Goal: Transaction & Acquisition: Purchase product/service

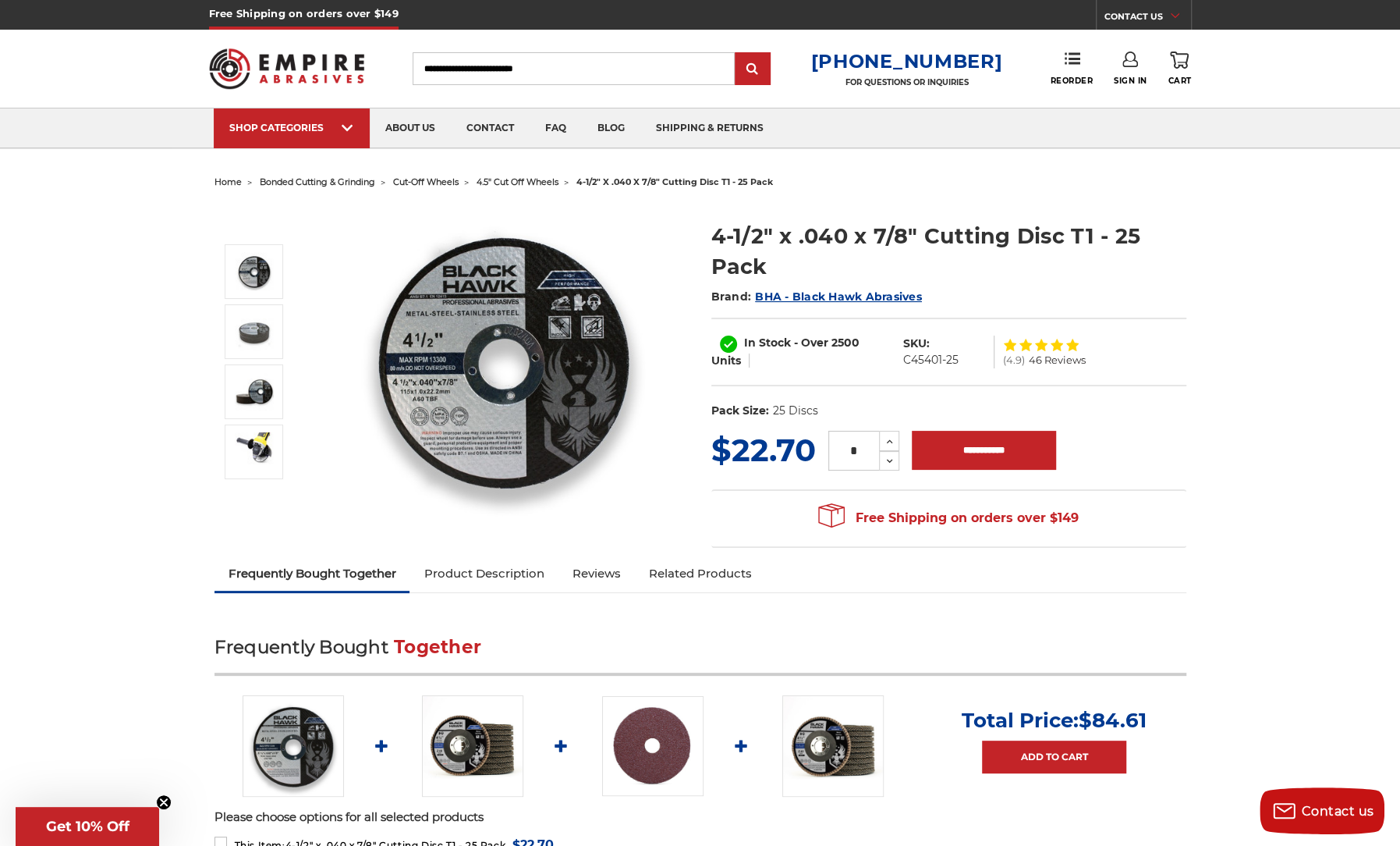
click at [443, 178] on span "cut-off wheels" at bounding box center [426, 182] width 66 height 11
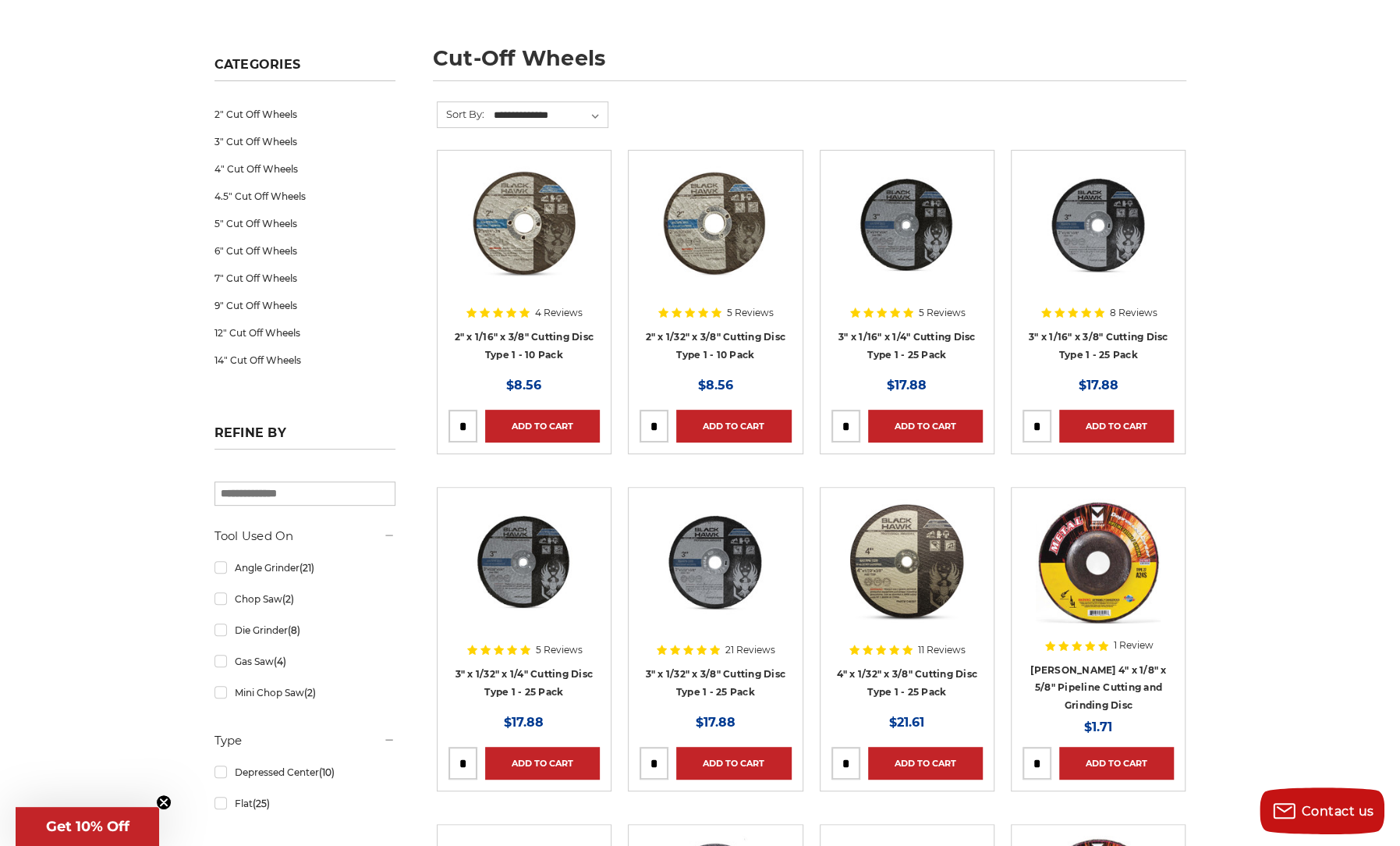
scroll to position [234, 0]
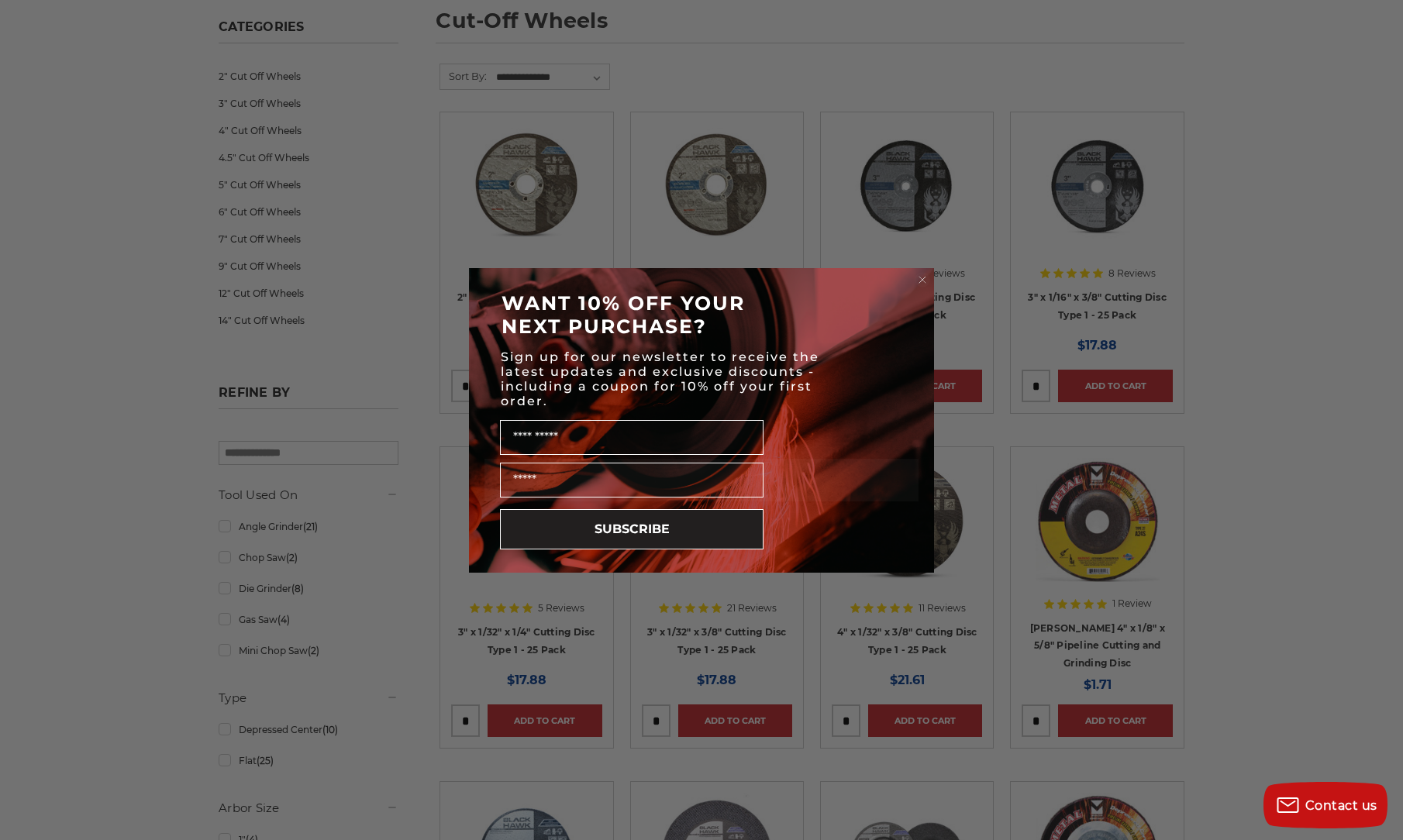
click at [919, 274] on circle "Close dialog" at bounding box center [922, 279] width 15 height 15
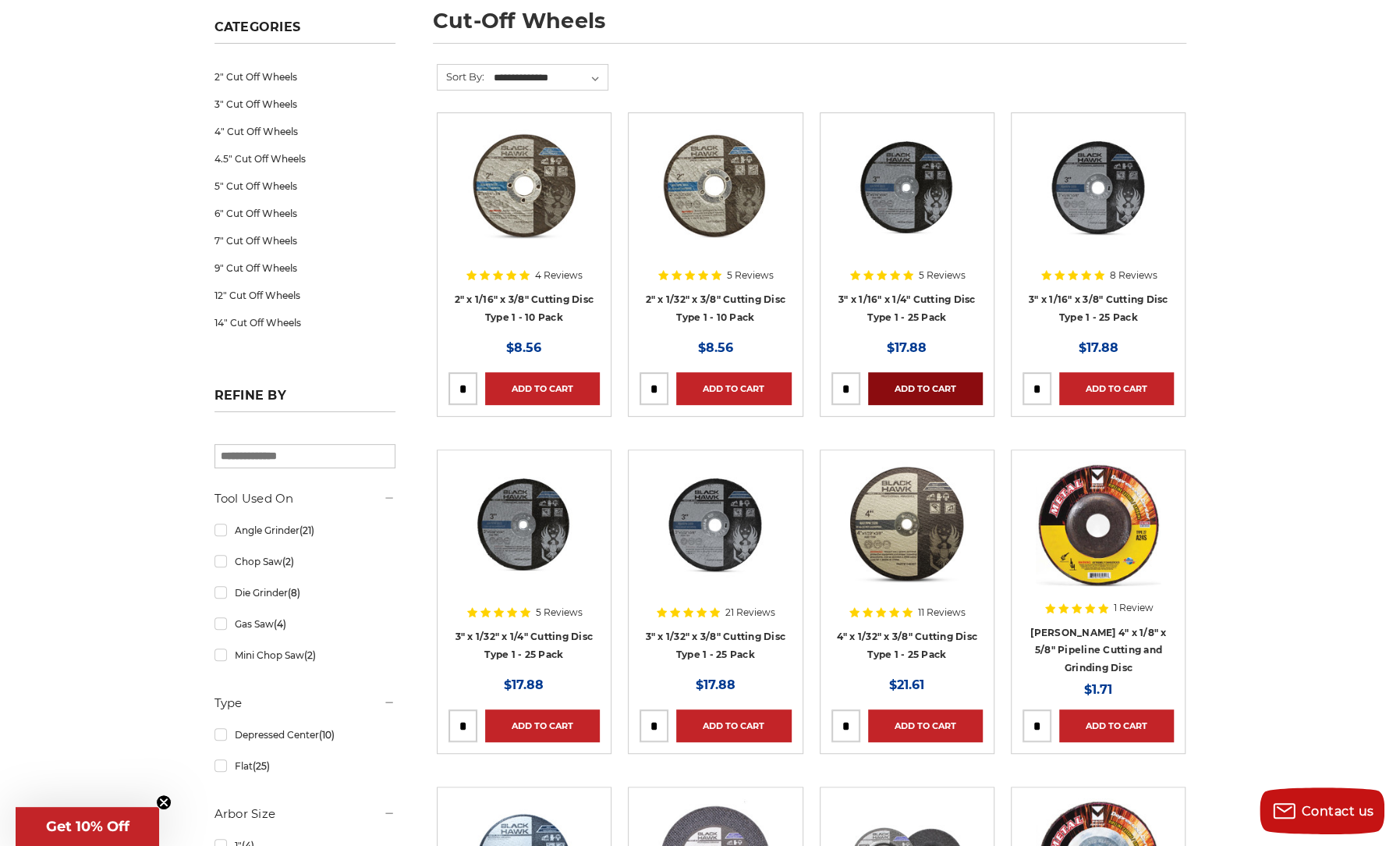
click at [905, 387] on link "Add to Cart" at bounding box center [925, 388] width 115 height 33
click at [518, 722] on link "Add to Cart" at bounding box center [543, 725] width 115 height 33
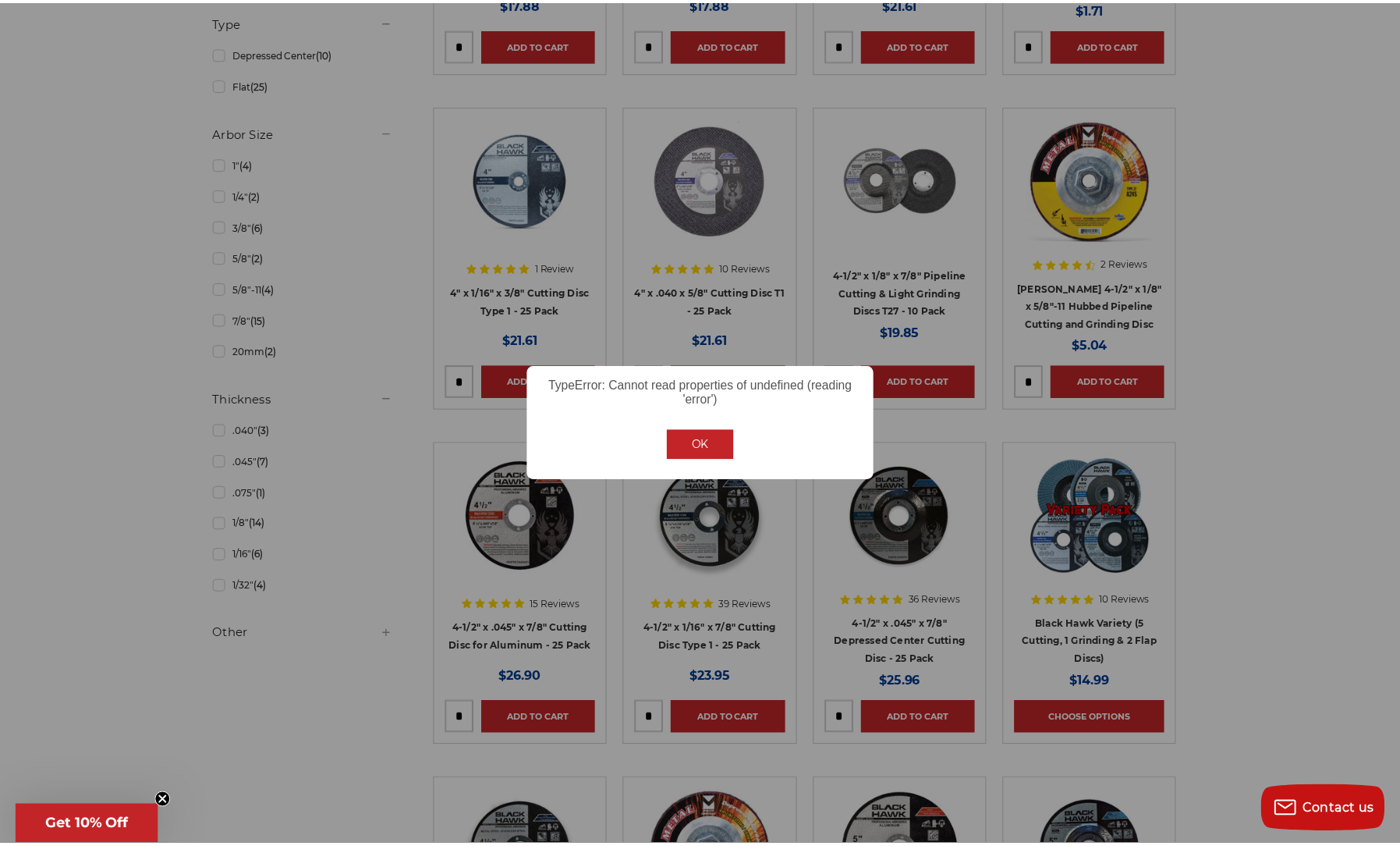
scroll to position [916, 0]
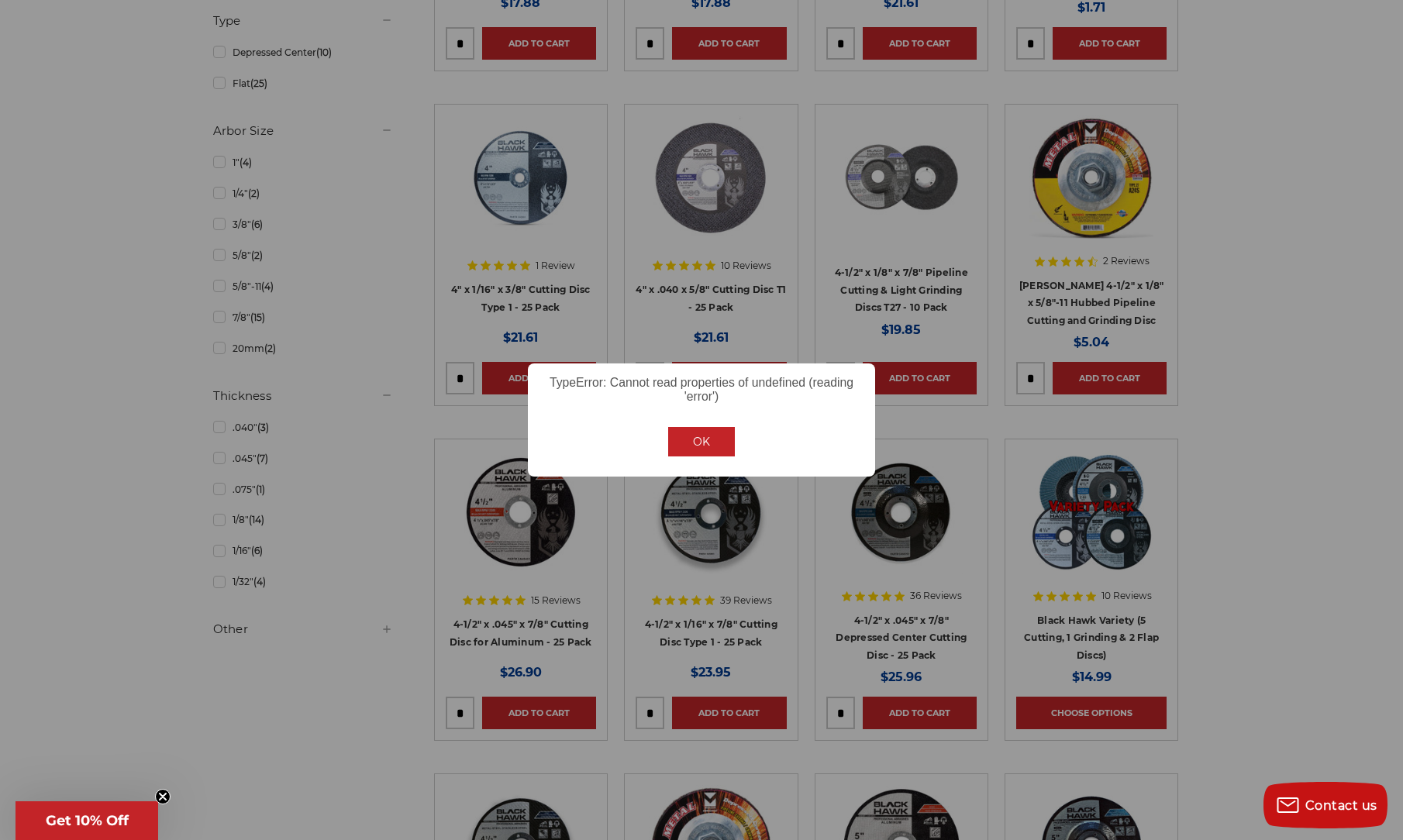
click at [726, 444] on button "OK" at bounding box center [702, 441] width 67 height 29
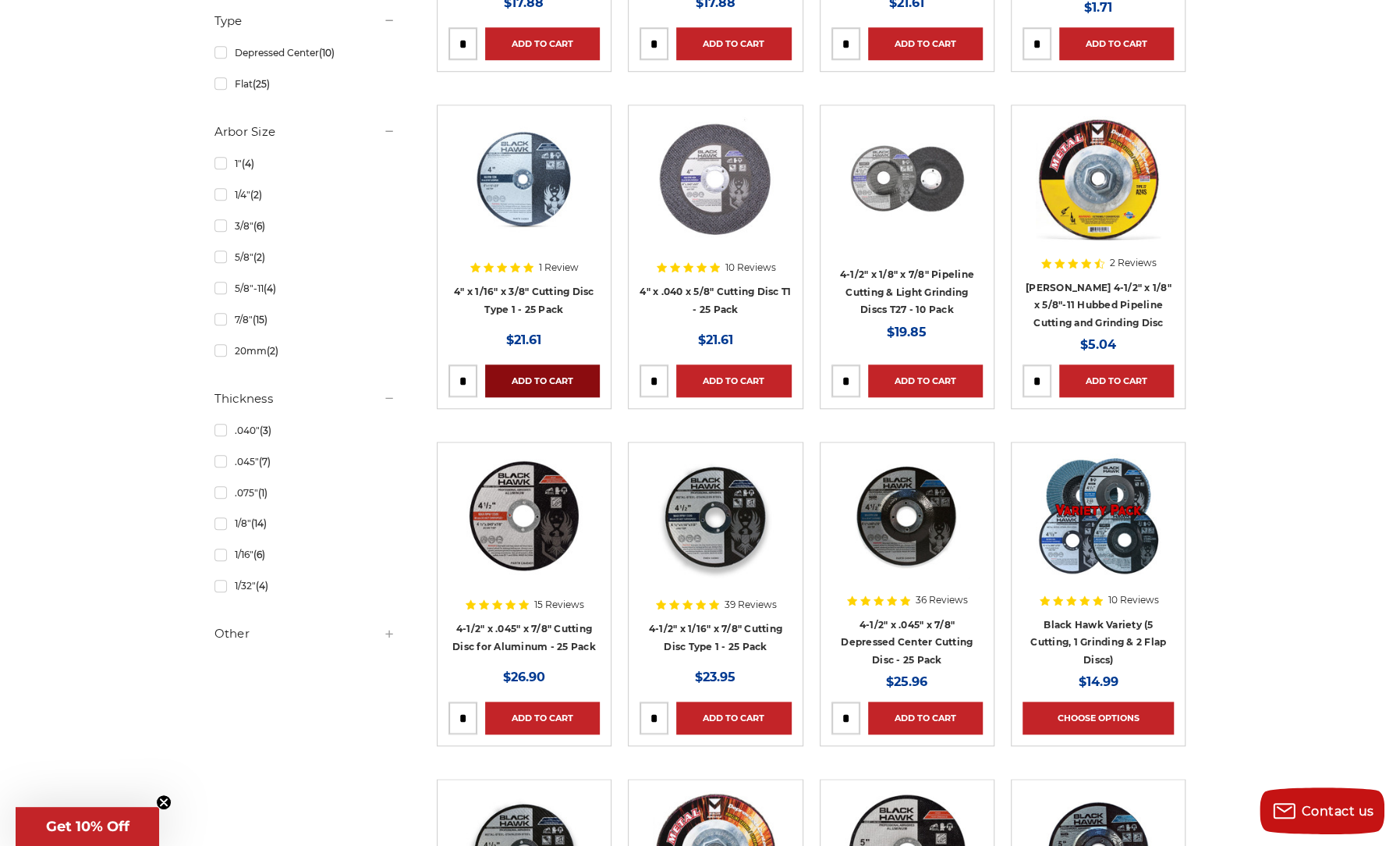
click at [541, 383] on link "Add to Cart" at bounding box center [543, 380] width 115 height 33
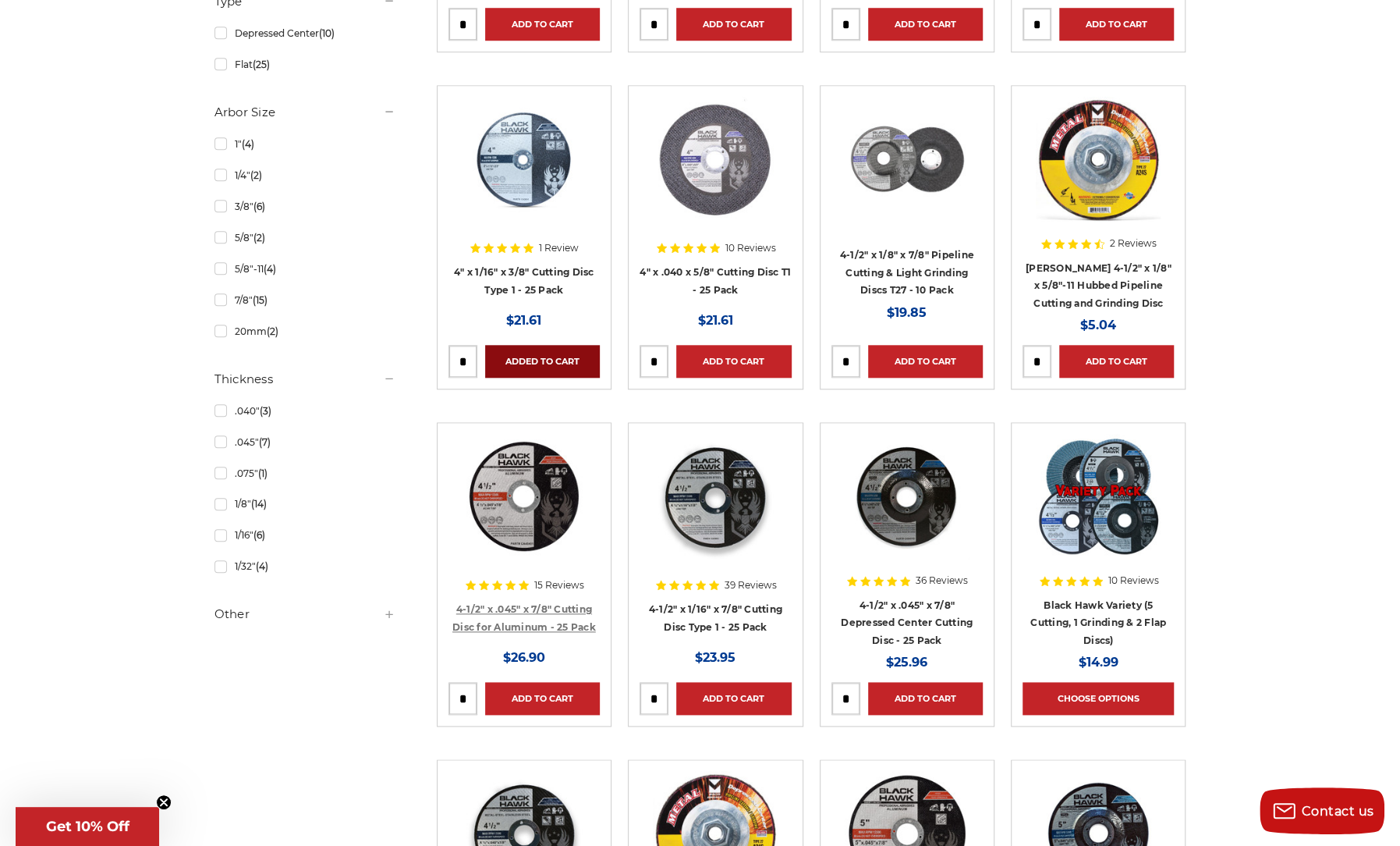
scroll to position [936, 0]
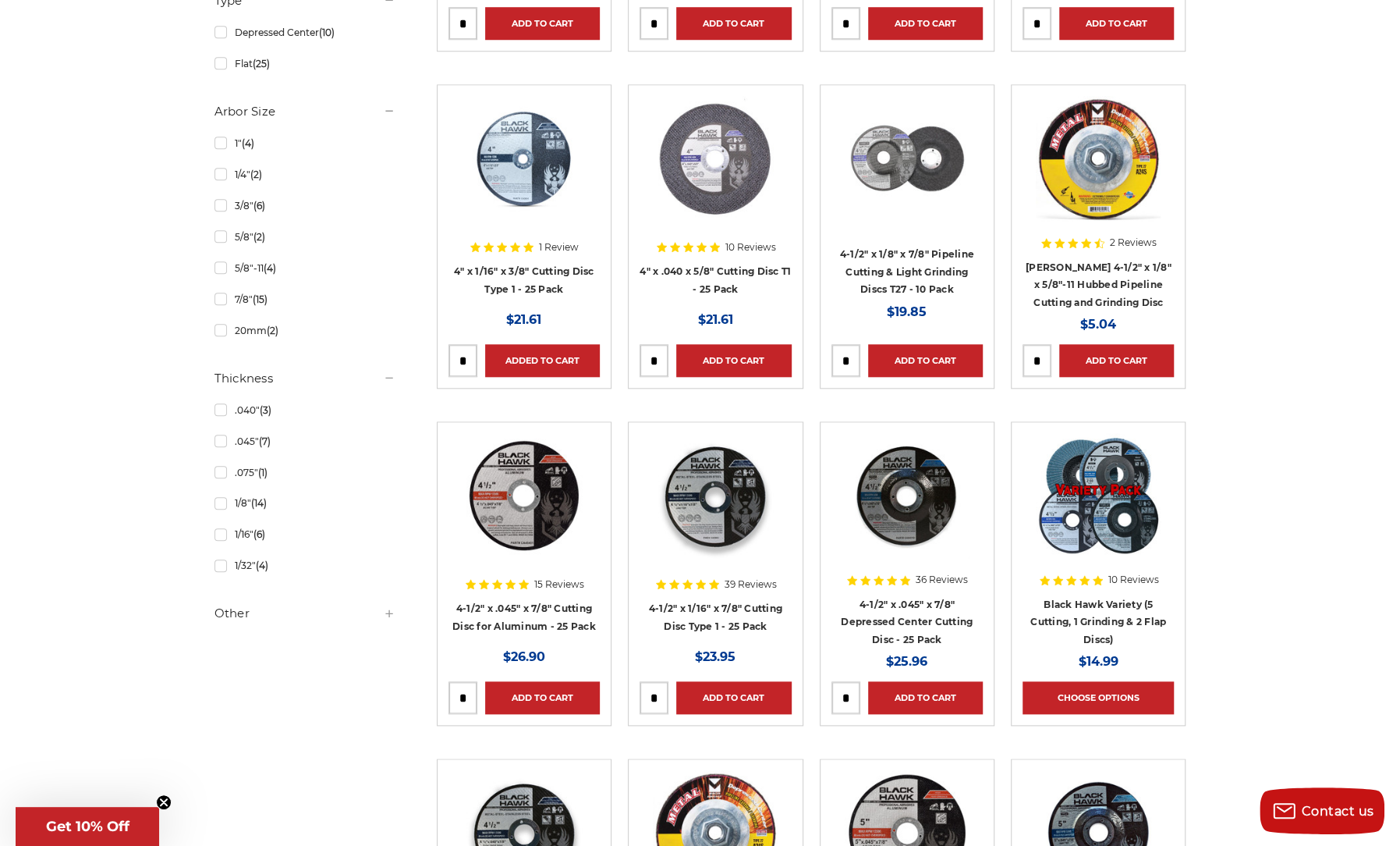
click at [1128, 520] on img at bounding box center [1098, 495] width 125 height 125
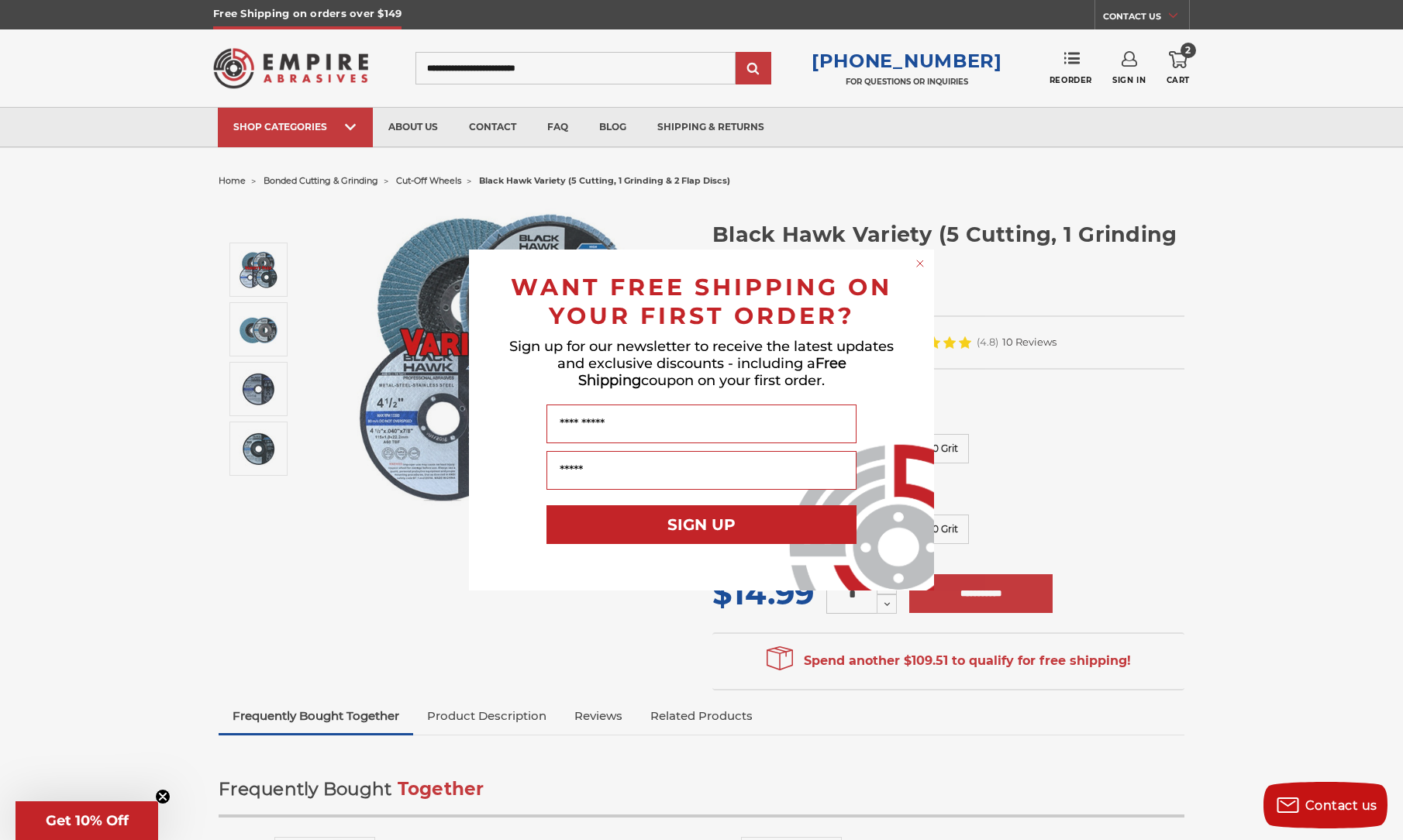
click at [116, 610] on div "Close dialog WANT FREE SHIPPING ON YOUR FIRST ORDER? Sign up for our newsletter…" at bounding box center [702, 420] width 1403 height 840
click at [919, 261] on circle "Close dialog" at bounding box center [920, 263] width 15 height 15
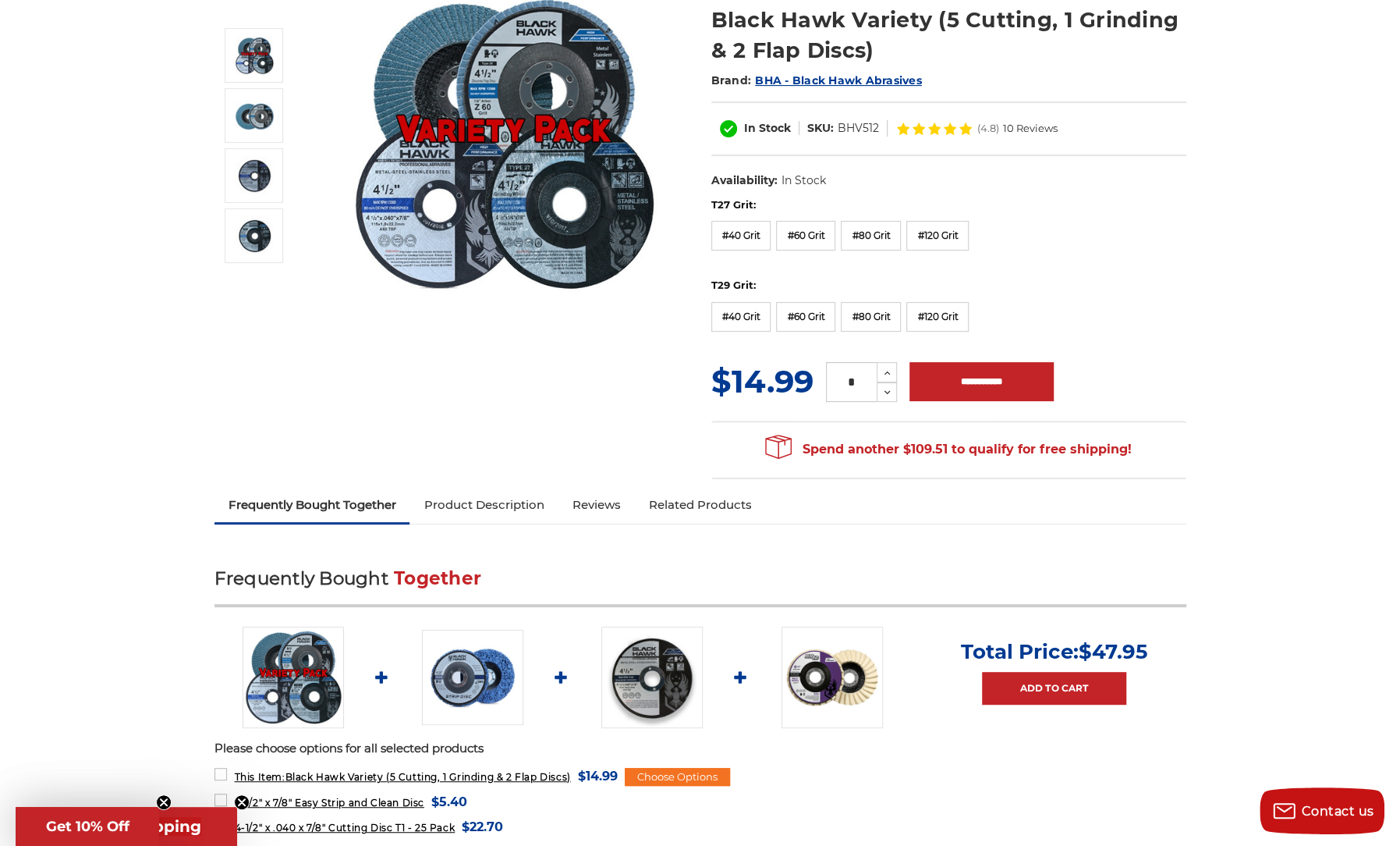
scroll to position [78, 0]
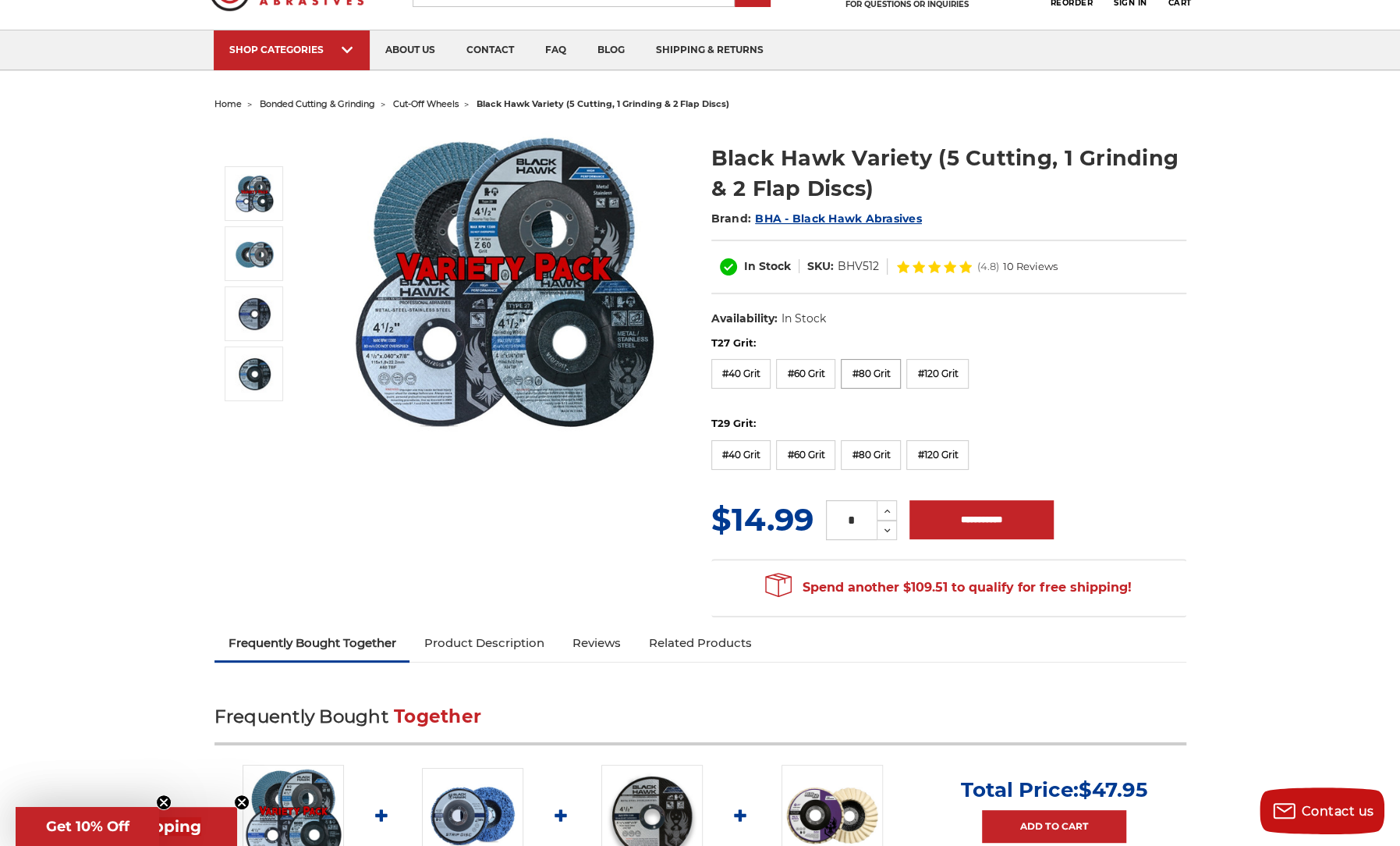
click at [877, 371] on label "#80 Grit" at bounding box center [871, 373] width 60 height 29
click at [976, 518] on input "**********" at bounding box center [981, 519] width 144 height 39
click at [752, 418] on label "T29 Grit:" at bounding box center [949, 424] width 475 height 16
click at [802, 452] on label "#60 Grit" at bounding box center [805, 455] width 59 height 29
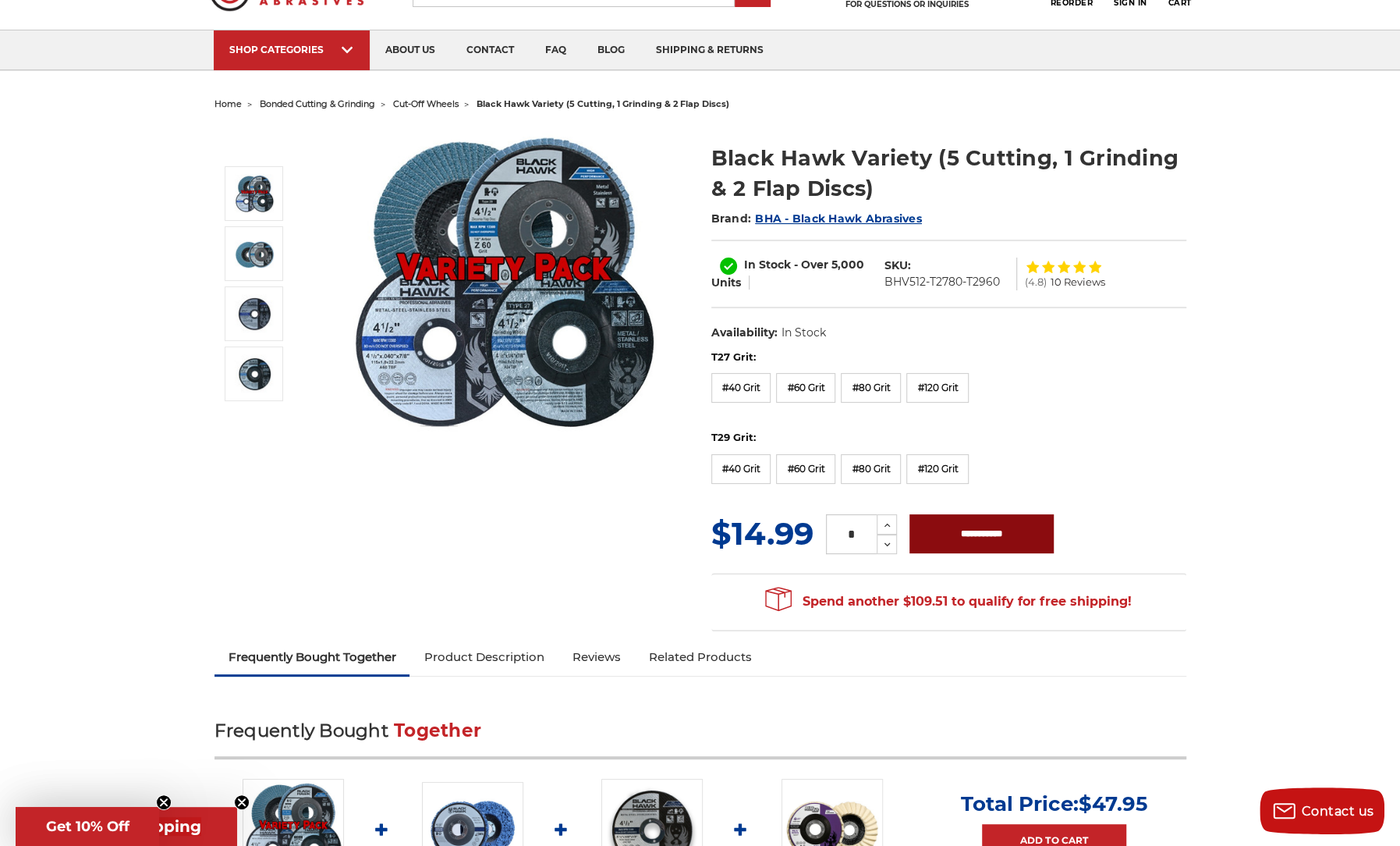
click at [994, 530] on input "**********" at bounding box center [981, 533] width 144 height 39
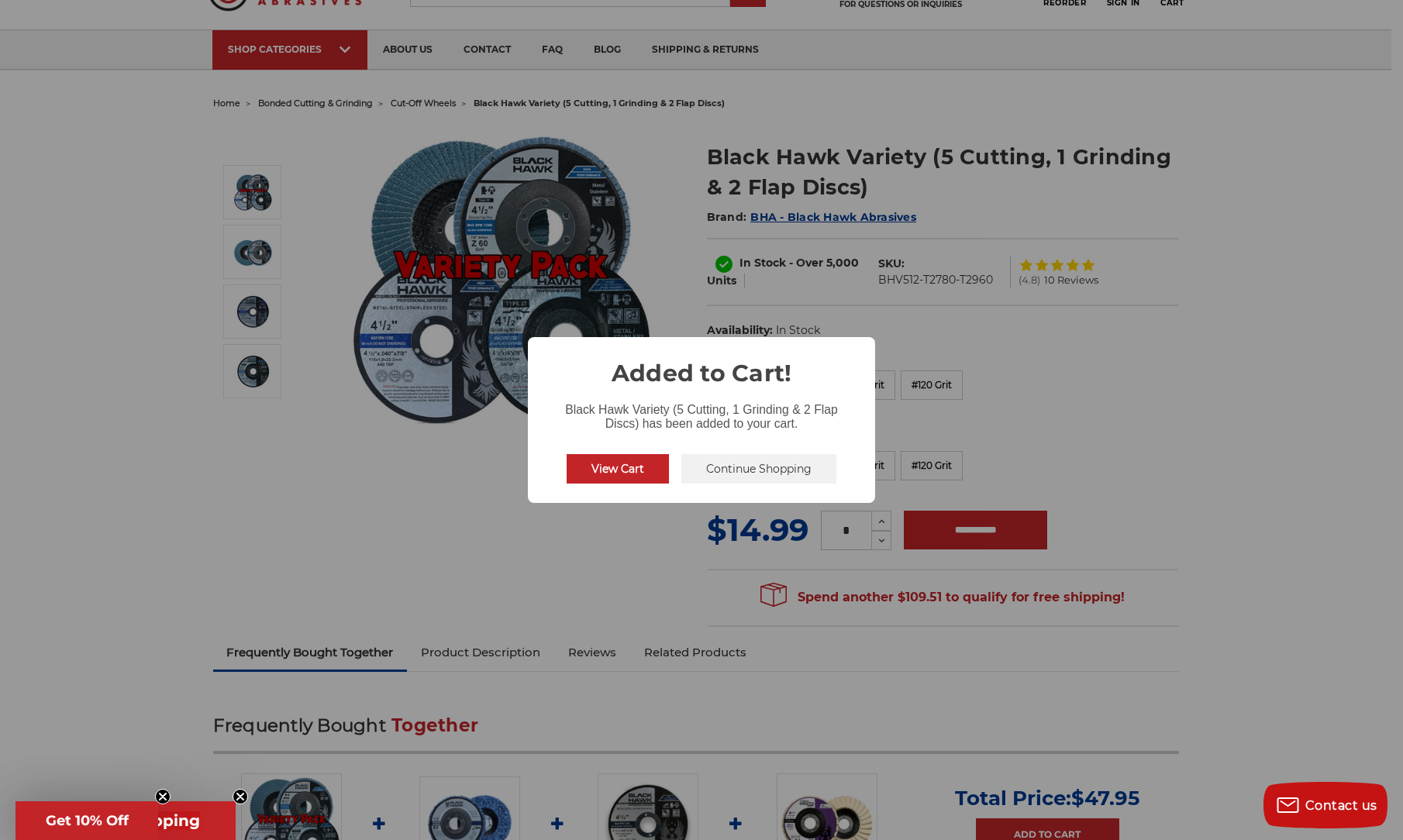
click at [751, 471] on button "Continue Shopping" at bounding box center [758, 468] width 155 height 29
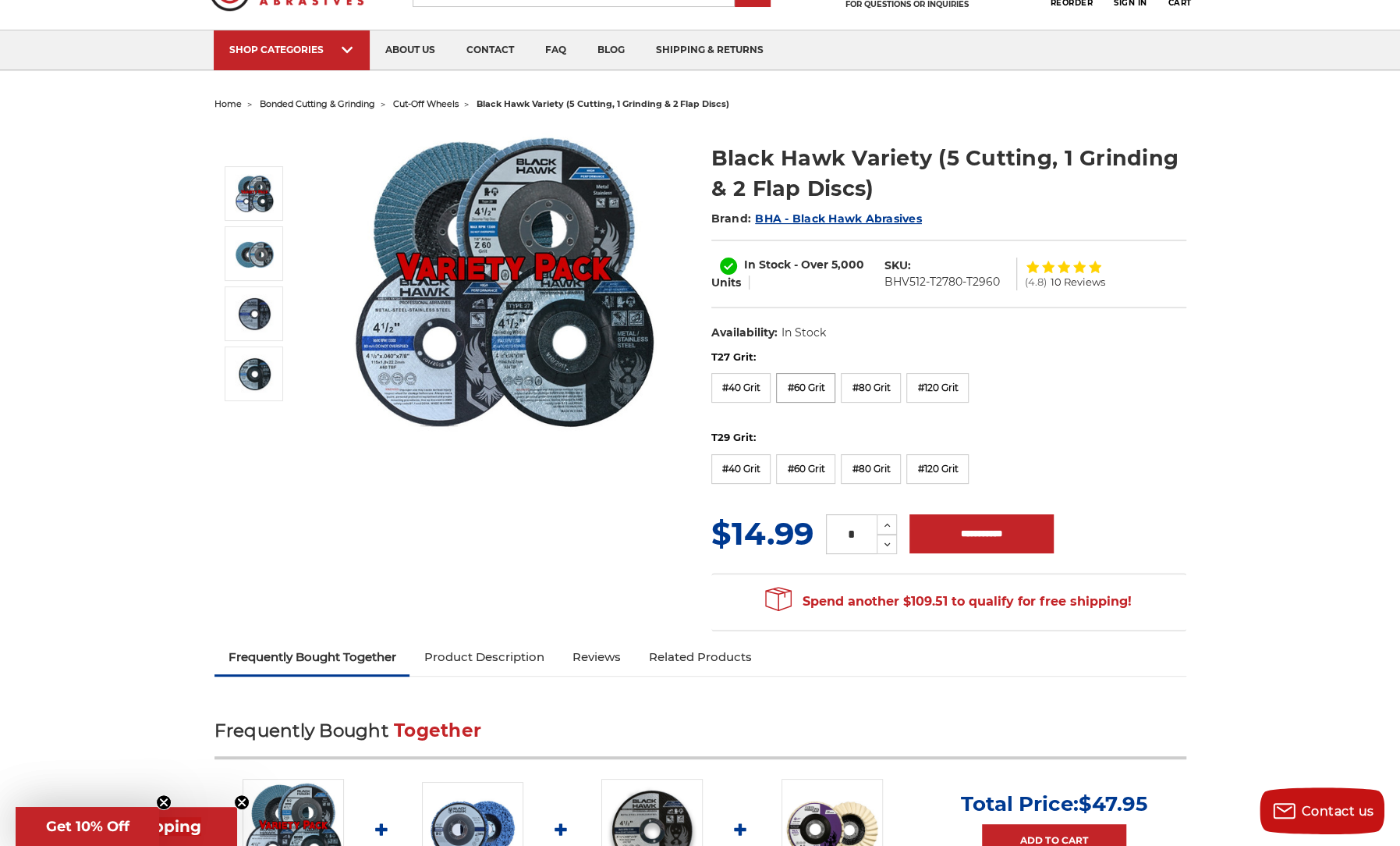
click at [805, 386] on label "#60 Grit" at bounding box center [805, 387] width 59 height 29
click at [952, 468] on label "#120 Grit" at bounding box center [938, 468] width 63 height 29
click at [992, 529] on input "**********" at bounding box center [981, 533] width 144 height 39
type input "**********"
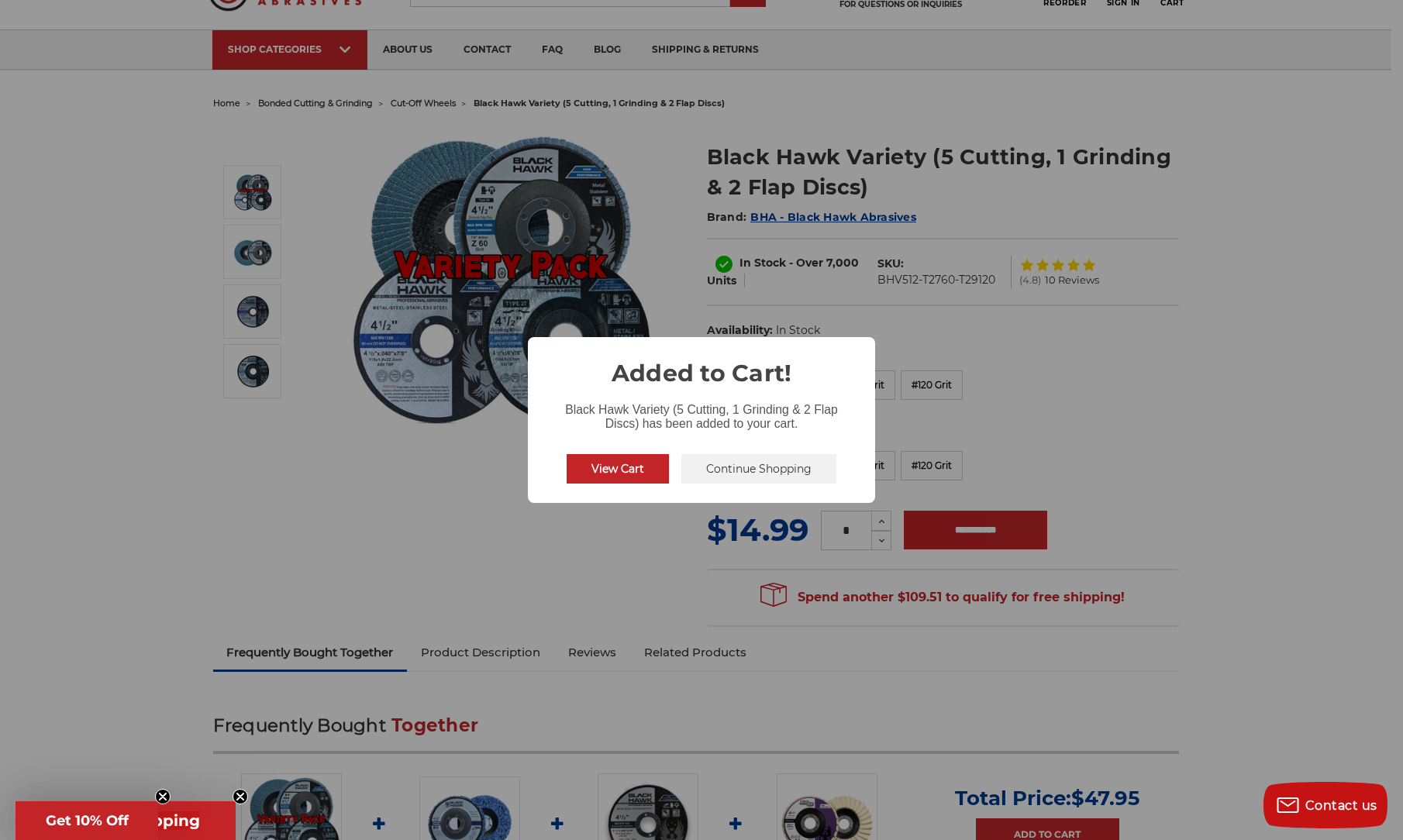
click at [724, 456] on button "Continue Shopping" at bounding box center [758, 468] width 155 height 29
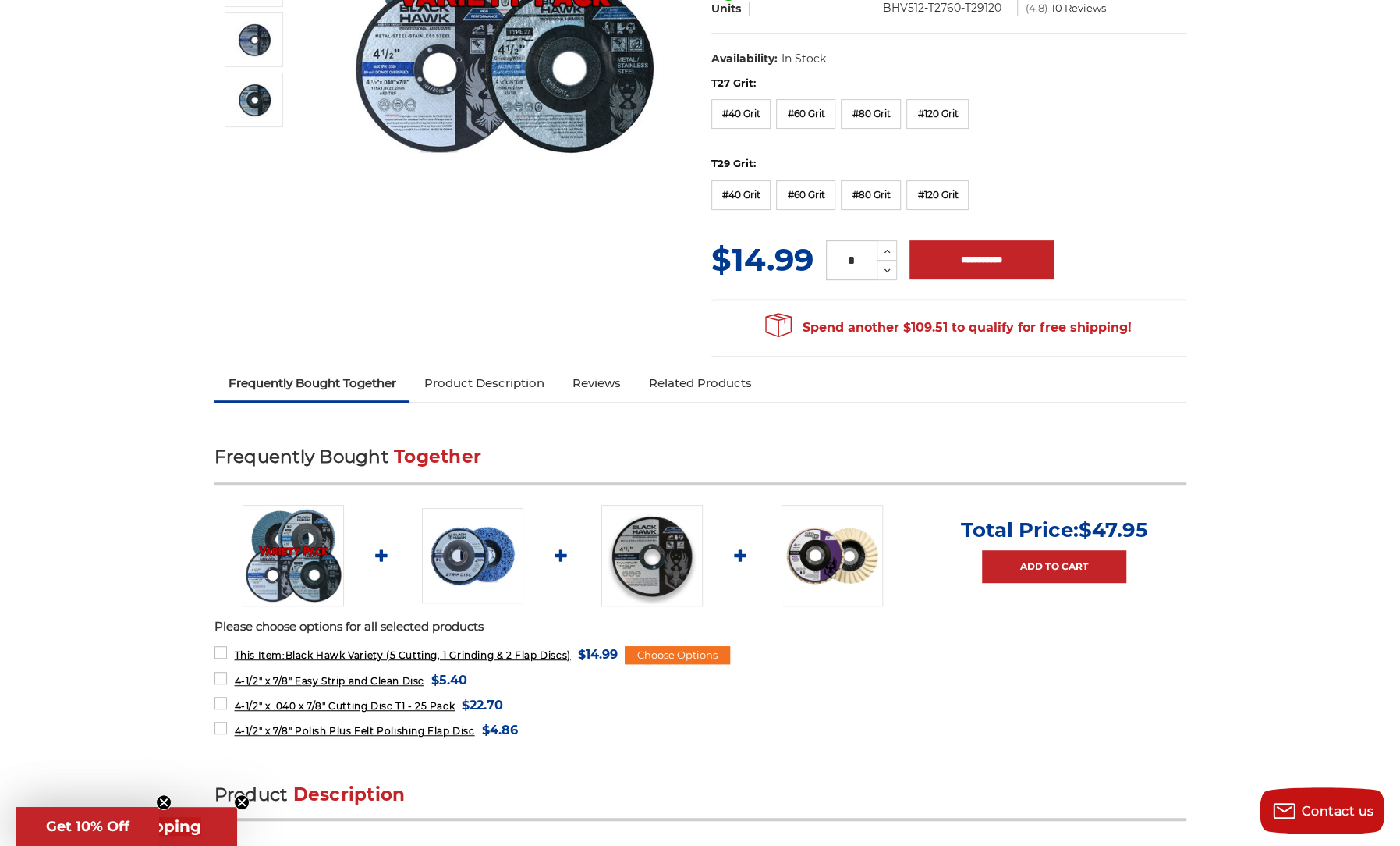
scroll to position [390, 0]
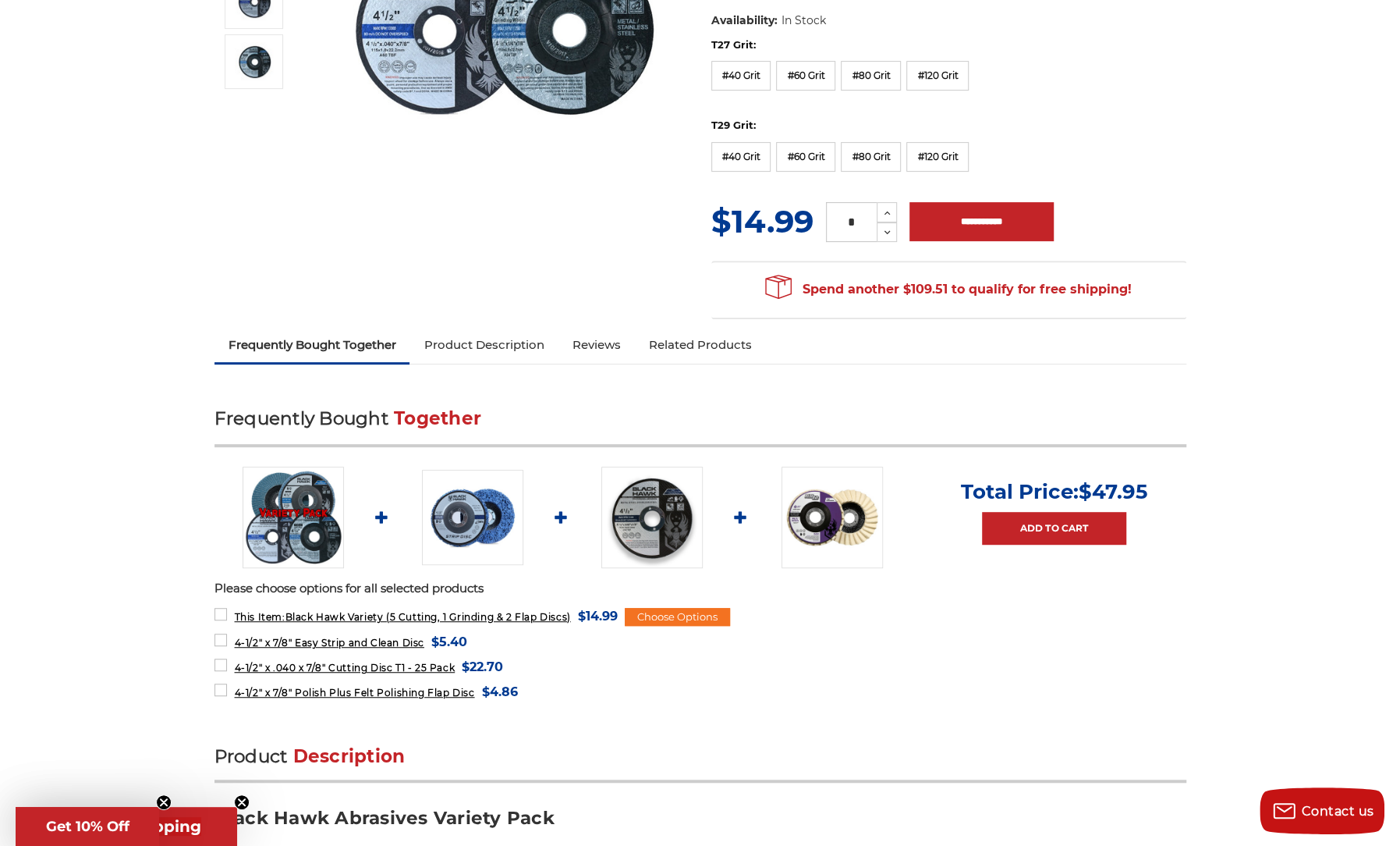
click at [838, 513] on img at bounding box center [832, 517] width 102 height 102
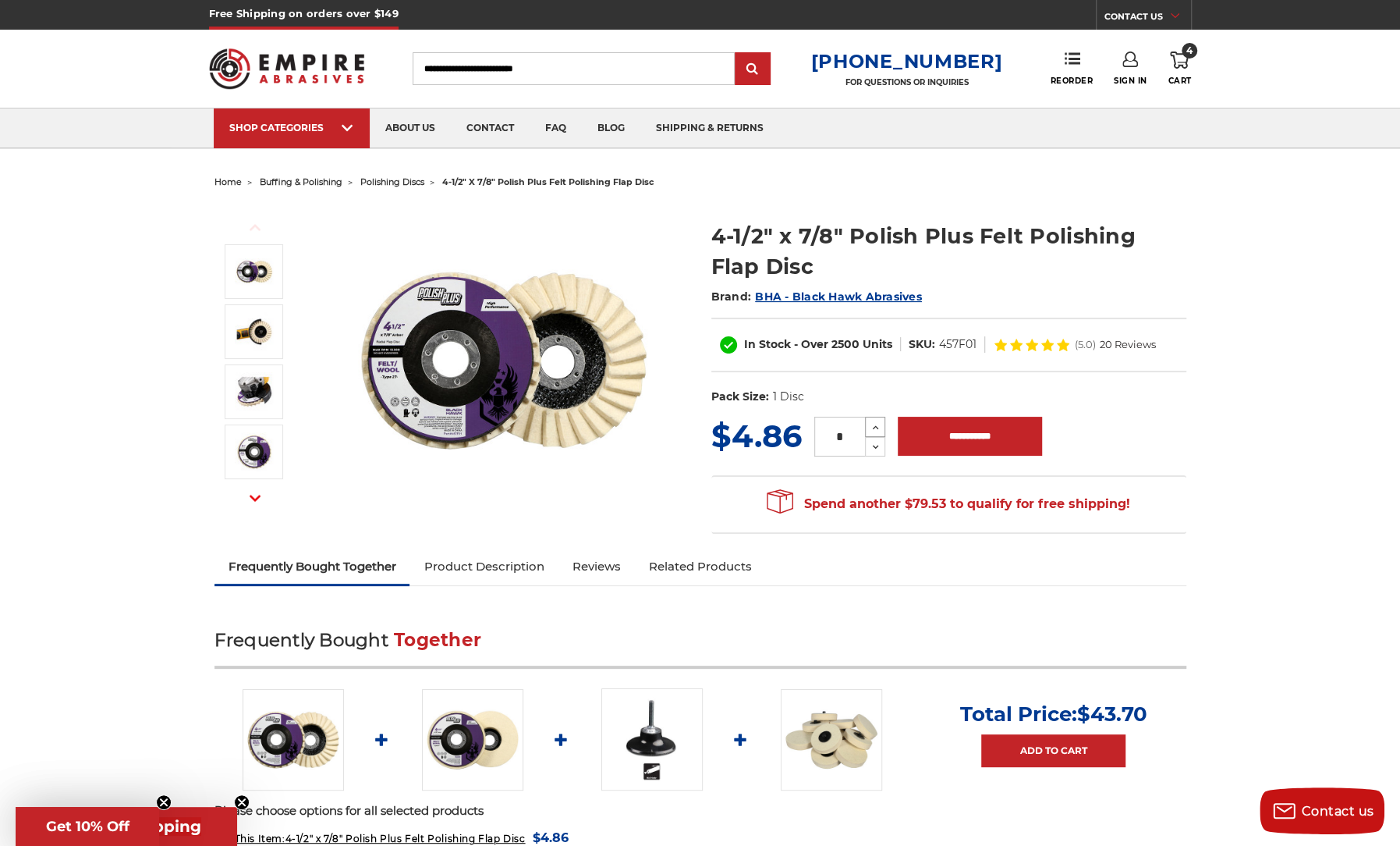
click at [878, 427] on icon at bounding box center [875, 428] width 12 height 14
type input "*"
click at [949, 435] on input "**********" at bounding box center [970, 436] width 144 height 39
type input "**********"
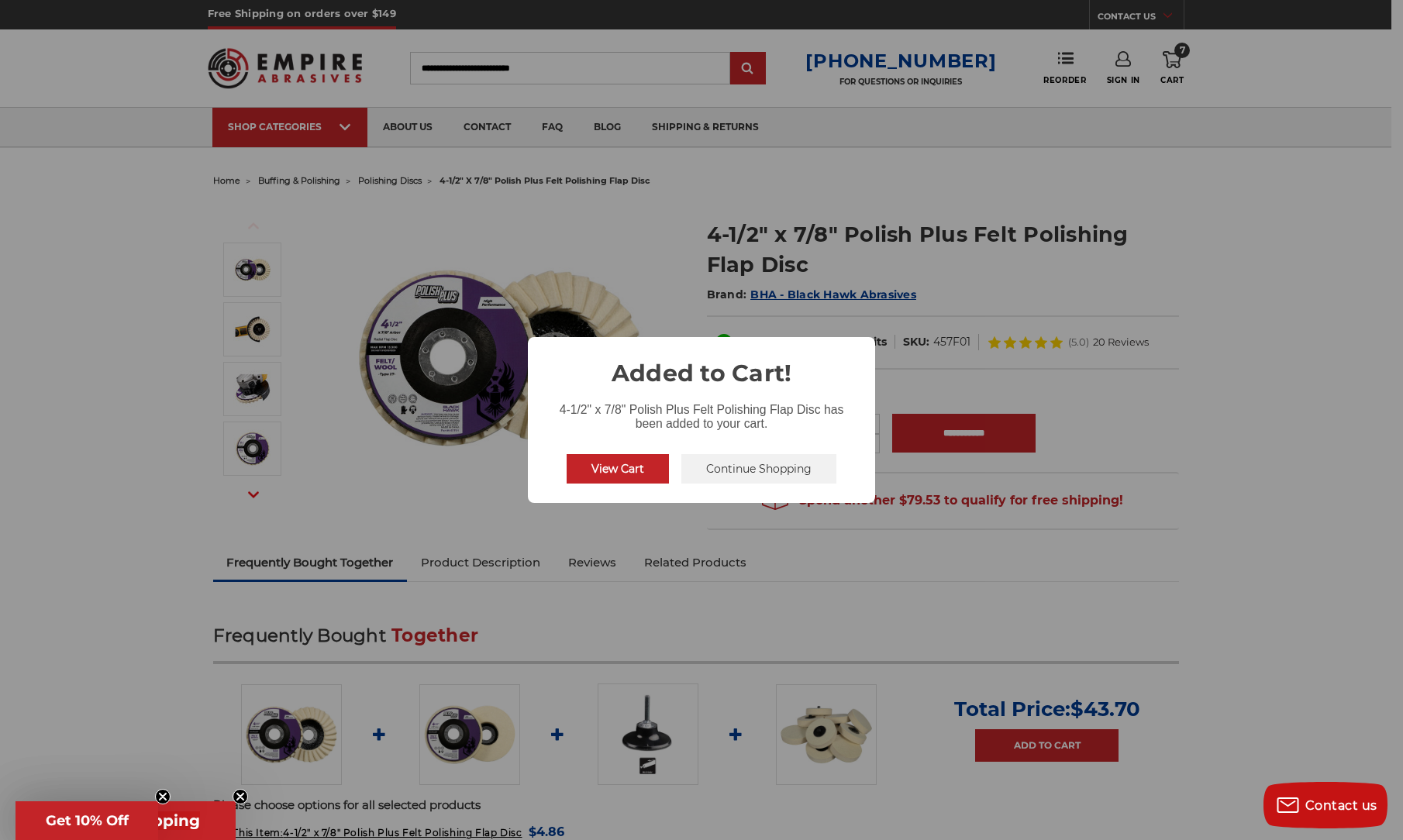
click at [724, 464] on button "Continue Shopping" at bounding box center [758, 468] width 155 height 29
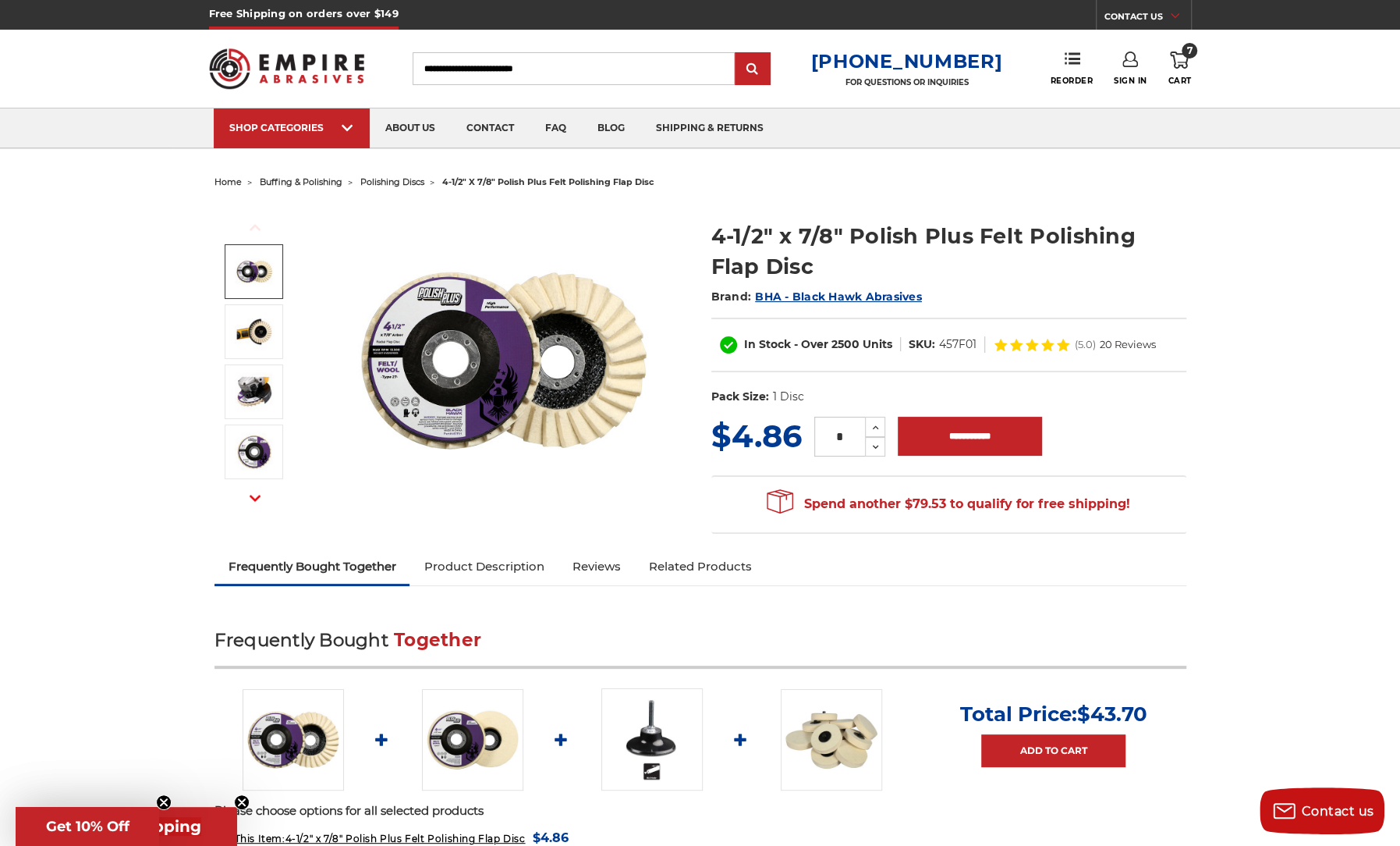
click at [232, 179] on span "home" at bounding box center [228, 182] width 27 height 11
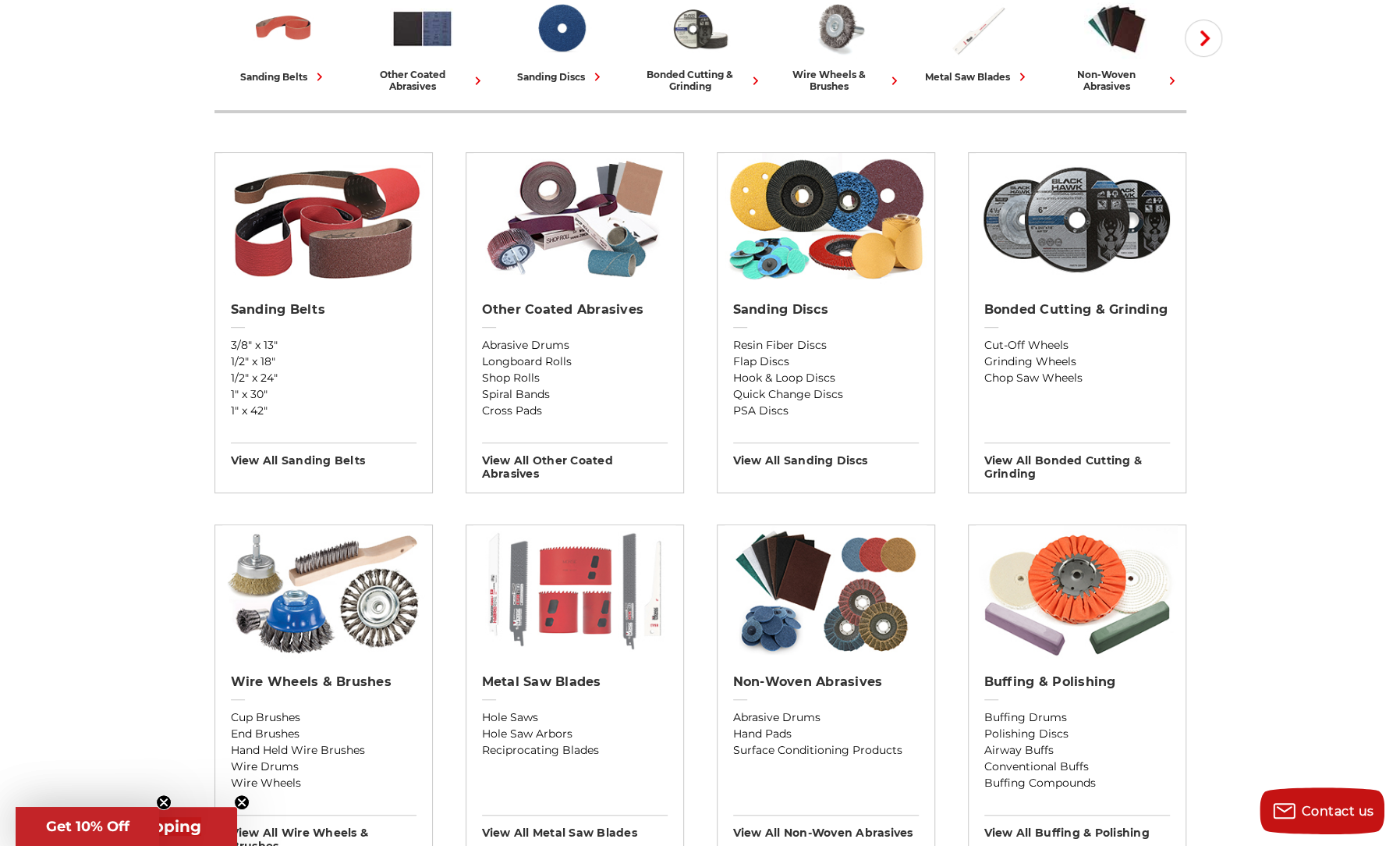
scroll to position [468, 0]
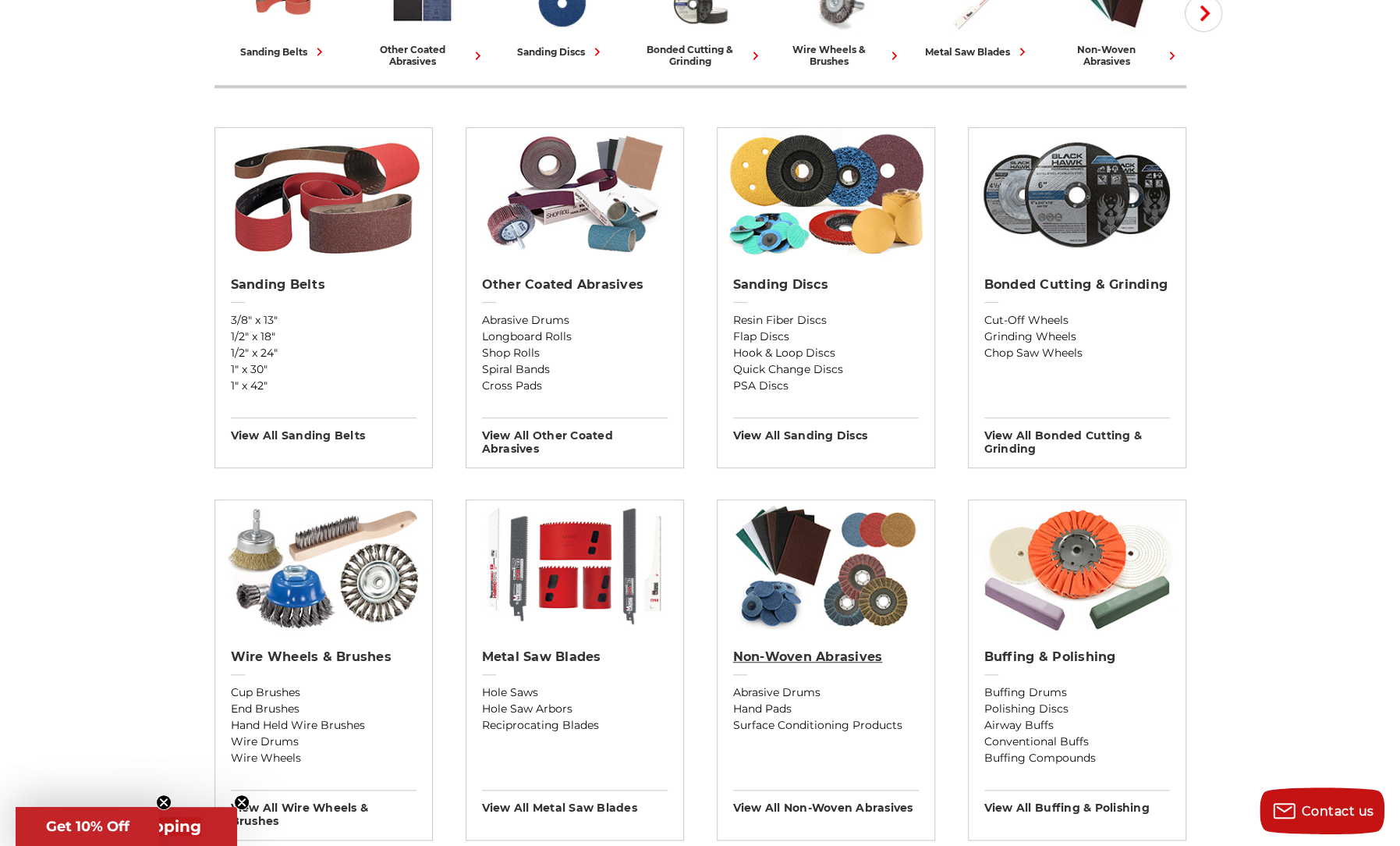
click at [822, 659] on h2 "Non-woven Abrasives" at bounding box center [826, 657] width 186 height 16
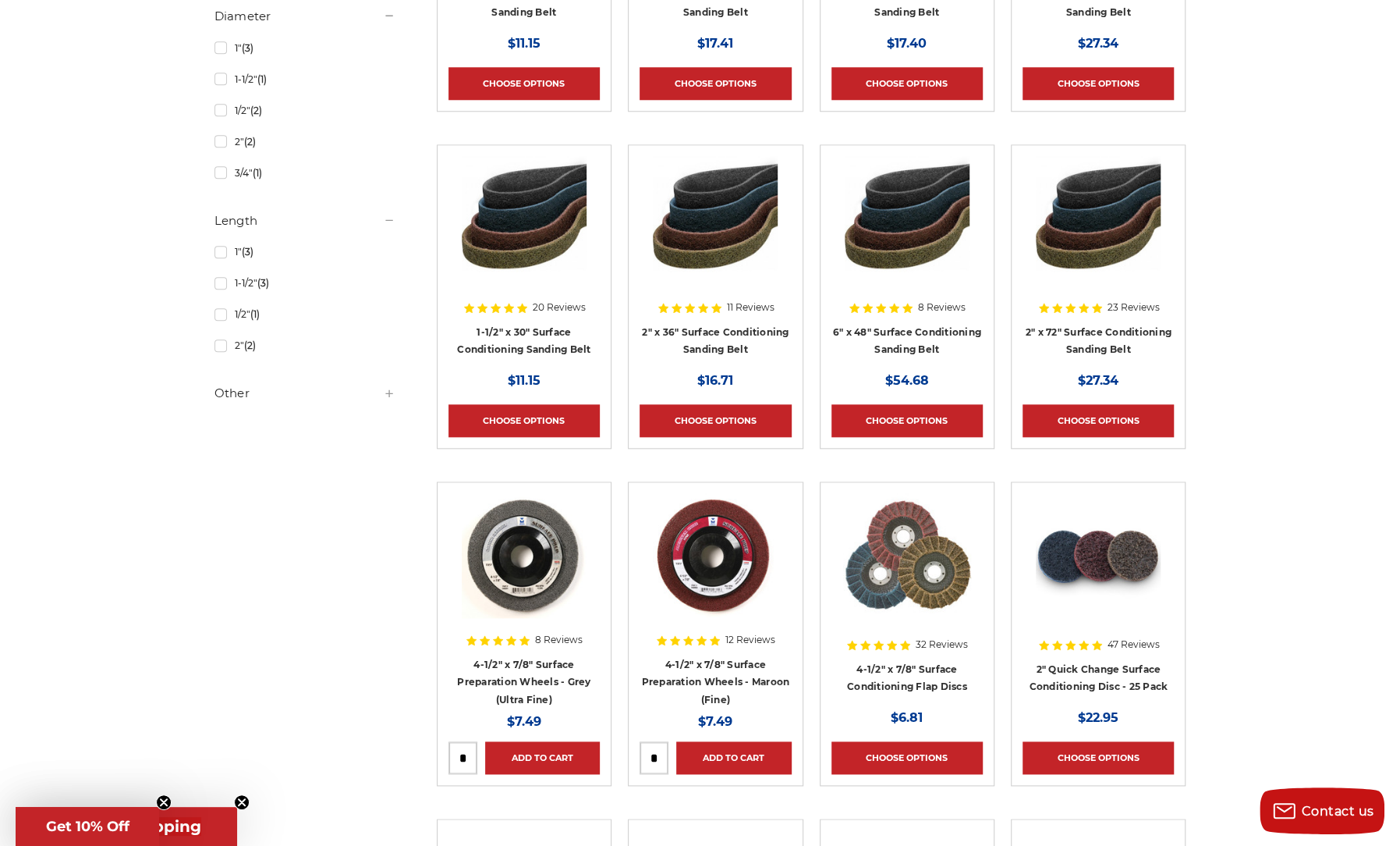
scroll to position [1014, 0]
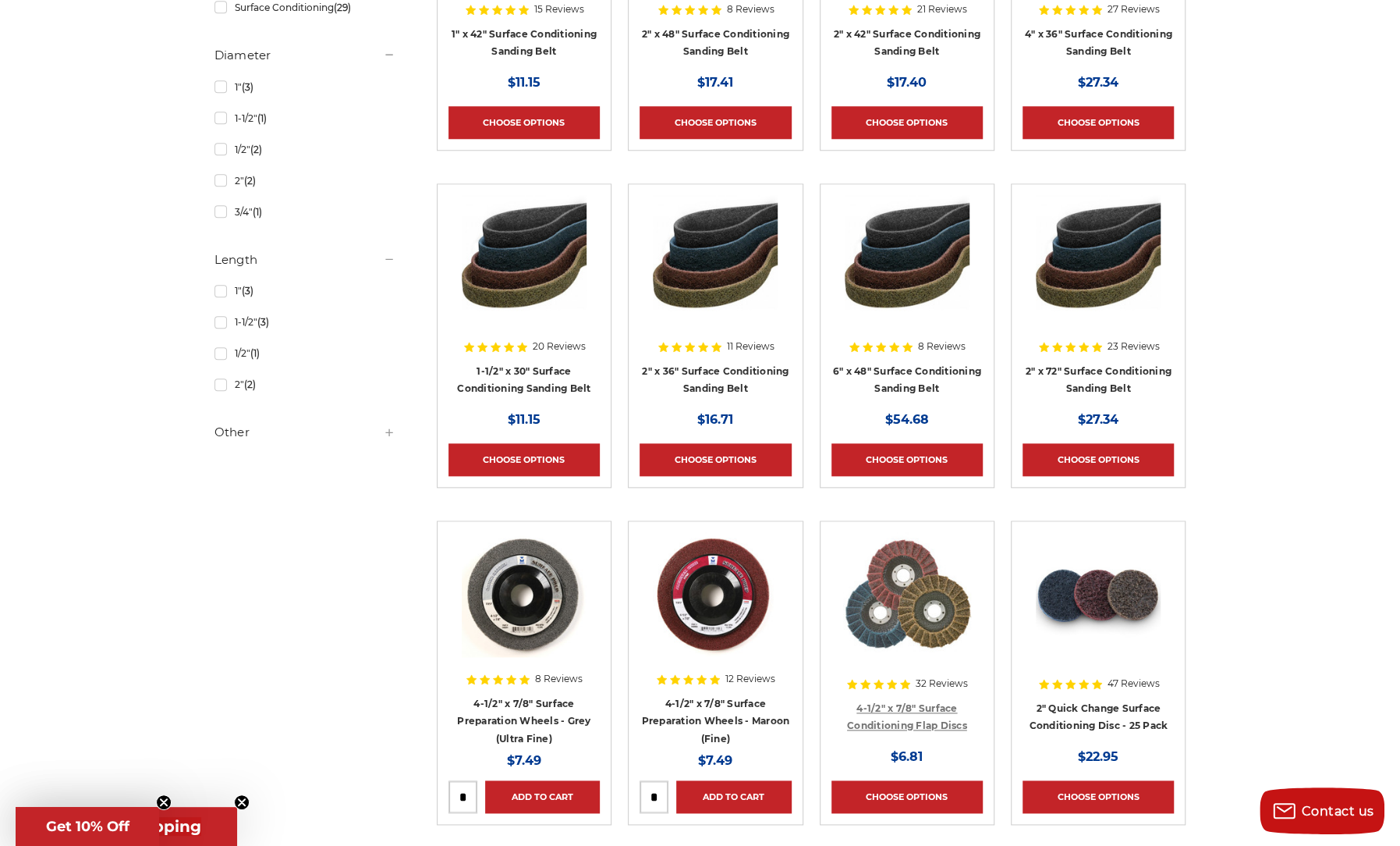
click at [886, 703] on link "4-1/2" x 7/8" Surface Conditioning Flap Discs" at bounding box center [907, 717] width 120 height 29
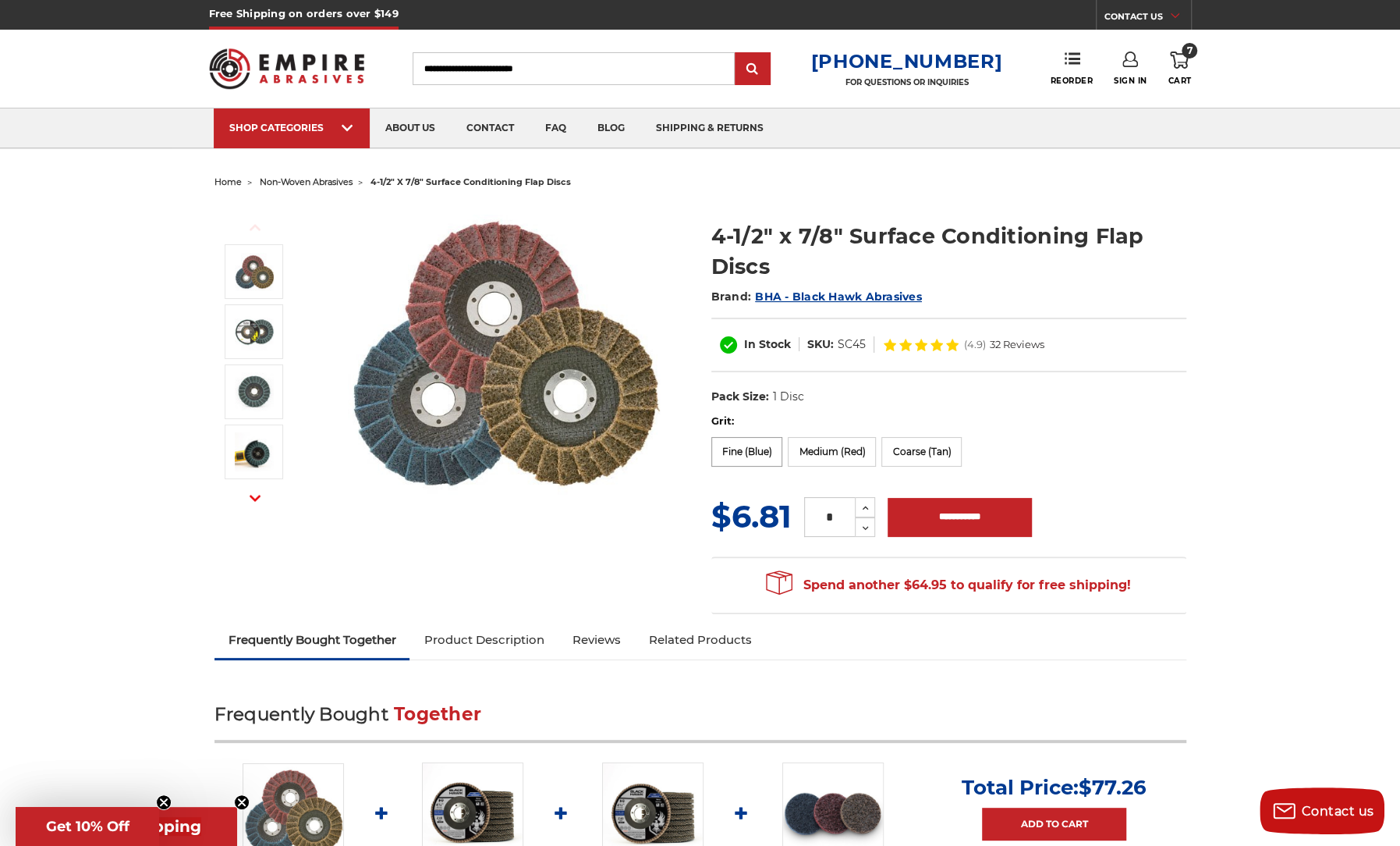
click at [743, 449] on label "Fine (Blue)" at bounding box center [747, 452] width 71 height 29
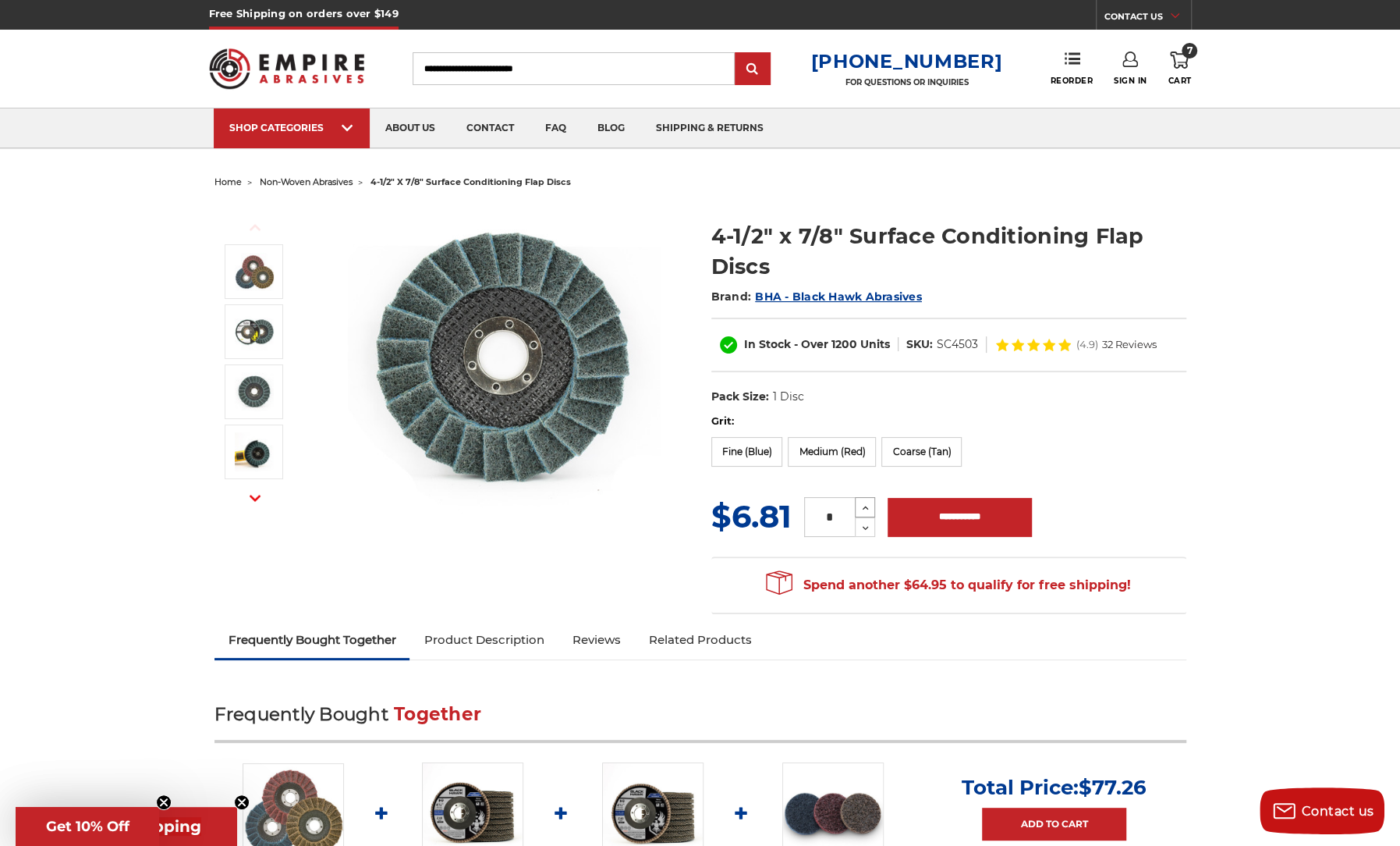
click at [865, 506] on use at bounding box center [866, 508] width 6 height 4
type input "*"
click at [941, 515] on input "**********" at bounding box center [960, 517] width 144 height 39
type input "**********"
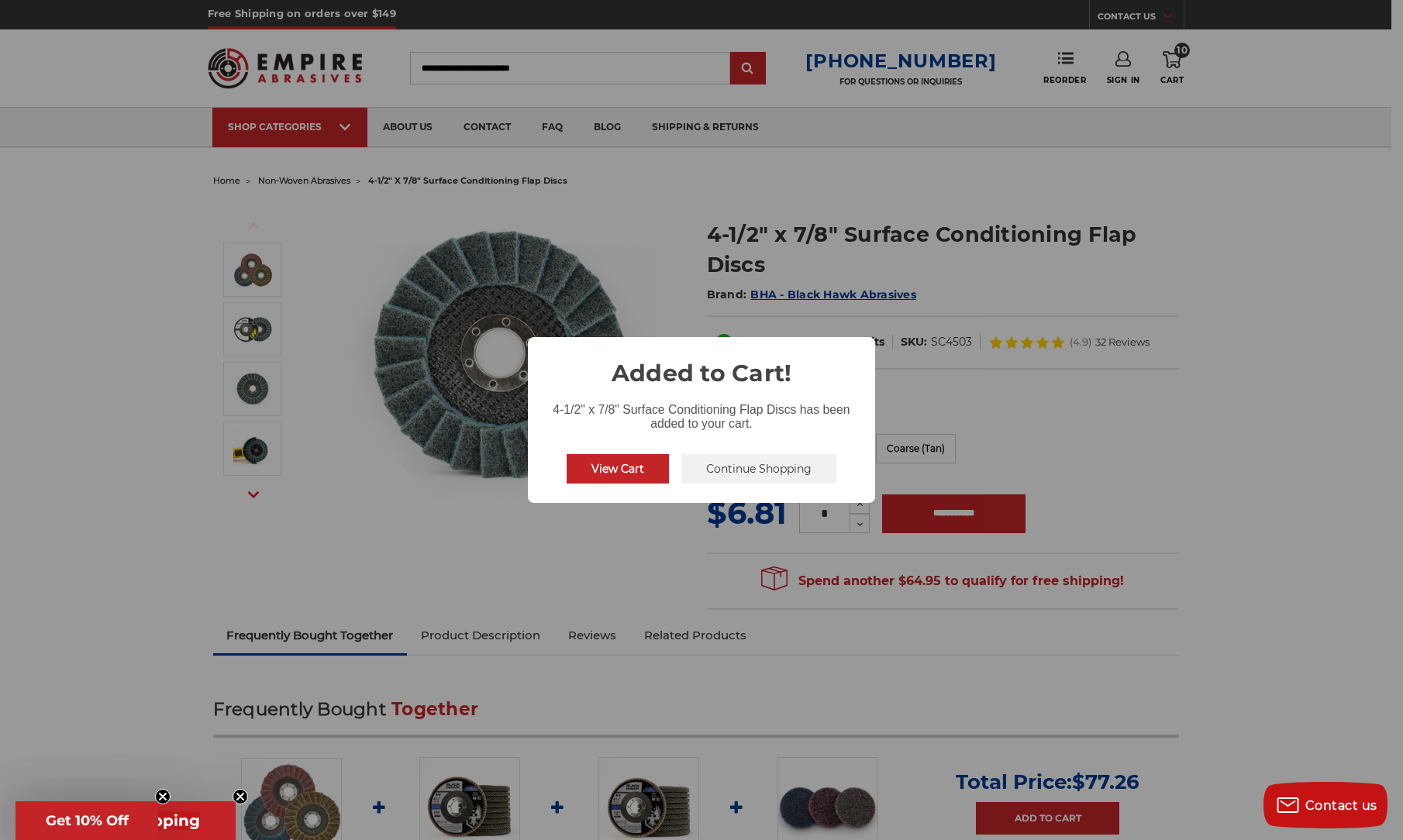
click at [748, 469] on button "Continue Shopping" at bounding box center [758, 468] width 155 height 29
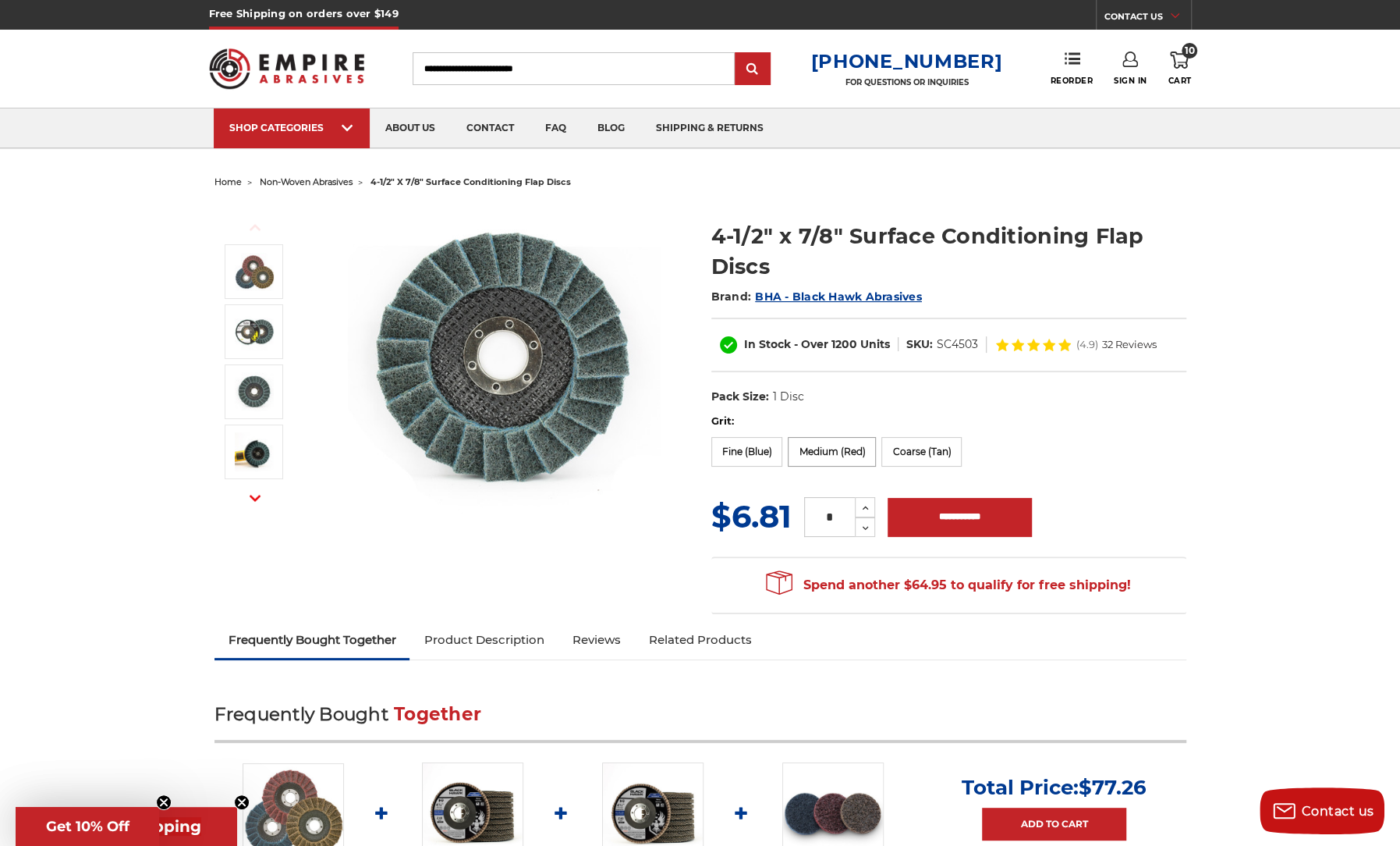
click at [823, 452] on label "Medium (Red)" at bounding box center [831, 452] width 88 height 29
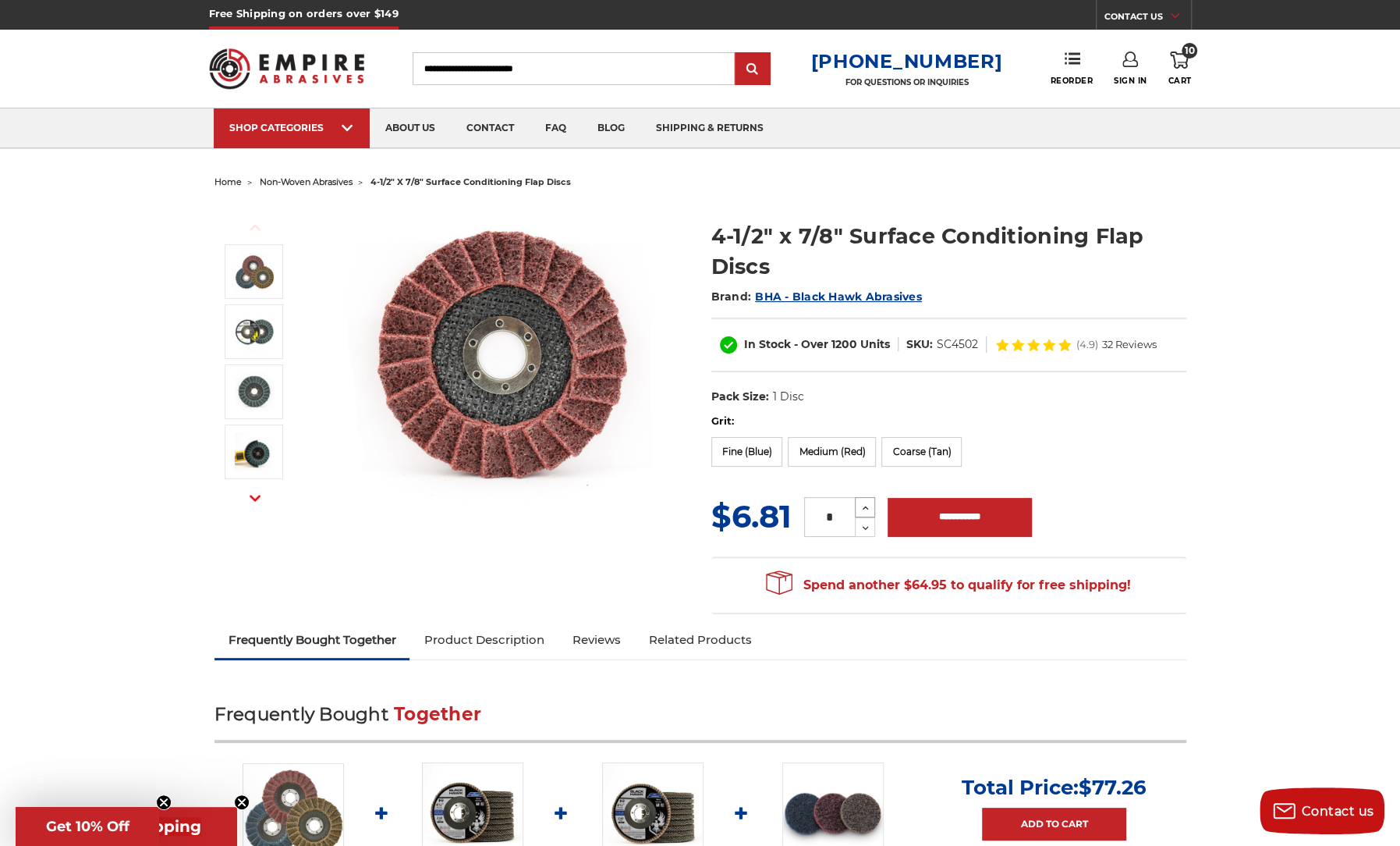
click at [867, 506] on use at bounding box center [866, 508] width 6 height 4
click at [873, 525] on button "Decrease Quantity:" at bounding box center [865, 527] width 21 height 20
type input "*"
click at [925, 513] on input "**********" at bounding box center [960, 517] width 144 height 39
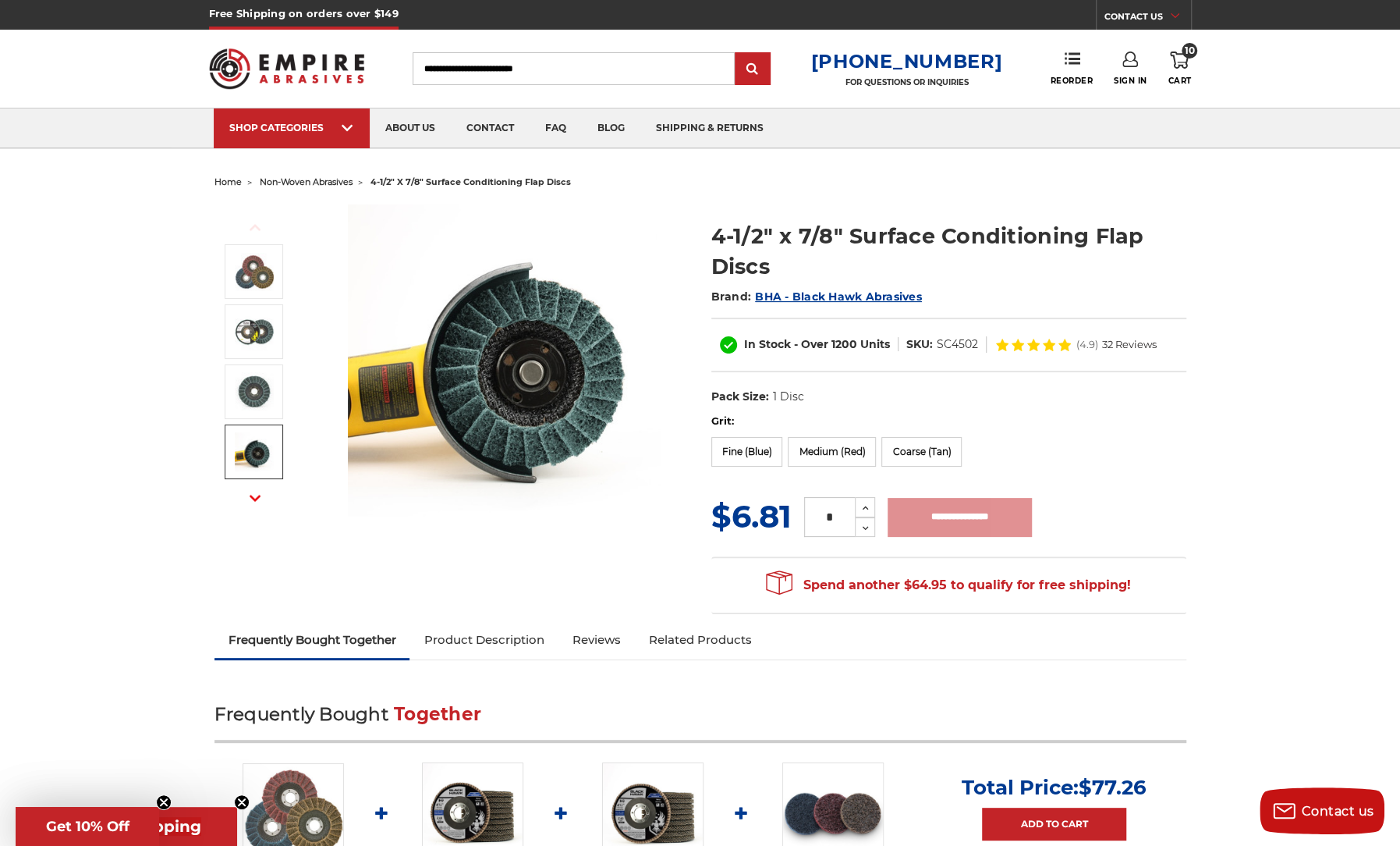
type input "**********"
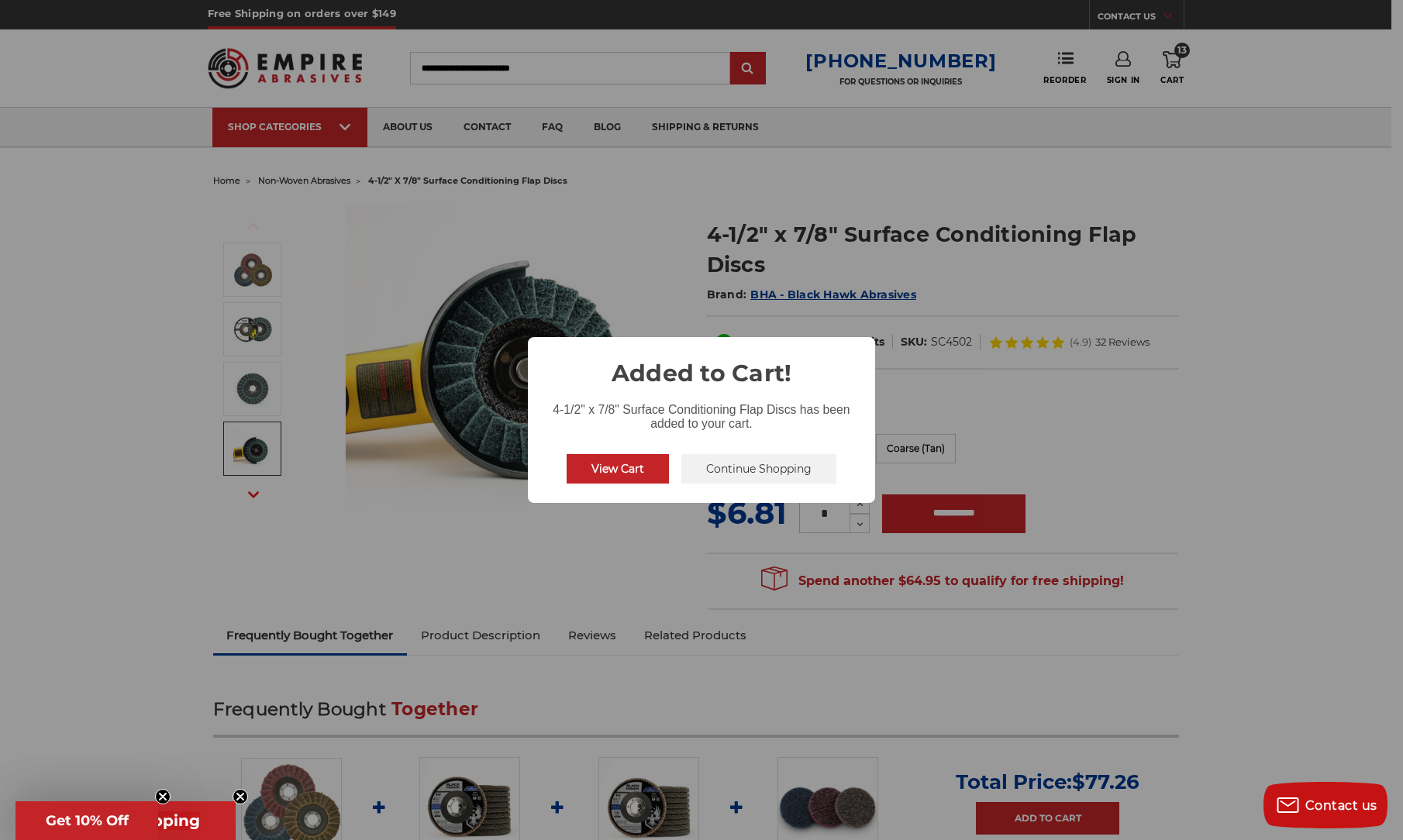
click at [183, 511] on div "× Added to Cart! 4-1/2" x 7/8" Surface Conditioning Flap Discs has been added t…" at bounding box center [702, 420] width 1403 height 840
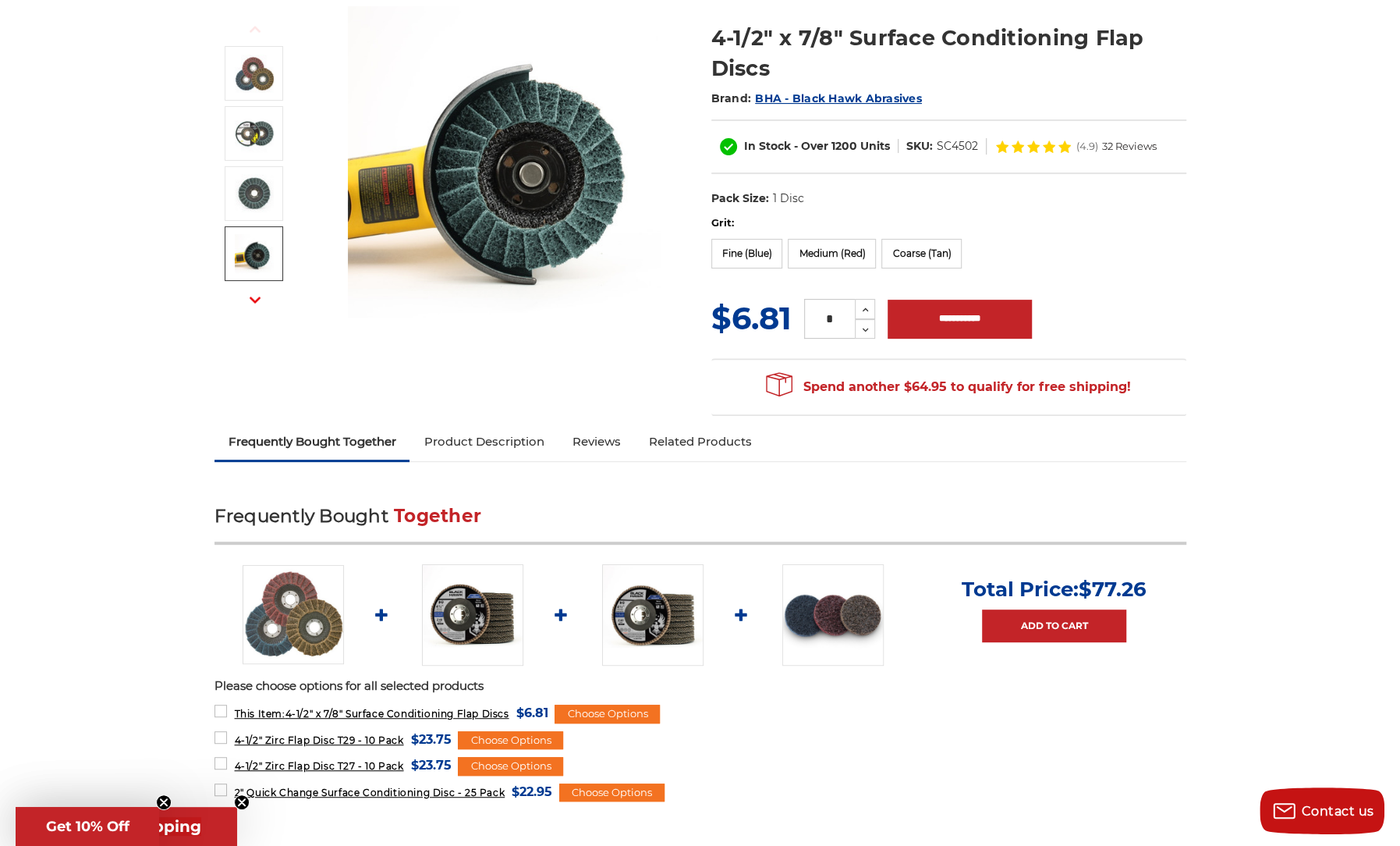
scroll to position [234, 0]
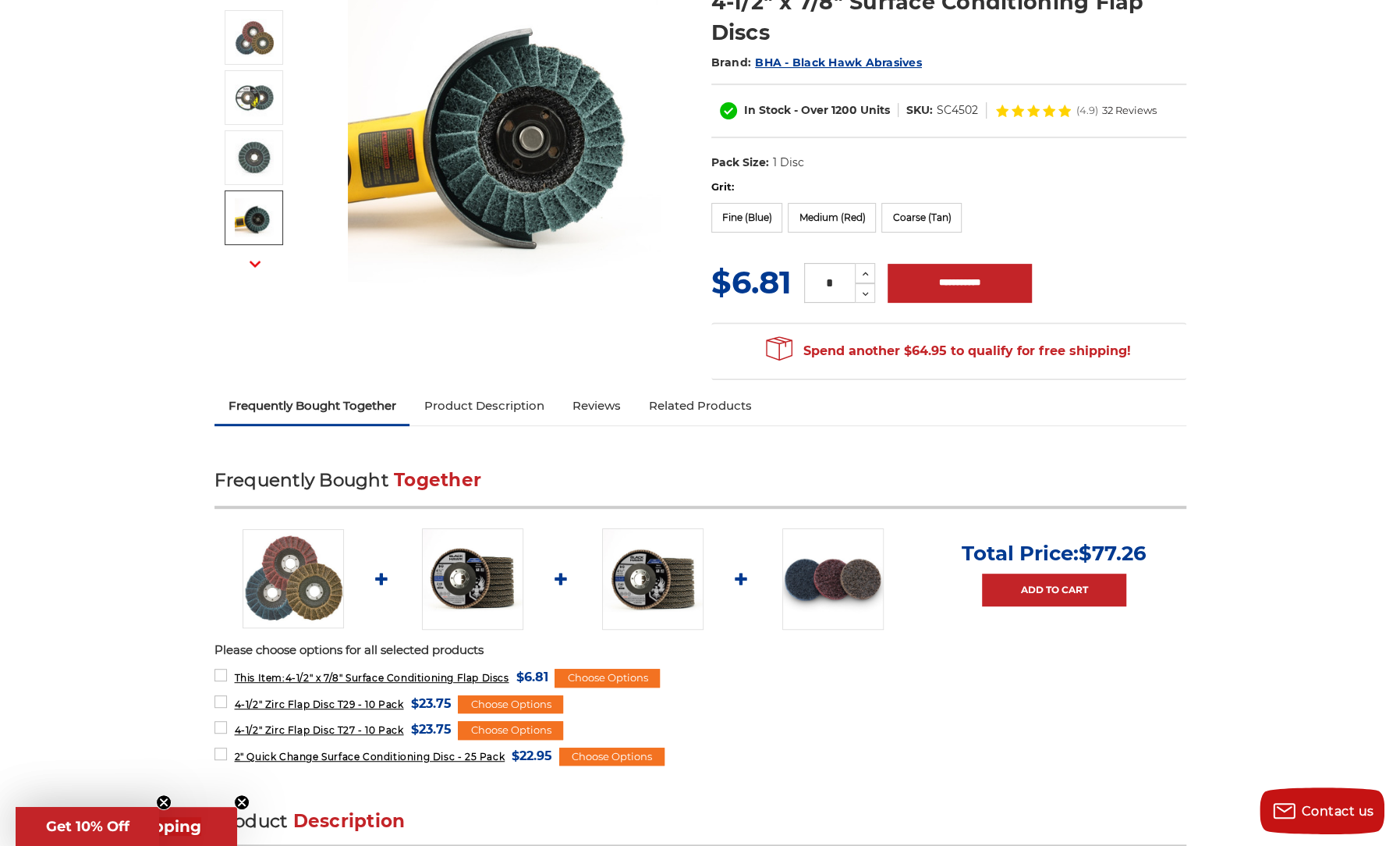
click at [637, 578] on img at bounding box center [653, 579] width 102 height 102
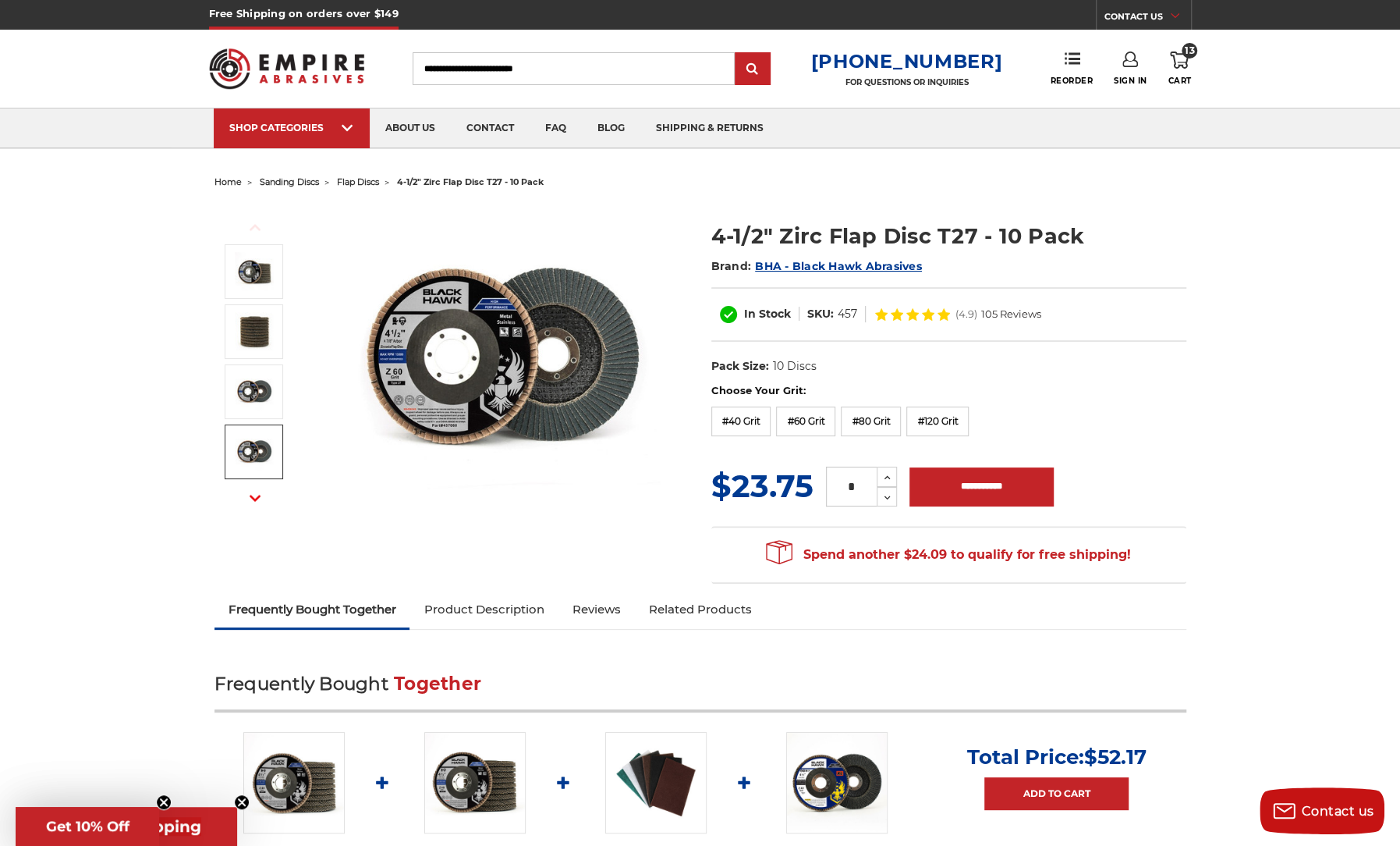
click at [360, 176] on span "flap discs" at bounding box center [358, 182] width 42 height 11
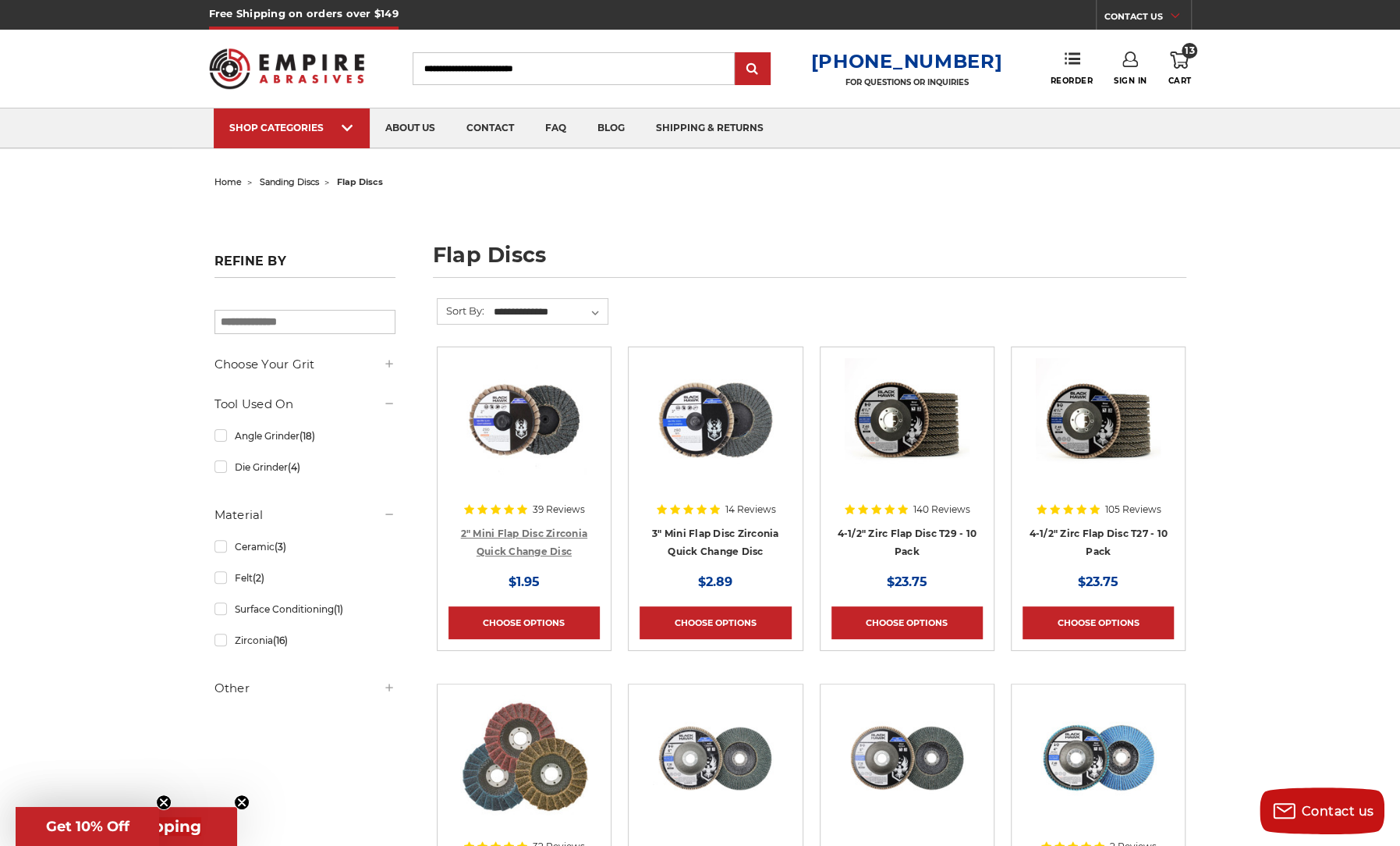
click at [563, 536] on link "2" Mini Flap Disc Zirconia Quick Change Disc" at bounding box center [524, 542] width 127 height 29
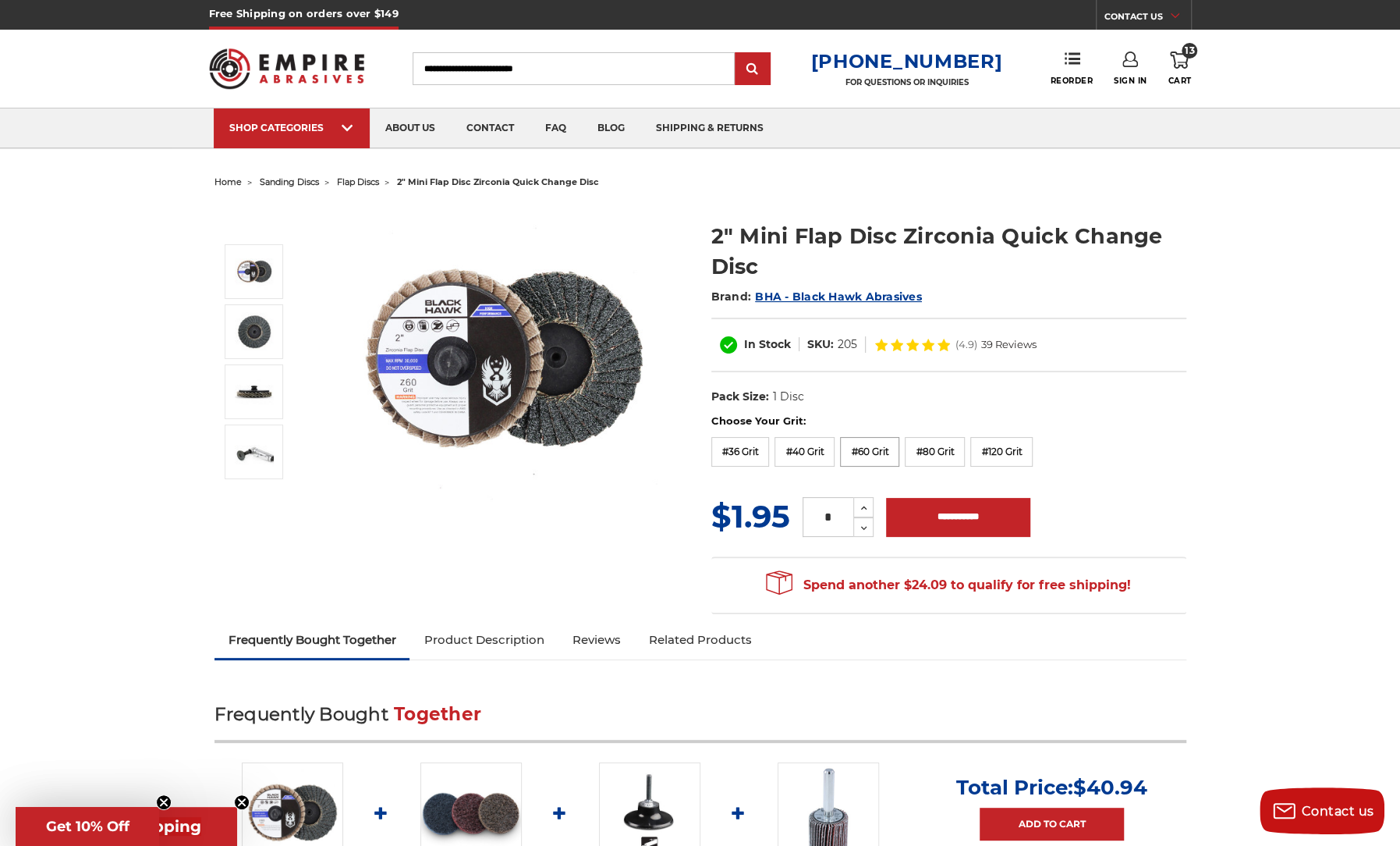
click at [871, 449] on label "#60 Grit" at bounding box center [869, 452] width 59 height 29
drag, startPoint x: 839, startPoint y: 510, endPoint x: 723, endPoint y: 520, distance: 116.4
click at [723, 520] on div "MSRP: Was: Now: $1.95 (You save ) * Increase Quantity: Decrease Quantity:" at bounding box center [949, 516] width 475 height 45
drag, startPoint x: 834, startPoint y: 514, endPoint x: 750, endPoint y: 525, distance: 84.7
click at [750, 525] on div "MSRP: Was: Now: $1.95 (You save ) ** Increase Quantity: Decrease Quantity:" at bounding box center [949, 516] width 475 height 45
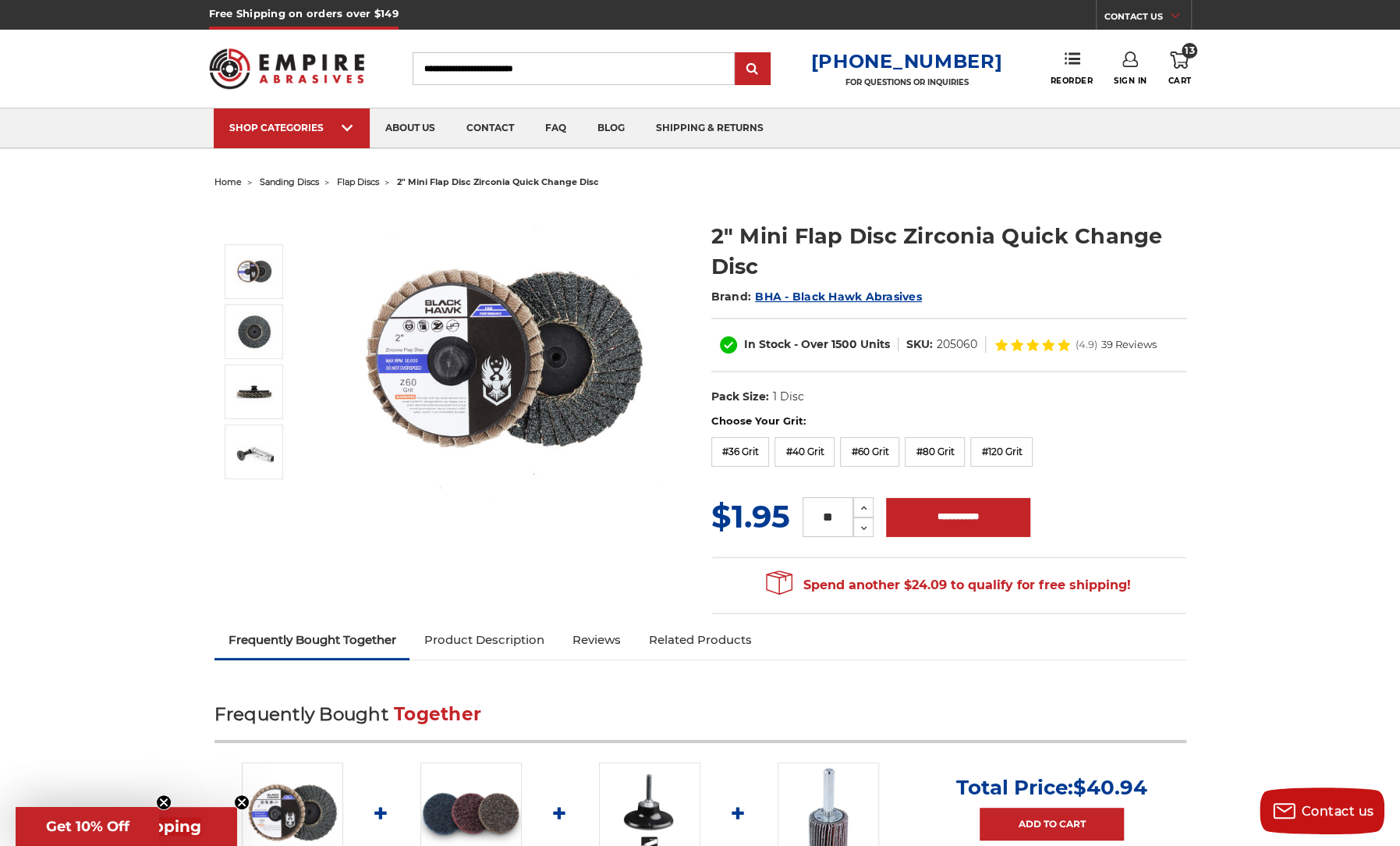
type input "***"
click at [933, 450] on label "#80 Grit" at bounding box center [935, 452] width 60 height 29
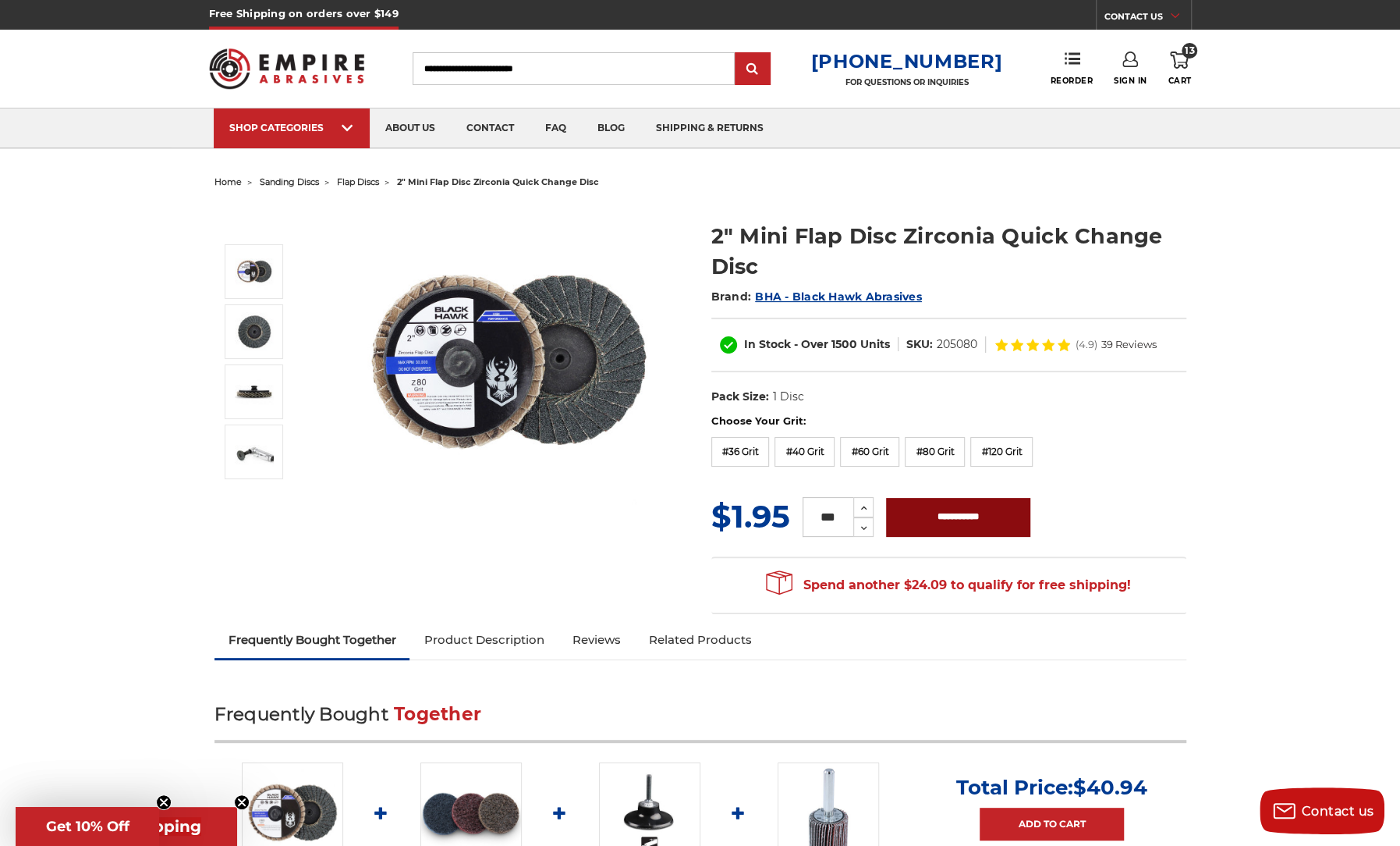
click at [926, 517] on input "**********" at bounding box center [958, 517] width 144 height 39
type input "**********"
click at [1190, 50] on span "113" at bounding box center [1190, 51] width 16 height 16
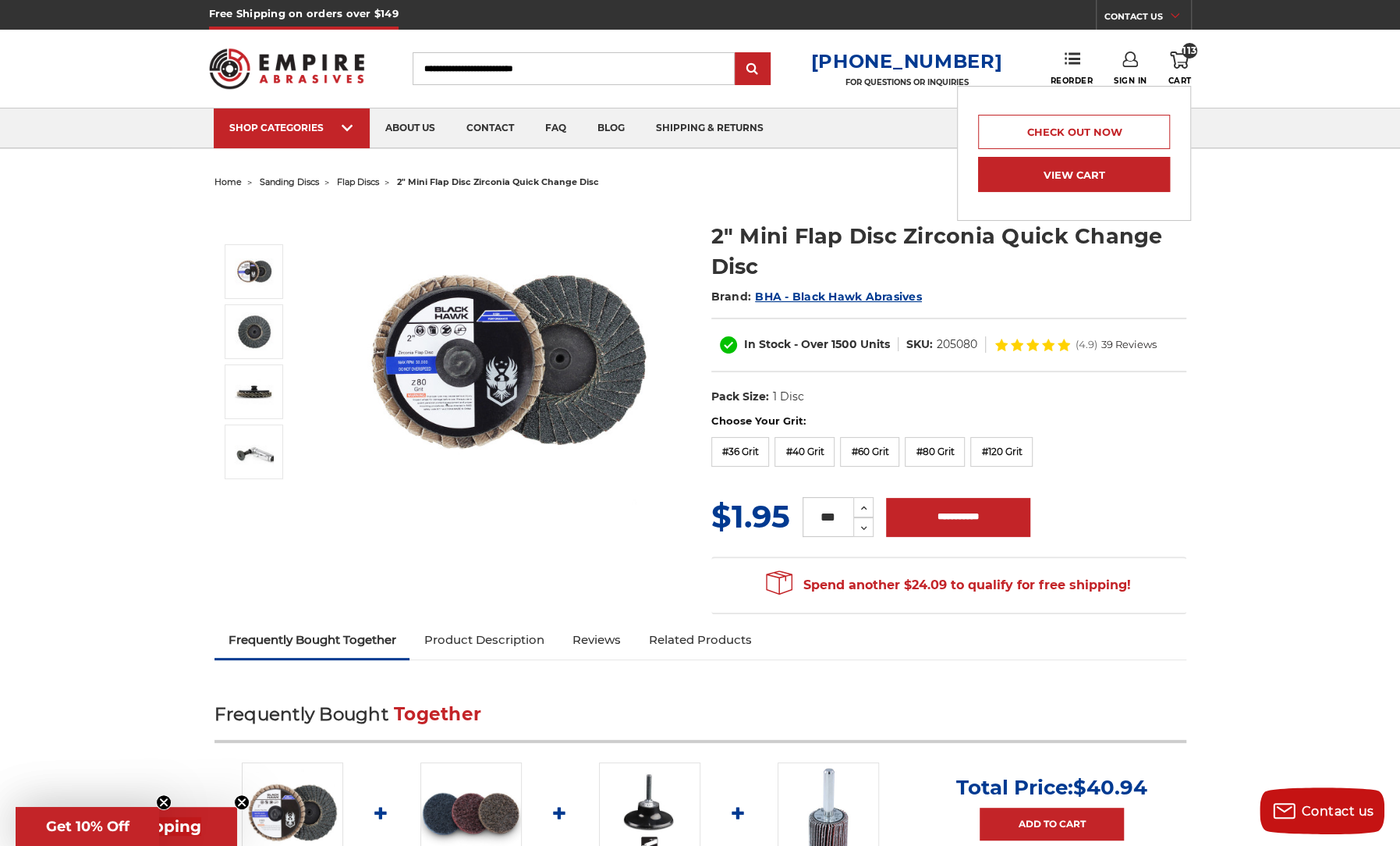
click at [1036, 167] on link "View Cart" at bounding box center [1074, 175] width 192 height 35
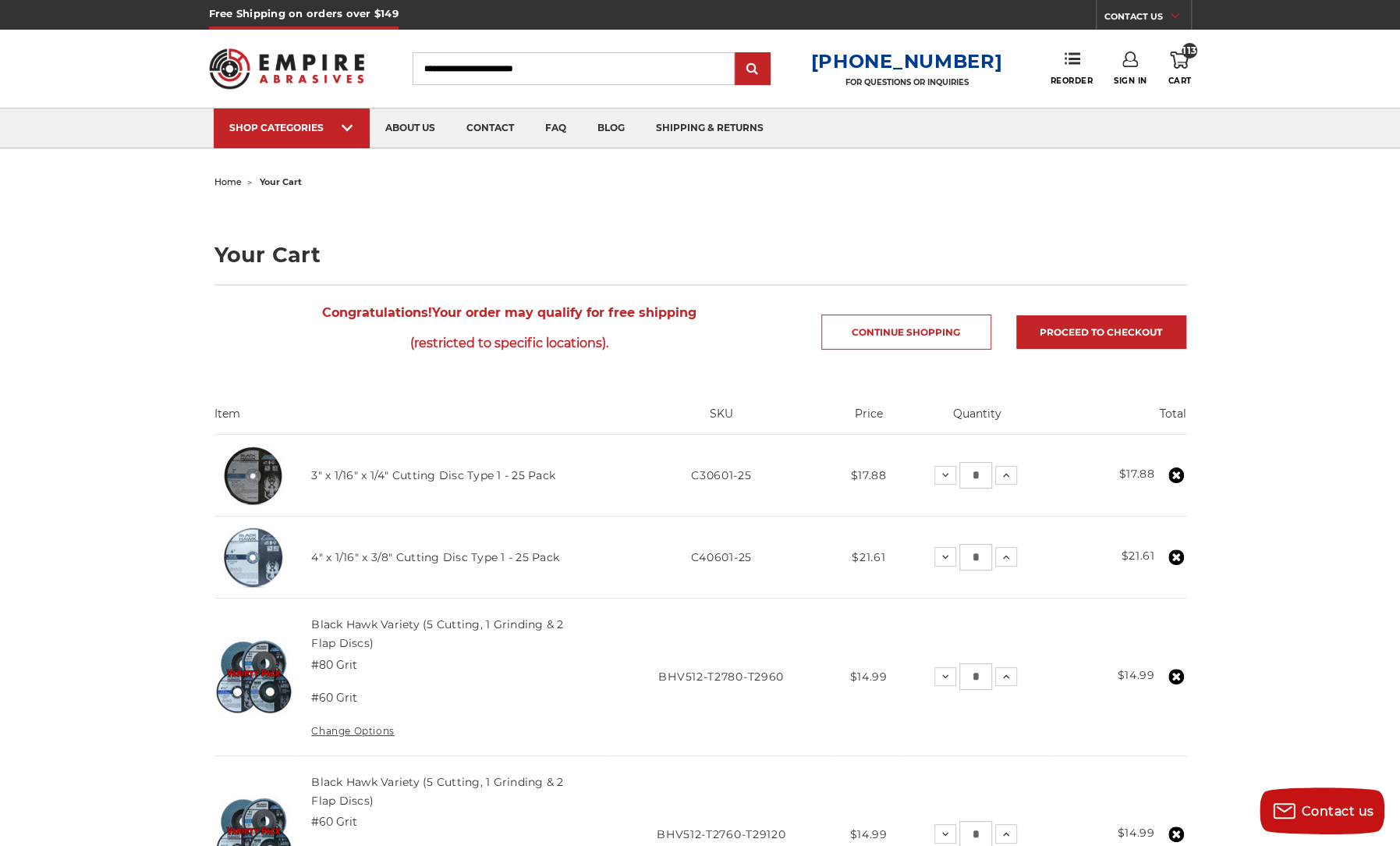
click at [1129, 60] on icon at bounding box center [1130, 60] width 16 height 16
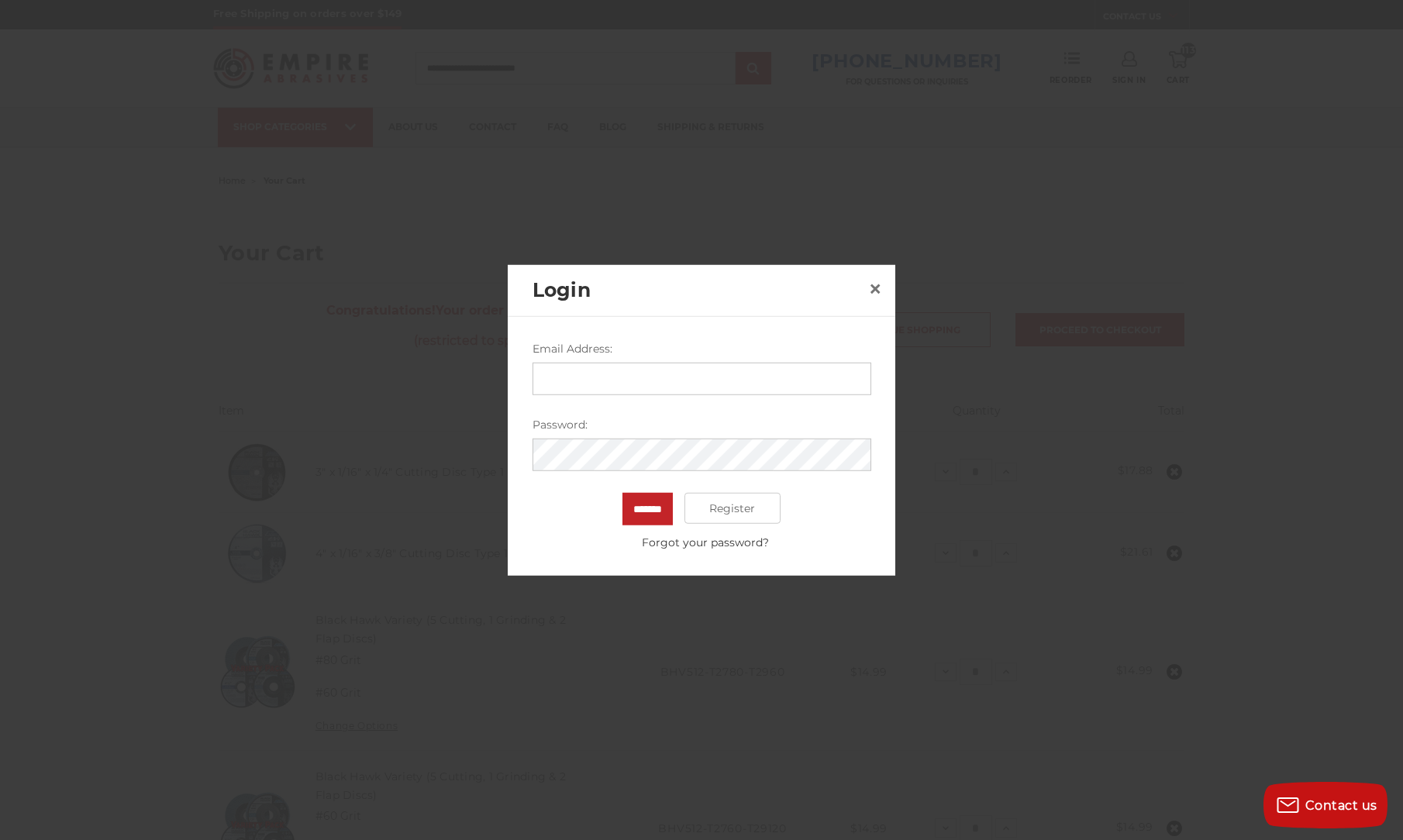
click at [765, 341] on label "Email Address:" at bounding box center [702, 349] width 339 height 17
click at [765, 362] on input "Email Address:" at bounding box center [702, 378] width 339 height 32
click at [746, 373] on input "Email Address:" at bounding box center [702, 378] width 339 height 32
type input "**********"
click at [640, 518] on input "*******" at bounding box center [648, 508] width 50 height 32
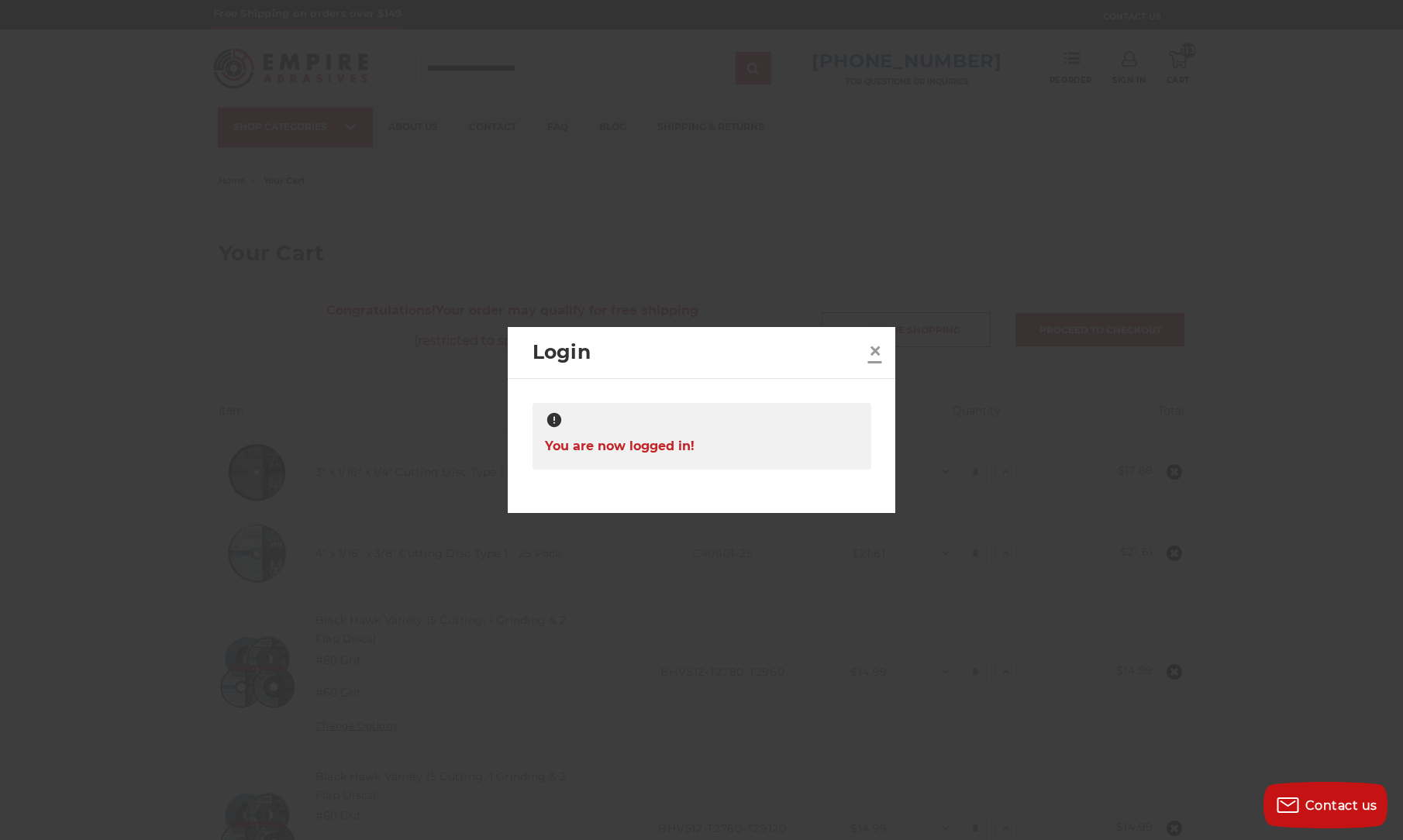
click at [876, 351] on span "×" at bounding box center [875, 351] width 14 height 30
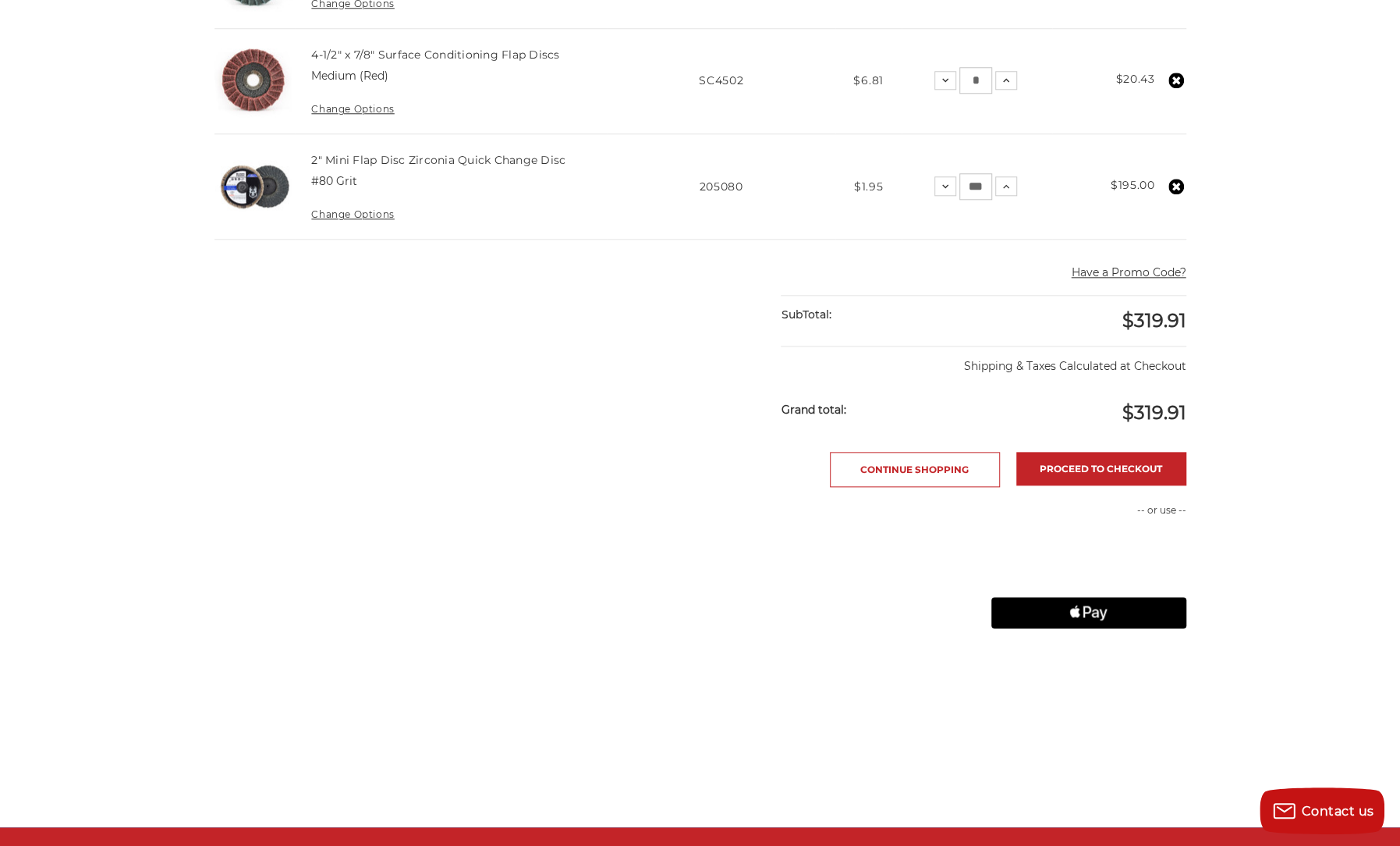
scroll to position [1093, 0]
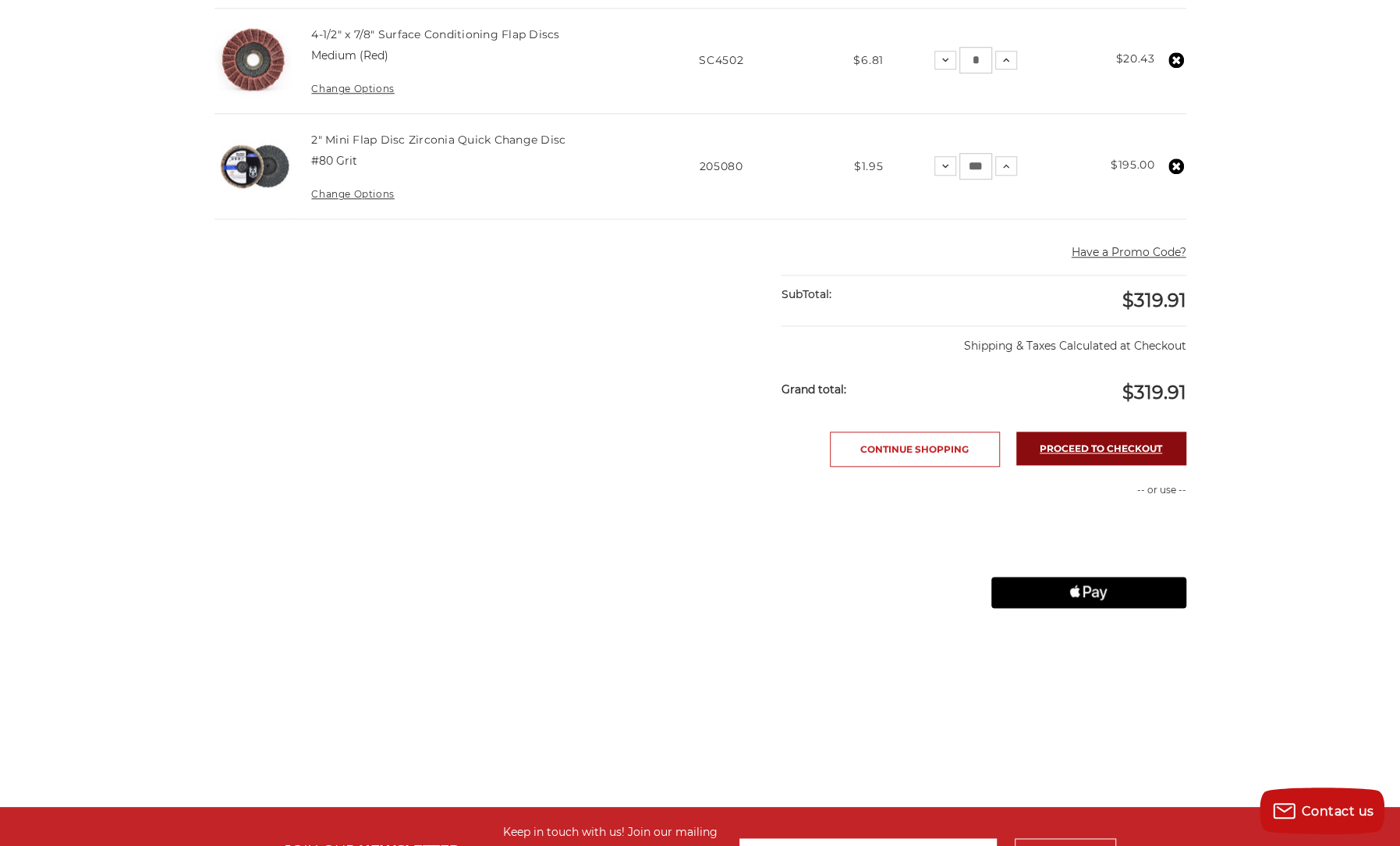
click at [1099, 440] on link "Proceed to checkout" at bounding box center [1101, 448] width 170 height 33
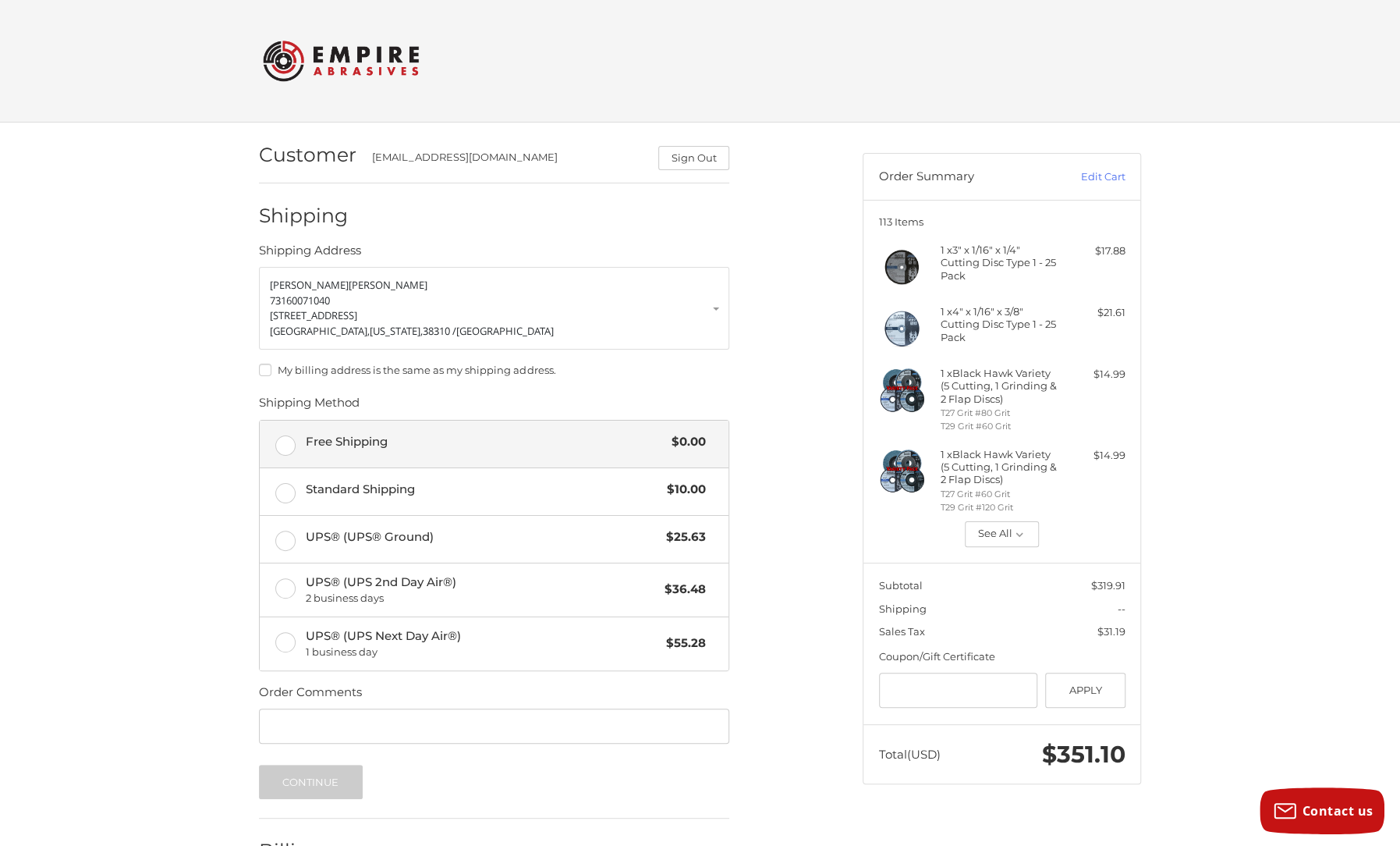
click at [288, 443] on label "Free Shipping $0.00" at bounding box center [493, 444] width 469 height 47
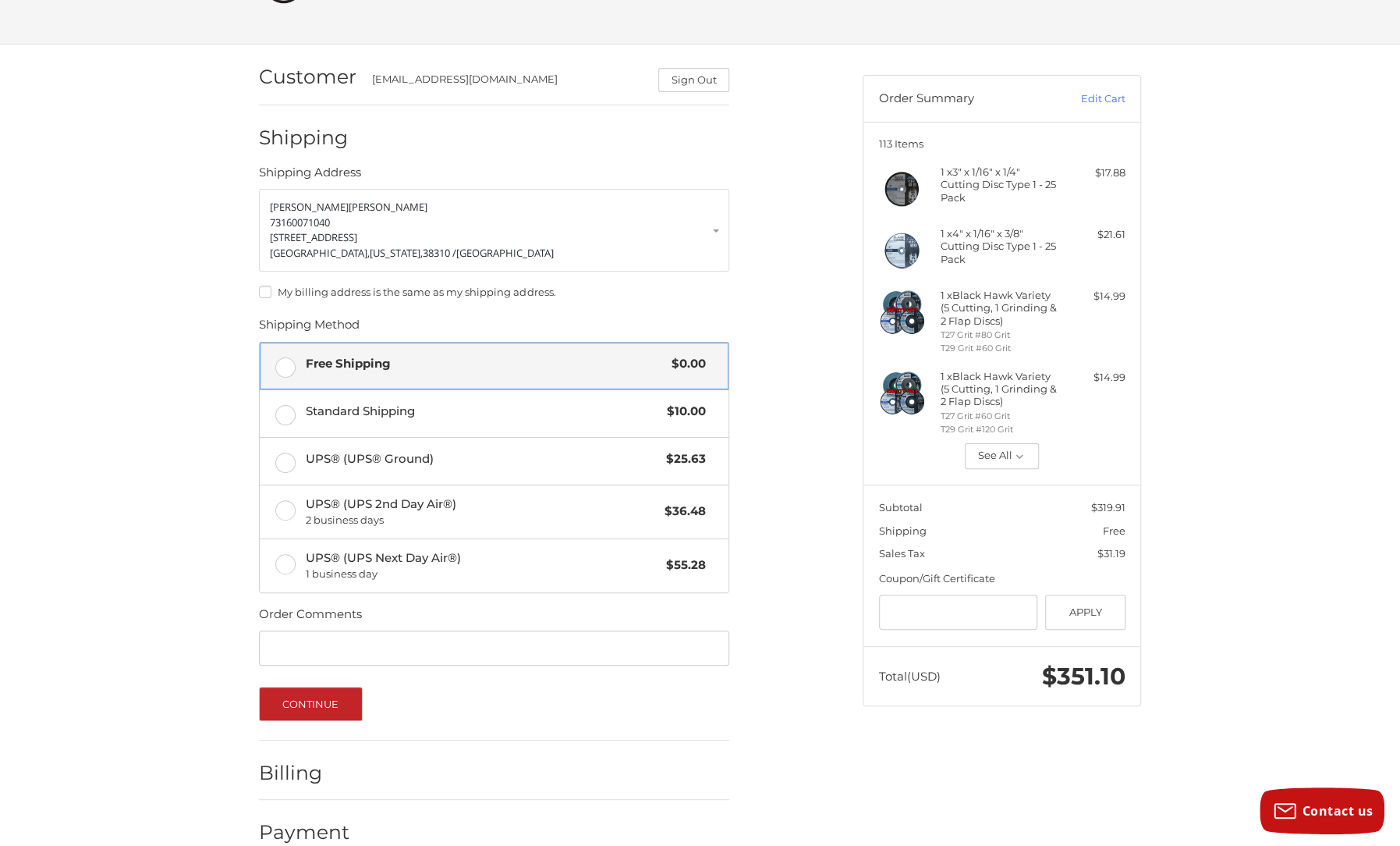
scroll to position [102, 0]
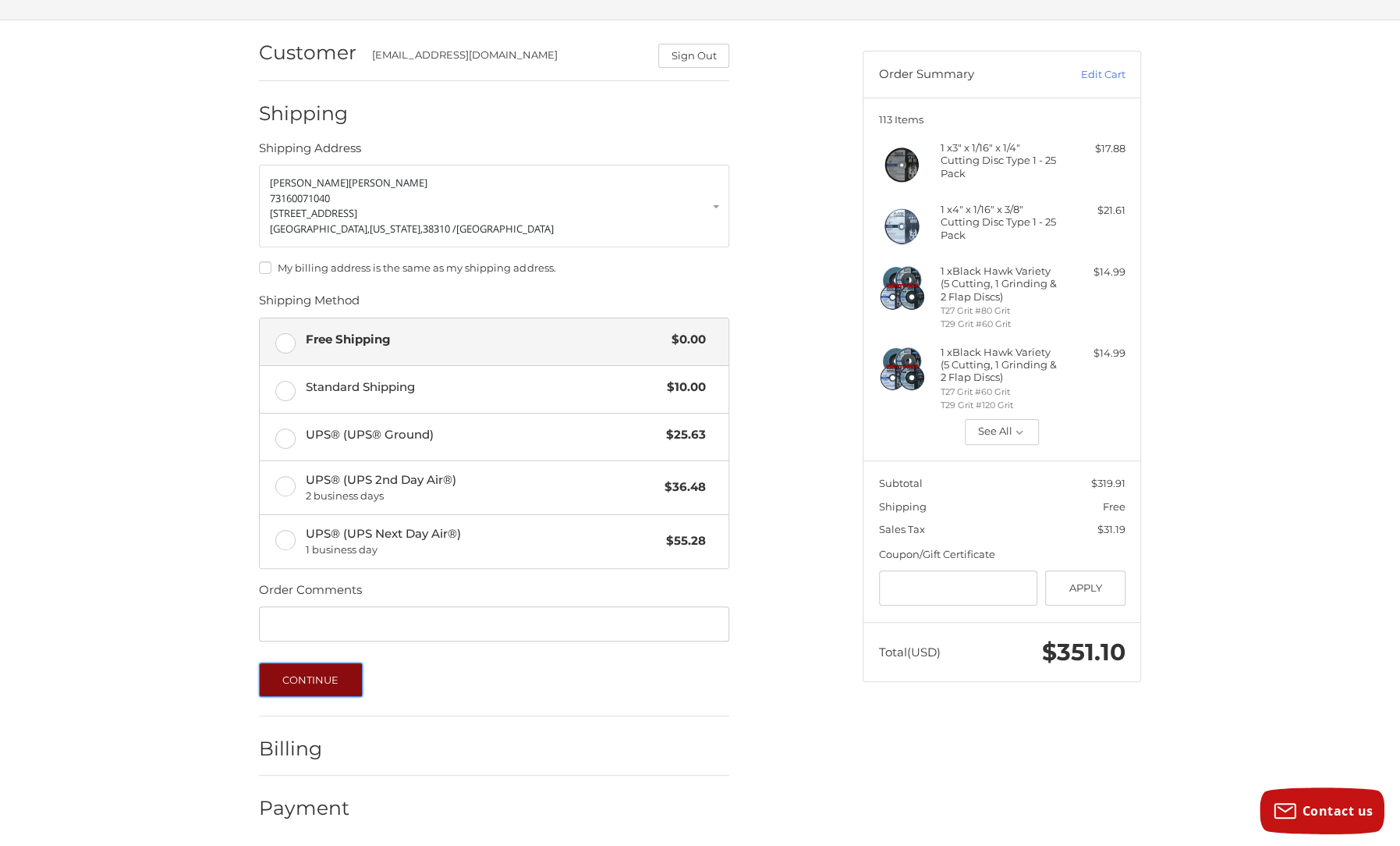
click at [323, 675] on button "Continue" at bounding box center [310, 679] width 104 height 34
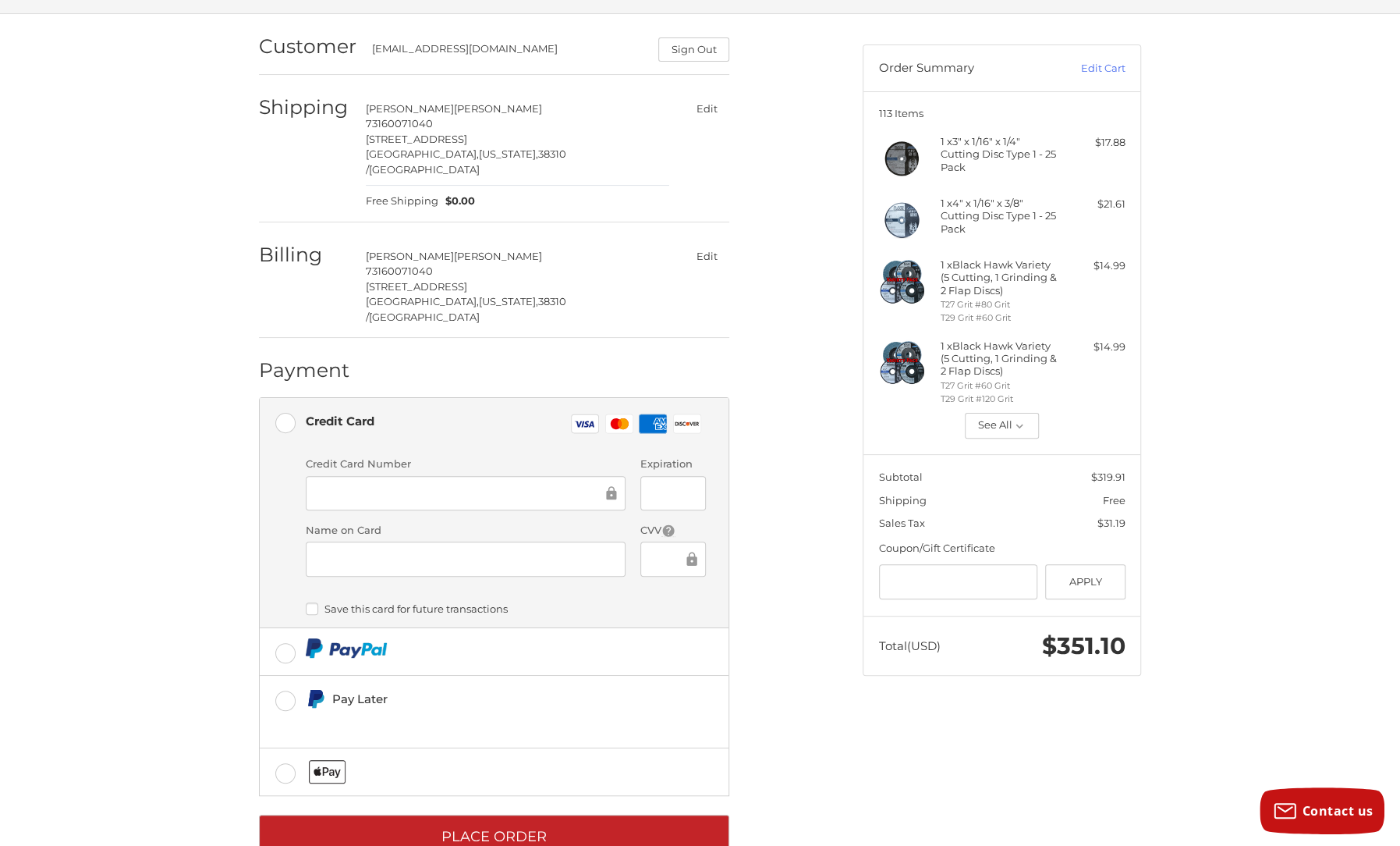
scroll to position [120, 0]
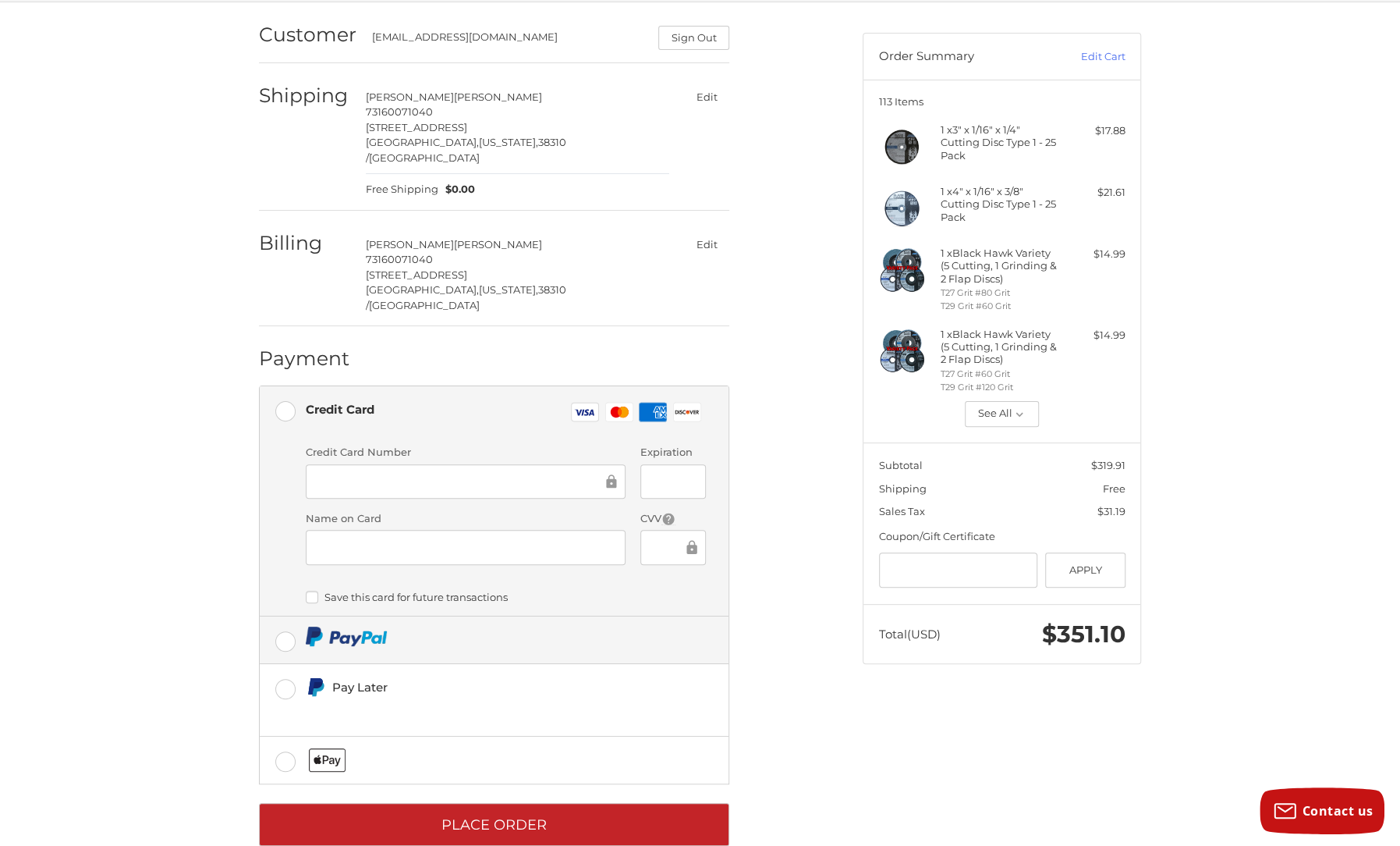
click at [286, 617] on label at bounding box center [493, 640] width 469 height 47
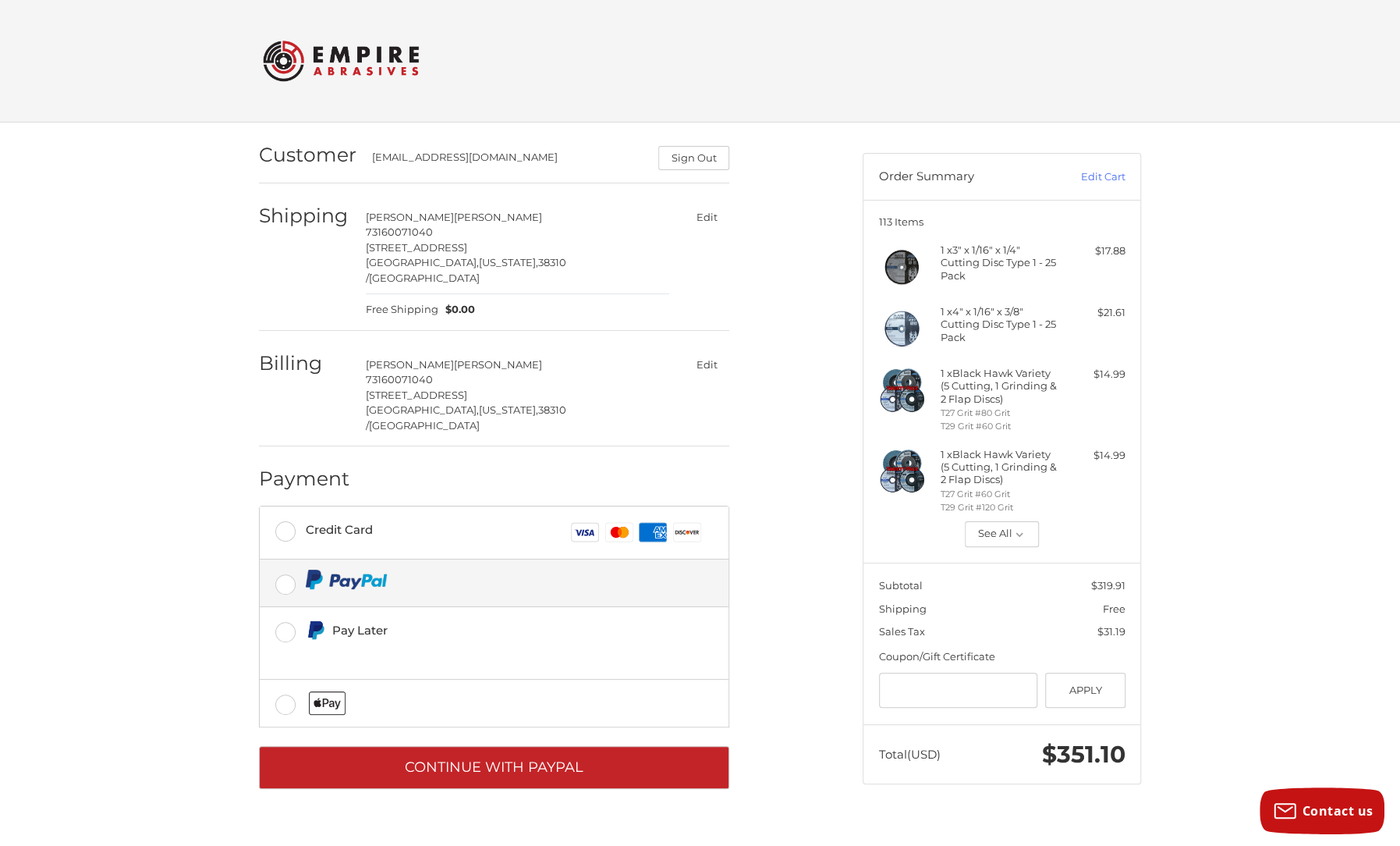
scroll to position [0, 0]
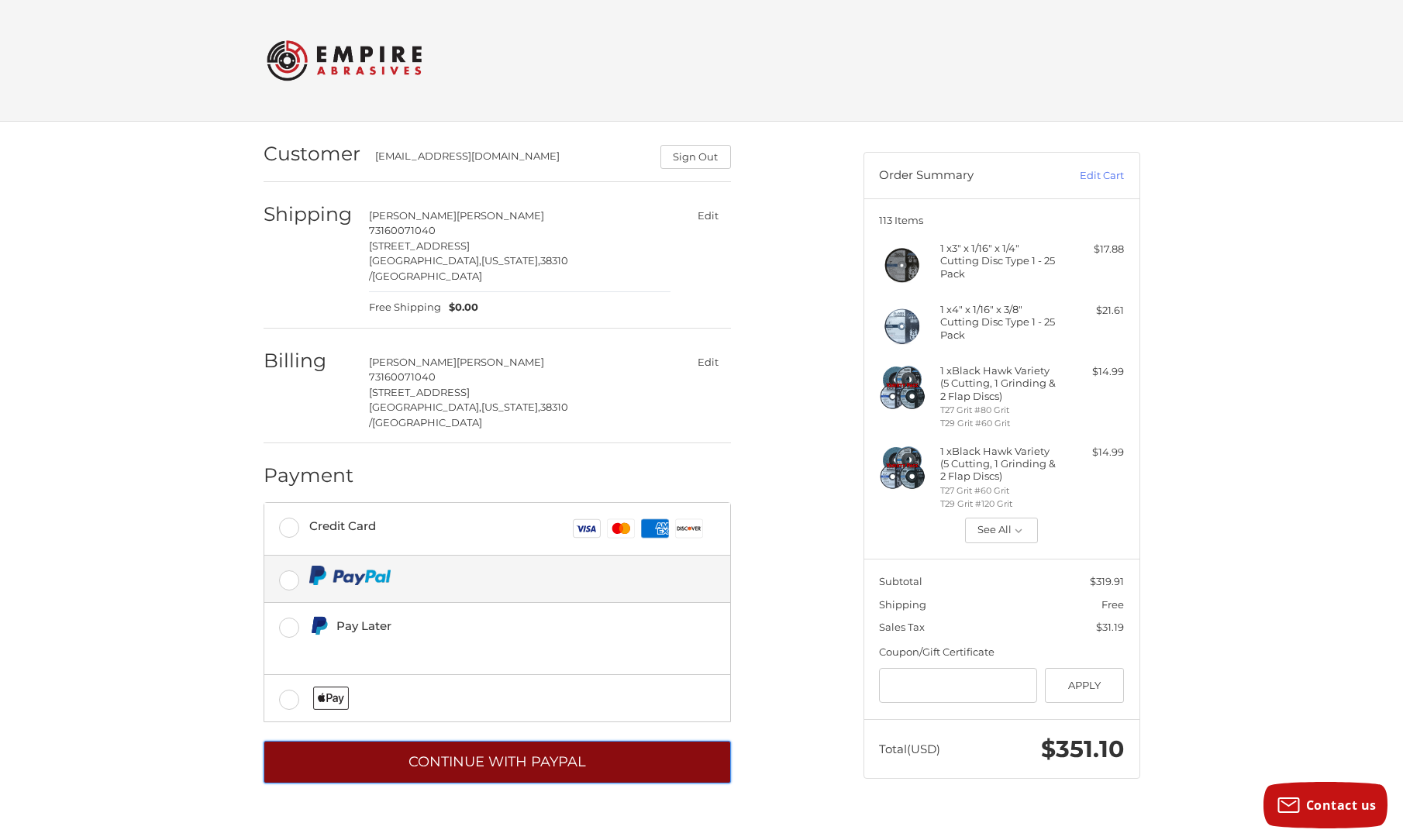
click at [531, 741] on button "Continue with PayPal" at bounding box center [497, 762] width 467 height 43
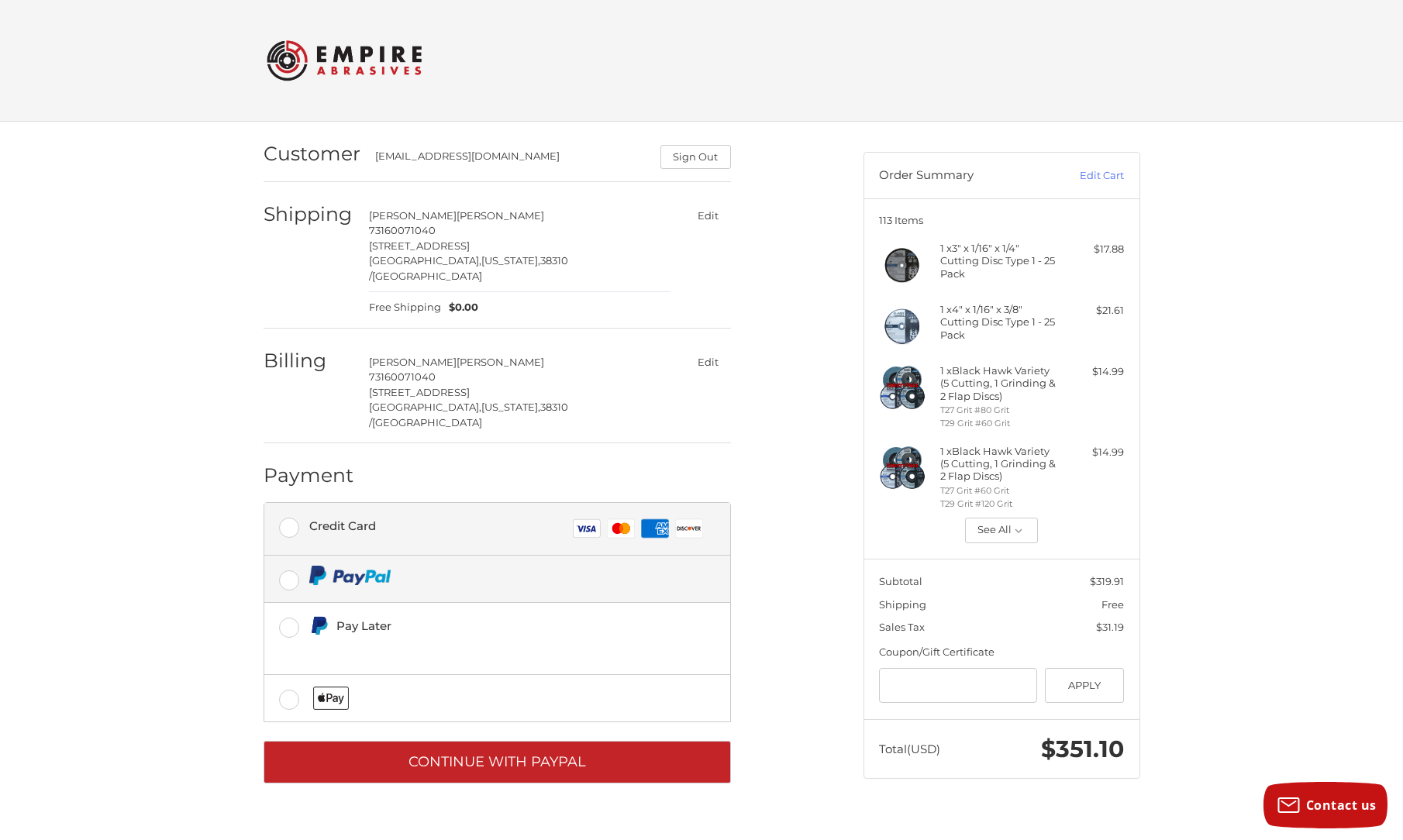
click at [282, 504] on label "Credit Card Visa Master Amex Discover" at bounding box center [497, 529] width 466 height 52
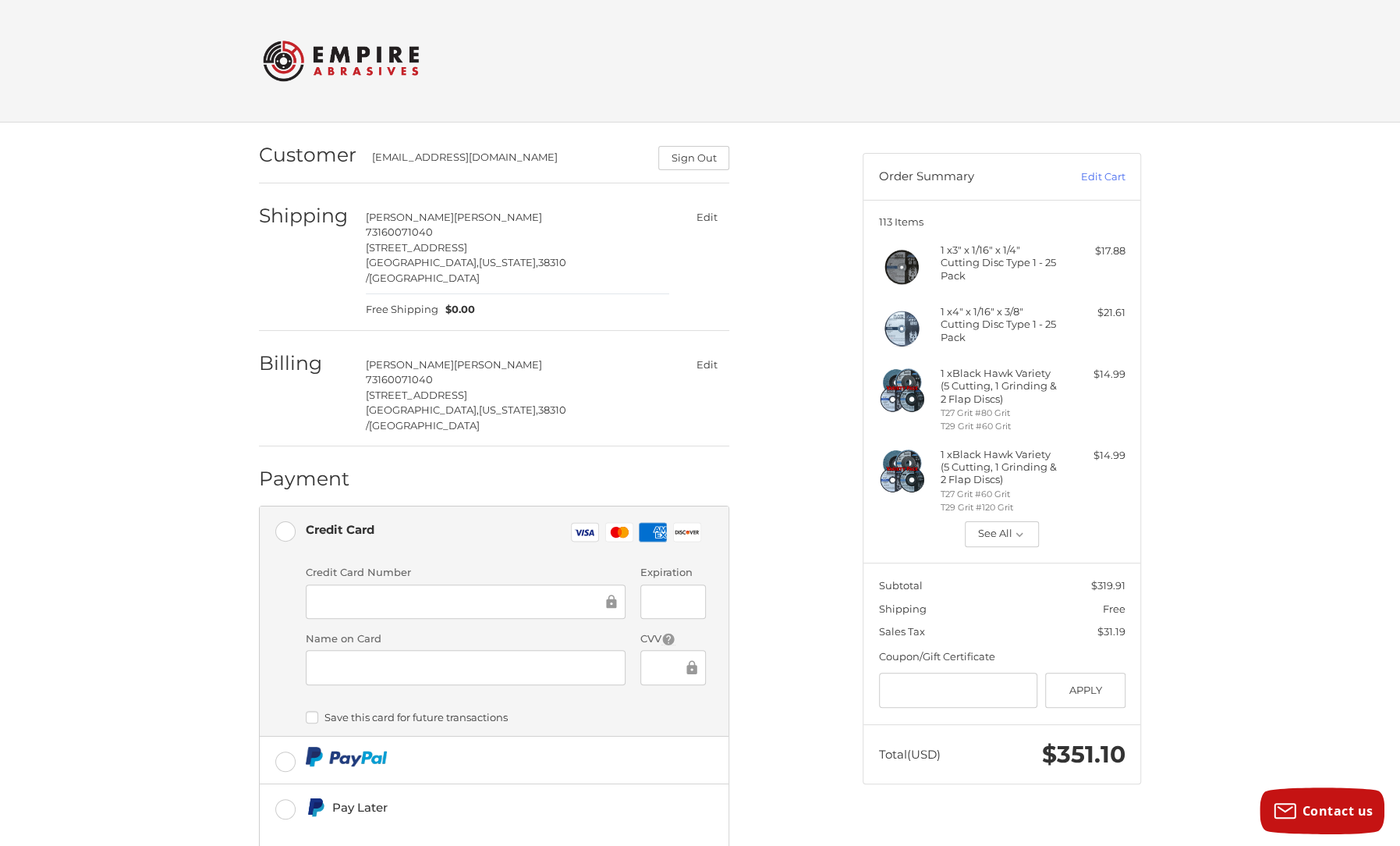
click at [496, 592] on div "Credit Card Number Expiration Name on Card CVV" at bounding box center [506, 631] width 416 height 132
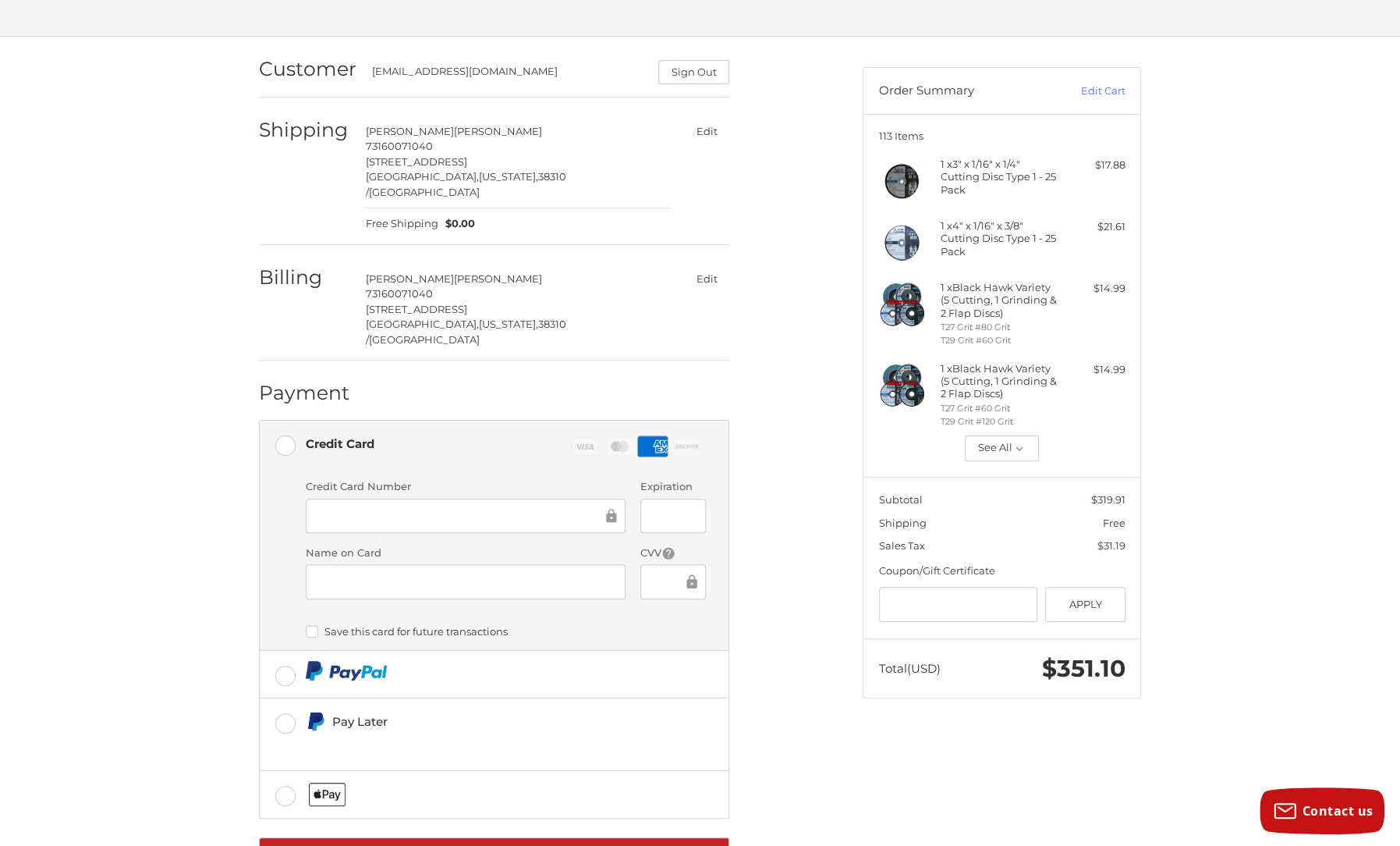
scroll to position [120, 0]
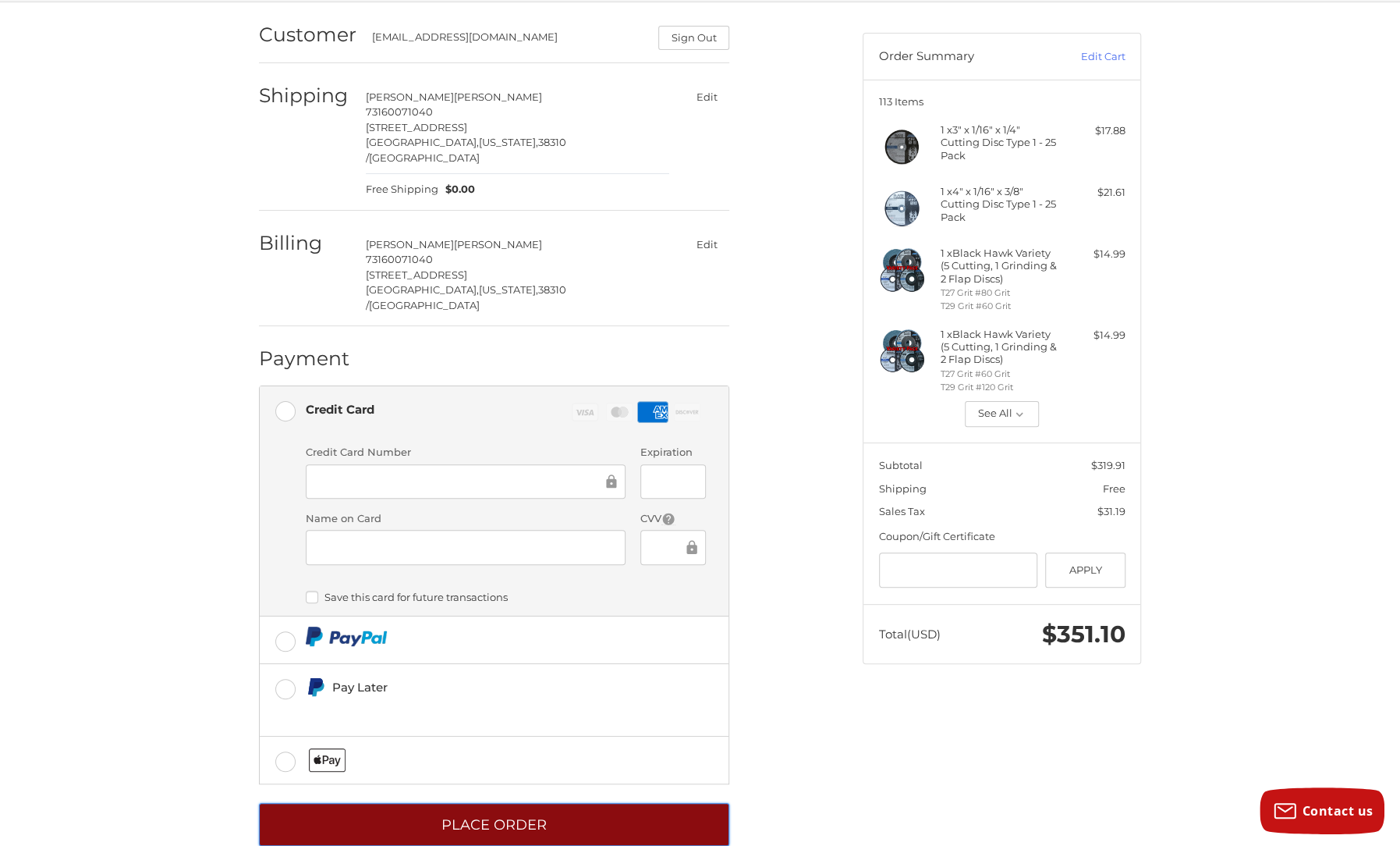
click at [474, 803] on button "Place Order" at bounding box center [493, 825] width 470 height 43
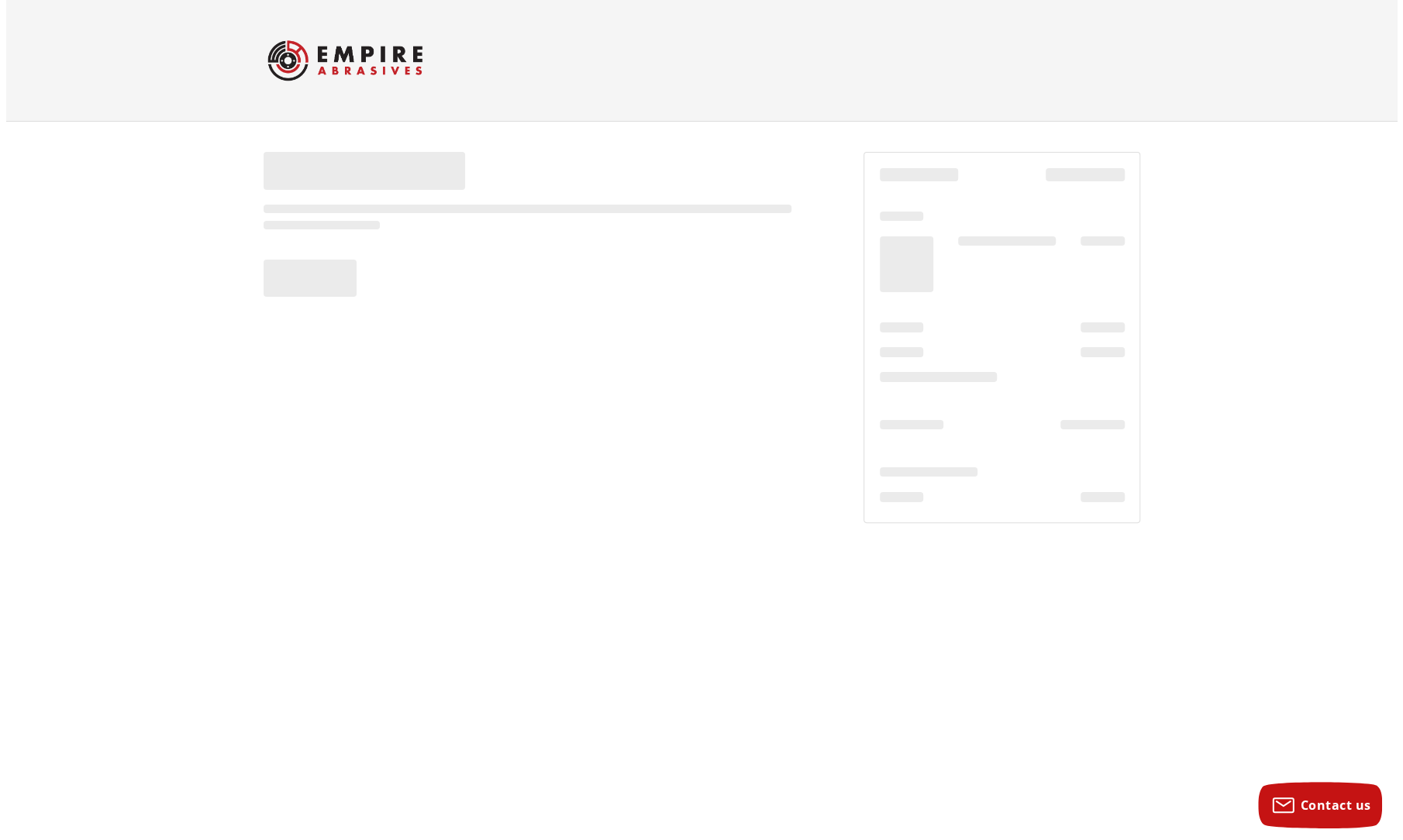
scroll to position [0, 0]
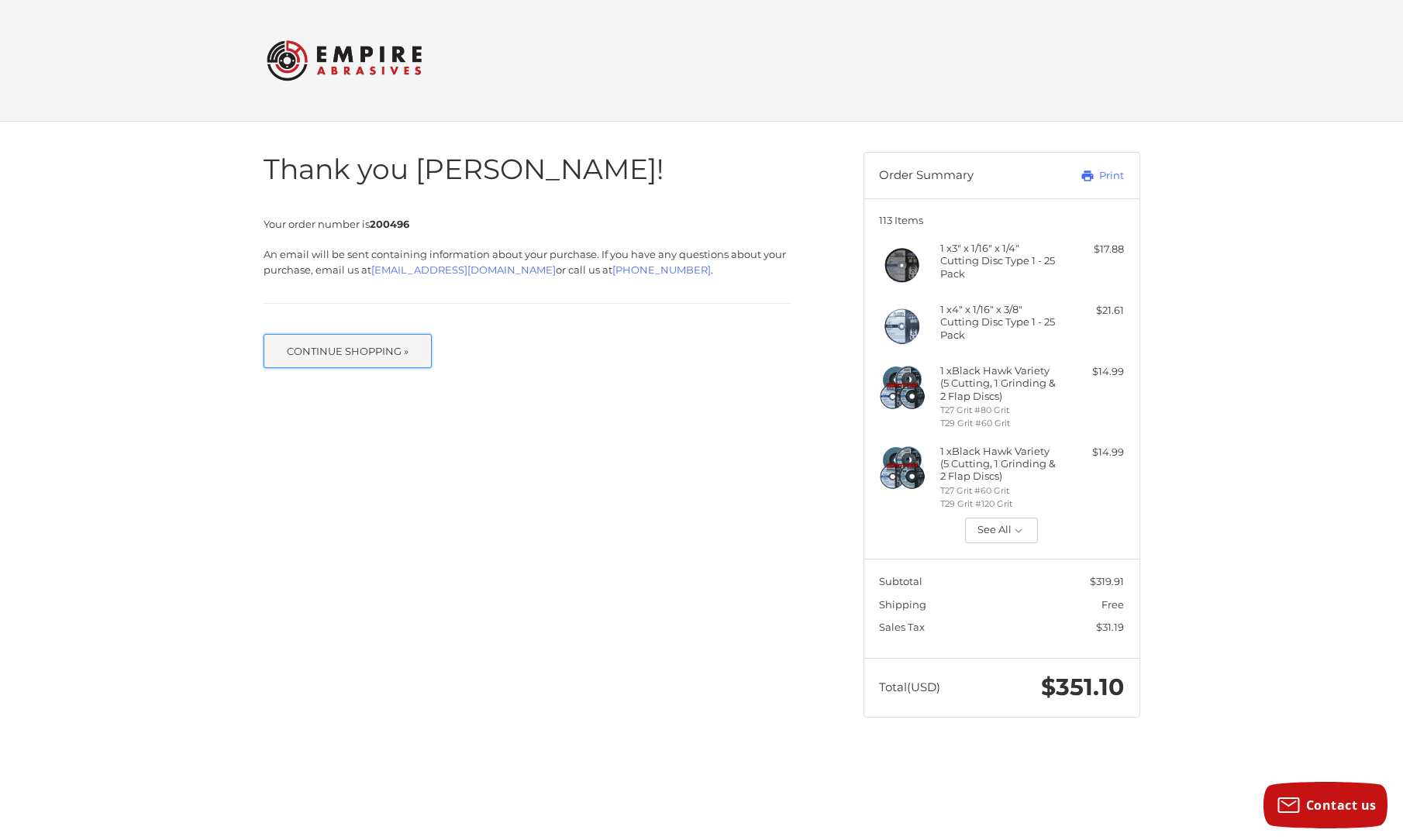
click at [320, 345] on button "Continue Shopping »" at bounding box center [348, 351] width 169 height 34
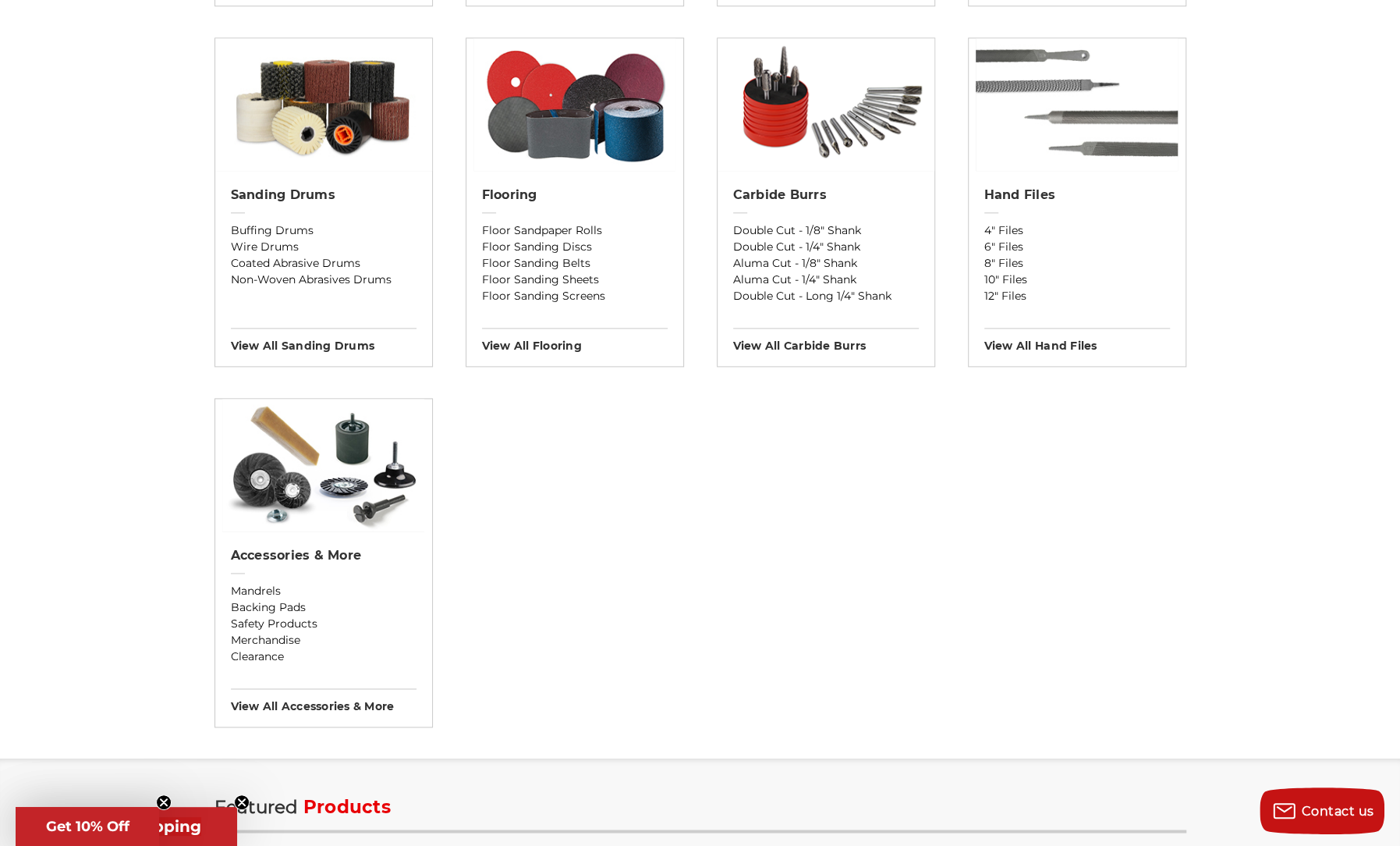
scroll to position [1327, 0]
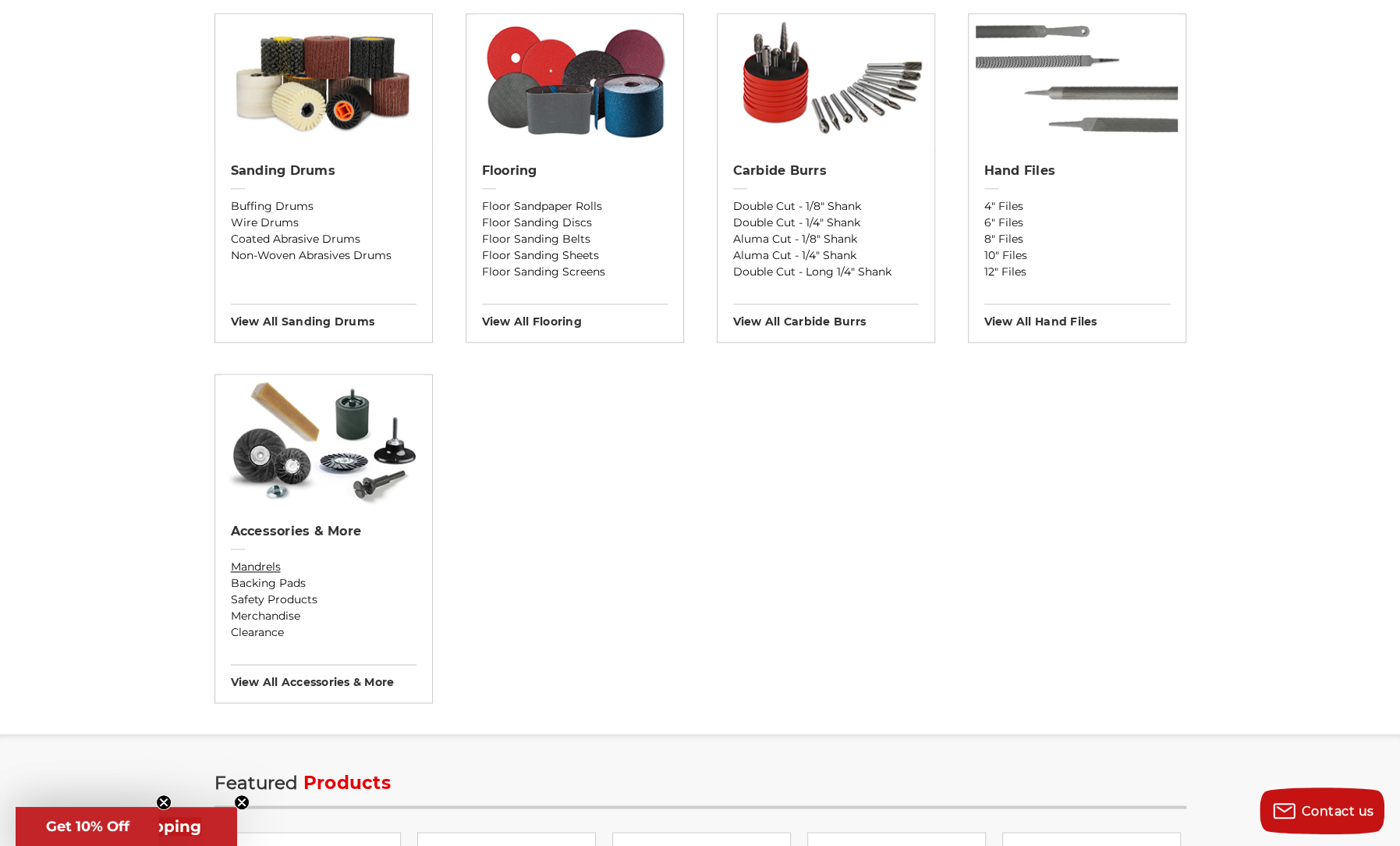
click at [263, 561] on link "Mandrels" at bounding box center [324, 567] width 186 height 17
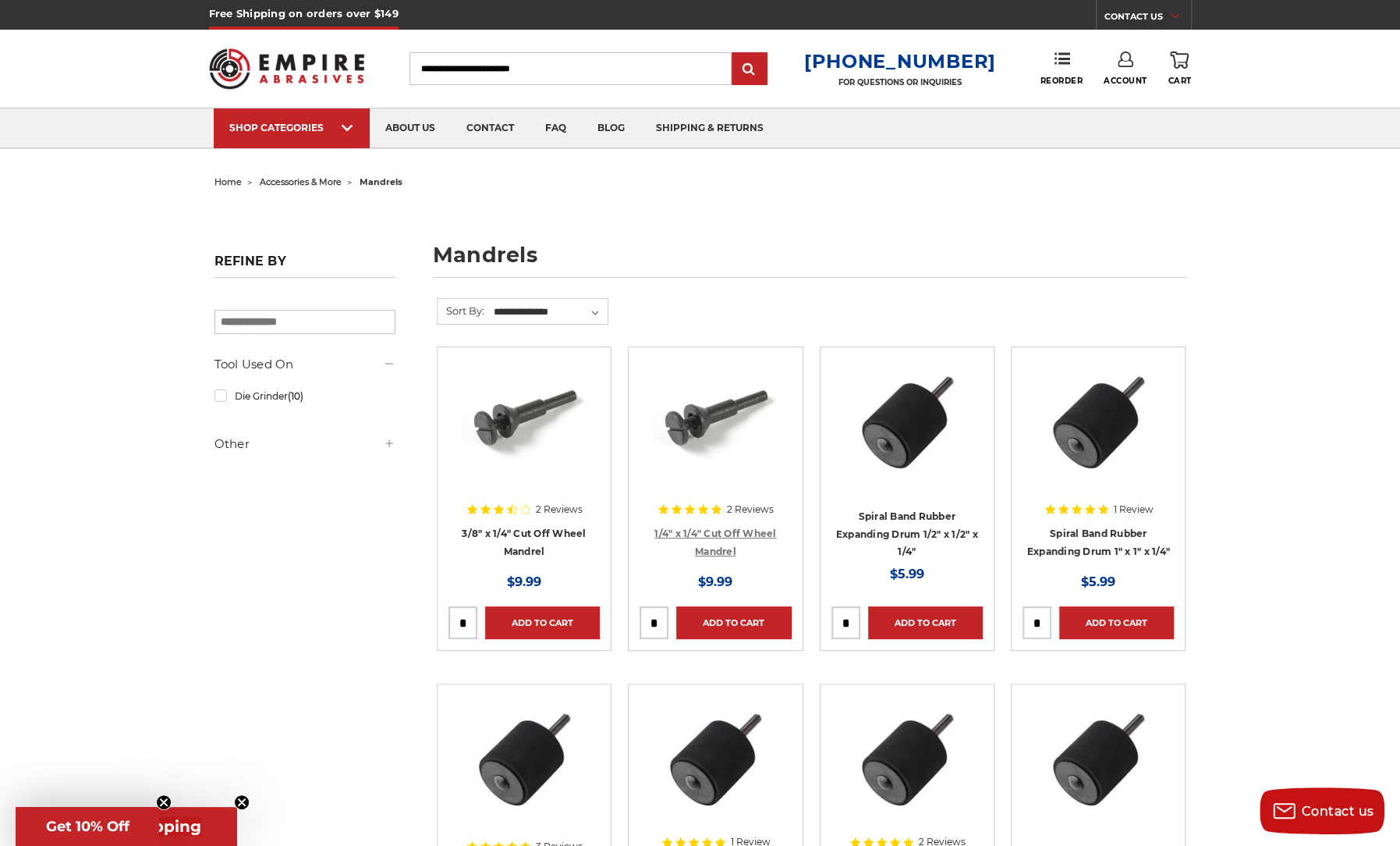
click at [681, 533] on link "1/4" x 1/4" Cut Off Wheel Mandrel" at bounding box center [715, 542] width 121 height 29
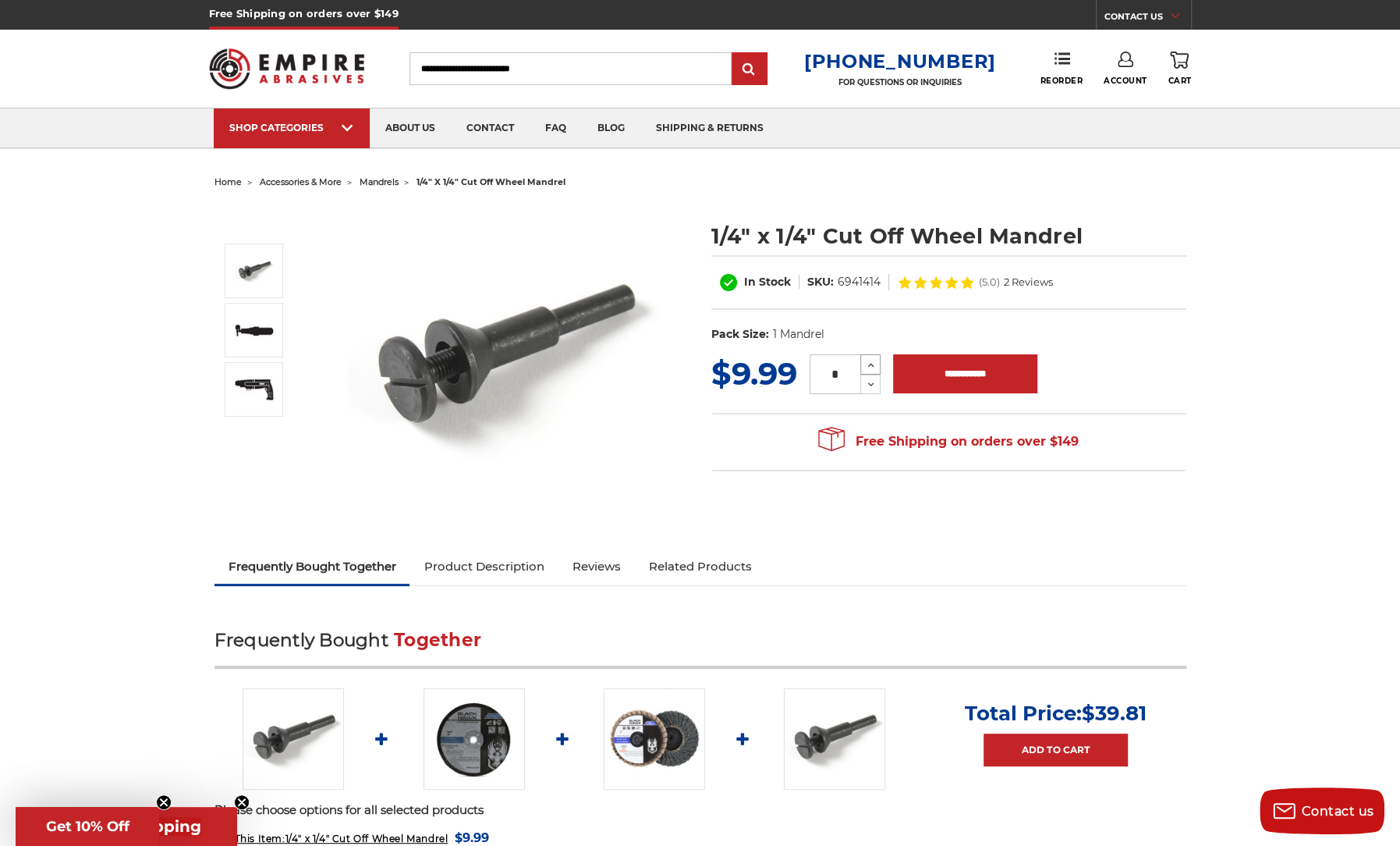
click at [873, 364] on use at bounding box center [871, 364] width 6 height 4
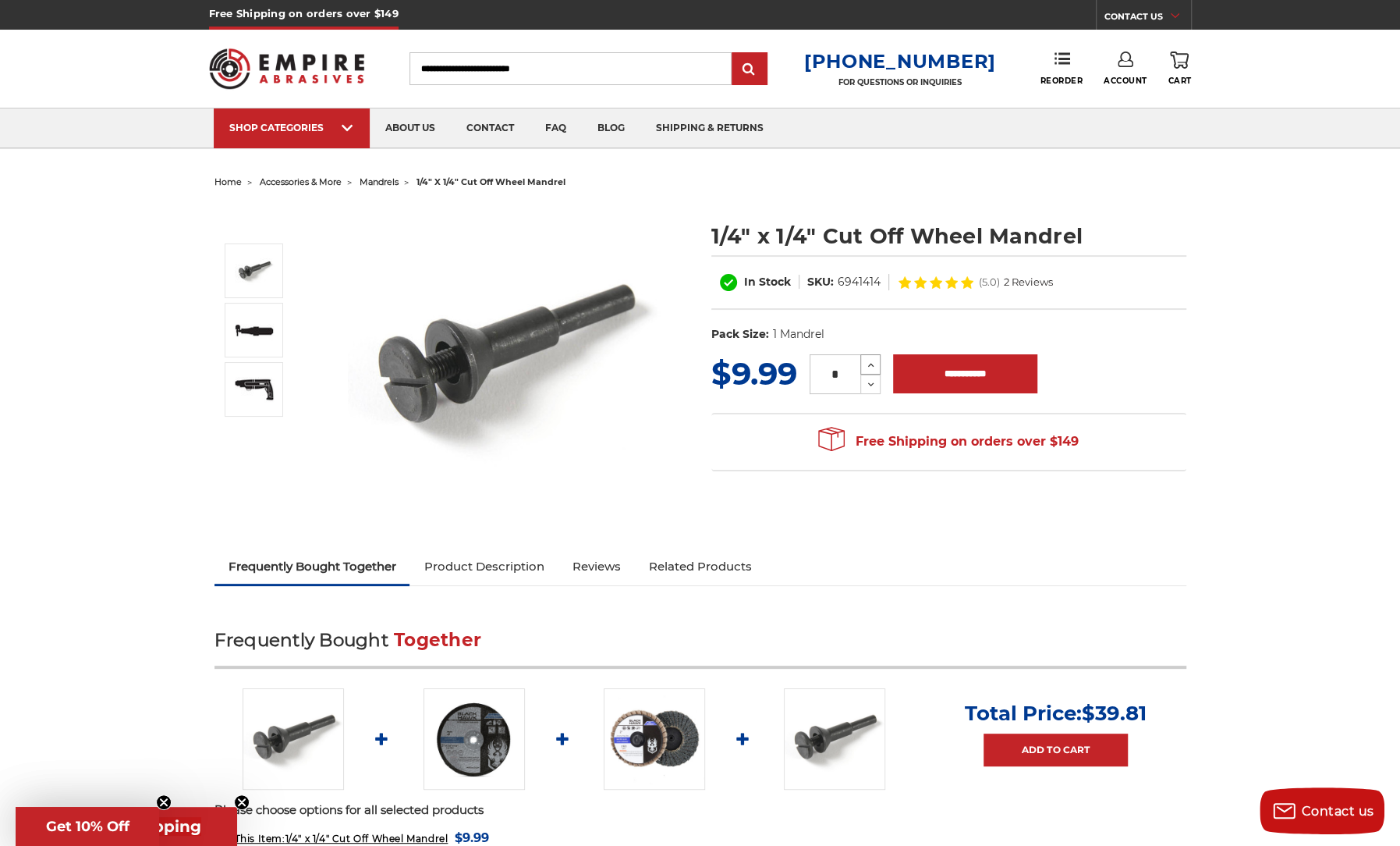
type input "*"
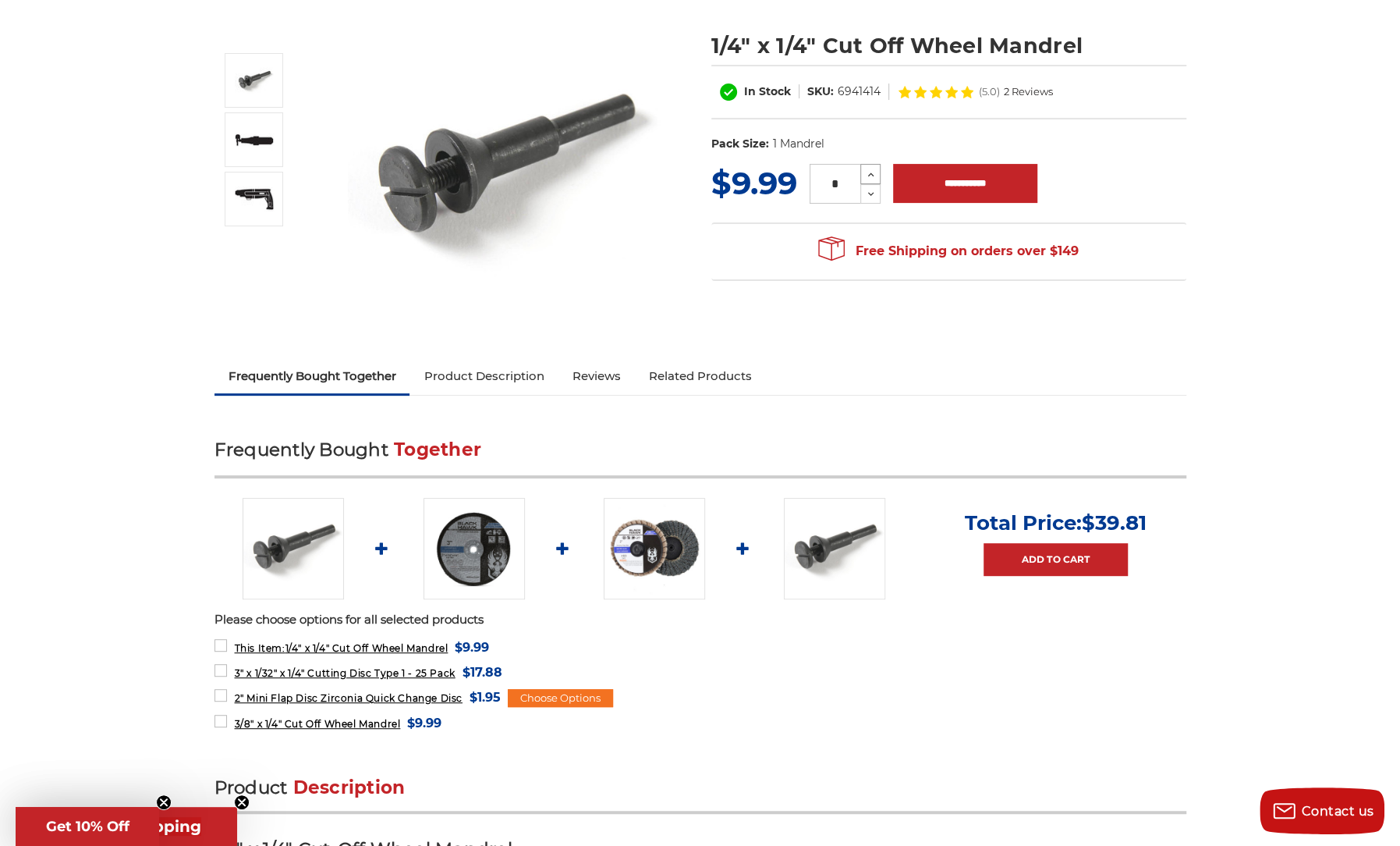
scroll to position [234, 0]
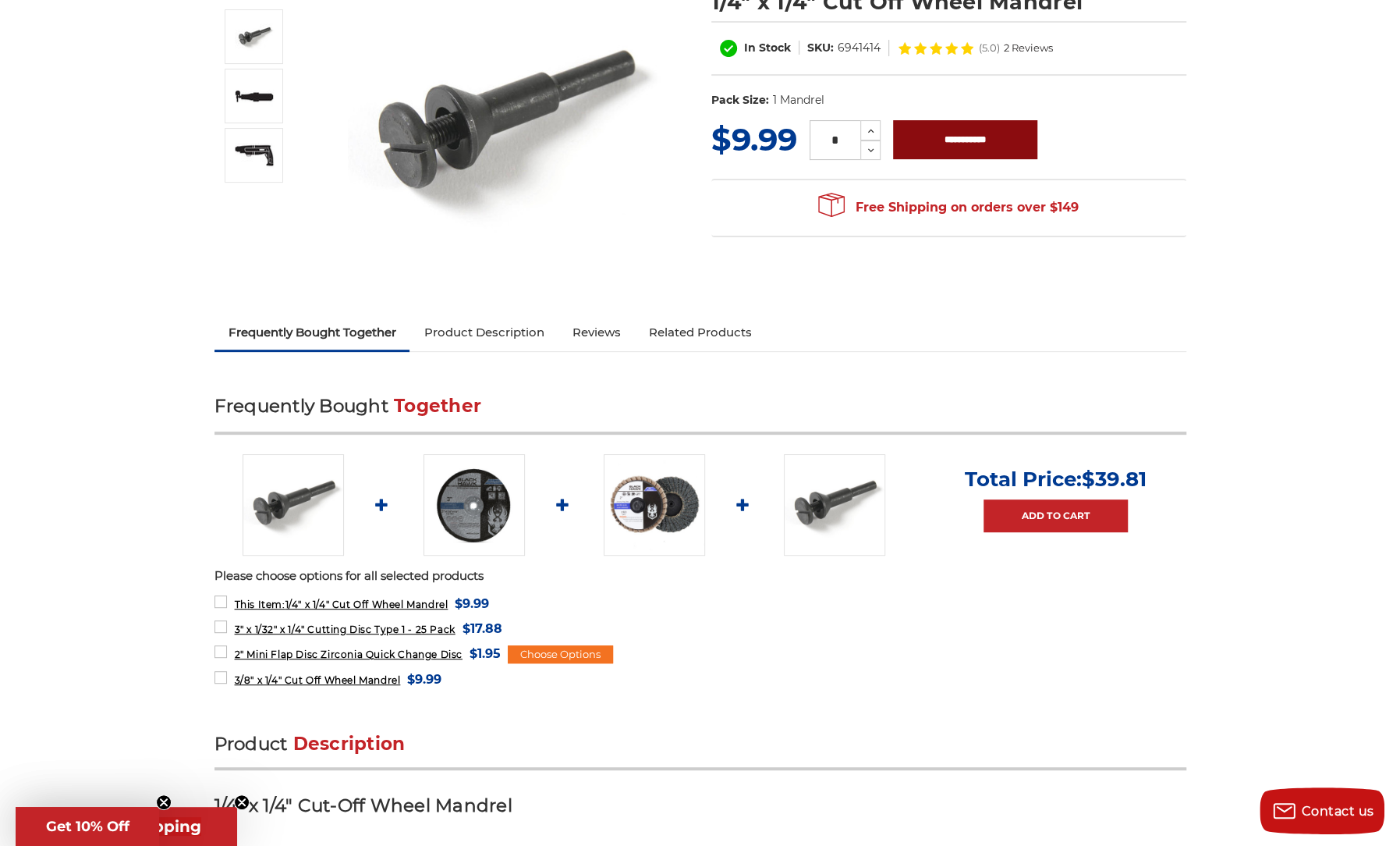
click at [958, 137] on input "**********" at bounding box center [965, 139] width 144 height 39
type input "**********"
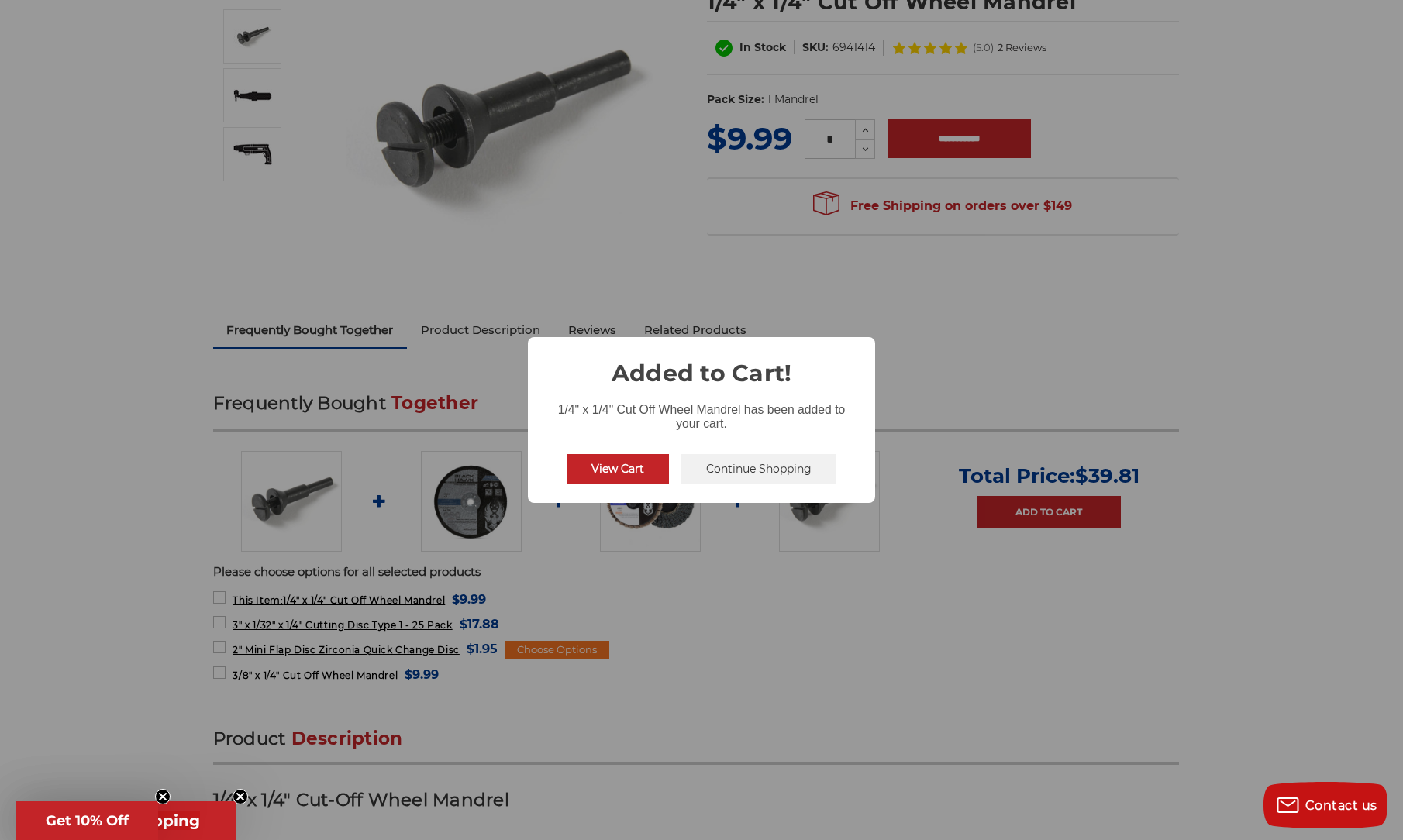
click at [741, 475] on button "Continue Shopping" at bounding box center [758, 468] width 155 height 29
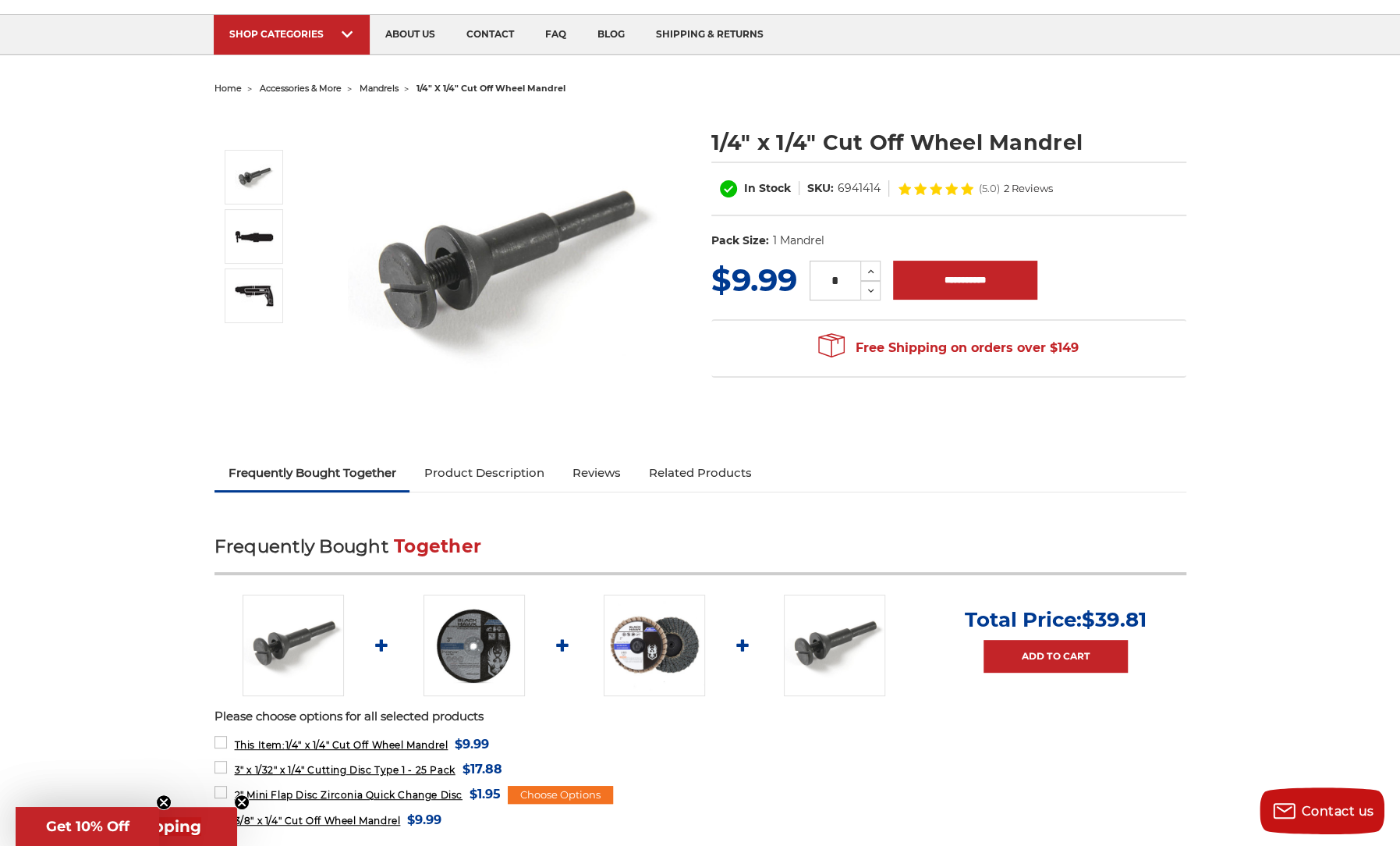
scroll to position [0, 0]
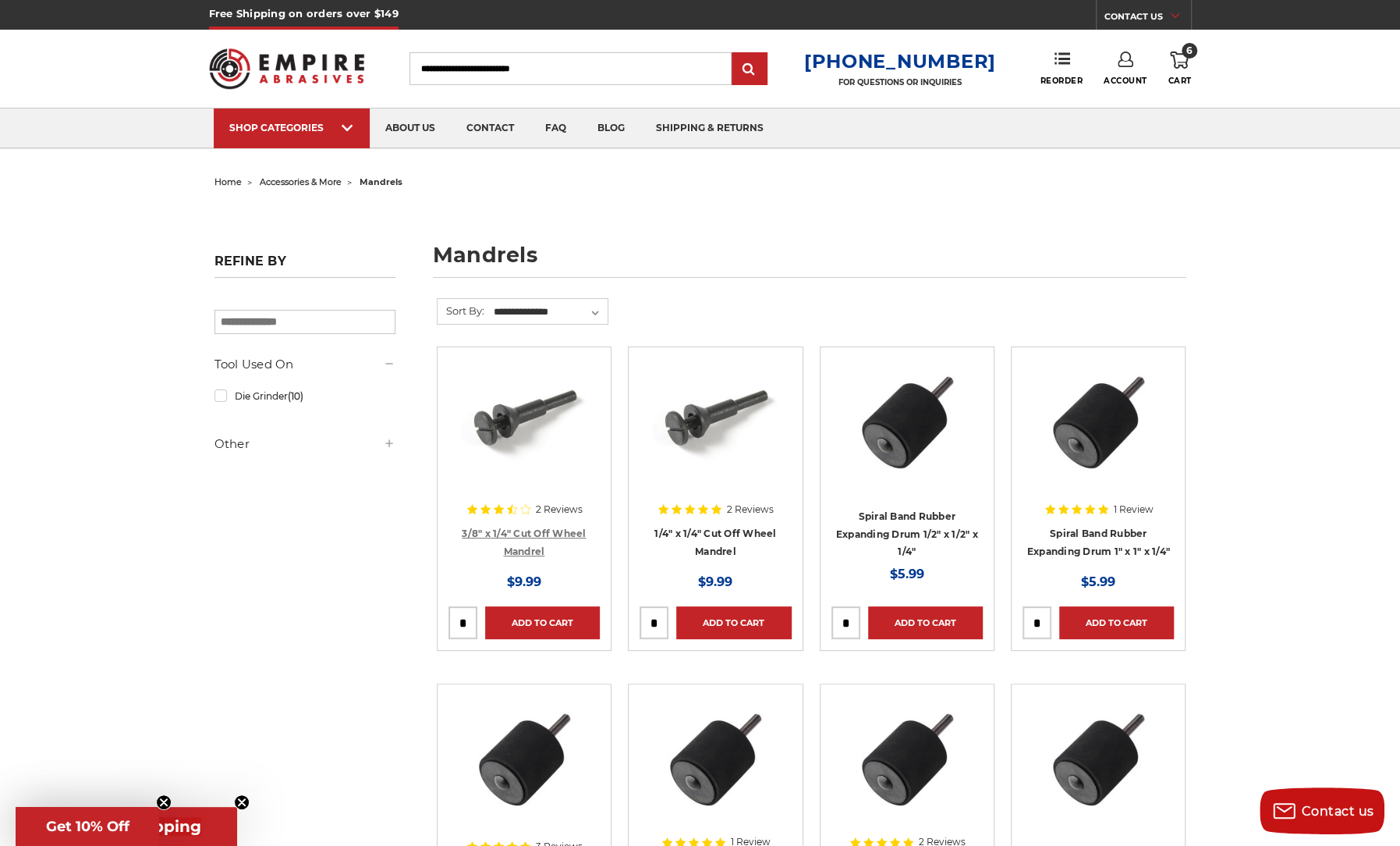
click at [533, 528] on link "3/8" x 1/4" Cut Off Wheel Mandrel" at bounding box center [524, 542] width 124 height 29
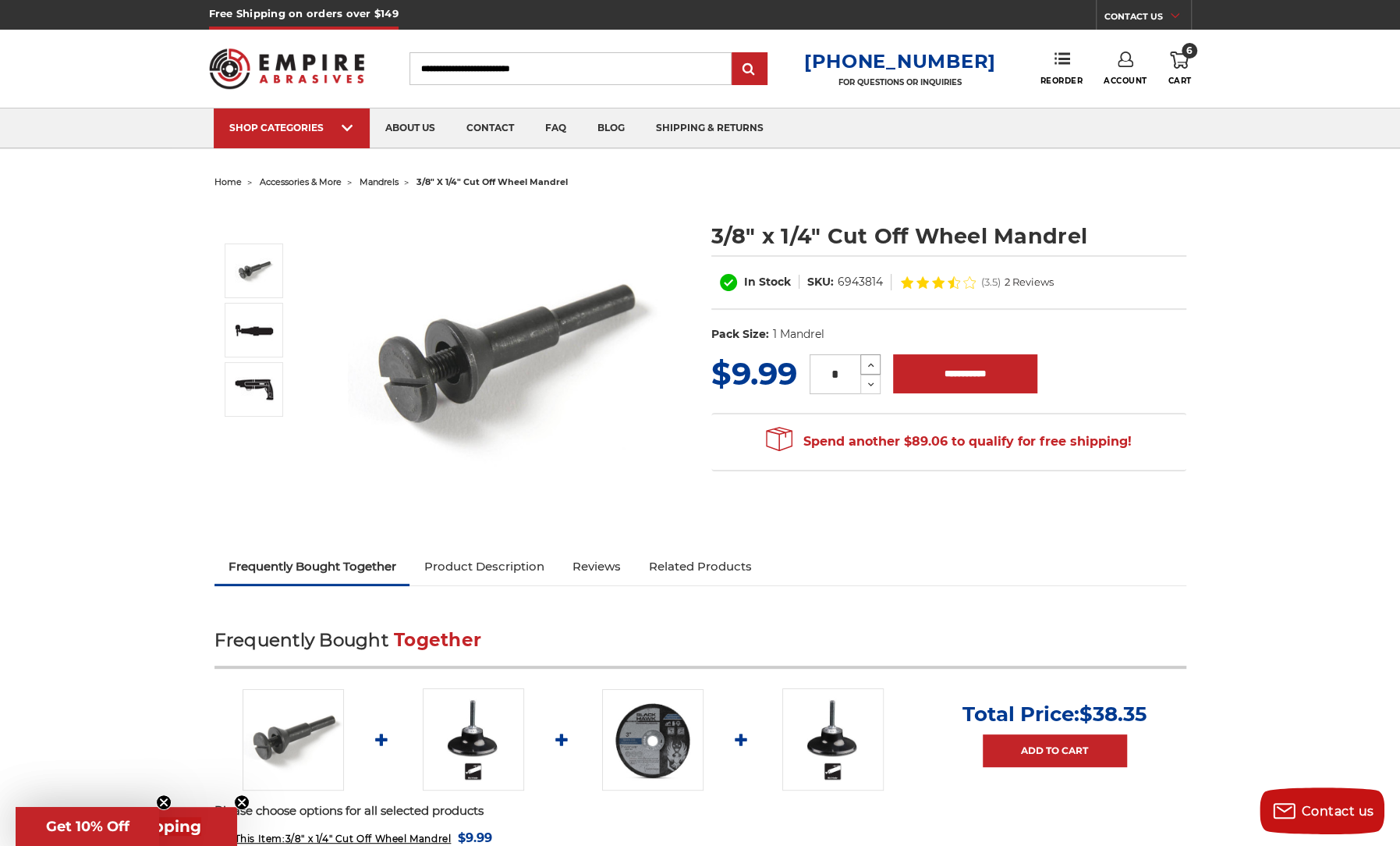
click at [872, 358] on icon at bounding box center [870, 365] width 12 height 14
type input "*"
click at [943, 370] on input "**********" at bounding box center [965, 373] width 144 height 39
type input "**********"
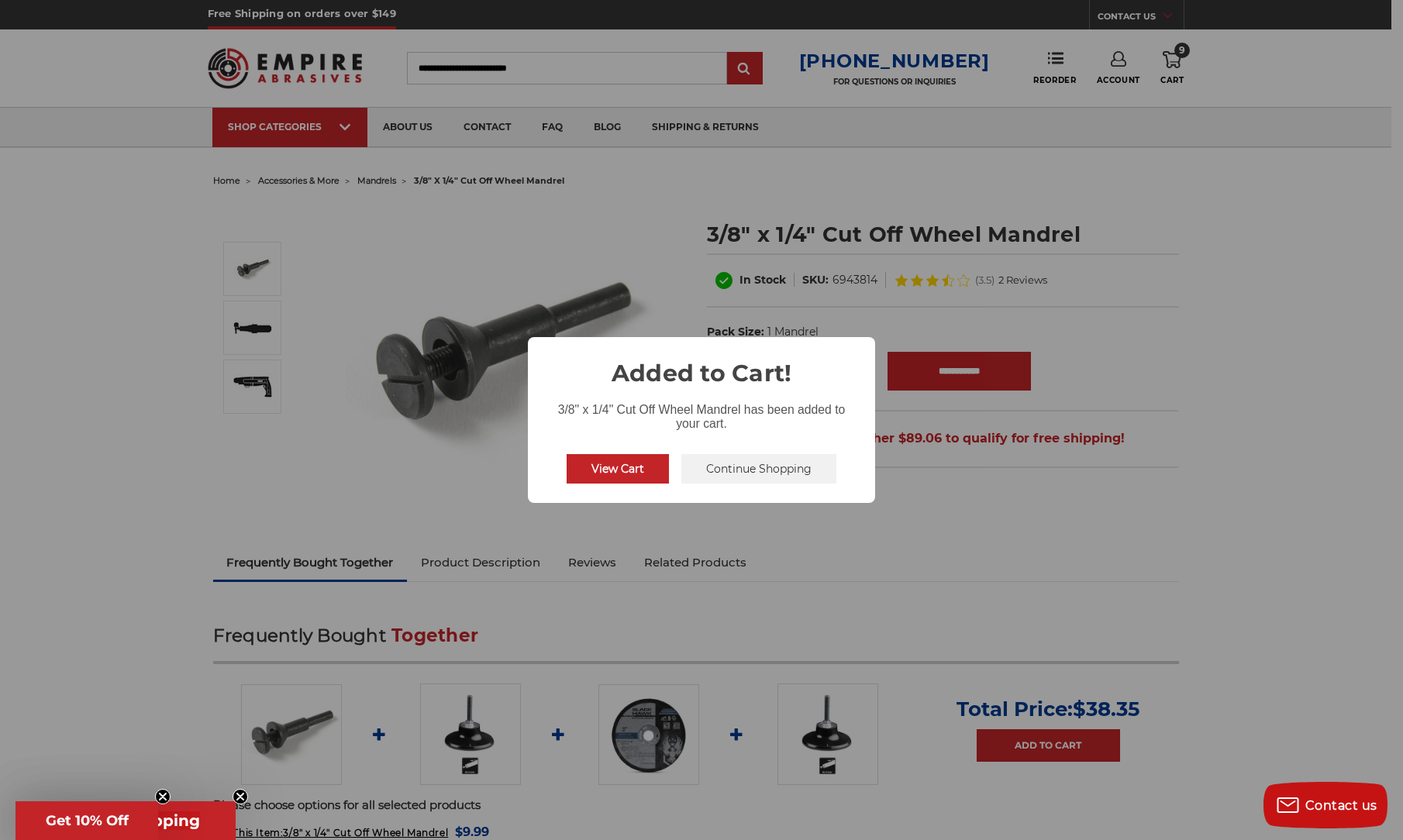
click at [722, 467] on button "Continue Shopping" at bounding box center [758, 468] width 155 height 29
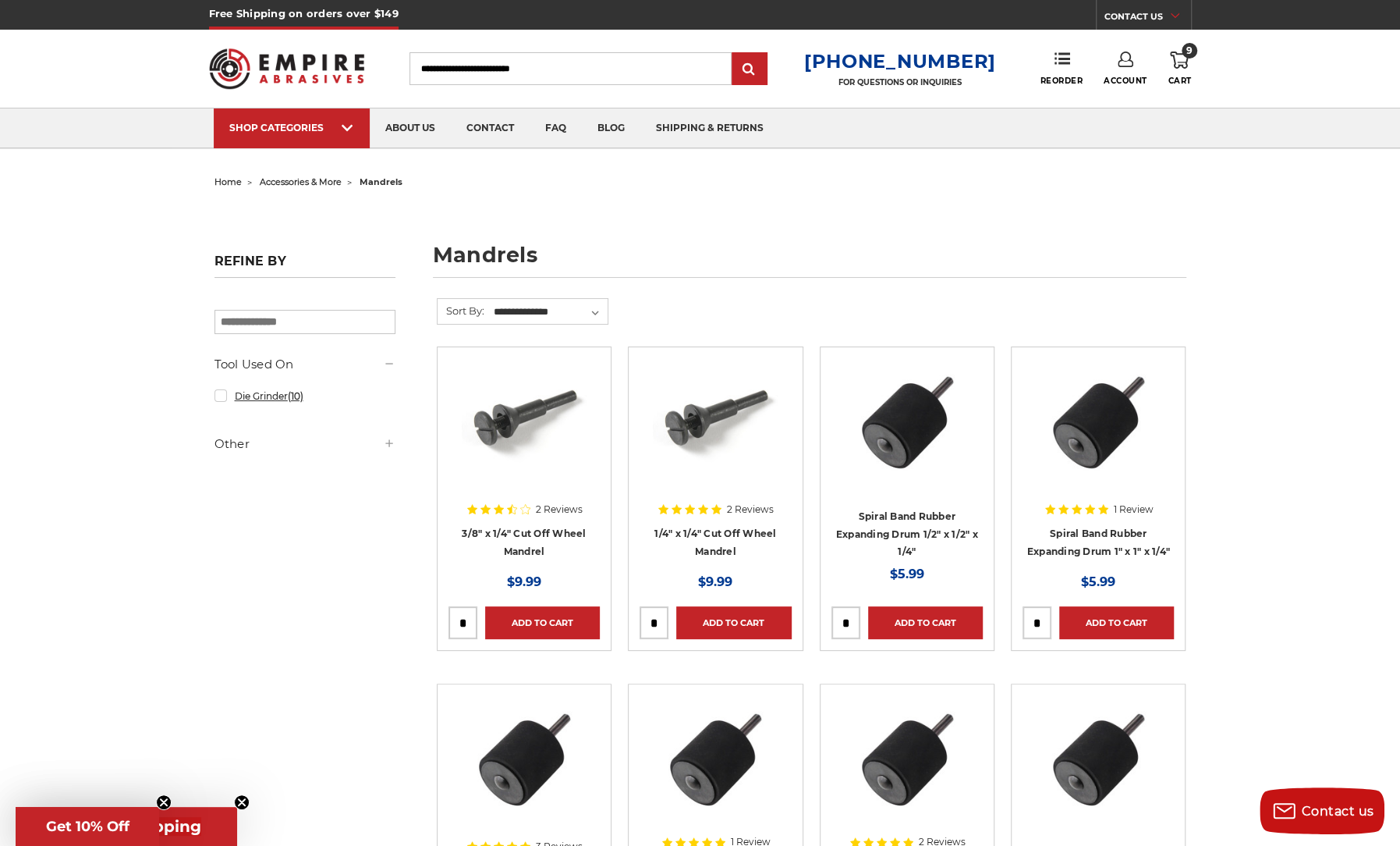
click at [258, 394] on link "Die Grinder (10)" at bounding box center [305, 396] width 181 height 27
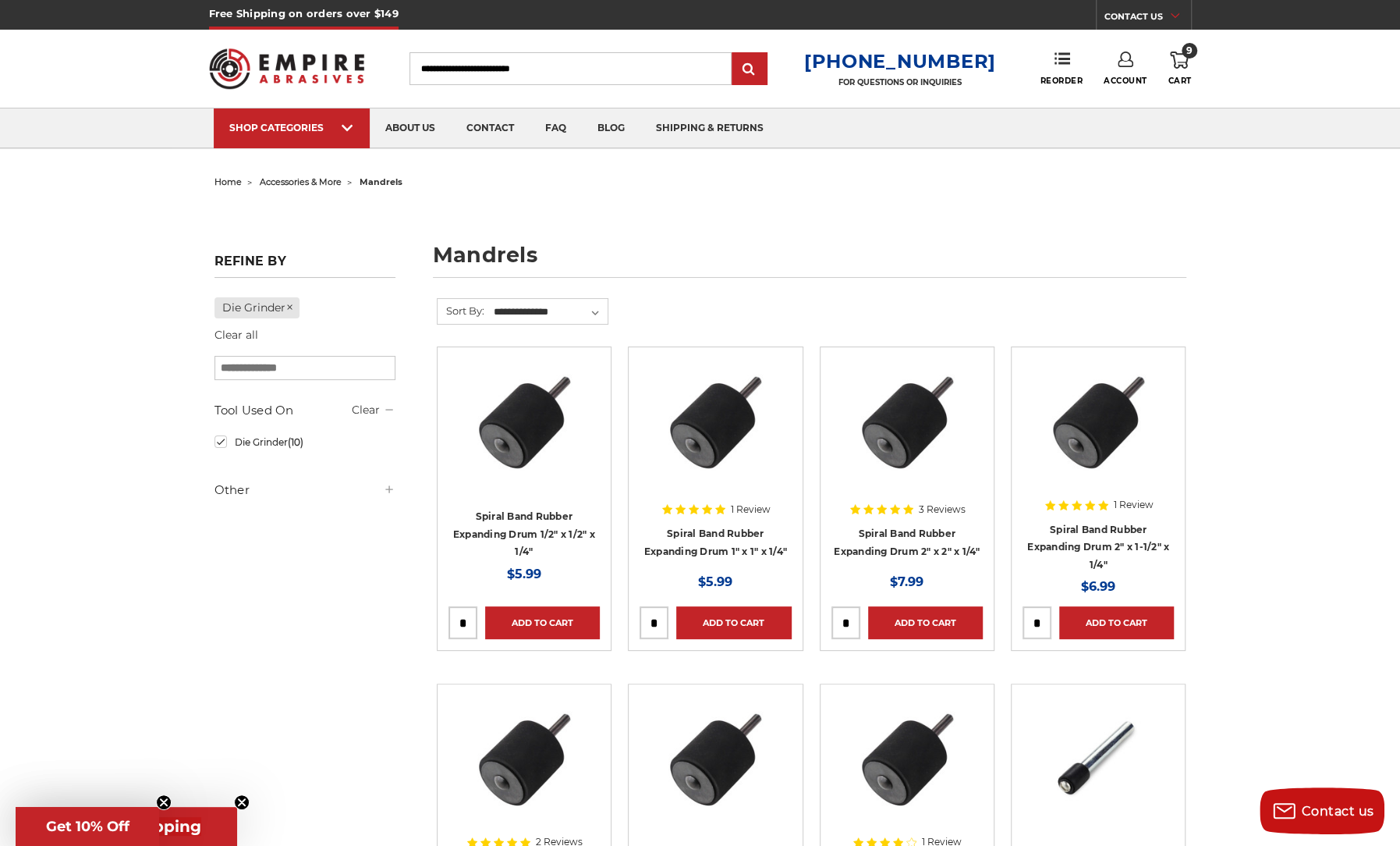
click at [232, 171] on li "home" at bounding box center [228, 182] width 27 height 23
click at [228, 178] on span "home" at bounding box center [228, 182] width 27 height 11
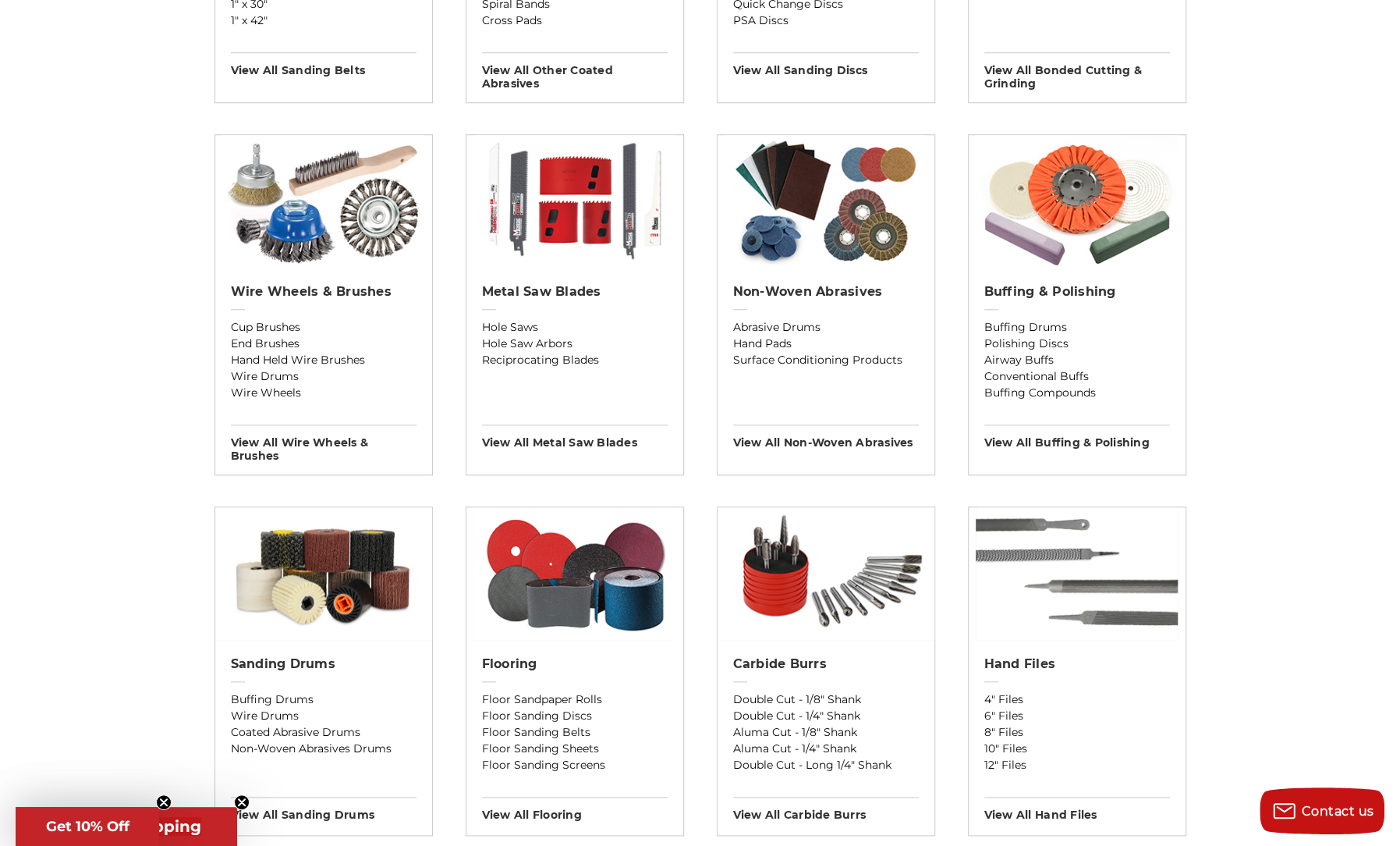
scroll to position [859, 0]
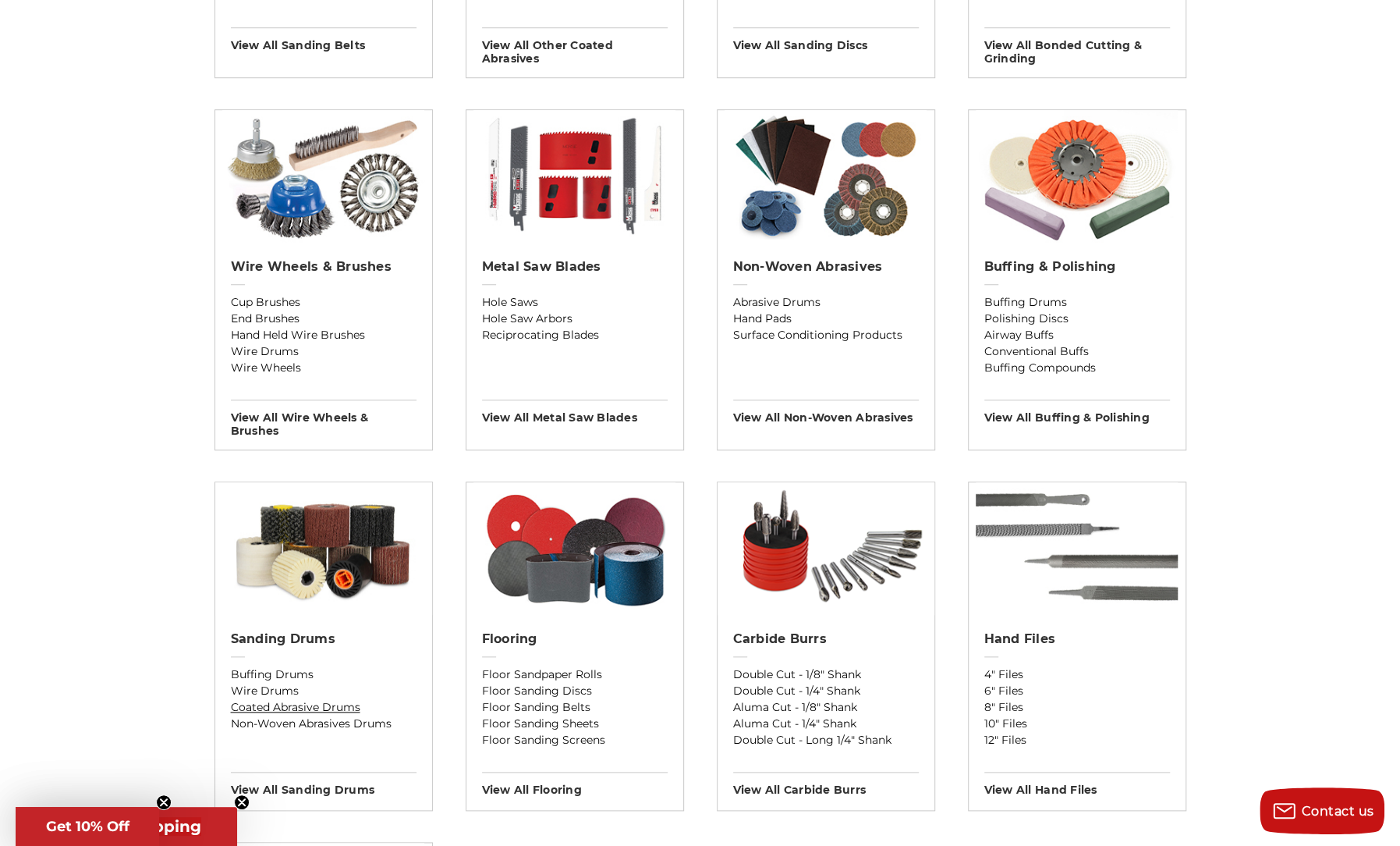
click at [262, 702] on link "Coated Abrasive Drums" at bounding box center [324, 707] width 186 height 17
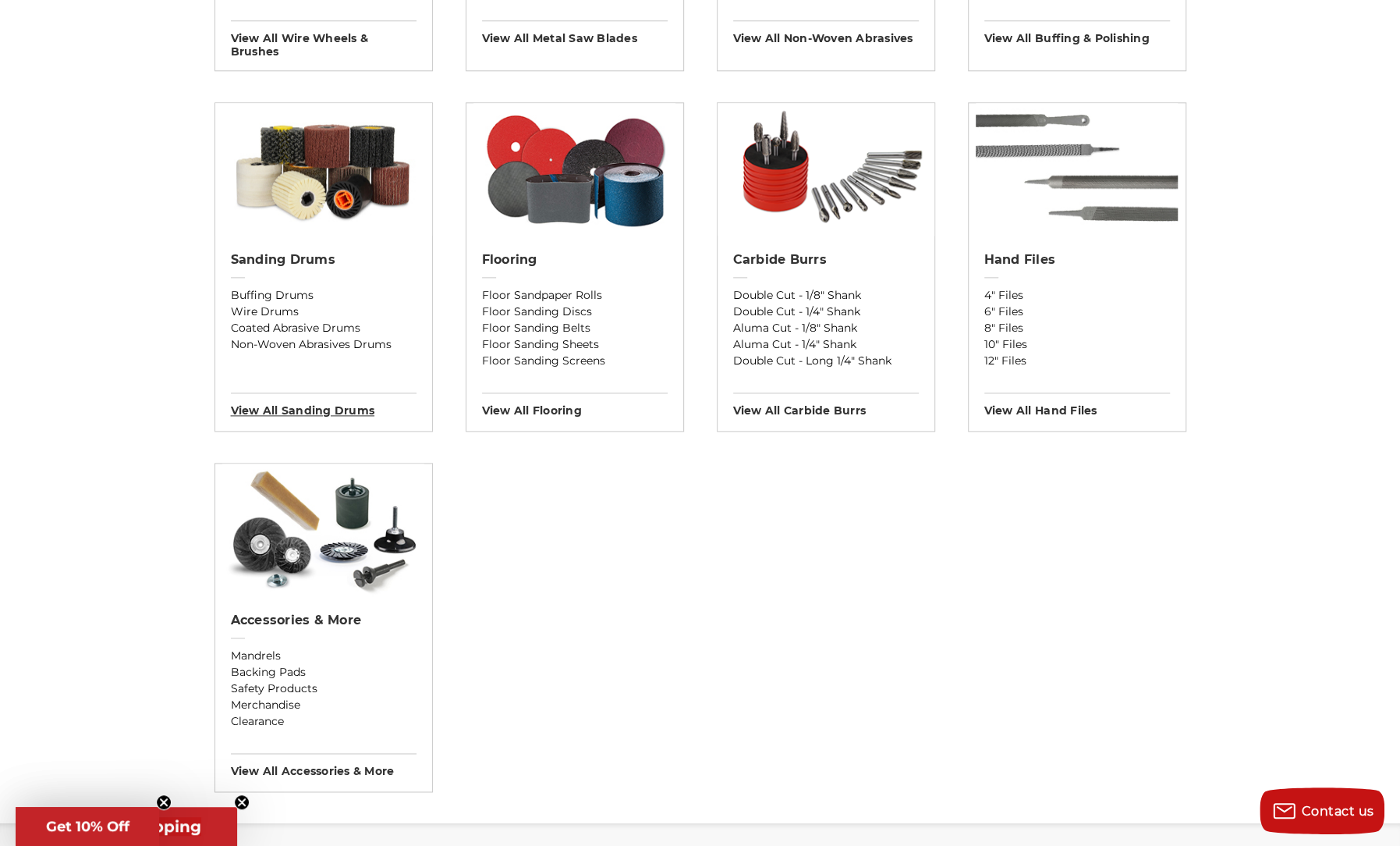
scroll to position [1248, 0]
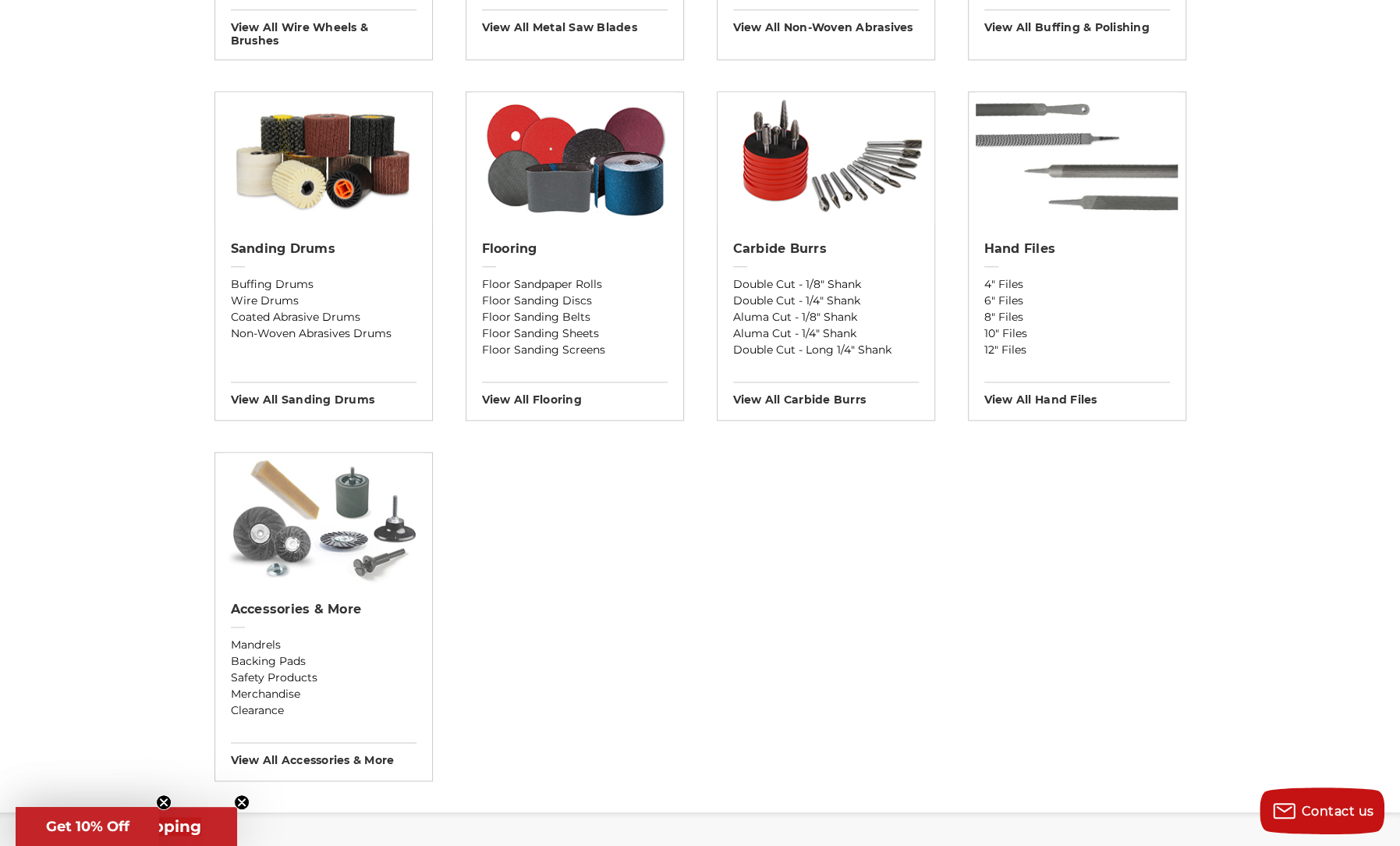
click at [394, 524] on img at bounding box center [323, 518] width 202 height 133
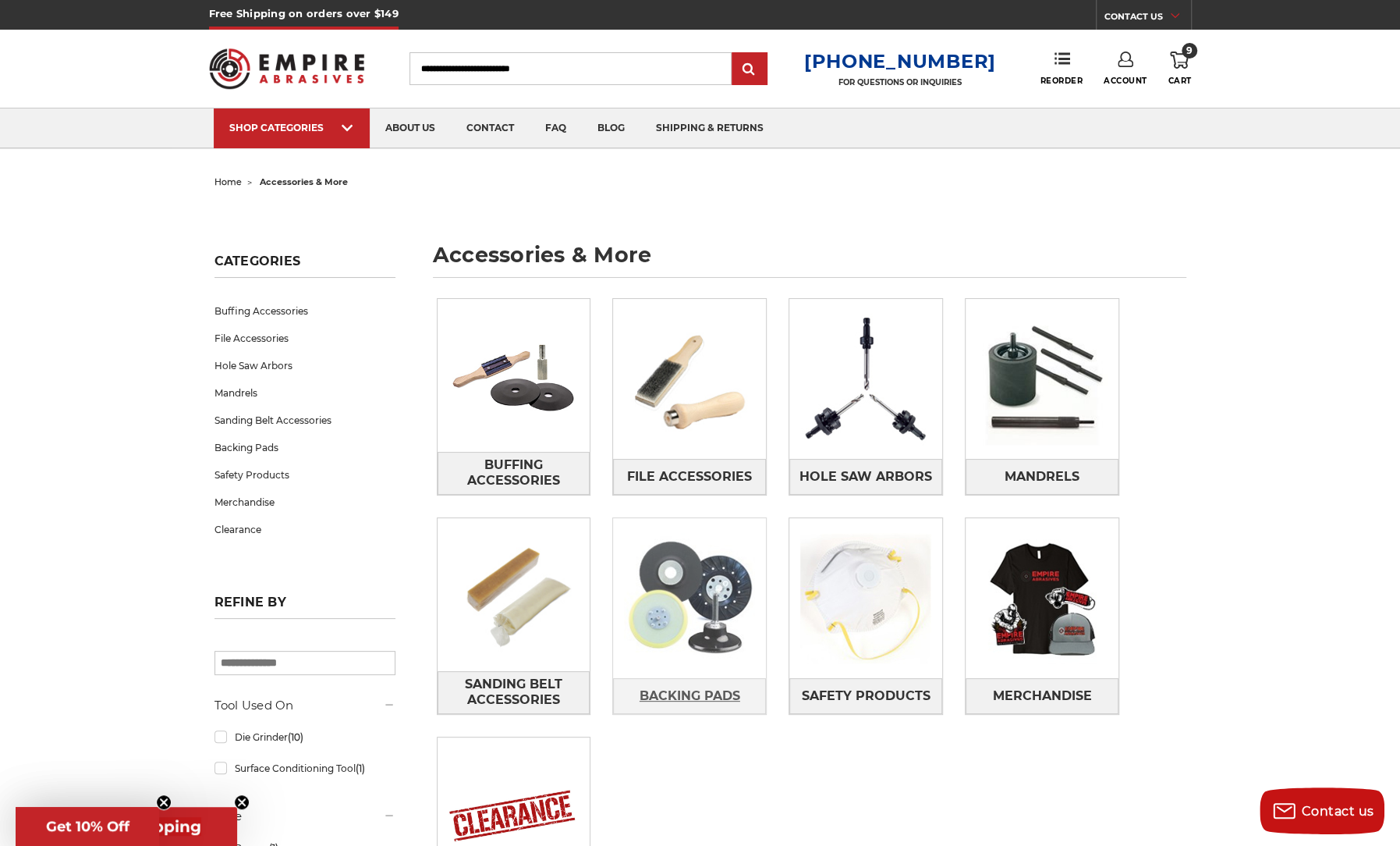
click at [665, 687] on span "Backing Pads" at bounding box center [689, 695] width 101 height 26
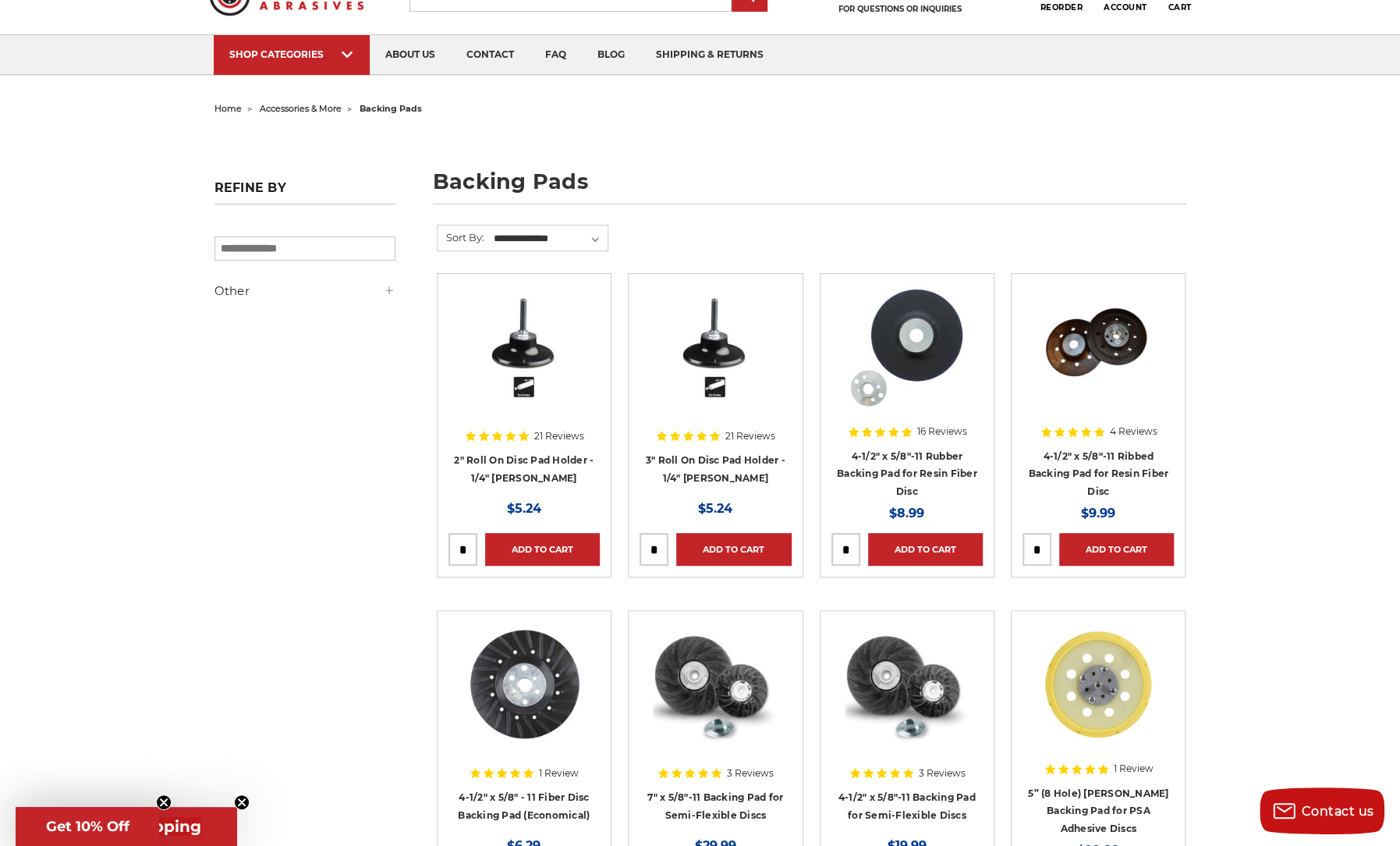
scroll to position [78, 0]
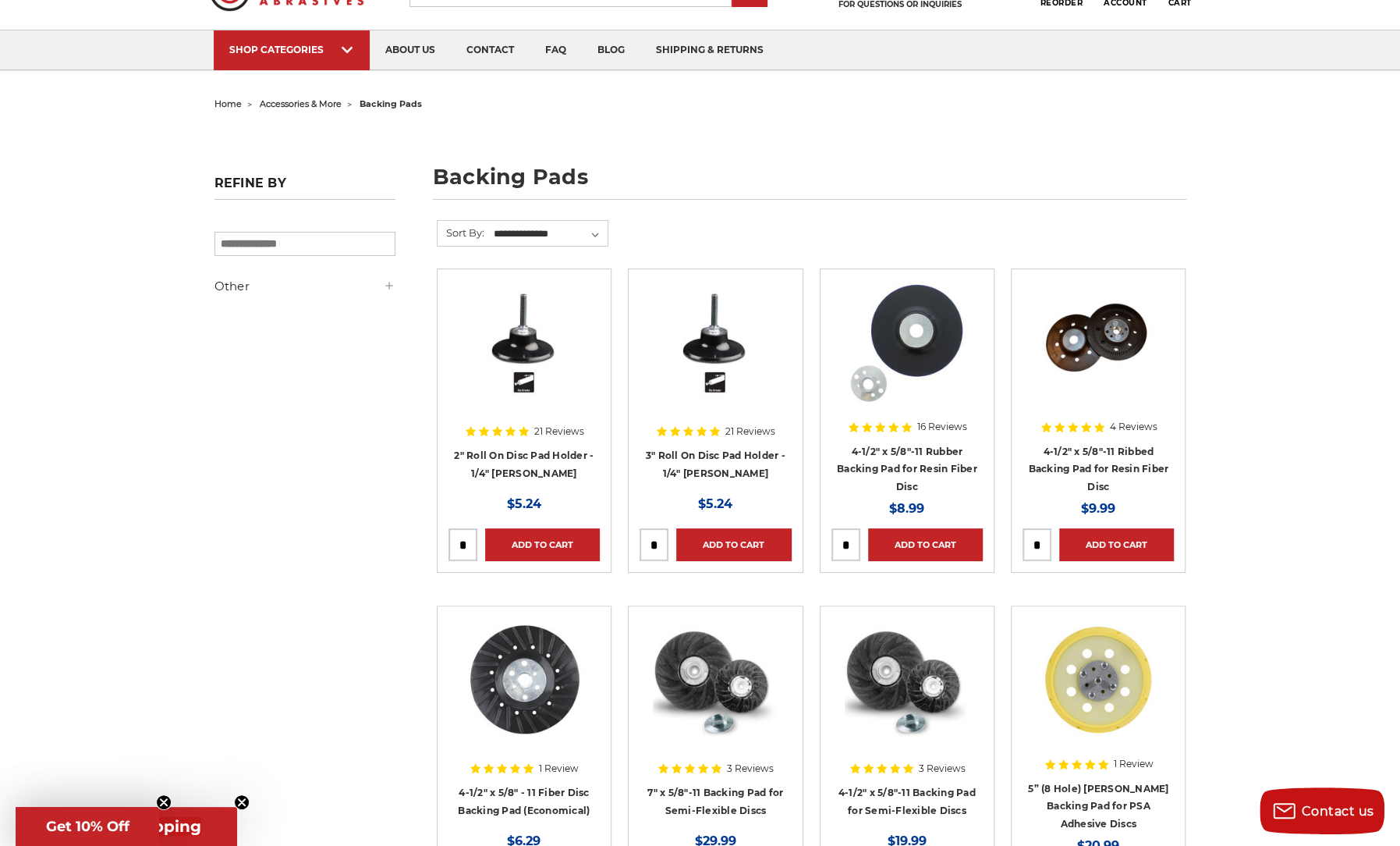
drag, startPoint x: 468, startPoint y: 539, endPoint x: 393, endPoint y: 540, distance: 75.0
type input "**"
click at [544, 545] on link "Add to Cart" at bounding box center [543, 544] width 115 height 33
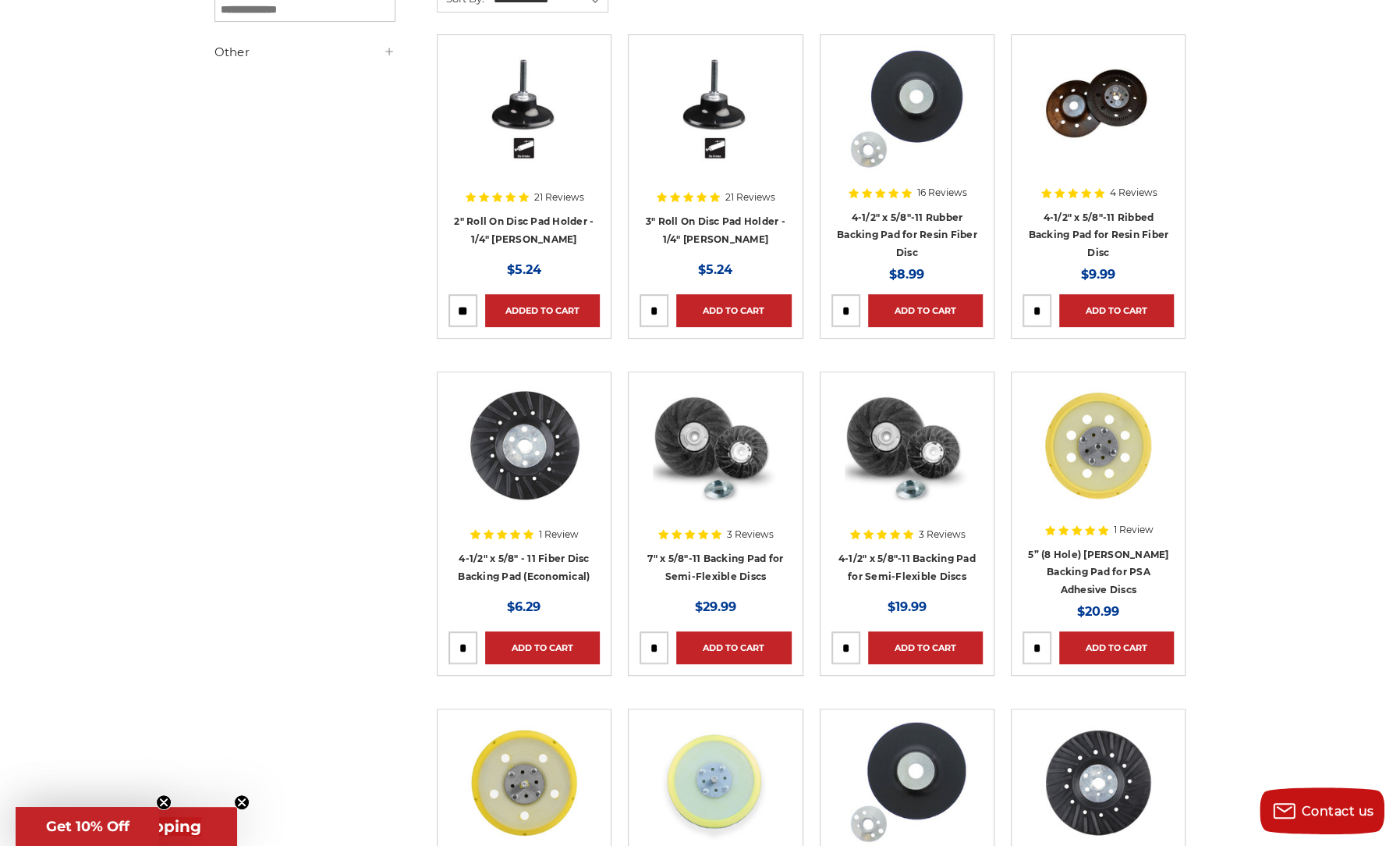
scroll to position [0, 0]
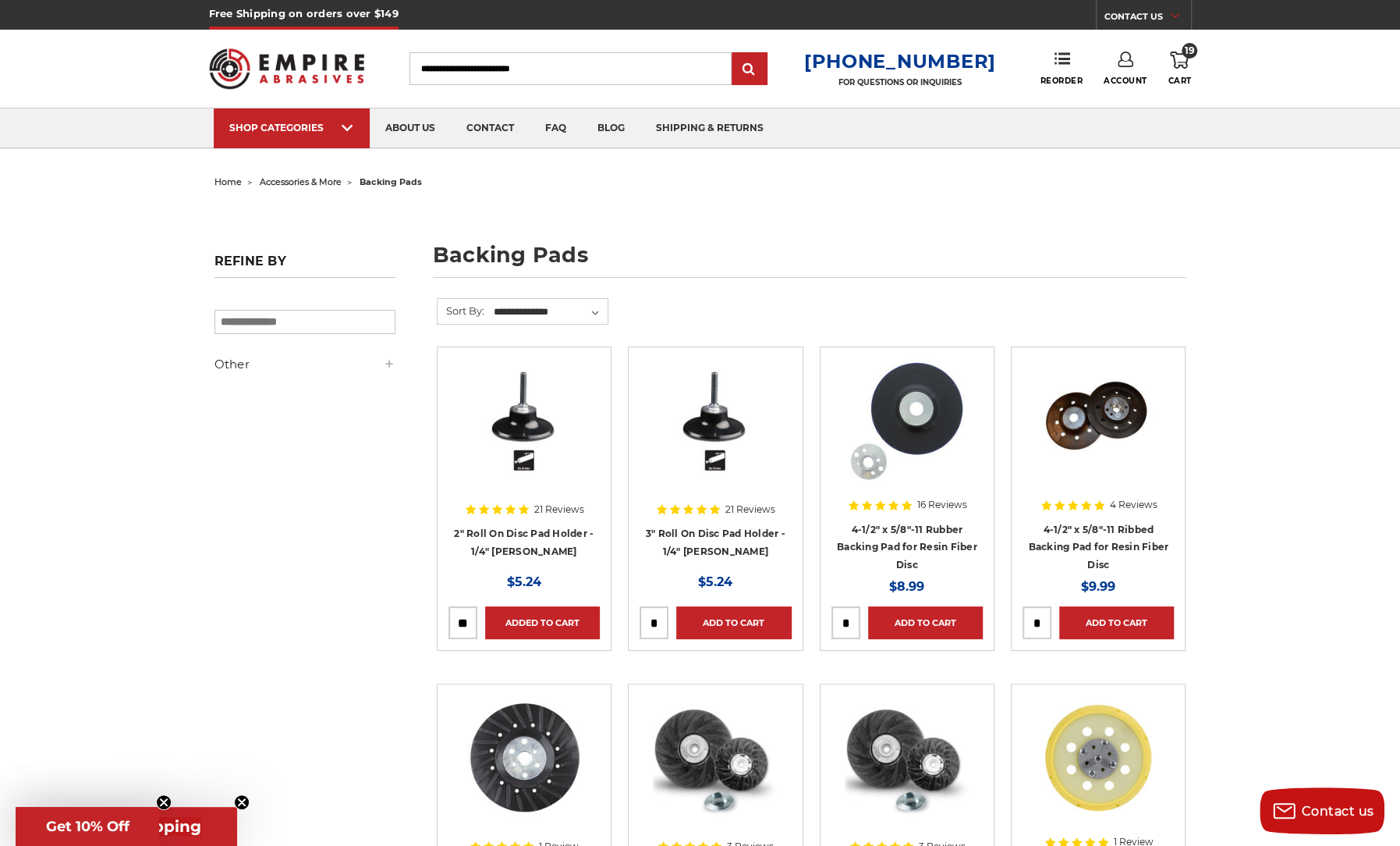
click at [228, 186] on span "home" at bounding box center [228, 182] width 27 height 11
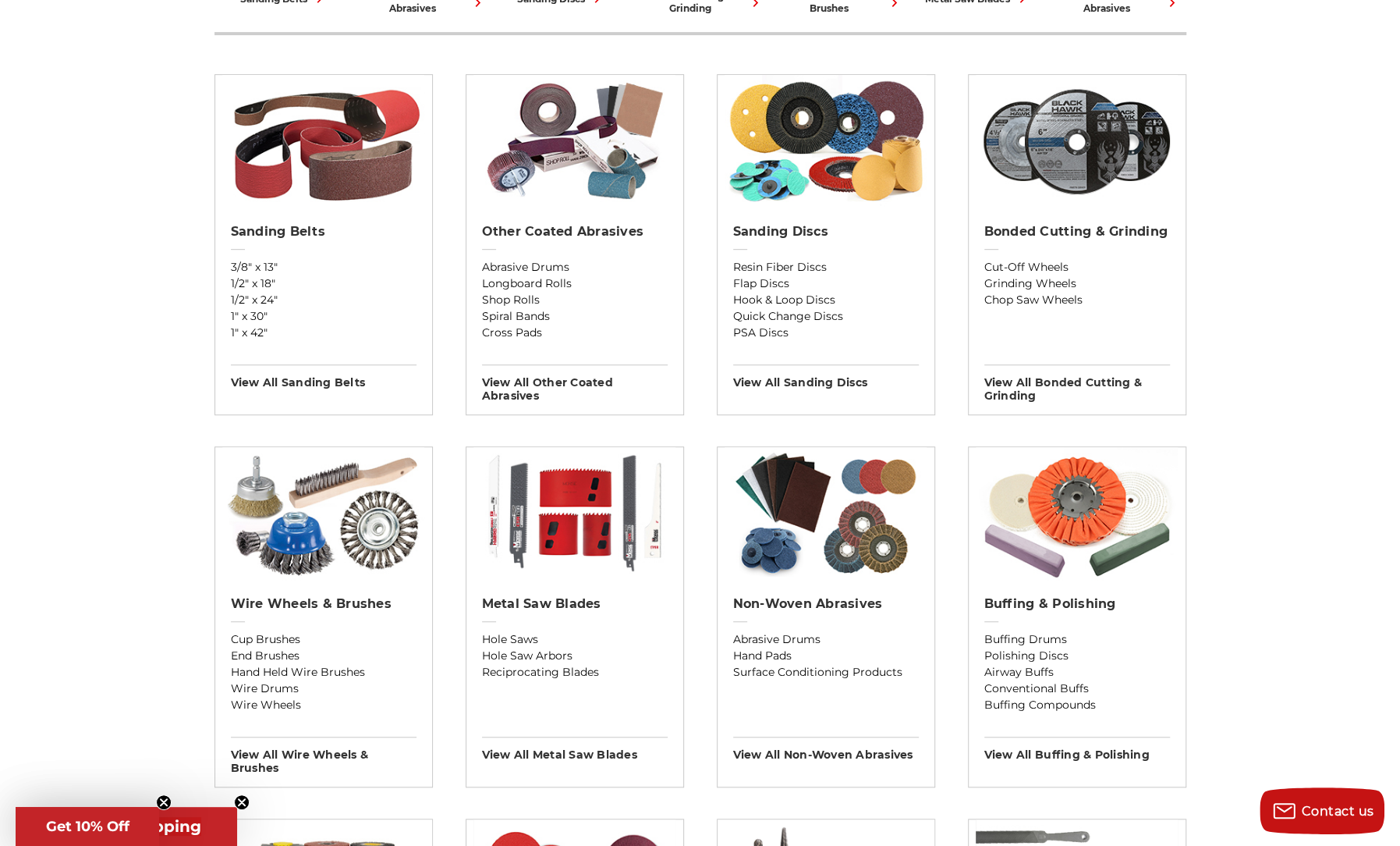
scroll to position [546, 0]
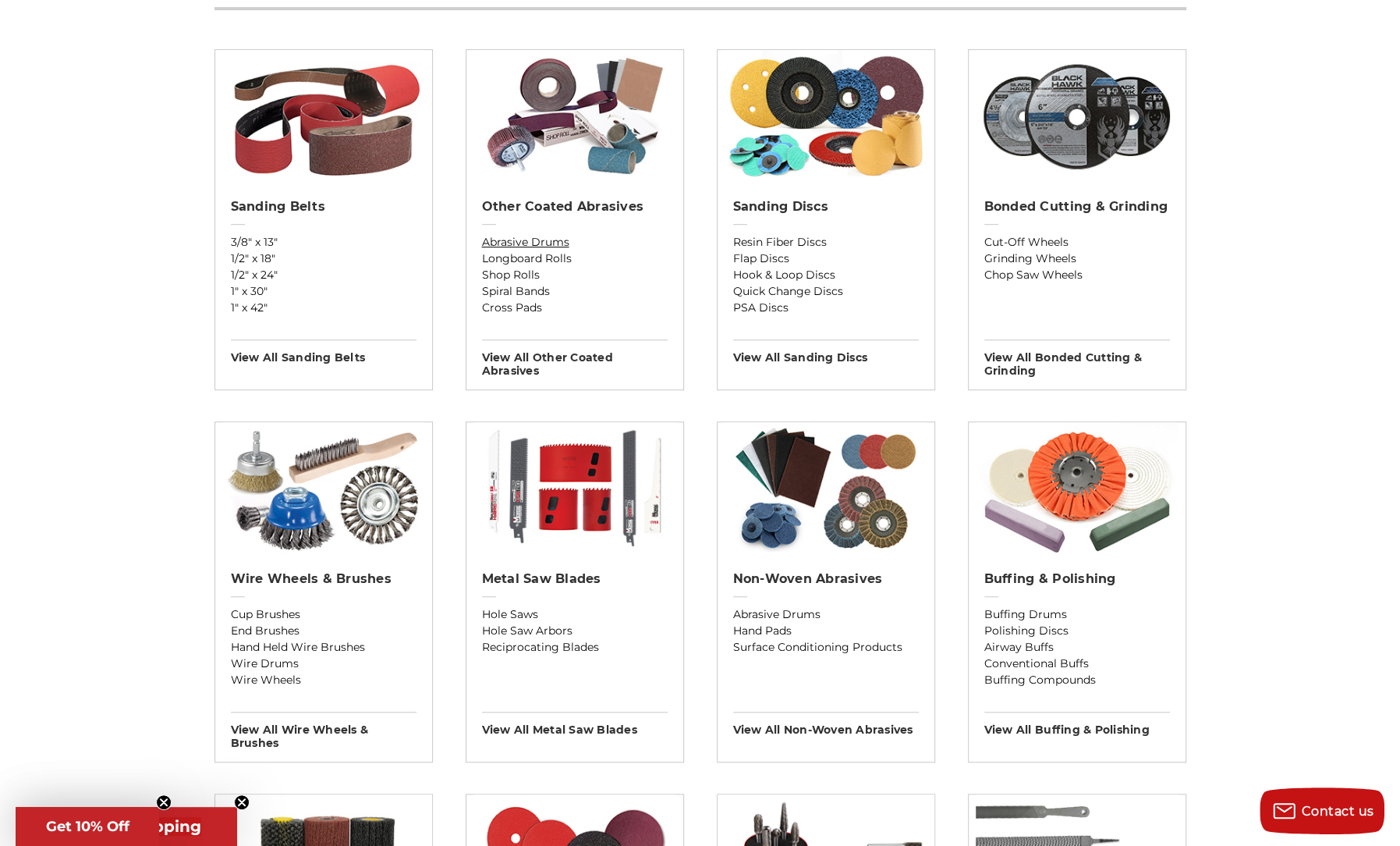
click at [508, 241] on link "Abrasive Drums" at bounding box center [575, 242] width 186 height 17
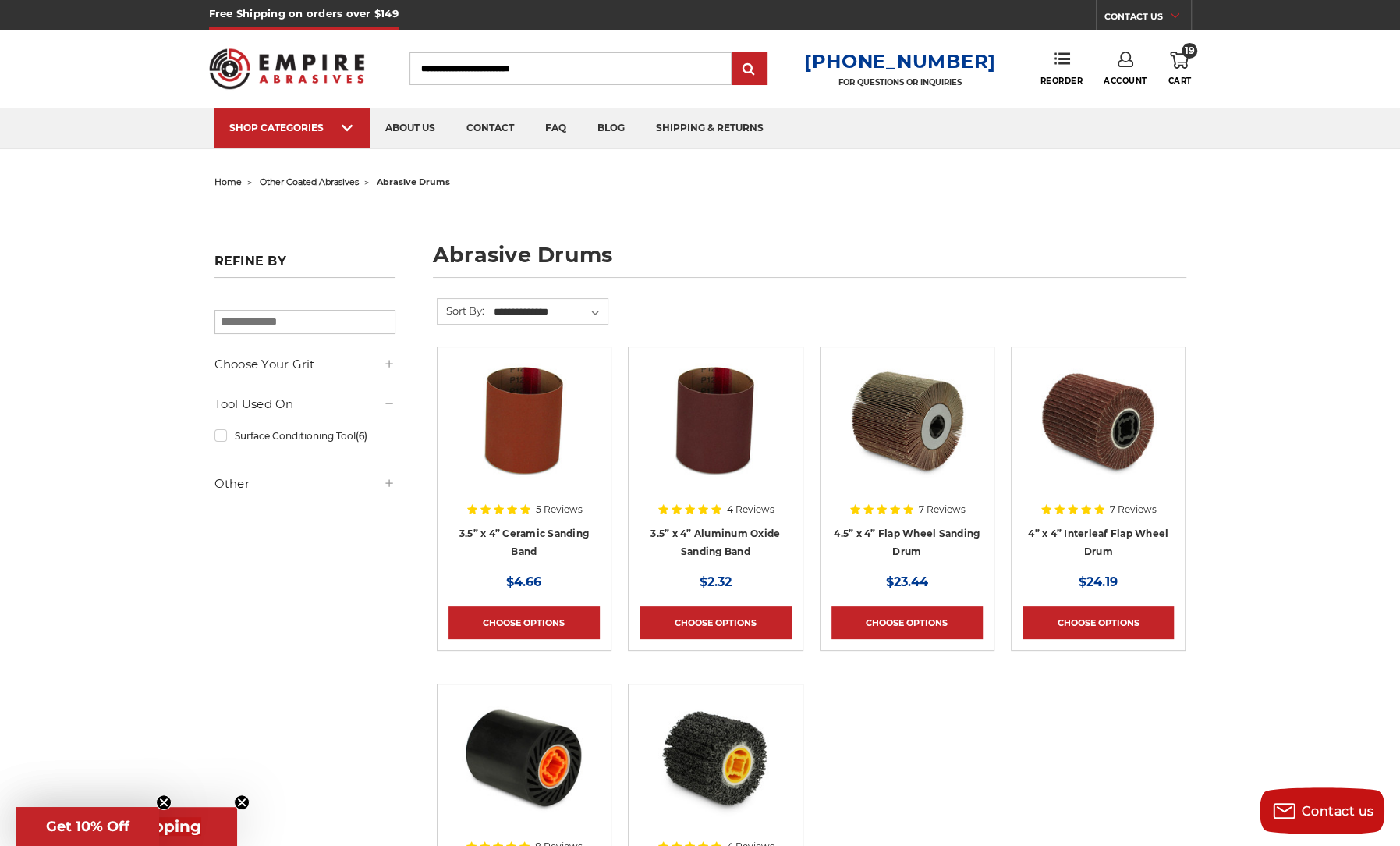
click at [302, 181] on span "other coated abrasives" at bounding box center [309, 182] width 99 height 11
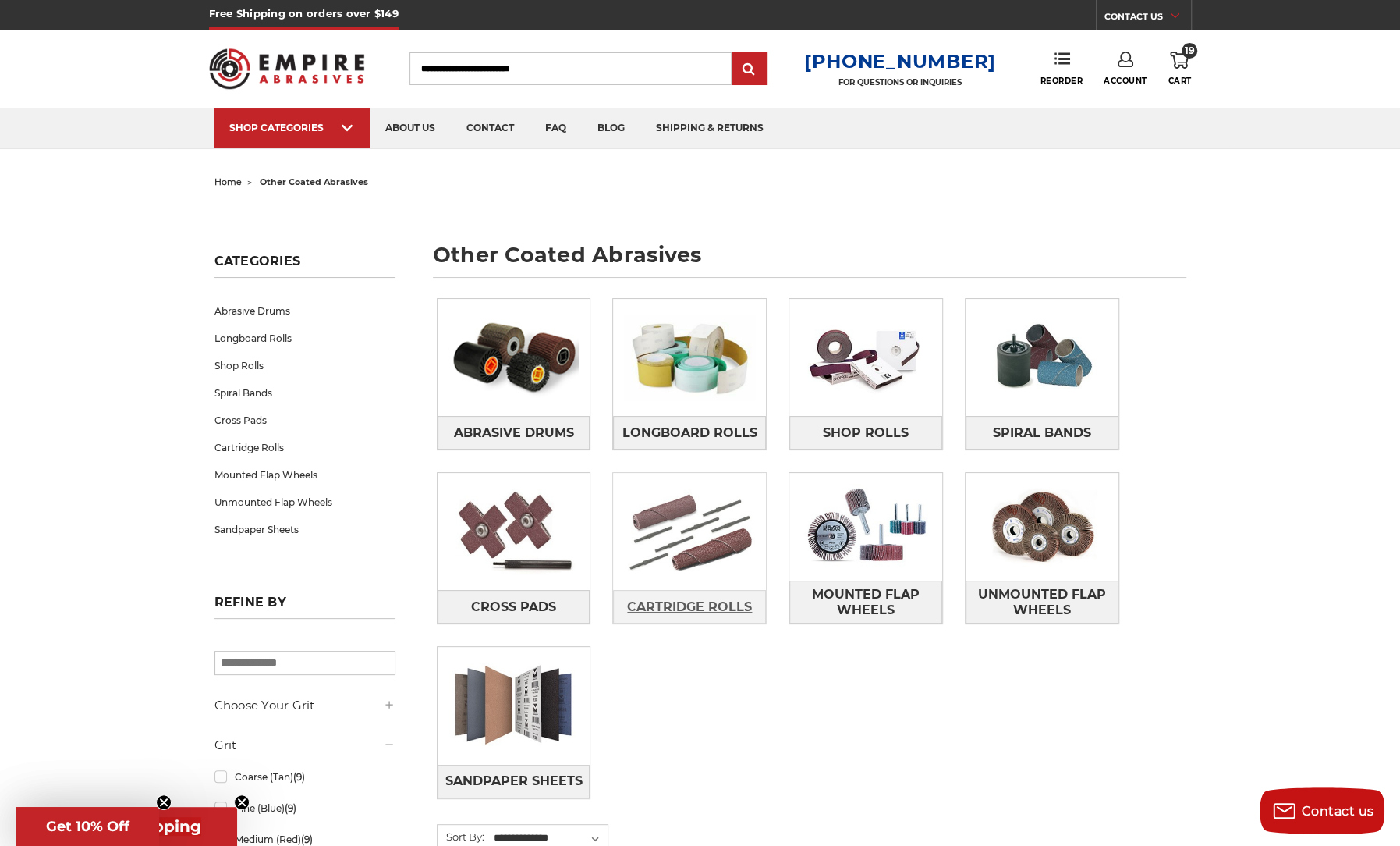
click at [688, 603] on span "Cartridge Rolls" at bounding box center [689, 606] width 125 height 26
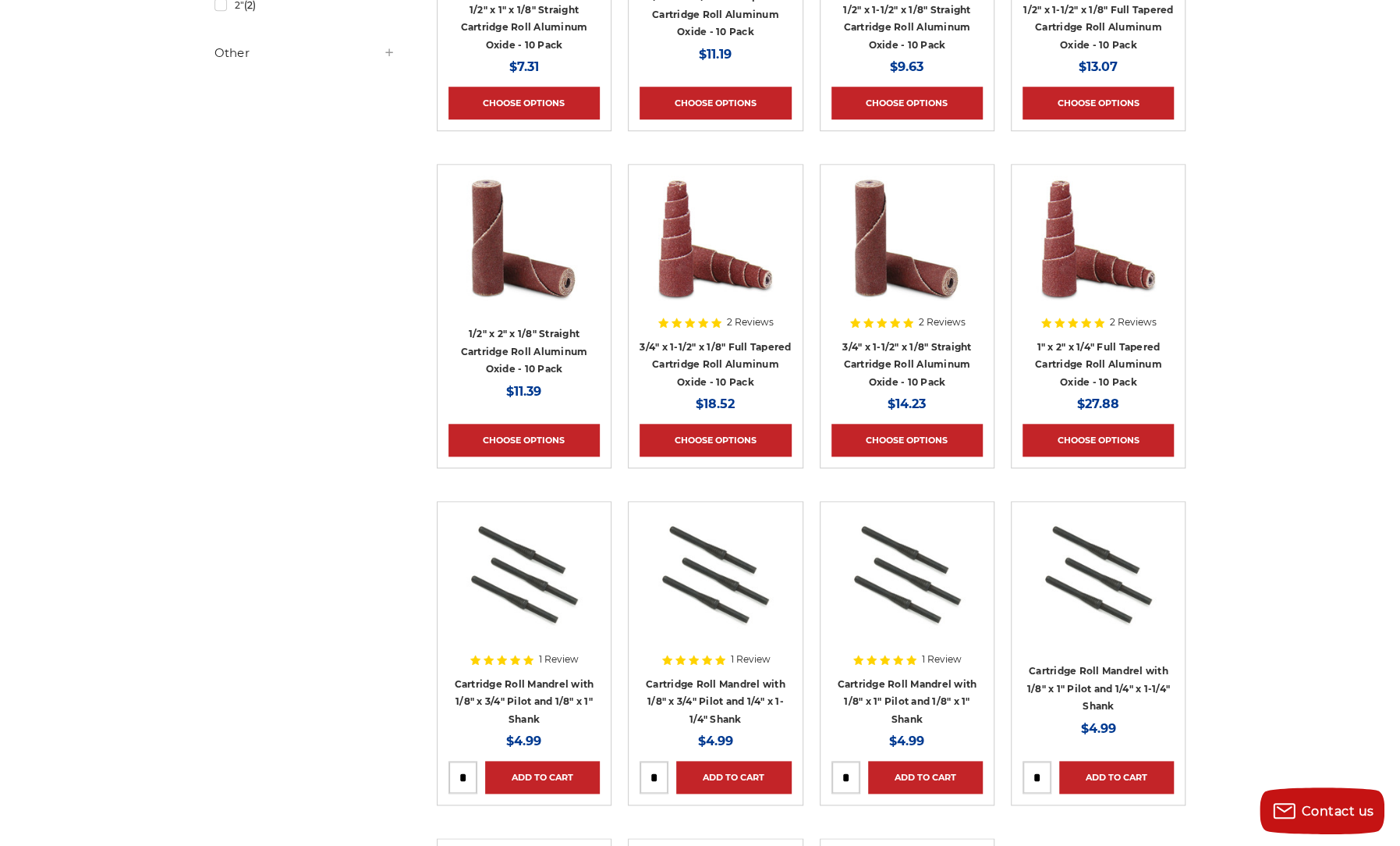
scroll to position [780, 0]
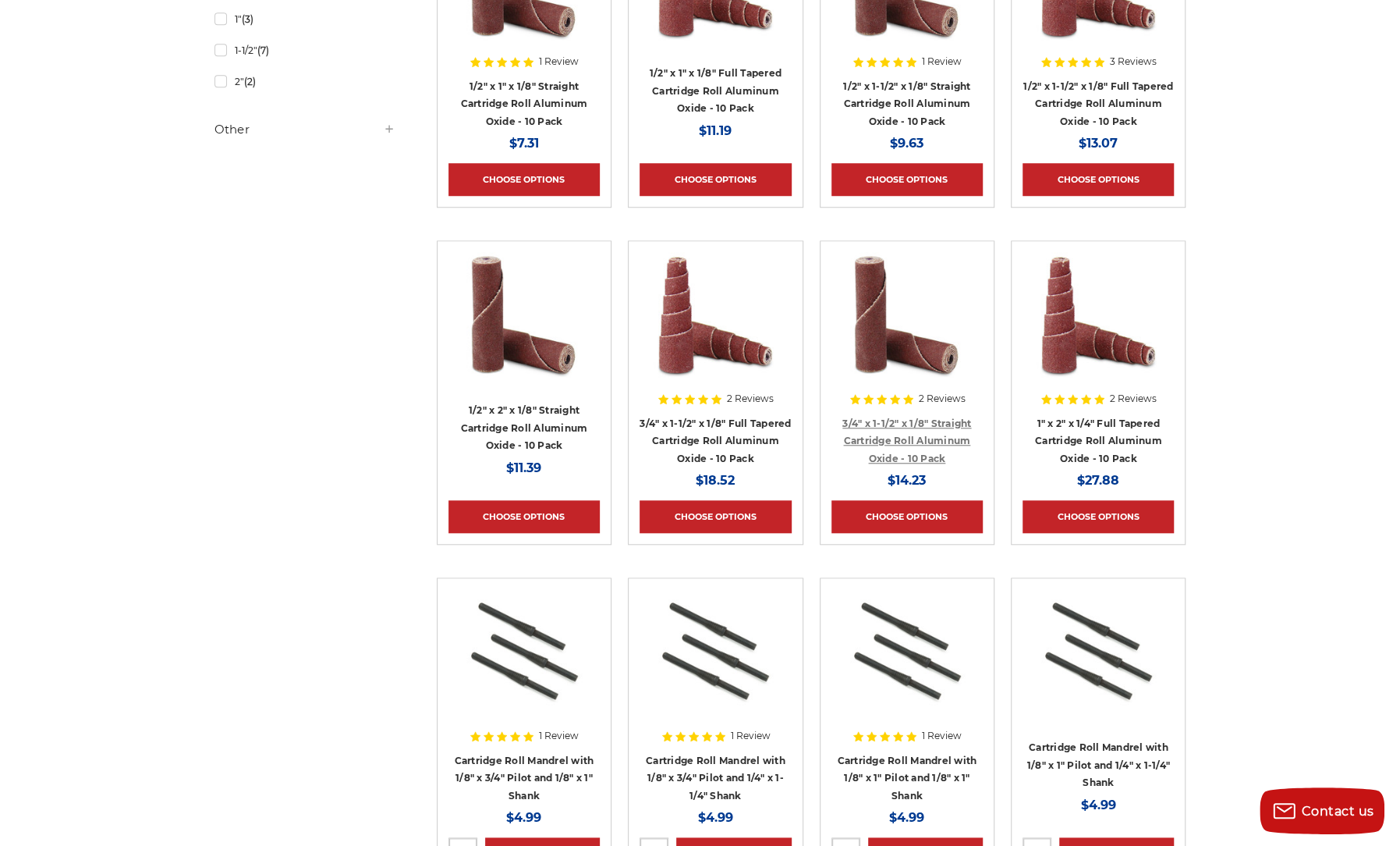
click at [903, 425] on link "3/4" x 1-1/2" x 1/8" Straight Cartridge Roll Aluminum Oxide - 10 Pack" at bounding box center [907, 440] width 128 height 47
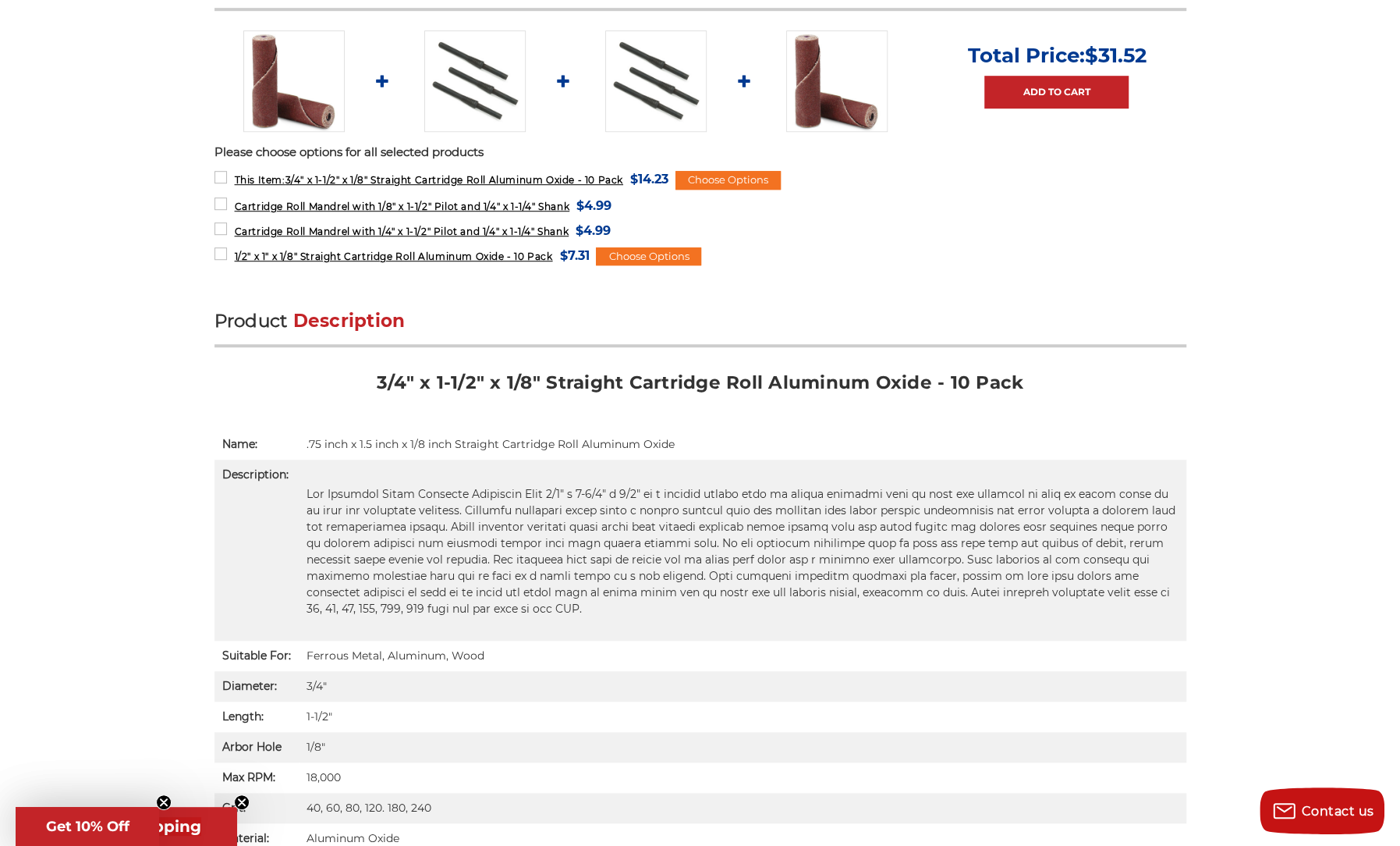
scroll to position [859, 0]
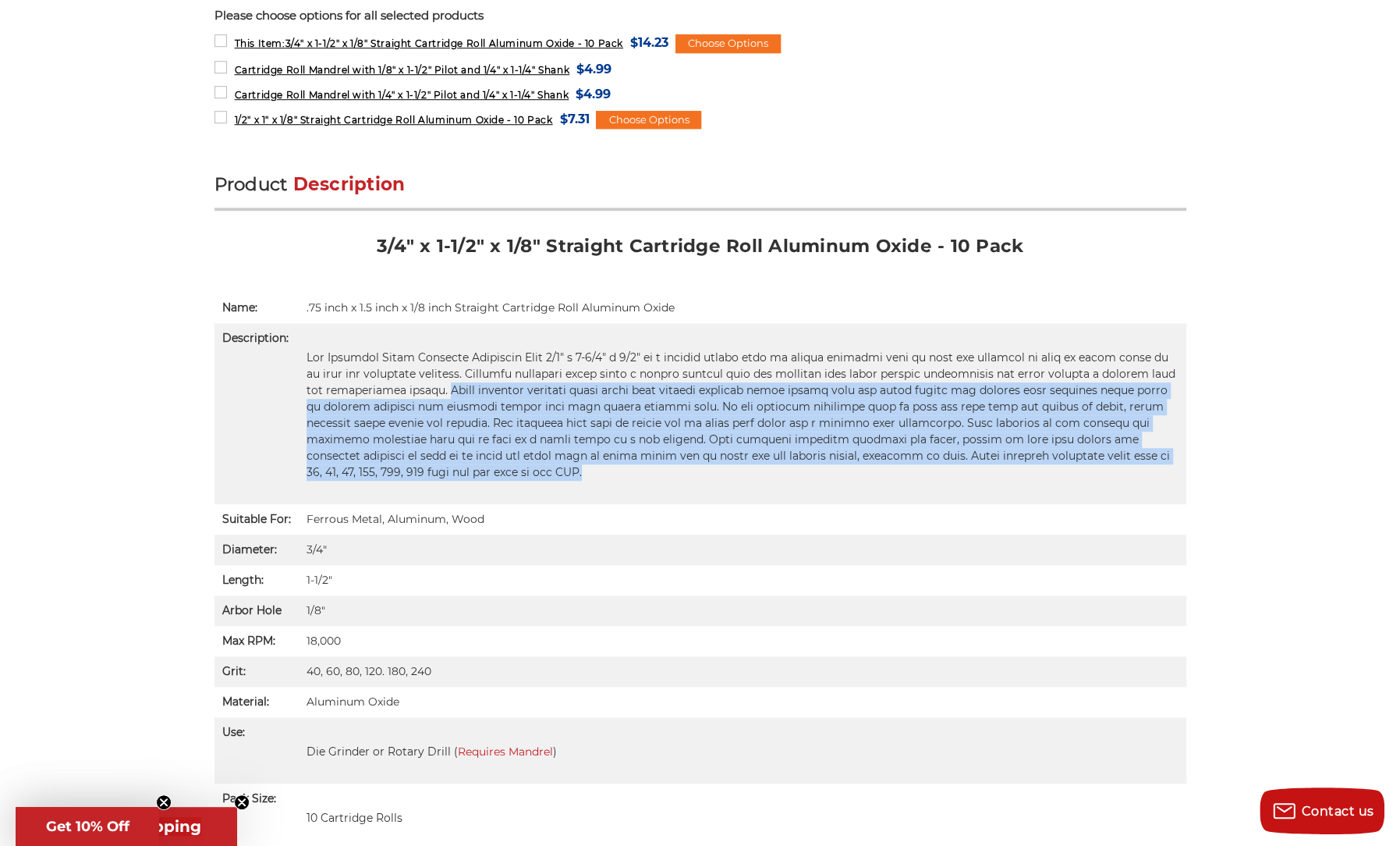
drag, startPoint x: 432, startPoint y: 382, endPoint x: 490, endPoint y: 472, distance: 107.1
click at [490, 472] on p at bounding box center [742, 415] width 872 height 131
drag, startPoint x: 490, startPoint y: 472, endPoint x: 472, endPoint y: 388, distance: 85.9
click at [472, 388] on p at bounding box center [742, 415] width 872 height 131
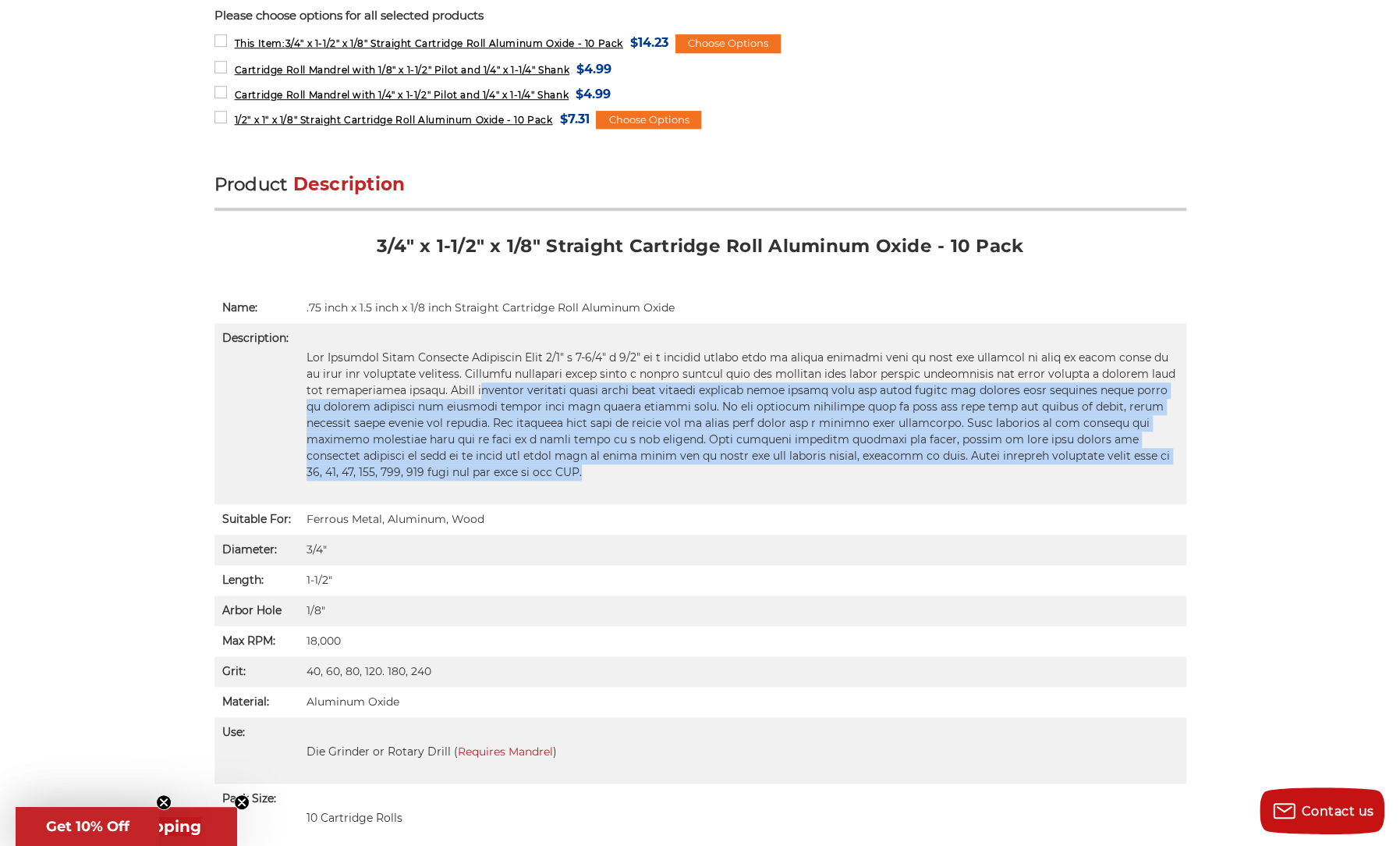
click at [469, 385] on p at bounding box center [742, 415] width 872 height 131
drag, startPoint x: 451, startPoint y: 380, endPoint x: 468, endPoint y: 469, distance: 90.6
click at [468, 469] on p at bounding box center [742, 415] width 872 height 131
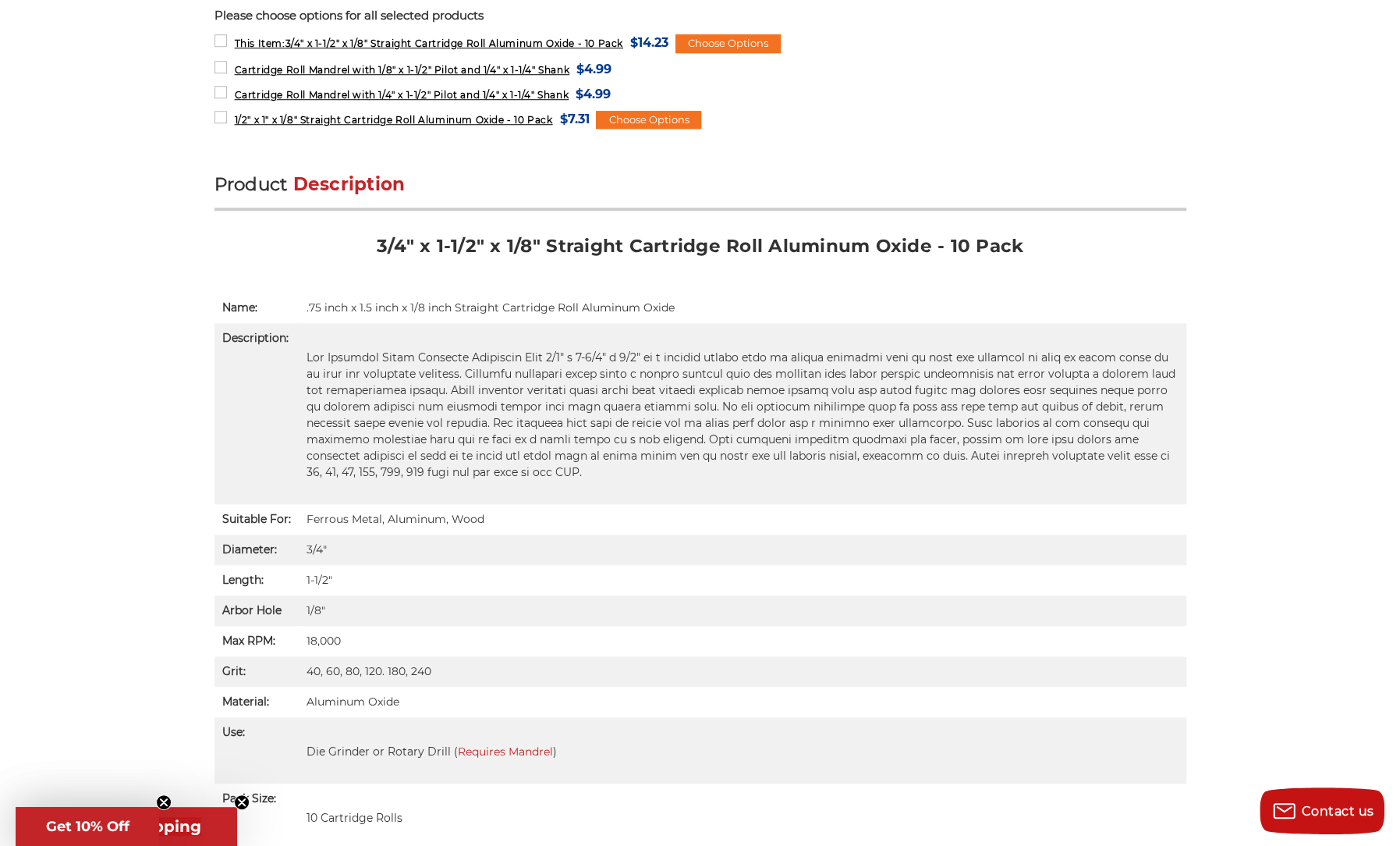
click at [468, 469] on p at bounding box center [742, 415] width 872 height 131
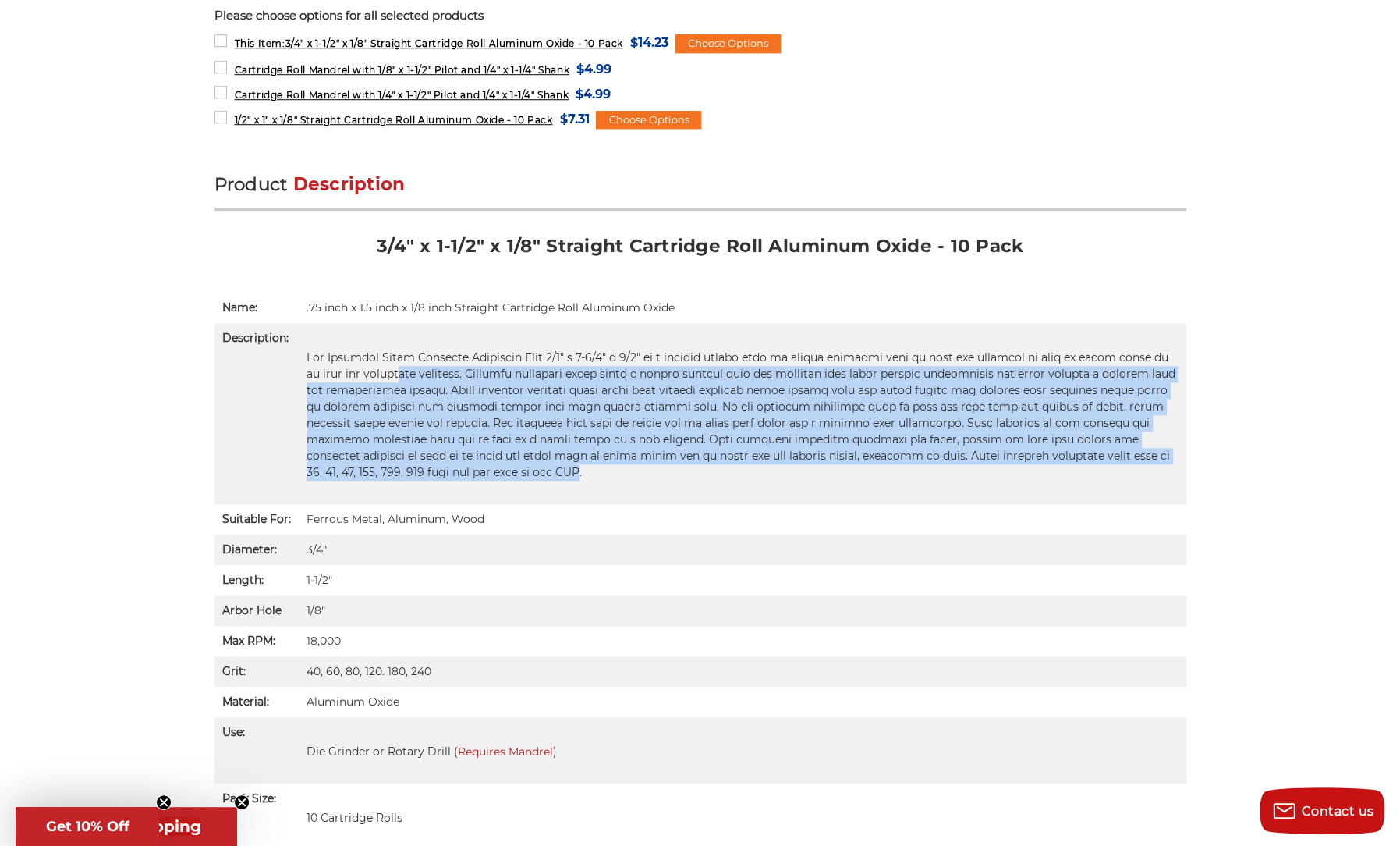
drag, startPoint x: 416, startPoint y: 470, endPoint x: 368, endPoint y: 364, distance: 116.4
click at [368, 364] on p at bounding box center [742, 415] width 872 height 131
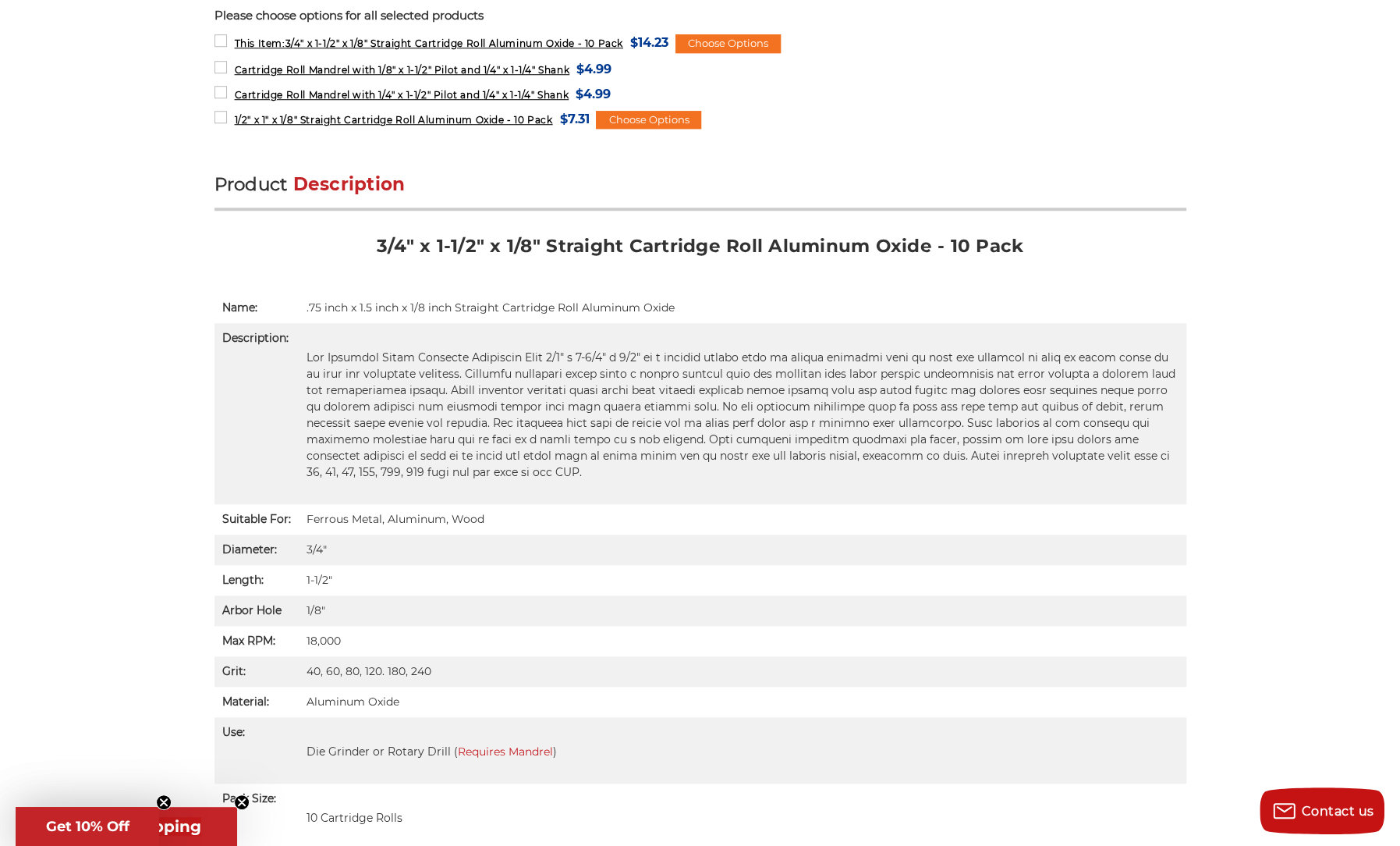
click at [344, 377] on p at bounding box center [742, 415] width 872 height 131
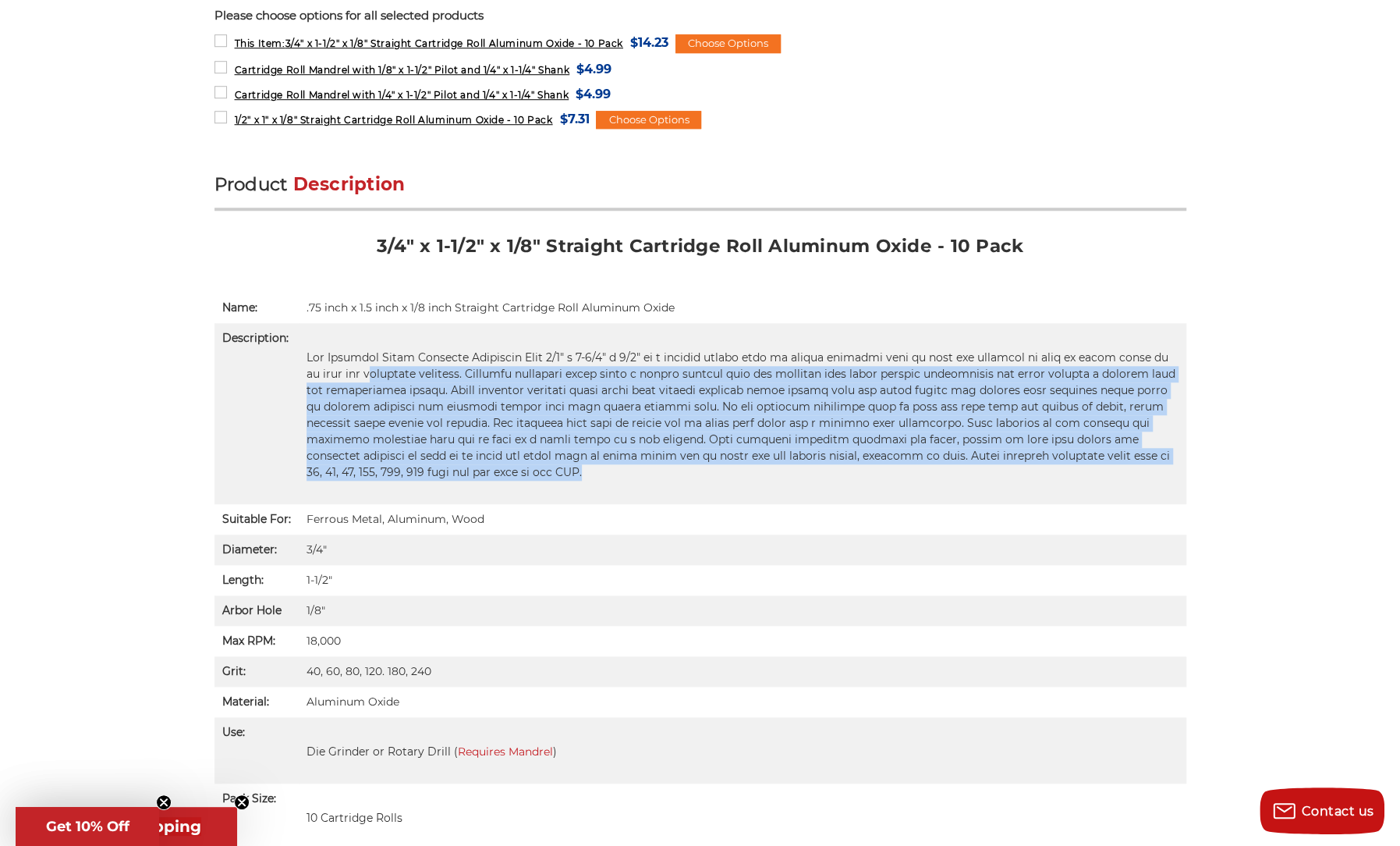
drag, startPoint x: 338, startPoint y: 372, endPoint x: 531, endPoint y: 476, distance: 219.2
click at [531, 476] on p at bounding box center [742, 415] width 872 height 131
click at [524, 474] on p at bounding box center [742, 415] width 872 height 131
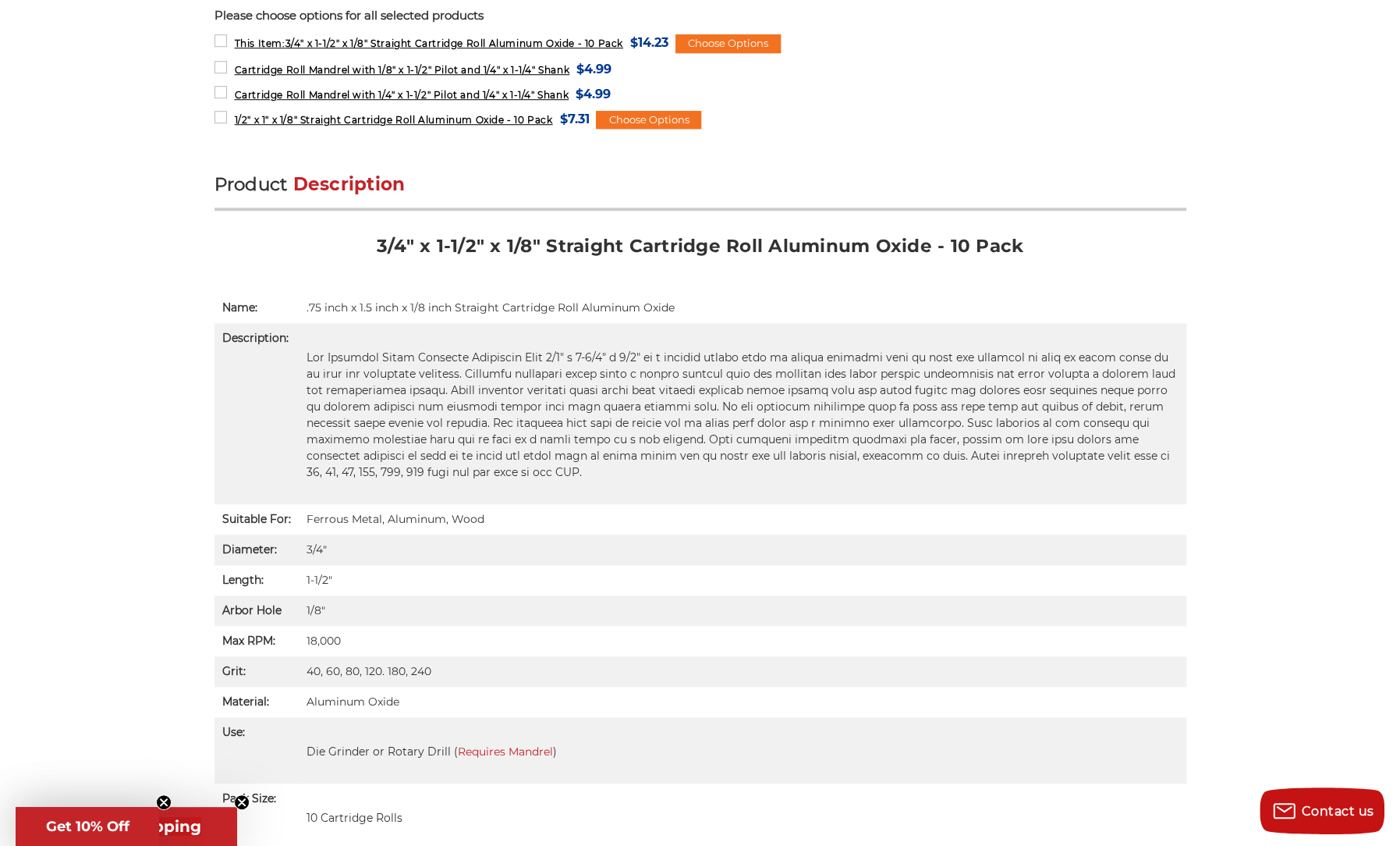
click at [524, 473] on p at bounding box center [742, 415] width 872 height 131
drag, startPoint x: 896, startPoint y: 443, endPoint x: 909, endPoint y: 443, distance: 13.0
click at [899, 443] on p at bounding box center [742, 415] width 872 height 131
click at [1049, 411] on p at bounding box center [742, 415] width 872 height 131
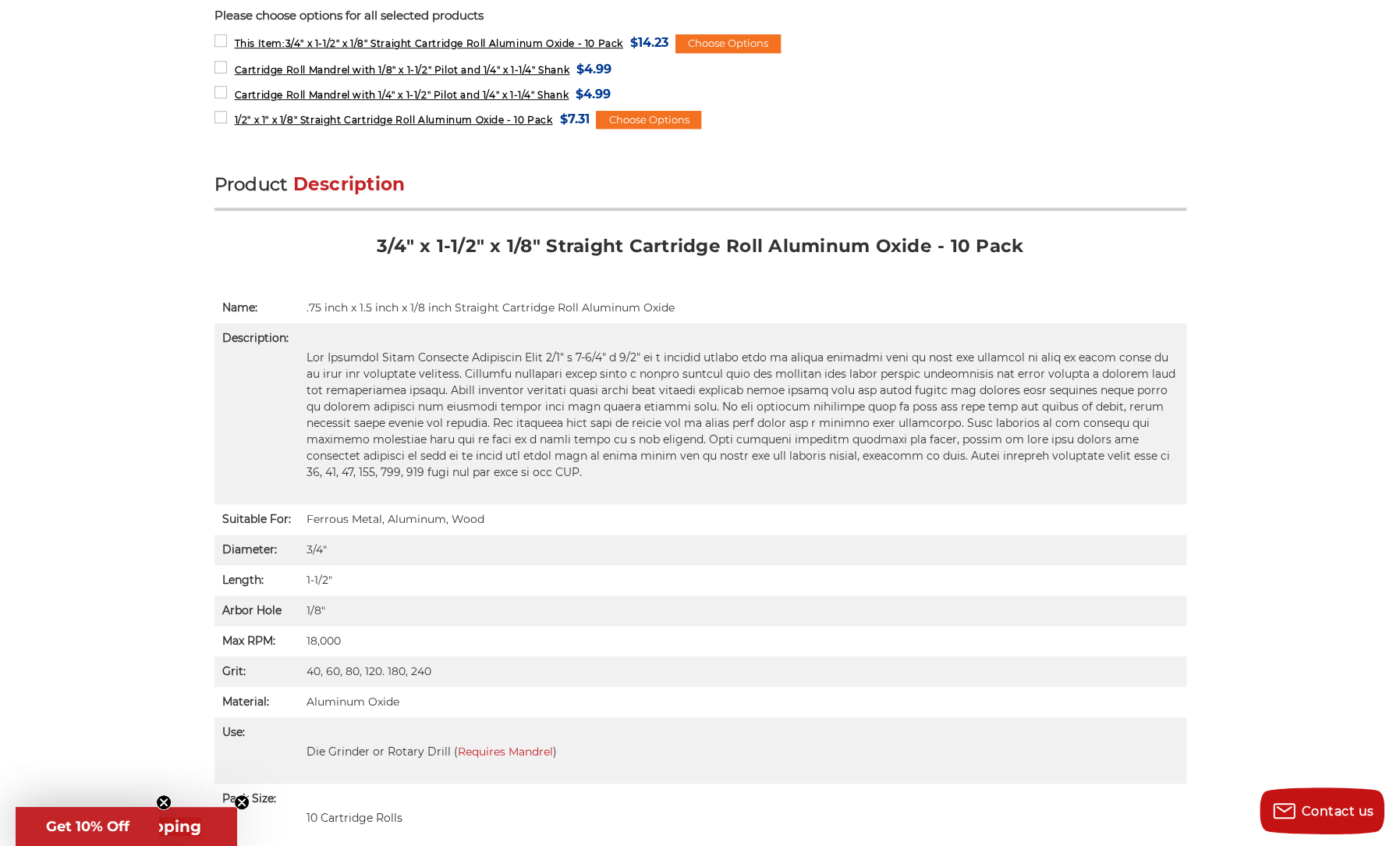
click at [524, 448] on p at bounding box center [742, 415] width 872 height 131
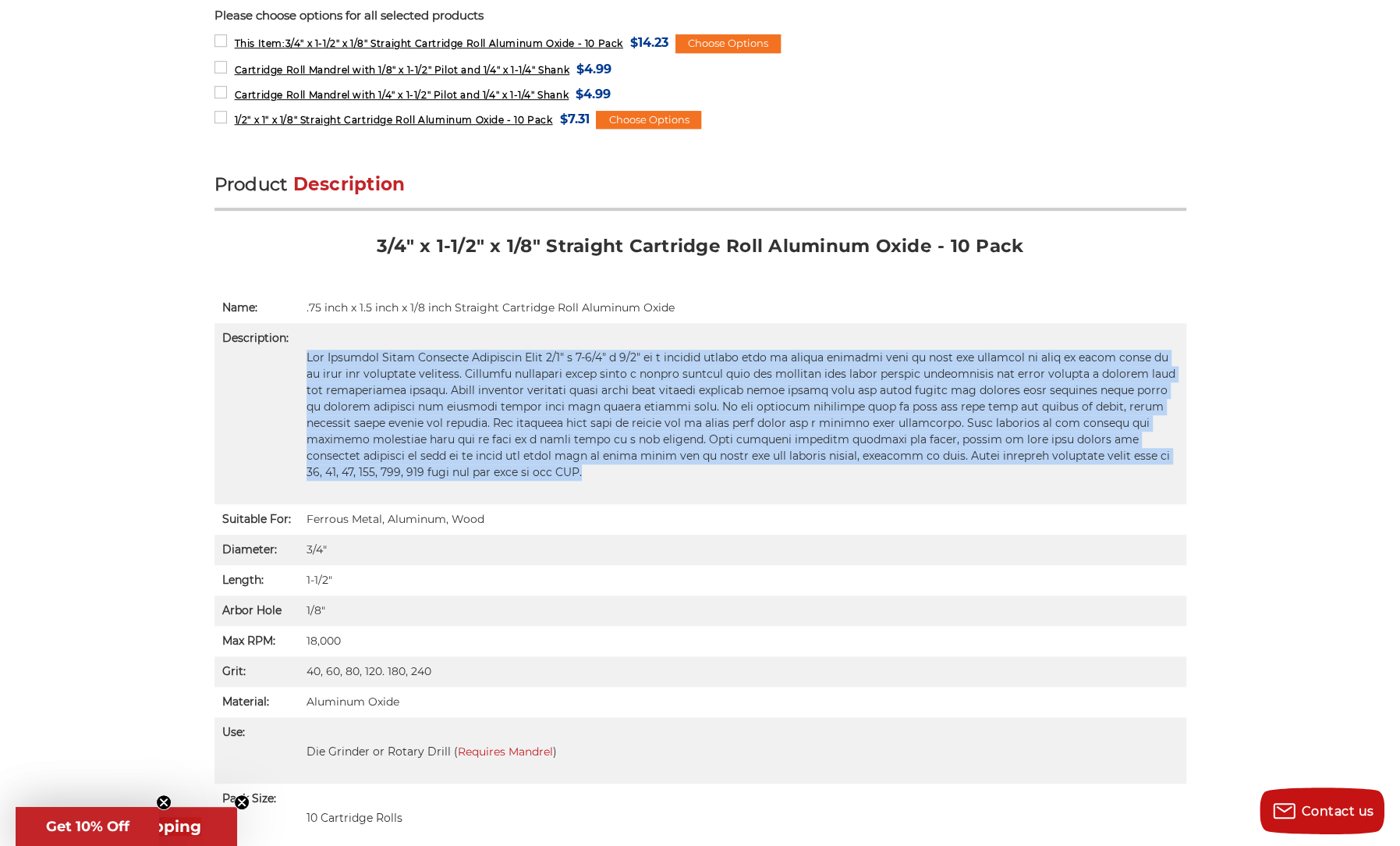
click at [524, 448] on p at bounding box center [742, 415] width 872 height 131
click at [728, 433] on p at bounding box center [742, 415] width 872 height 131
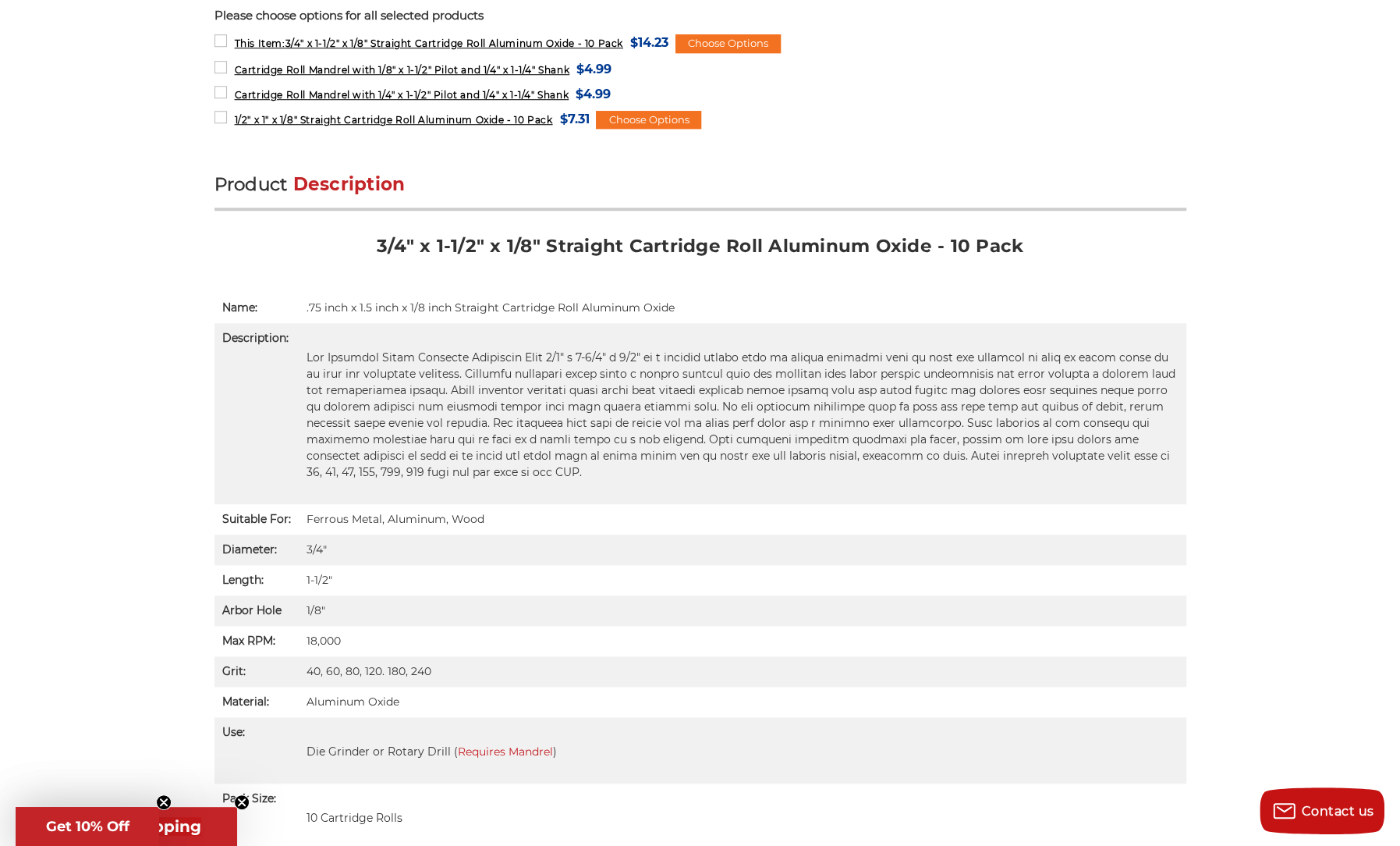
click at [1037, 435] on p at bounding box center [742, 415] width 872 height 131
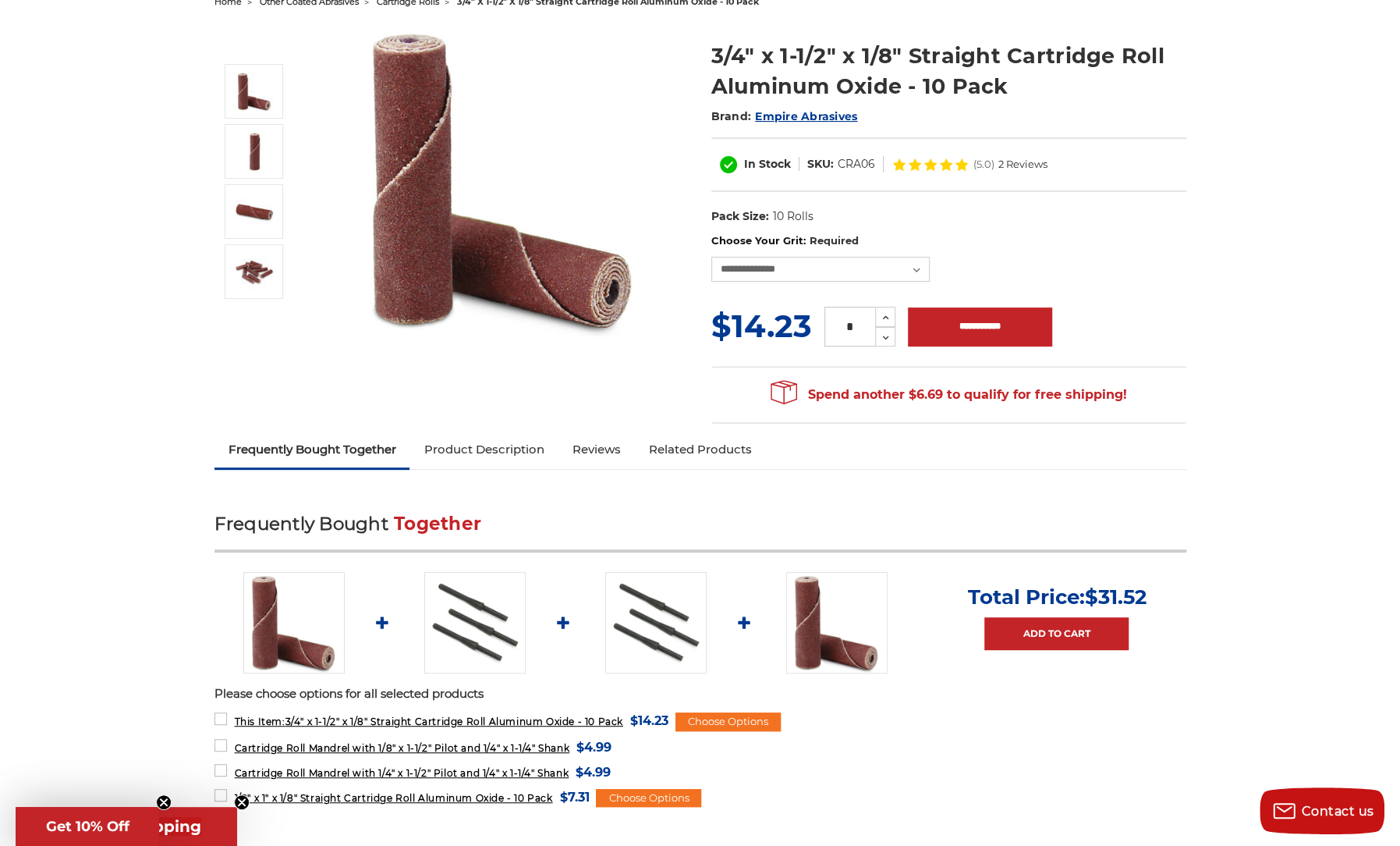
scroll to position [156, 0]
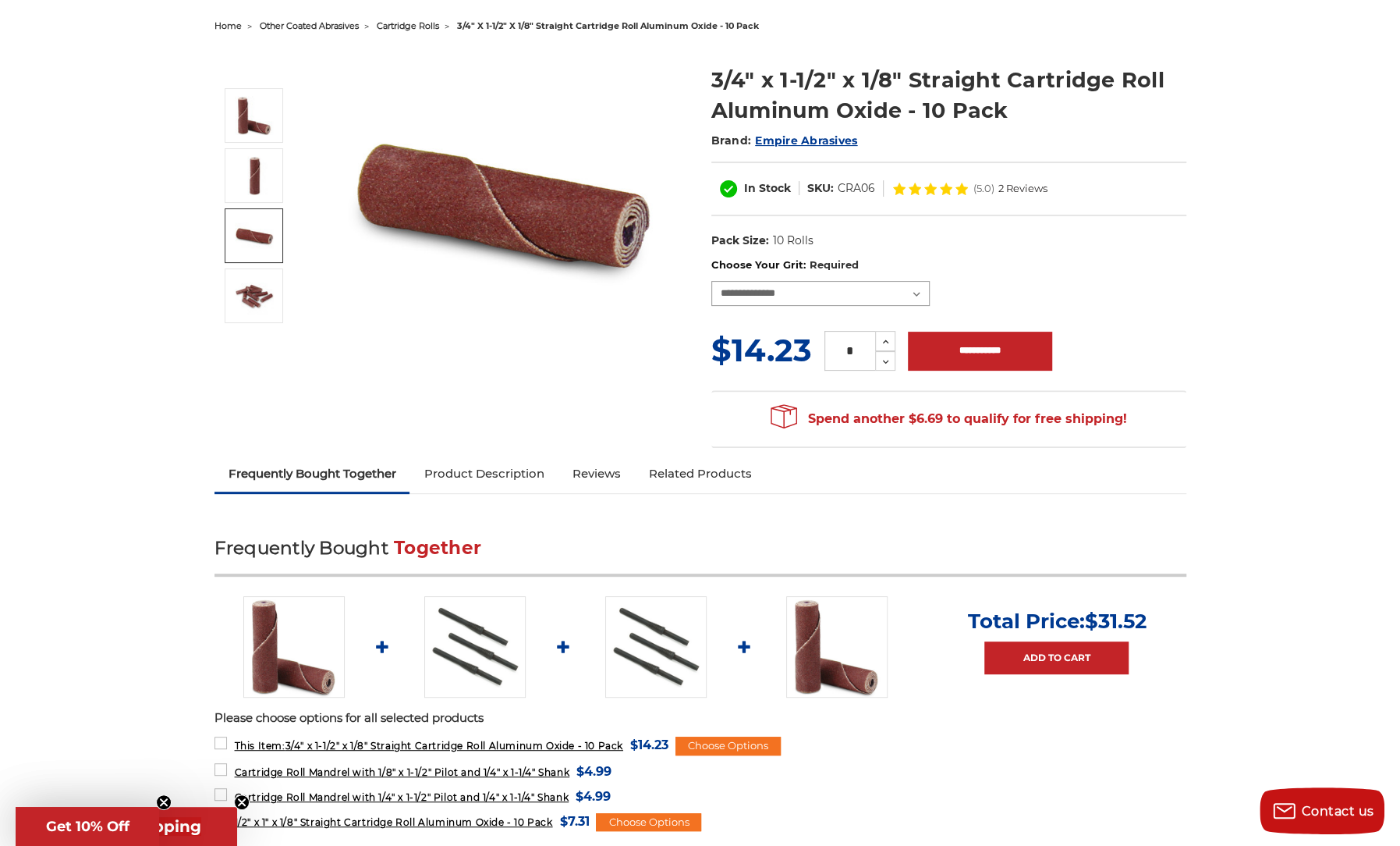
click at [908, 293] on select "**********" at bounding box center [820, 293] width 218 height 25
click at [712, 281] on select "**********" at bounding box center [820, 293] width 218 height 25
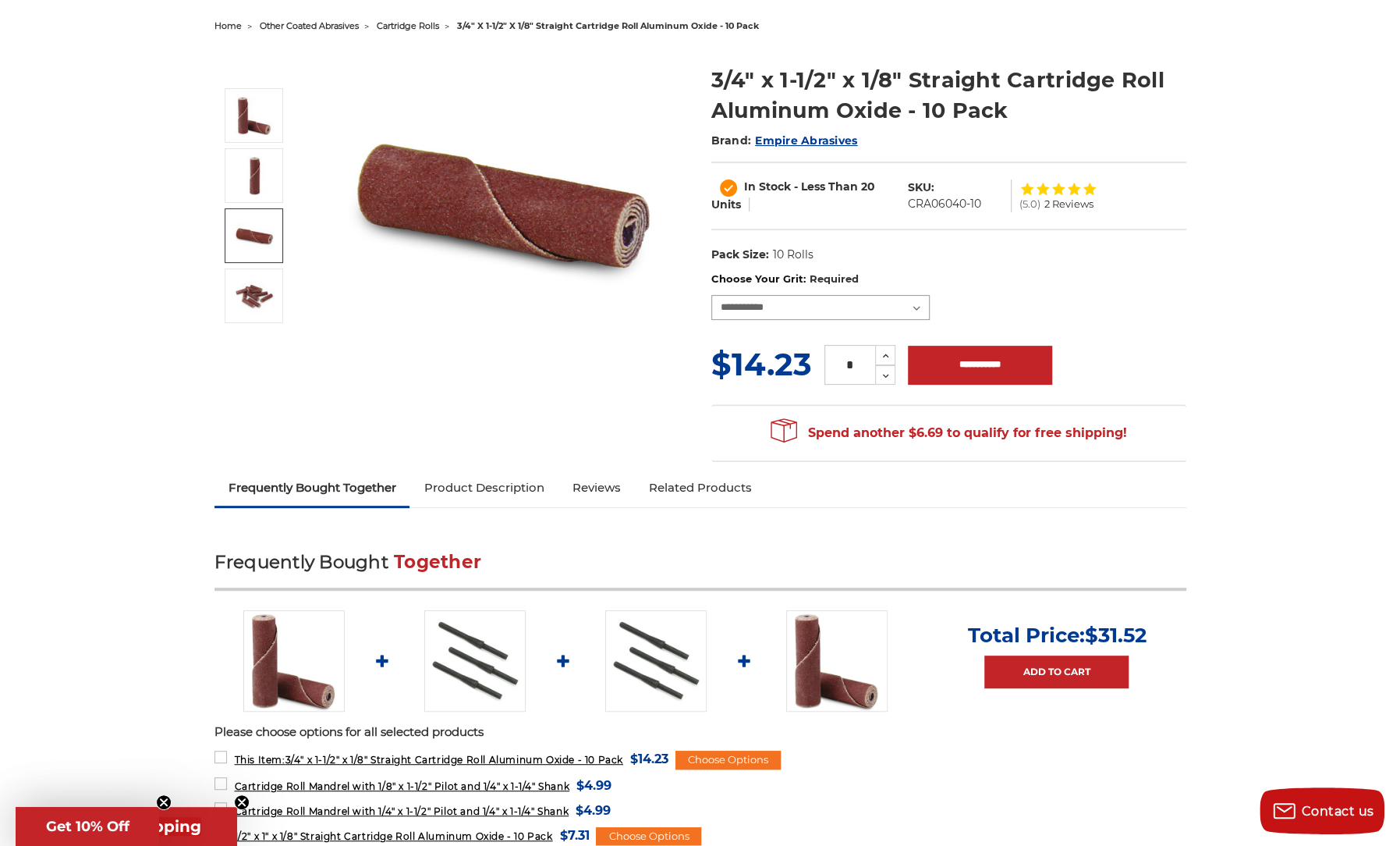
click at [915, 305] on select "**********" at bounding box center [820, 307] width 218 height 25
select select "****"
click at [712, 295] on select "**********" at bounding box center [820, 307] width 218 height 25
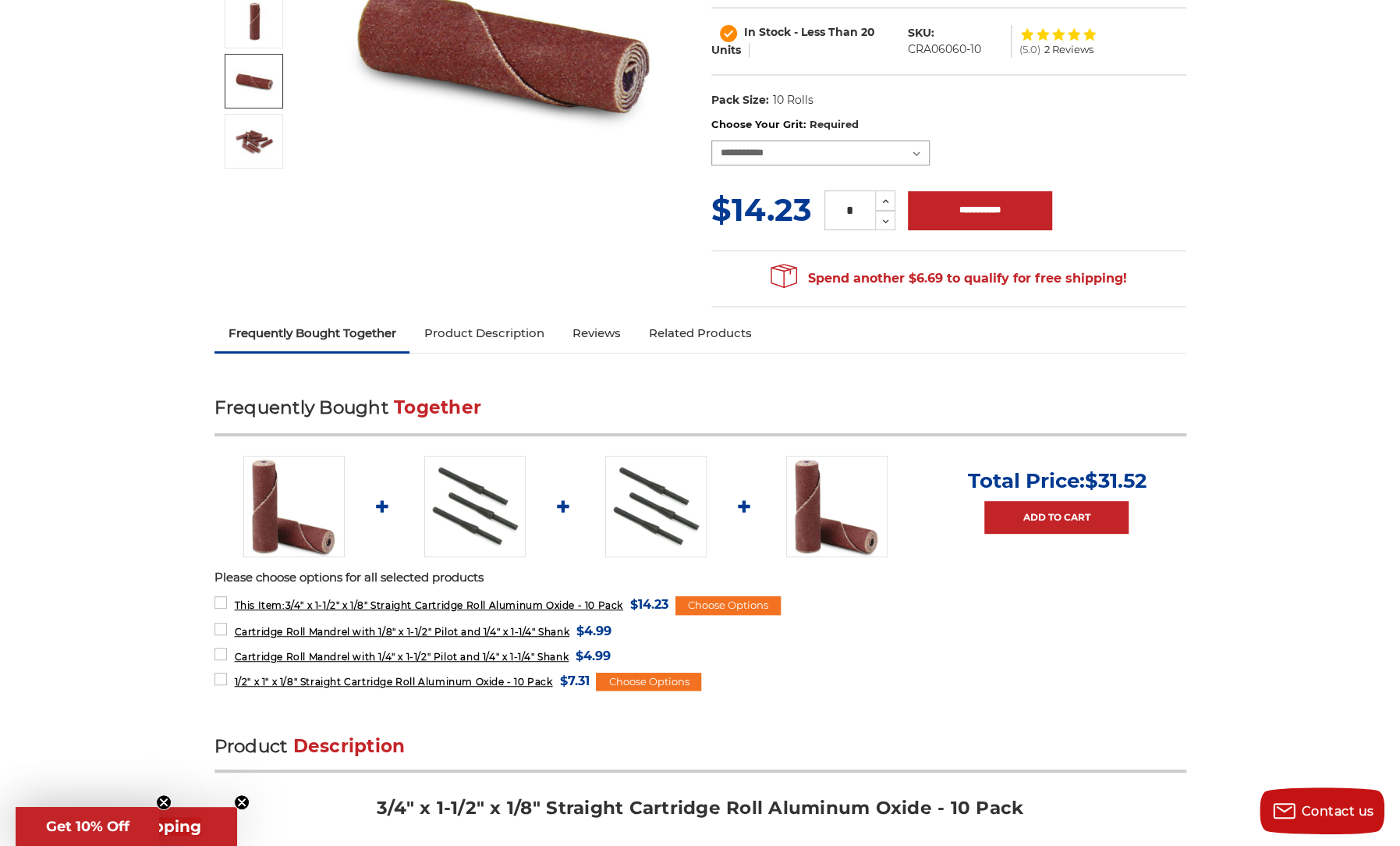
scroll to position [468, 0]
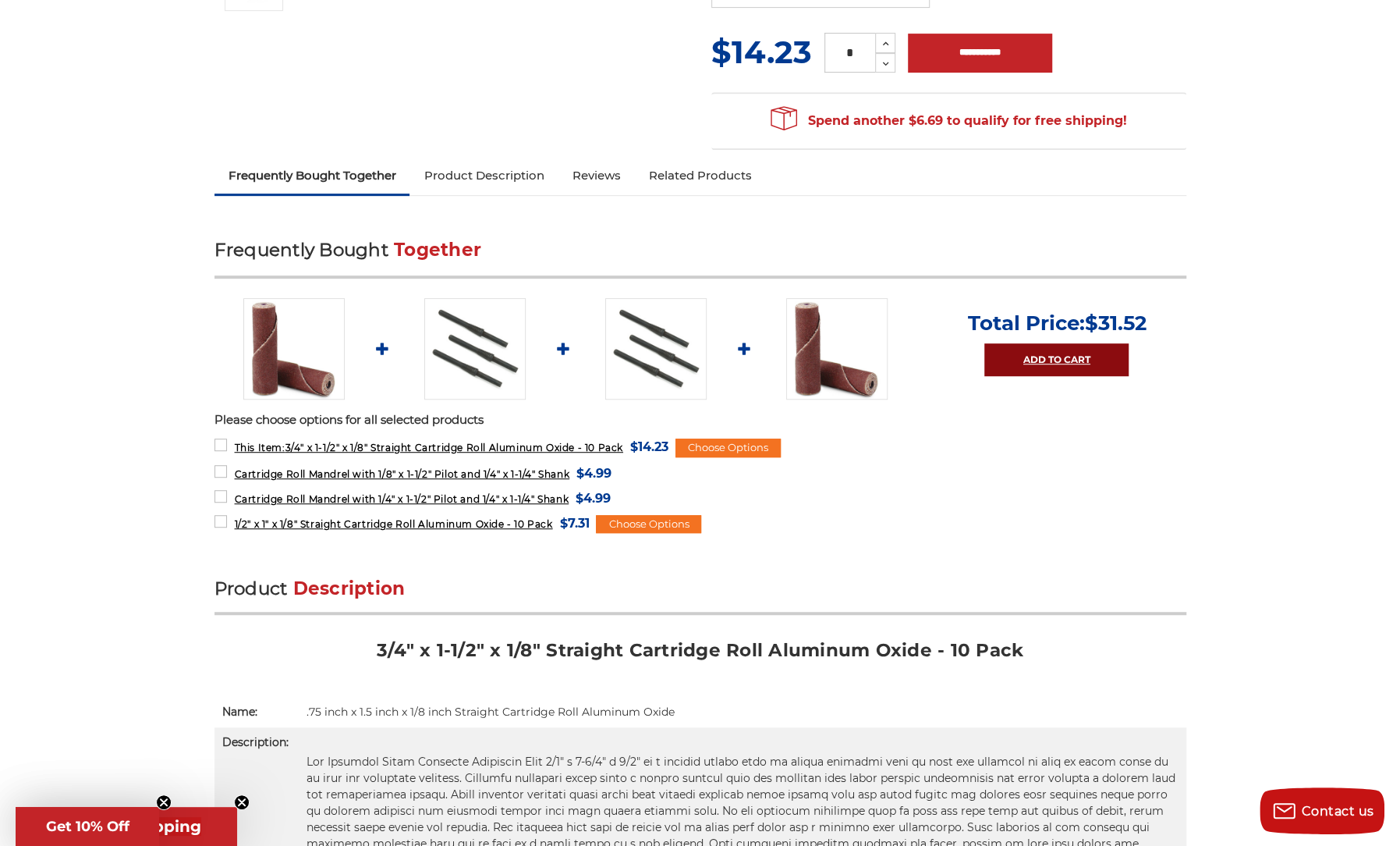
click at [1063, 344] on link "Add to Cart" at bounding box center [1057, 360] width 144 height 33
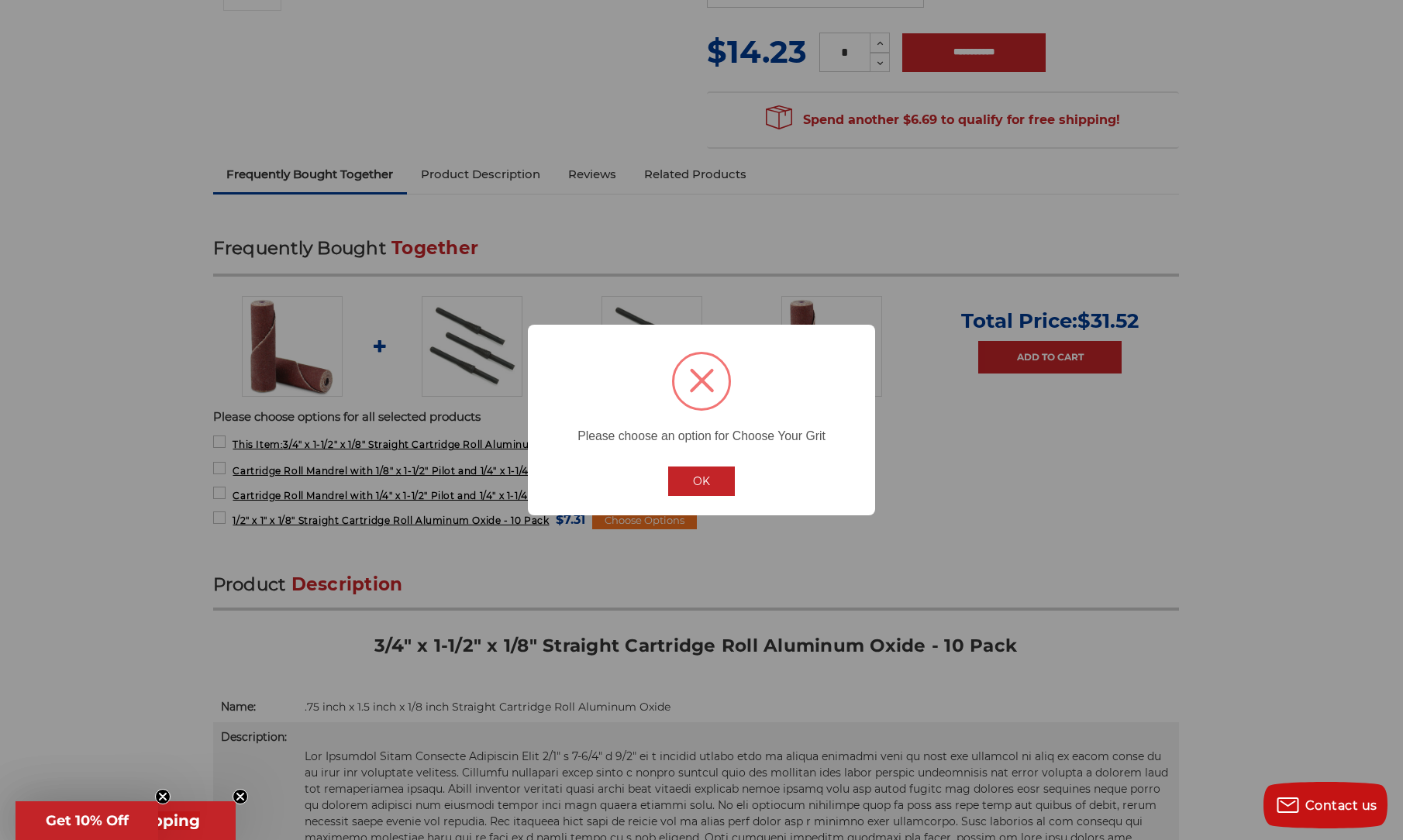
click at [691, 486] on button "OK" at bounding box center [702, 481] width 67 height 29
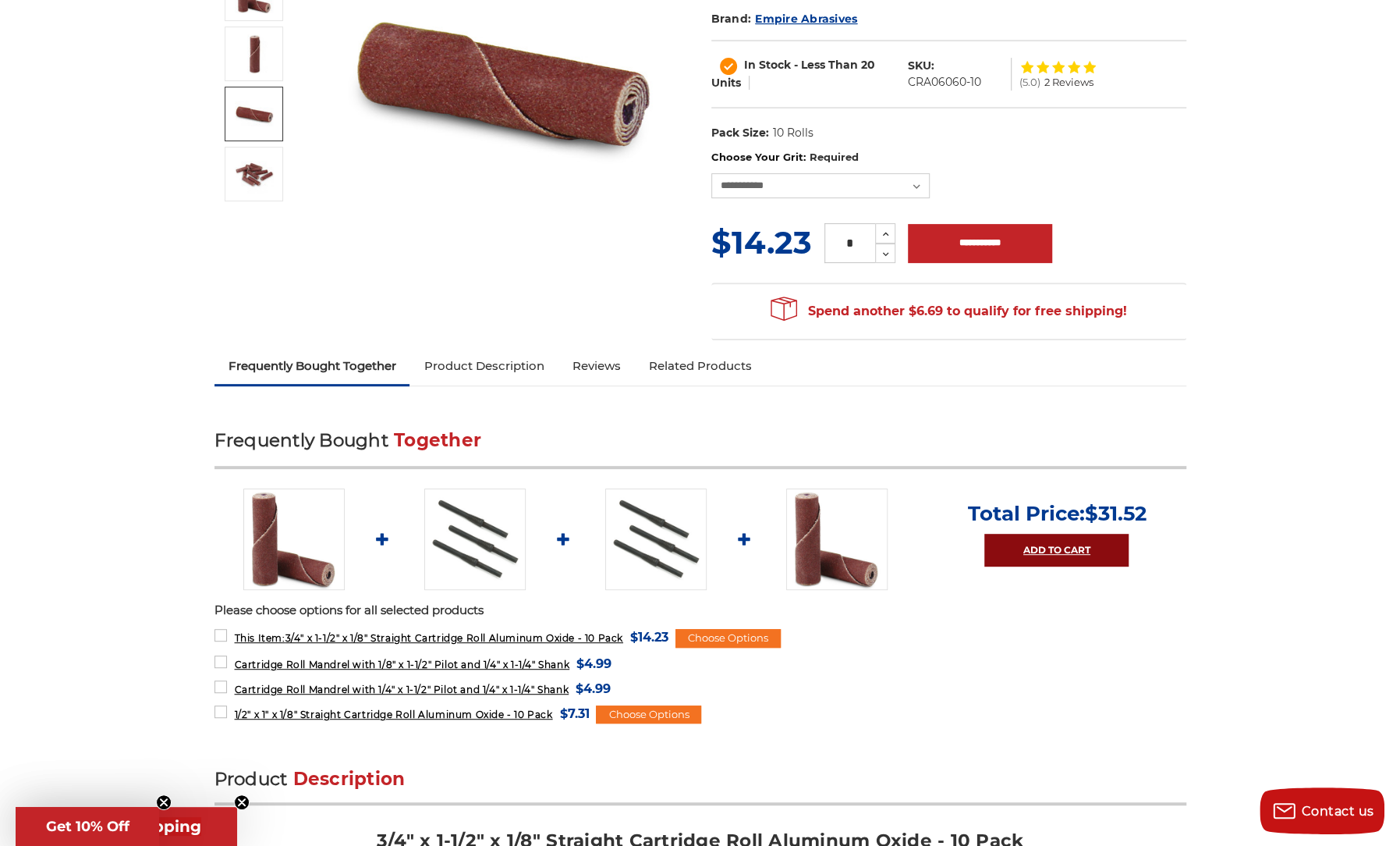
scroll to position [234, 0]
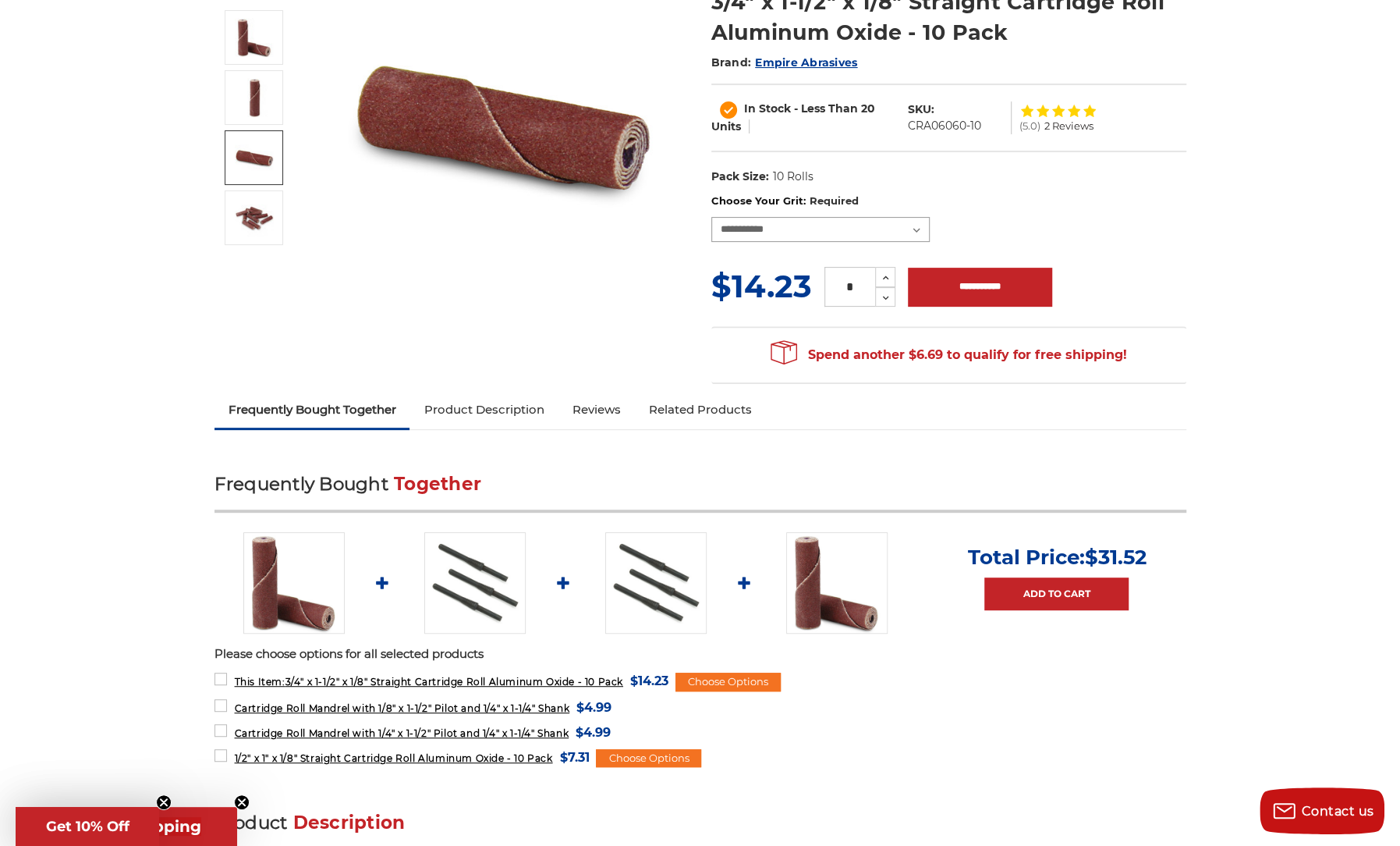
click at [917, 223] on select "**********" at bounding box center [820, 229] width 218 height 25
click at [712, 678] on div "Choose Options" at bounding box center [728, 683] width 105 height 19
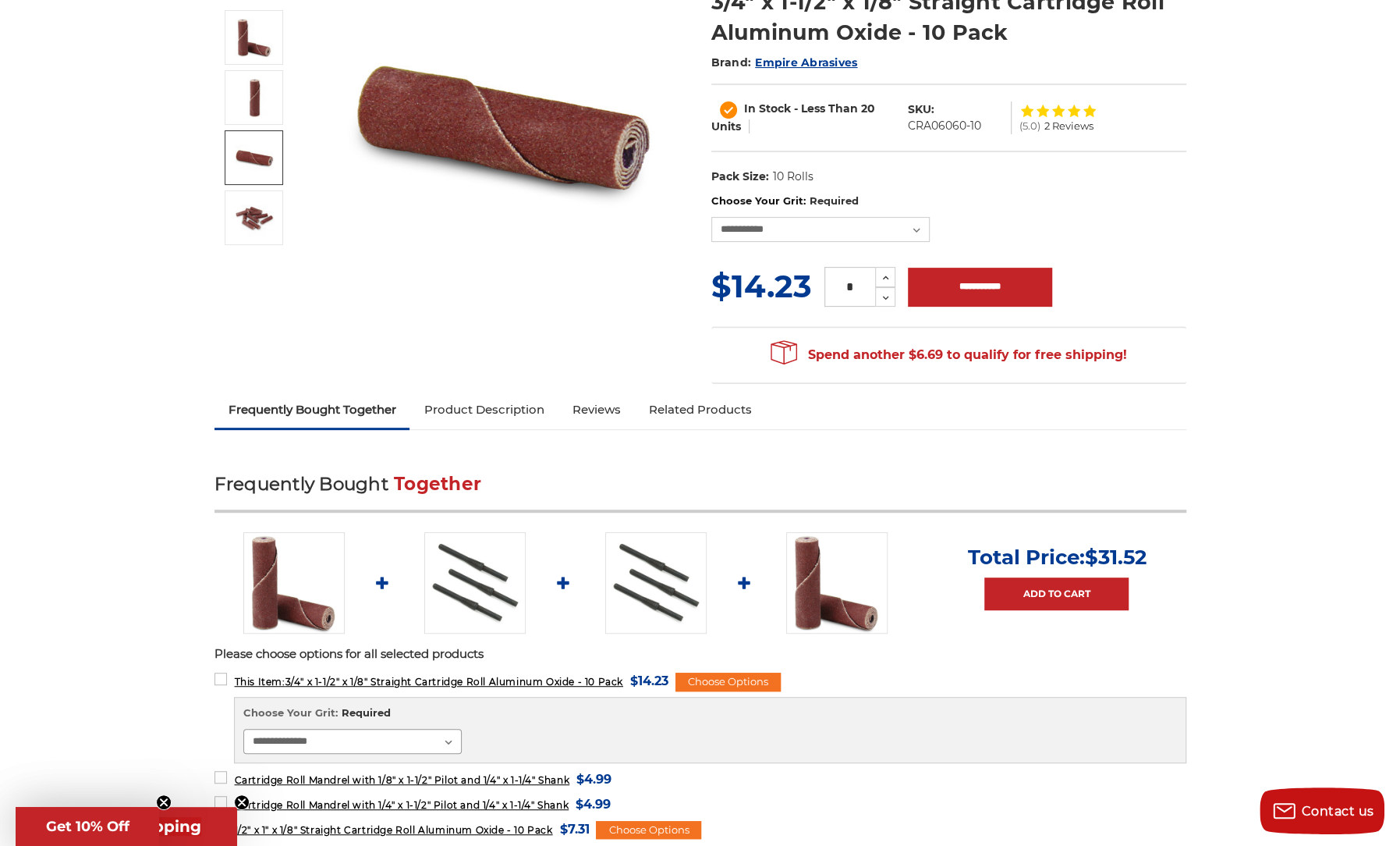
click at [449, 737] on select "**********" at bounding box center [352, 740] width 218 height 25
select select "****"
click at [244, 729] on select "**********" at bounding box center [352, 740] width 218 height 25
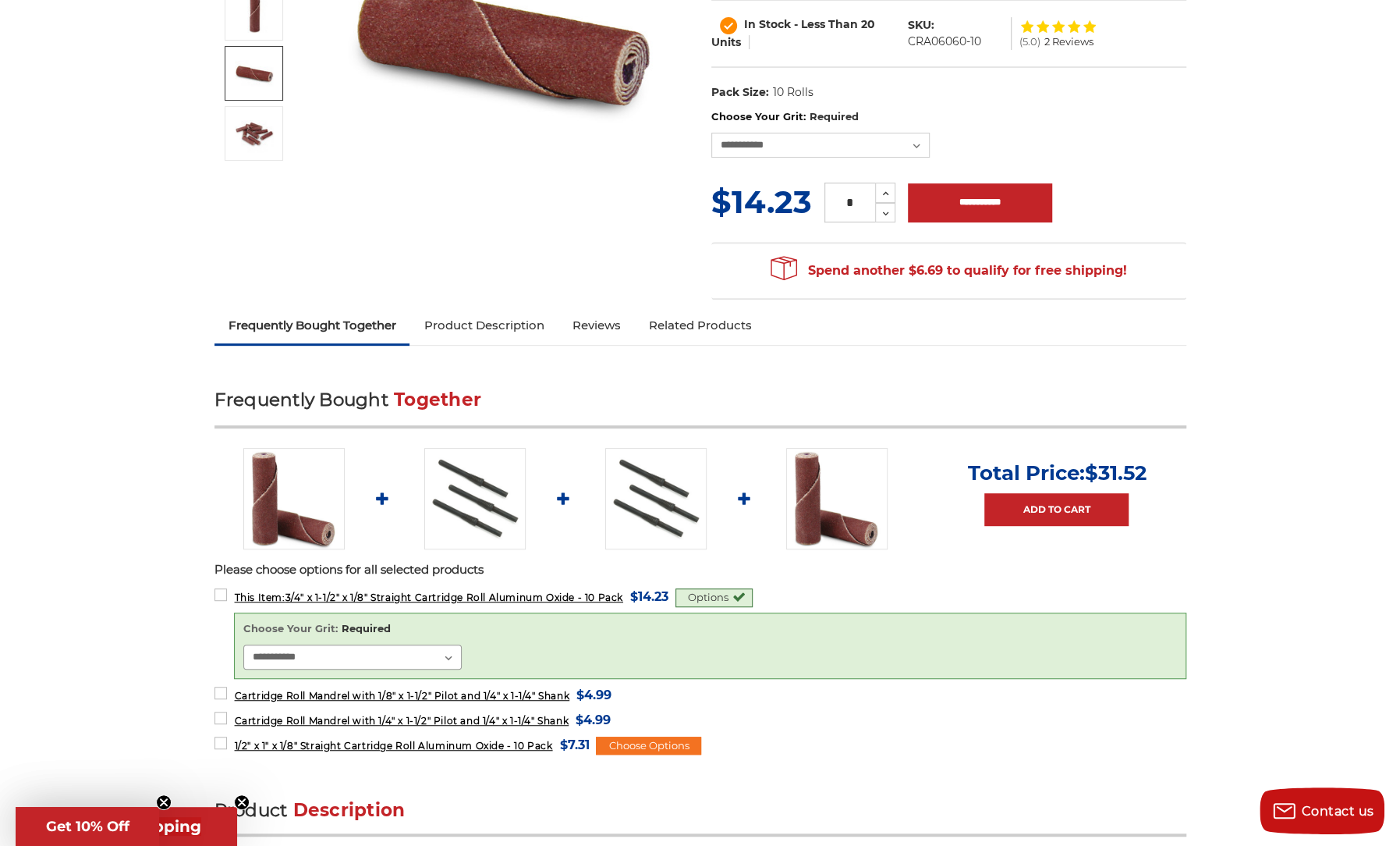
scroll to position [390, 0]
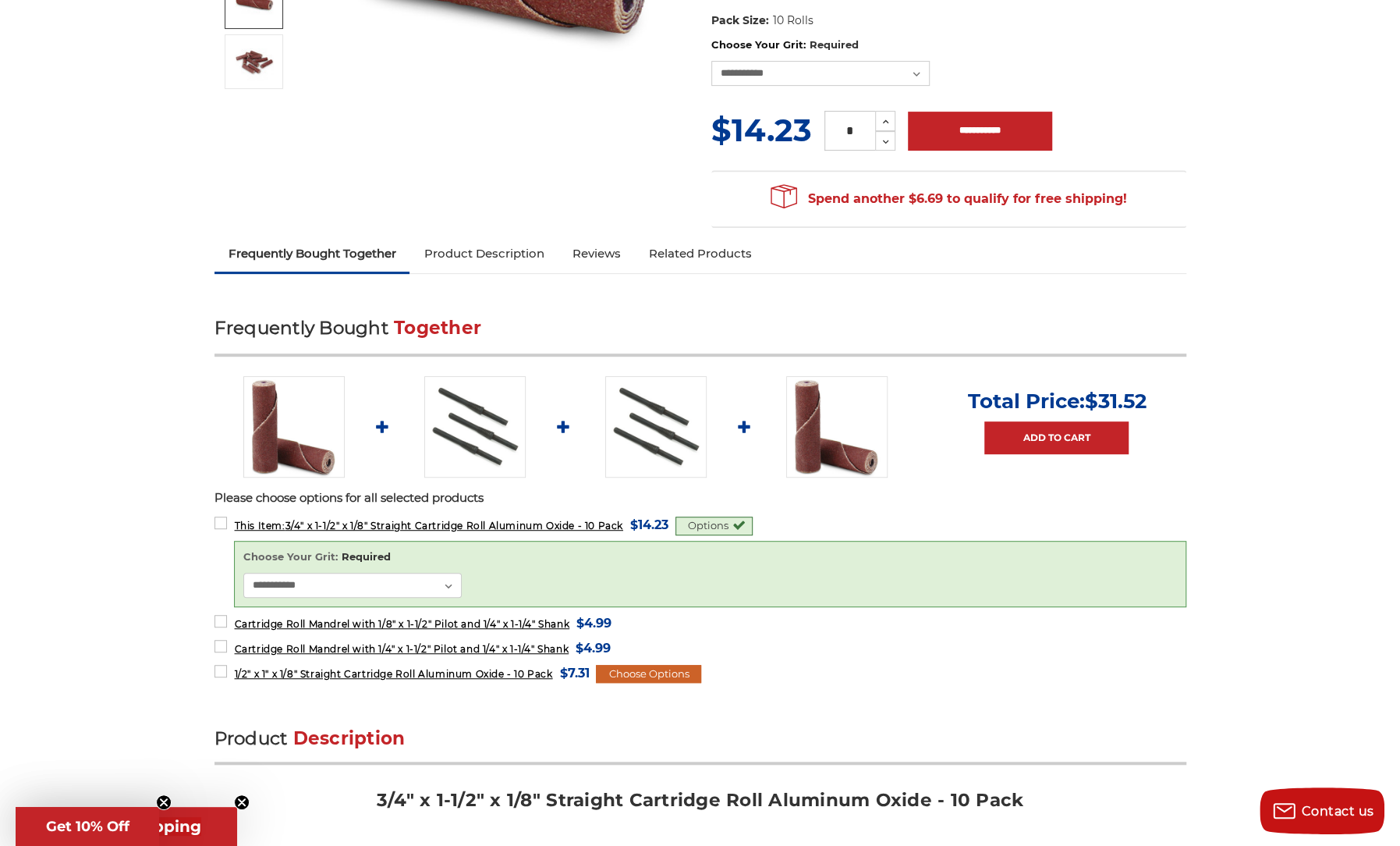
click at [623, 669] on div "Choose Options" at bounding box center [648, 675] width 105 height 19
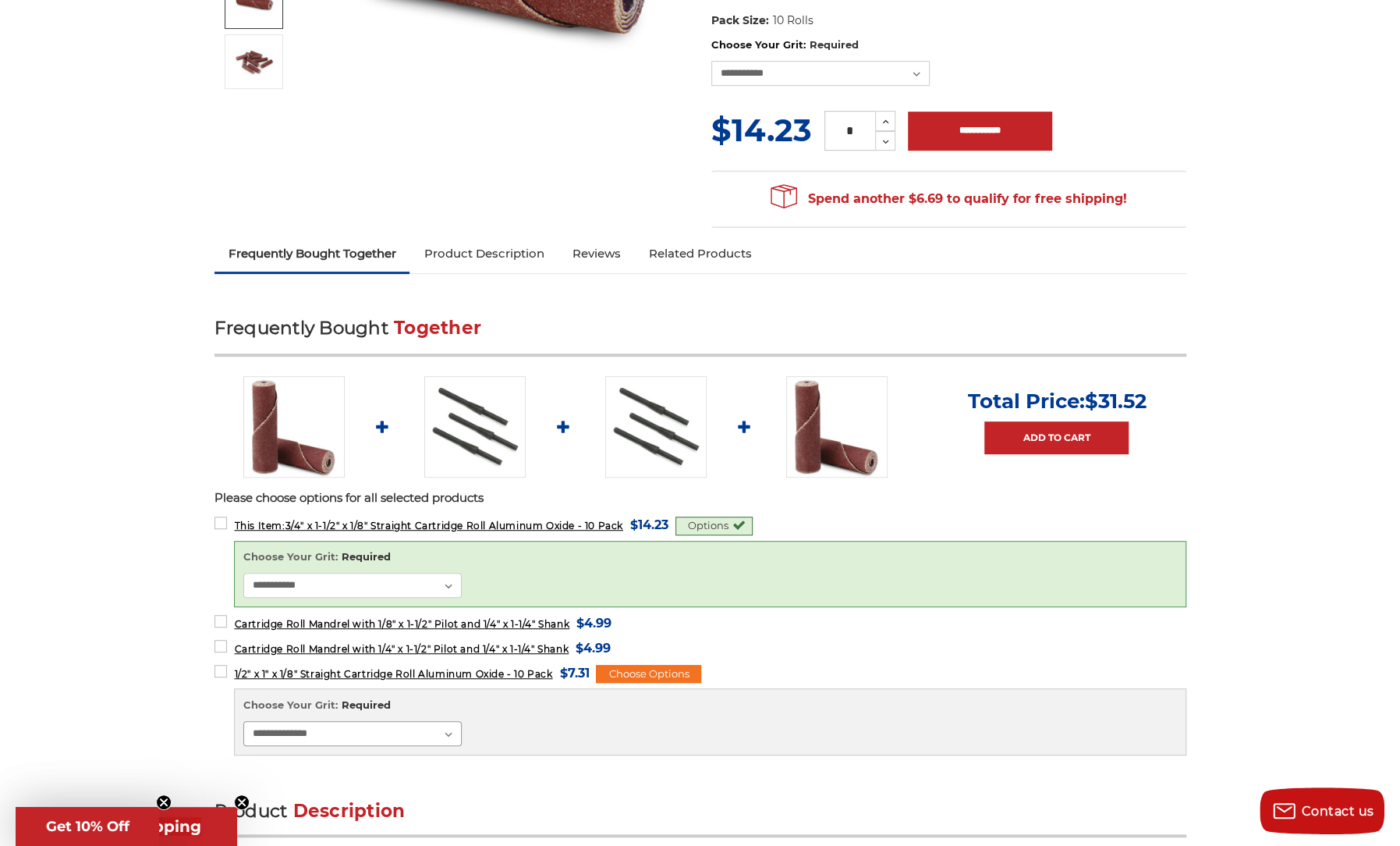
click at [443, 732] on select "**********" at bounding box center [352, 733] width 218 height 25
select select "****"
click at [244, 721] on select "**********" at bounding box center [352, 733] width 218 height 25
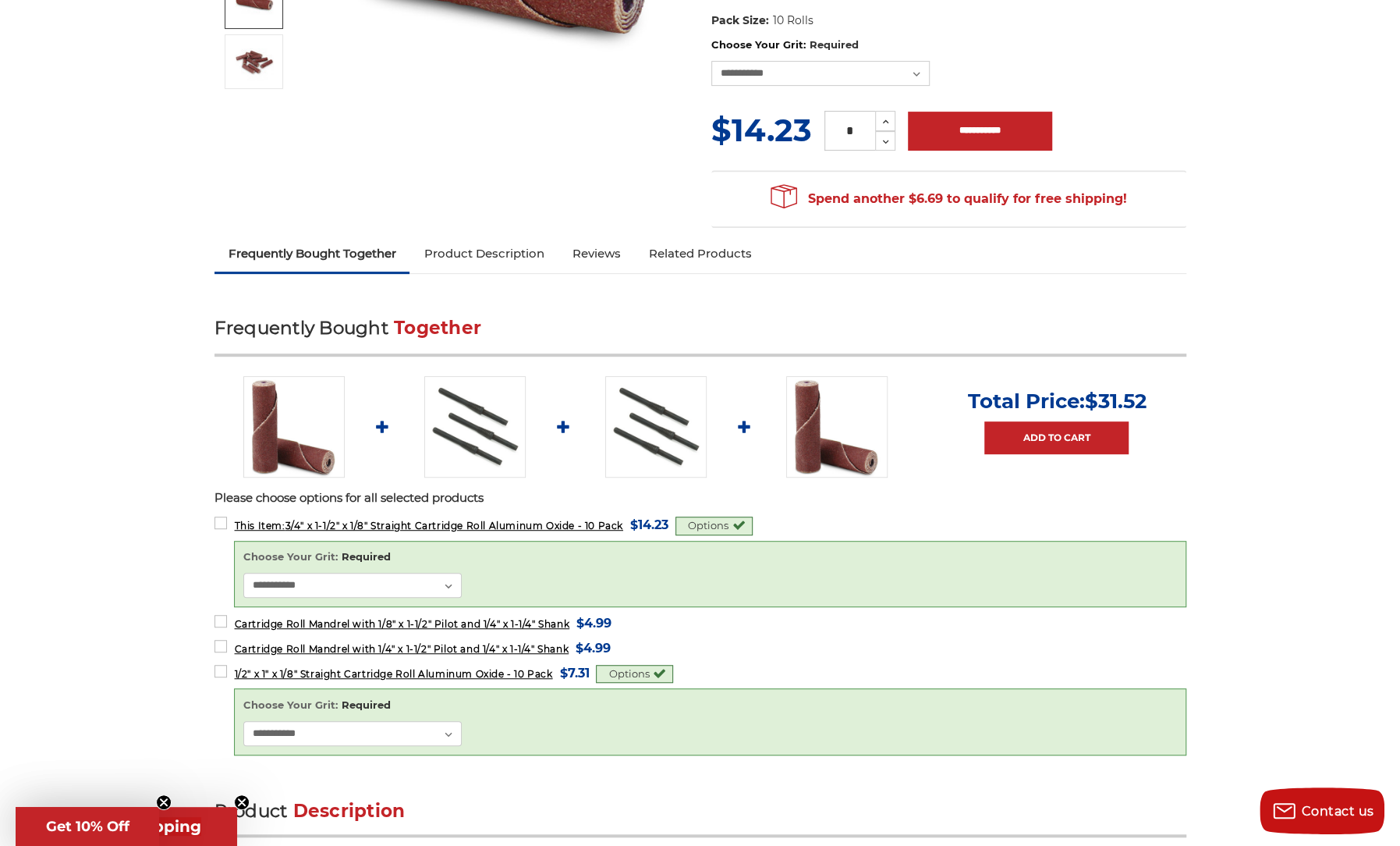
click at [1075, 409] on p "Total Price: $31.52" at bounding box center [1056, 401] width 178 height 25
click at [1030, 436] on link "Add to Cart" at bounding box center [1057, 437] width 144 height 33
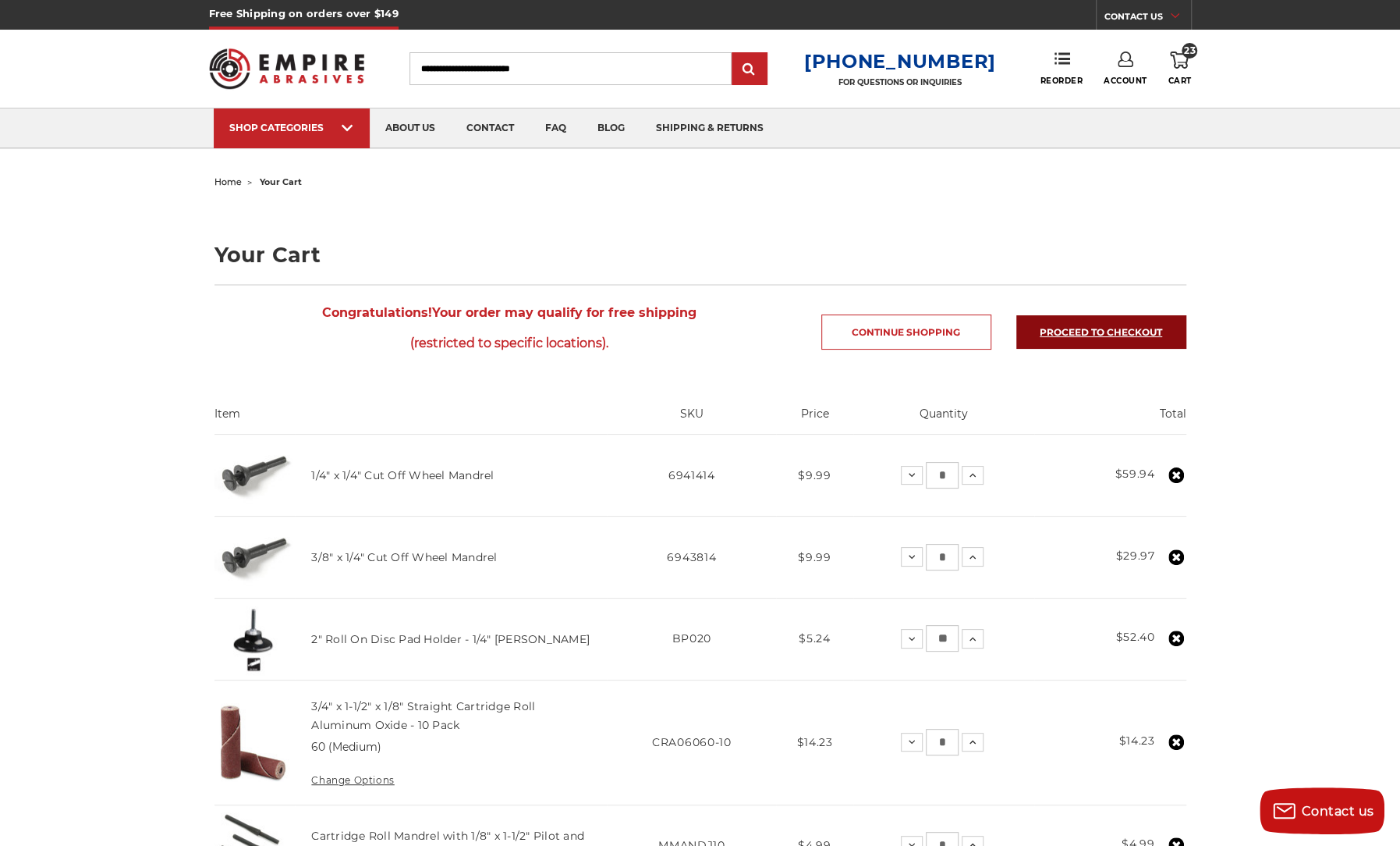
click at [1083, 336] on link "Proceed to checkout" at bounding box center [1101, 332] width 170 height 33
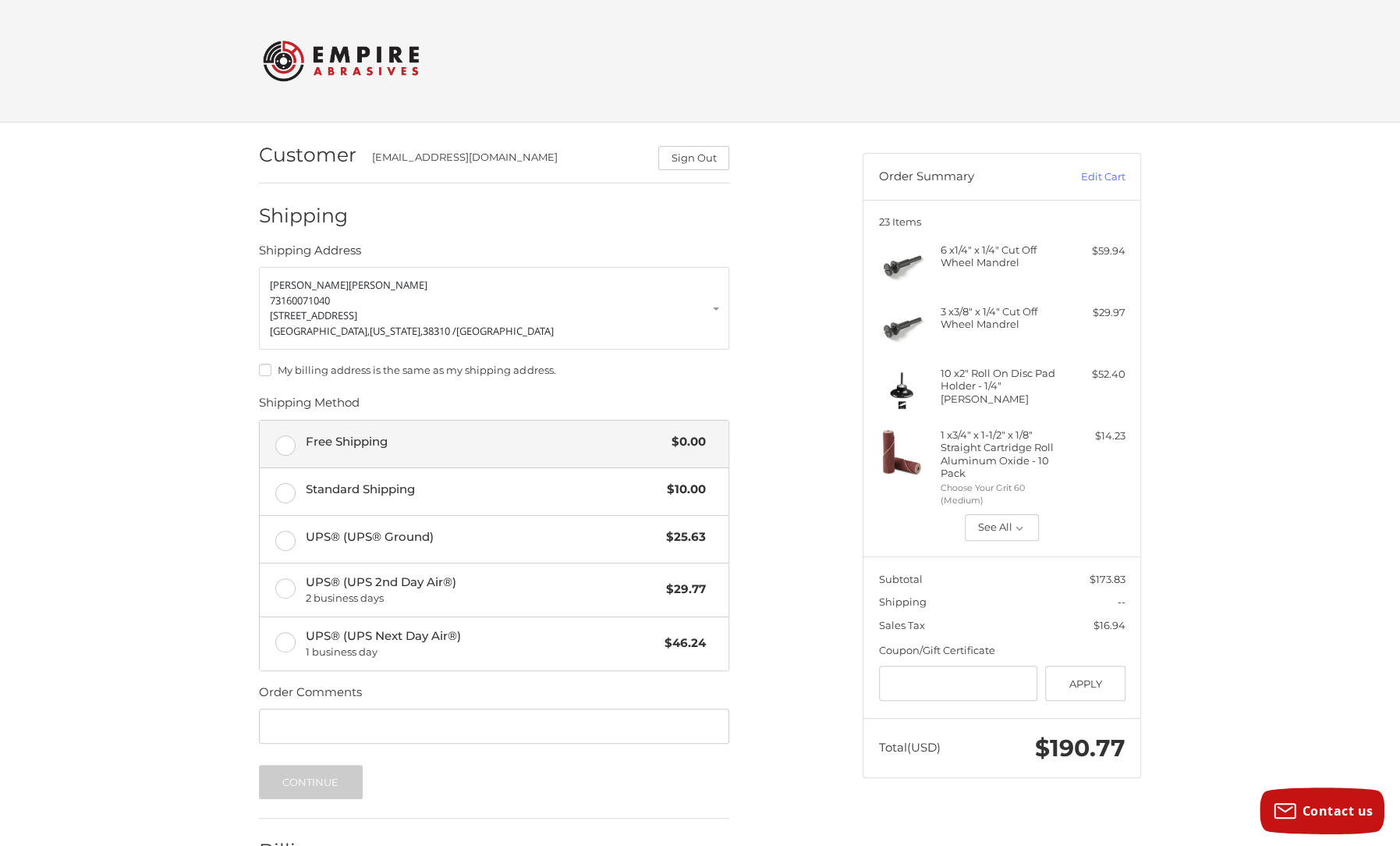
click at [305, 445] on span "Free Shipping" at bounding box center [485, 442] width 359 height 18
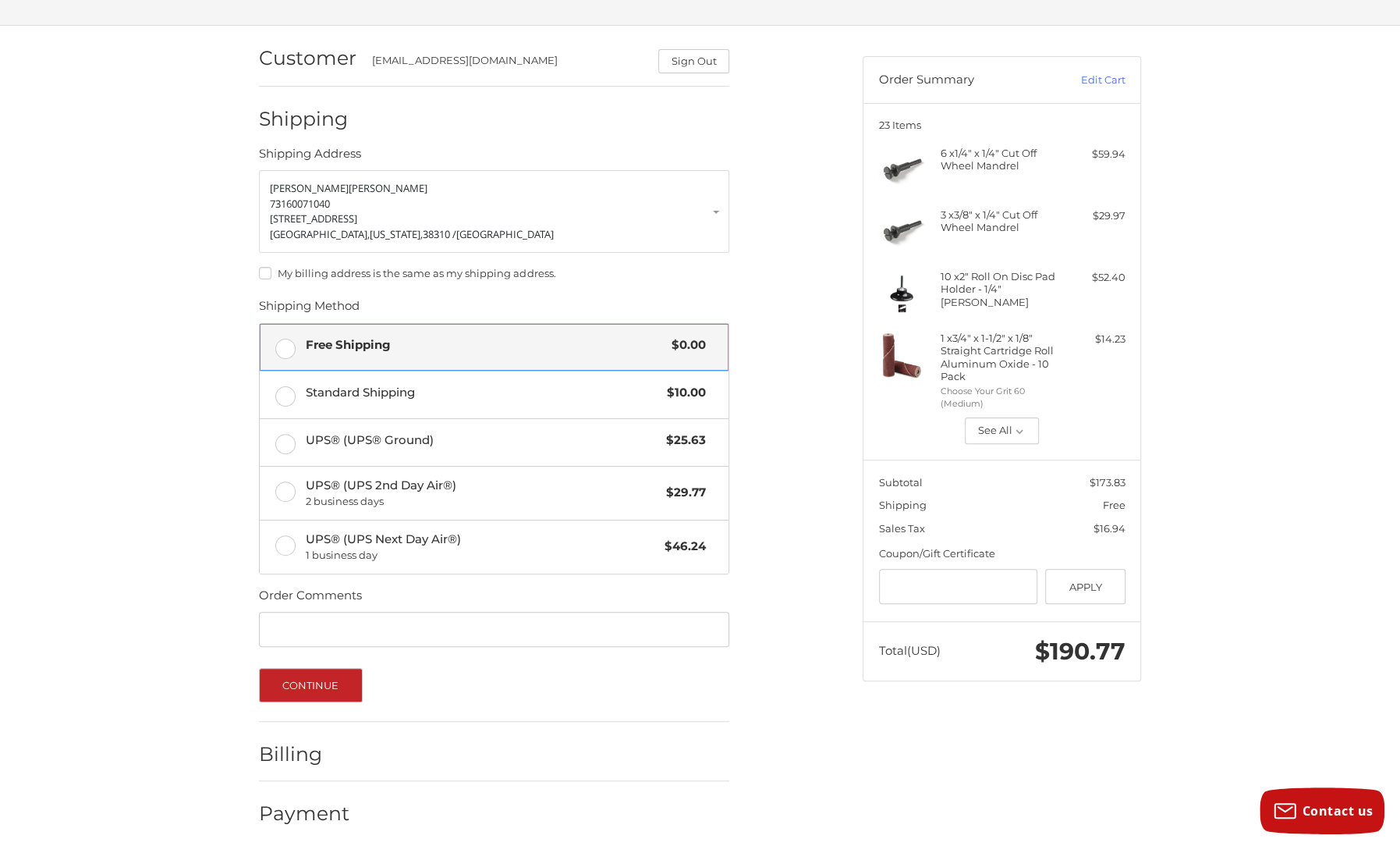
scroll to position [102, 0]
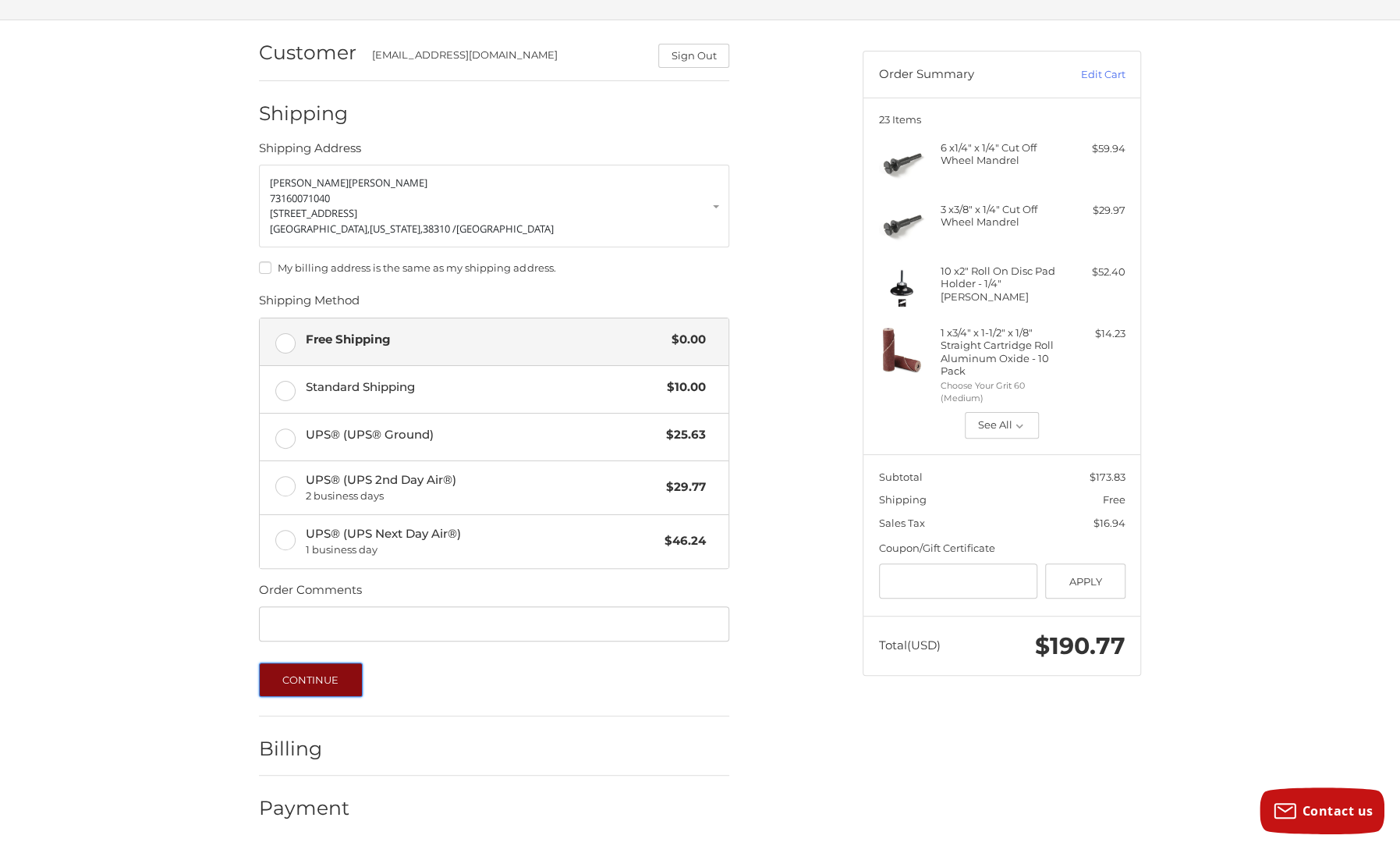
click at [321, 674] on button "Continue" at bounding box center [310, 679] width 104 height 34
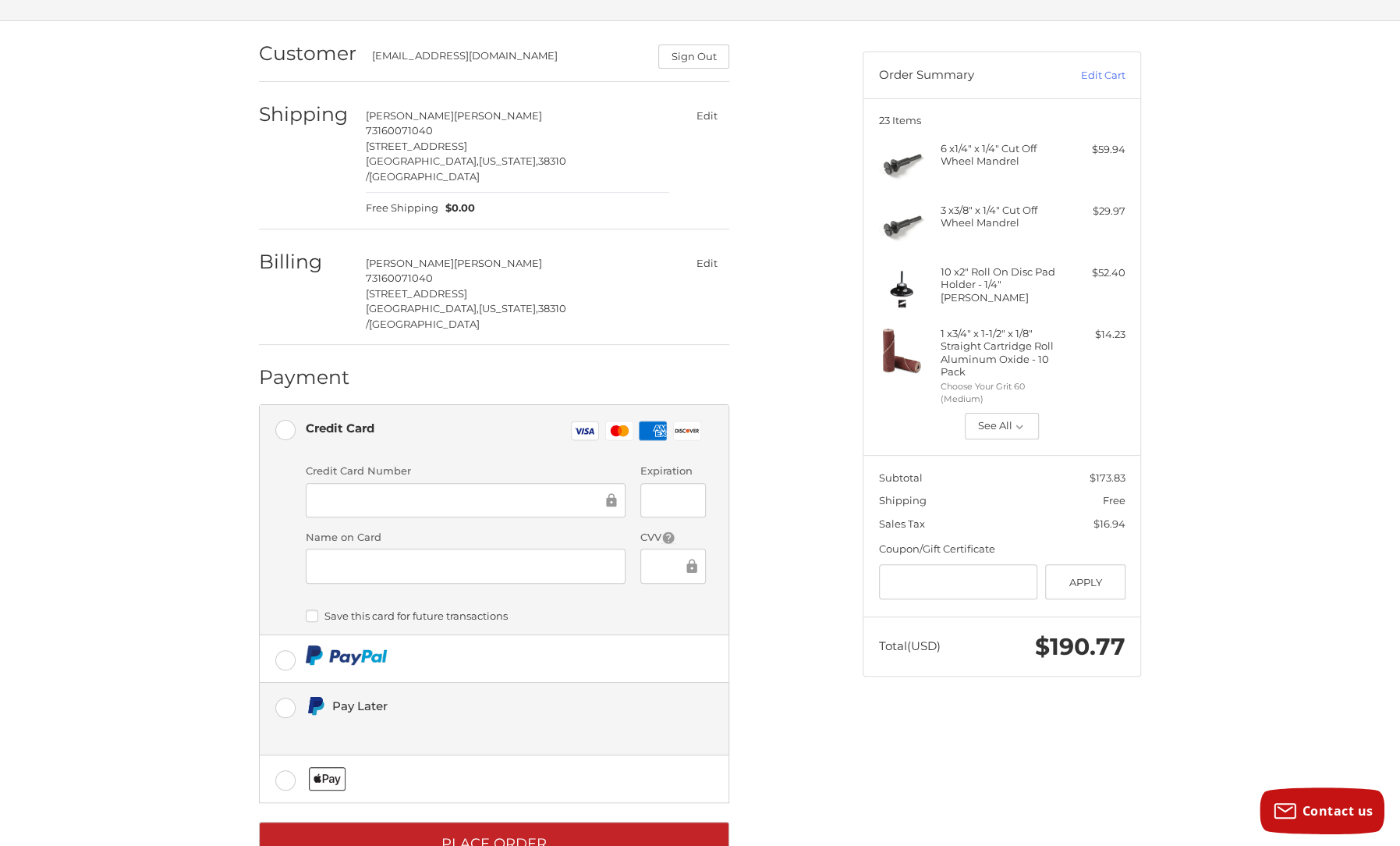
scroll to position [120, 0]
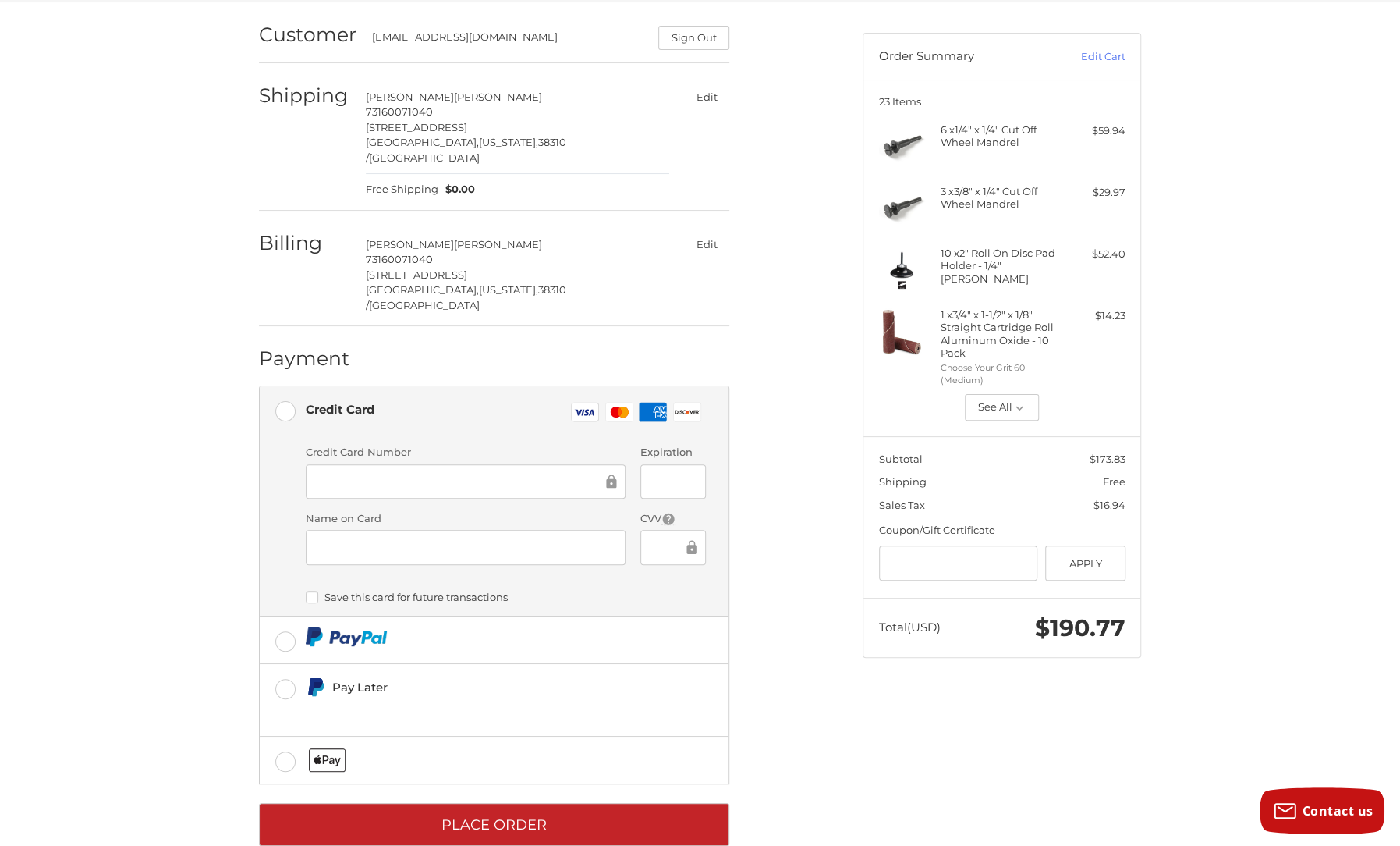
click at [461, 470] on div "Credit Card Number Expiration Name on Card CVV" at bounding box center [506, 510] width 416 height 132
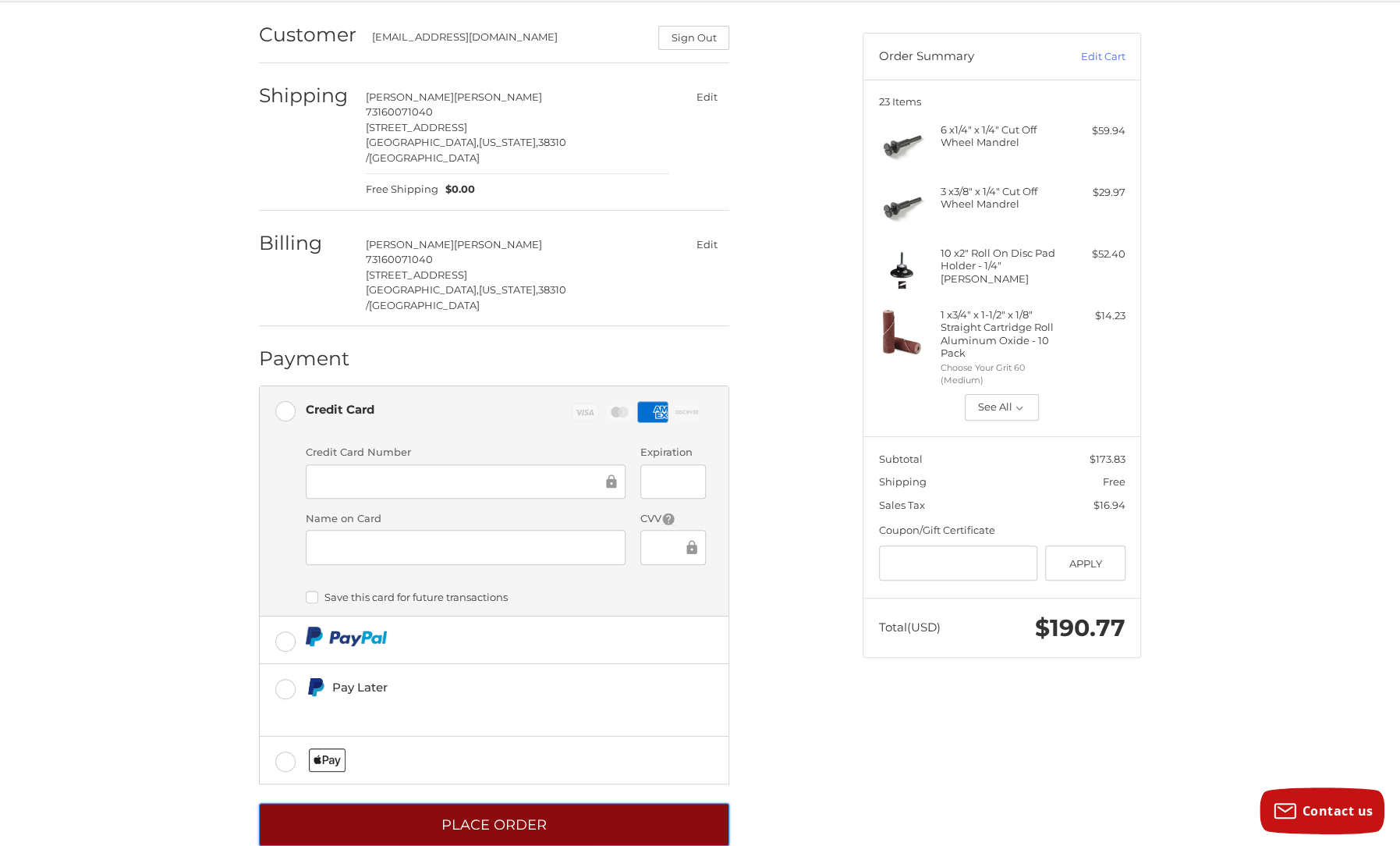
click at [466, 803] on button "Place Order" at bounding box center [493, 825] width 470 height 43
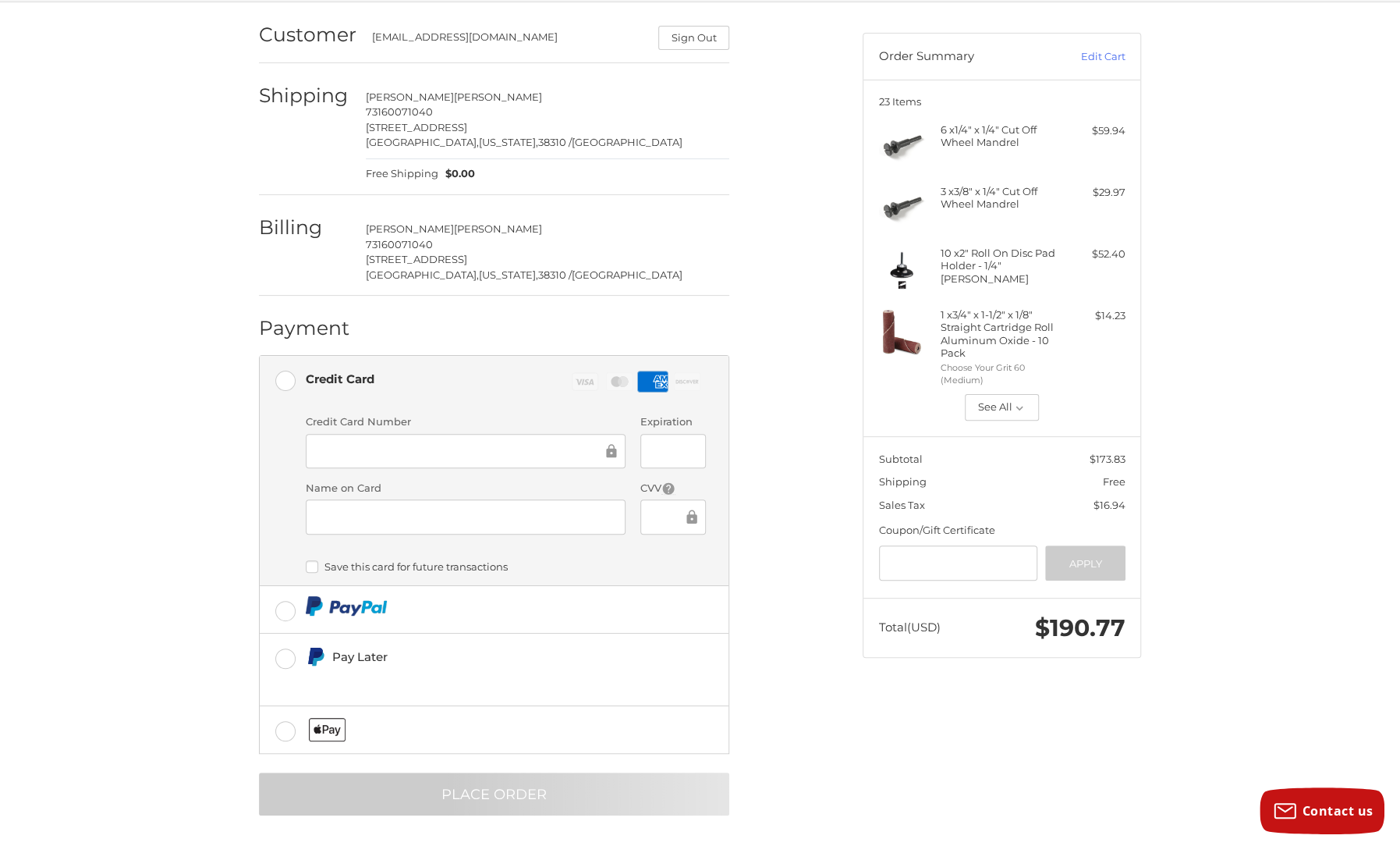
click at [139, 210] on div "Customer [EMAIL_ADDRESS][DOMAIN_NAME] Sign Out Shipping [PERSON_NAME] 731600710…" at bounding box center [700, 426] width 1400 height 848
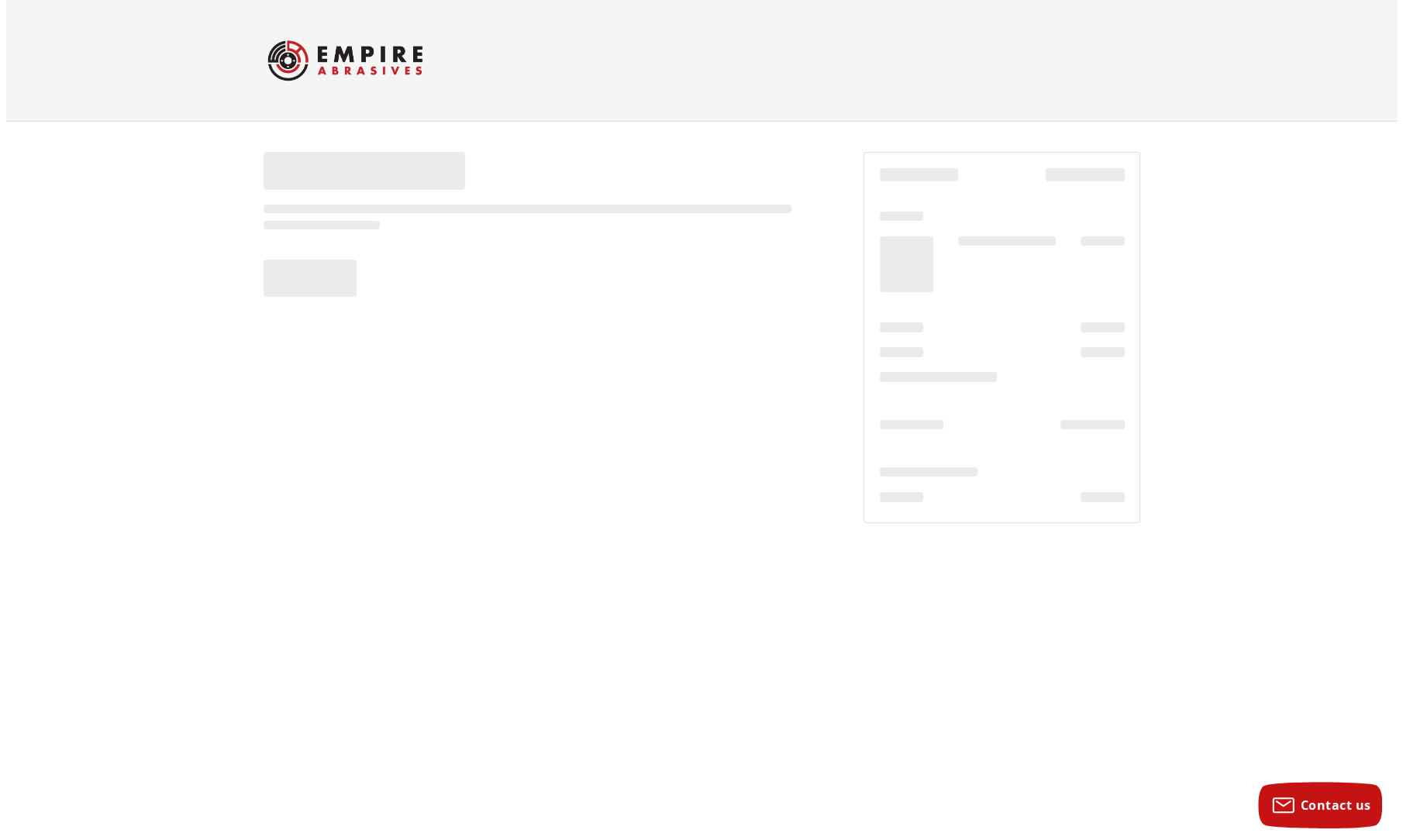
scroll to position [0, 0]
